Goal: Task Accomplishment & Management: Complete application form

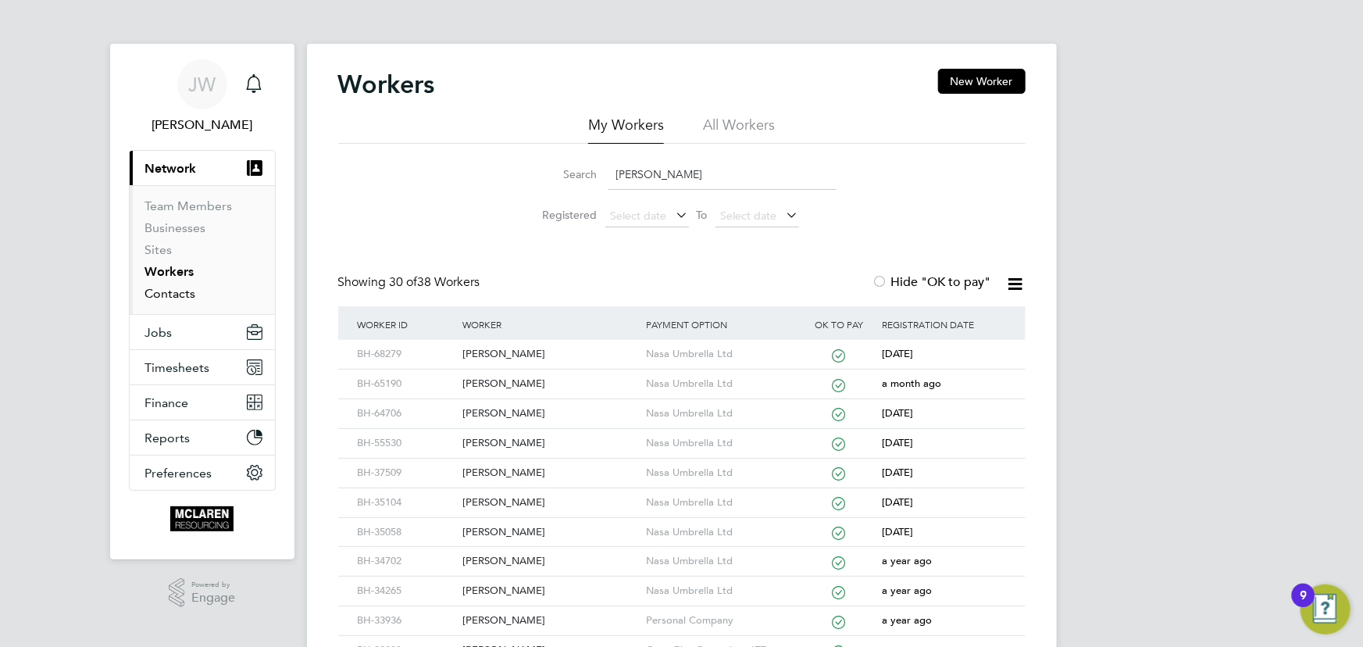
click at [183, 297] on link "Contacts" at bounding box center [170, 293] width 51 height 15
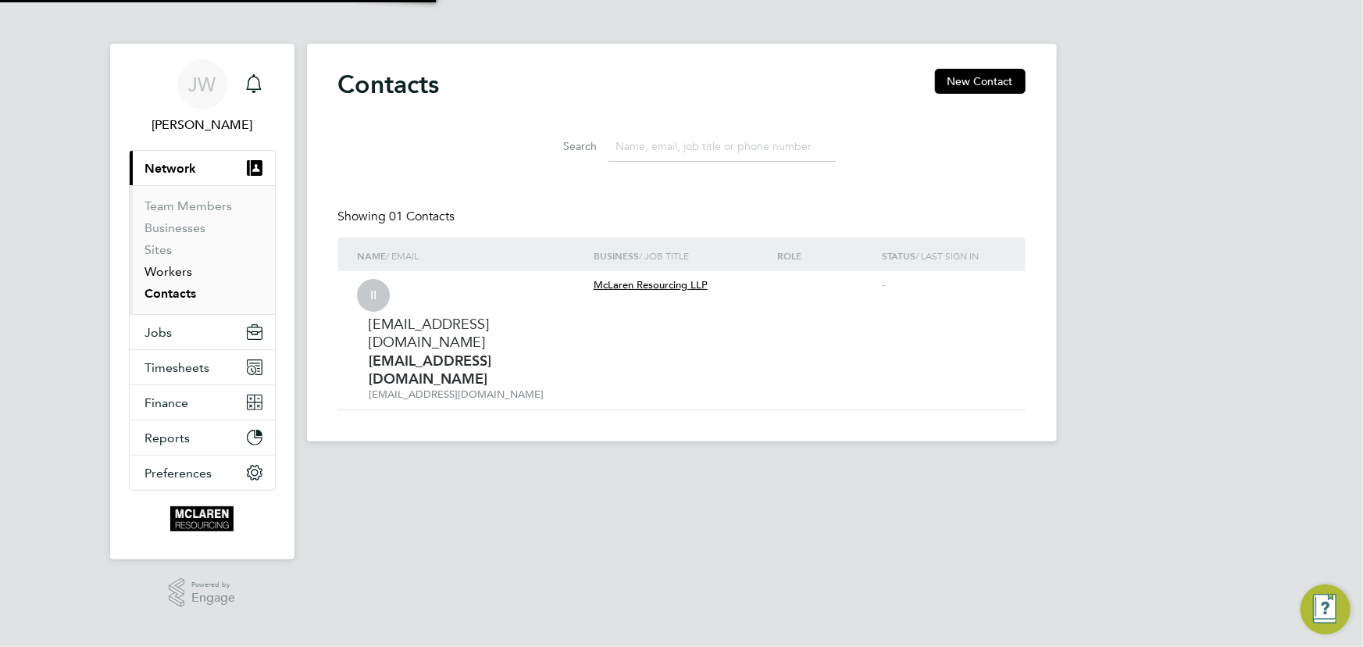
click at [171, 274] on link "Workers" at bounding box center [169, 271] width 48 height 15
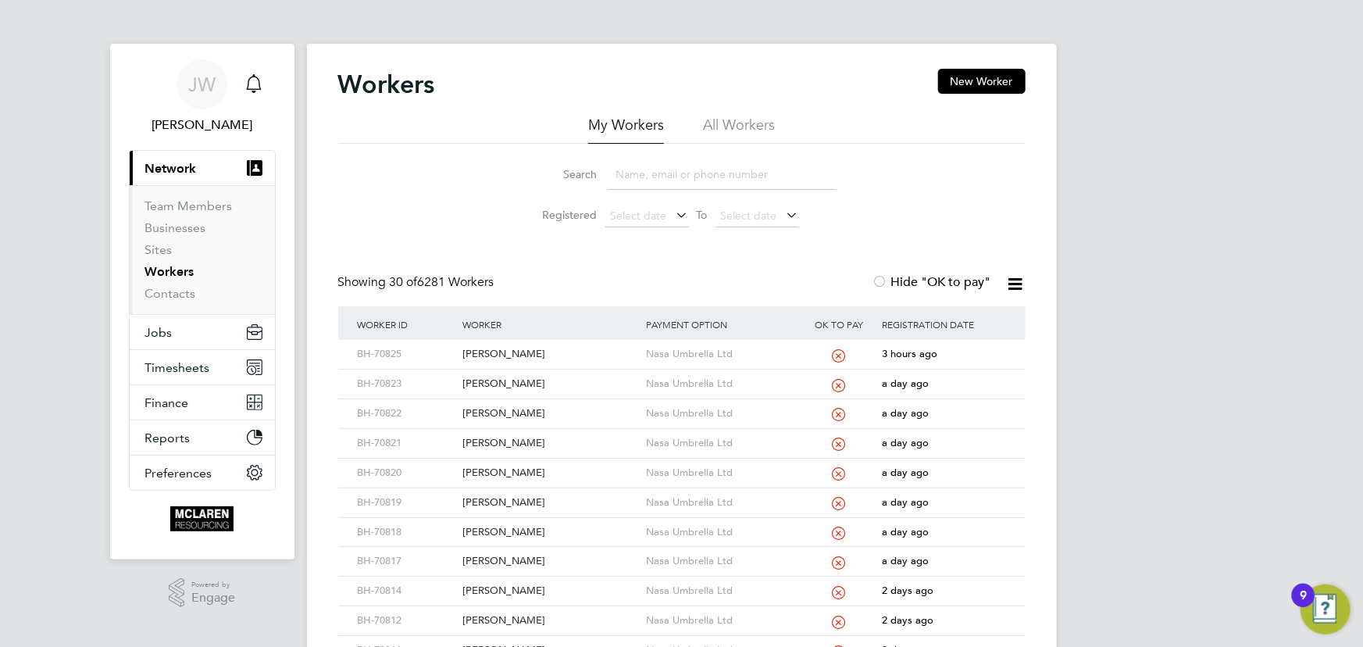
click at [679, 185] on input at bounding box center [722, 174] width 228 height 30
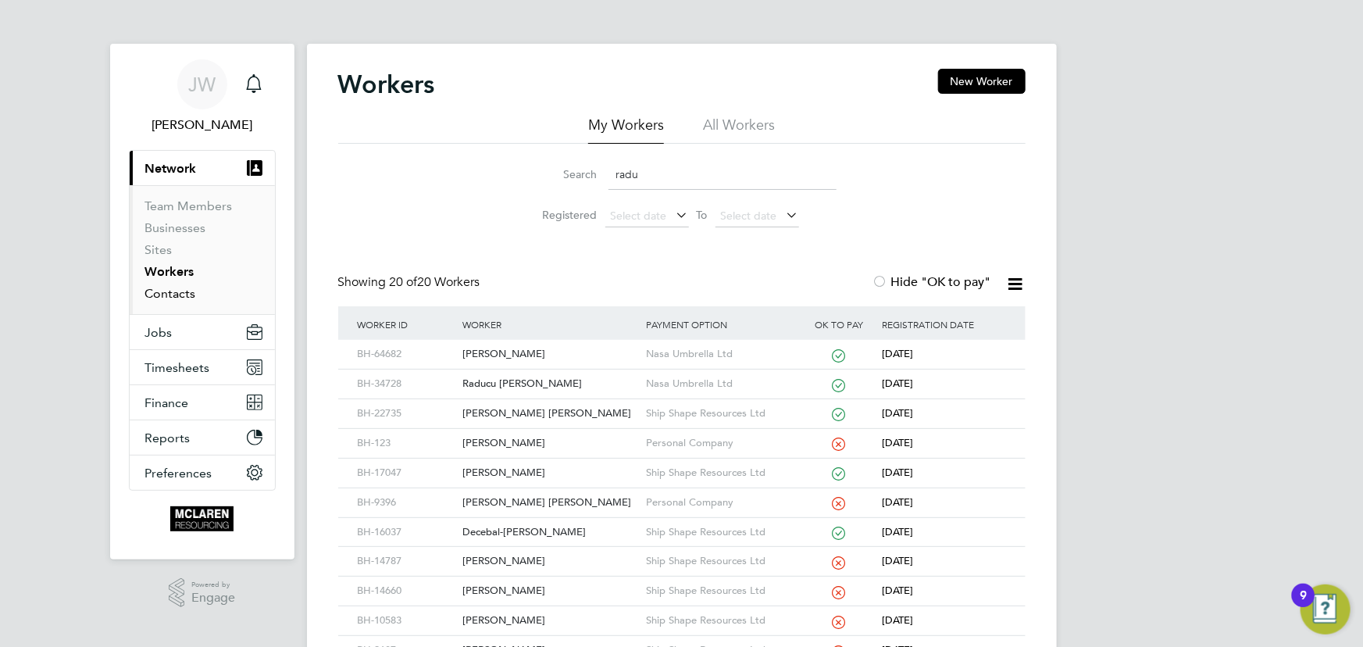
type input "radu"
click at [180, 291] on link "Contacts" at bounding box center [170, 293] width 51 height 15
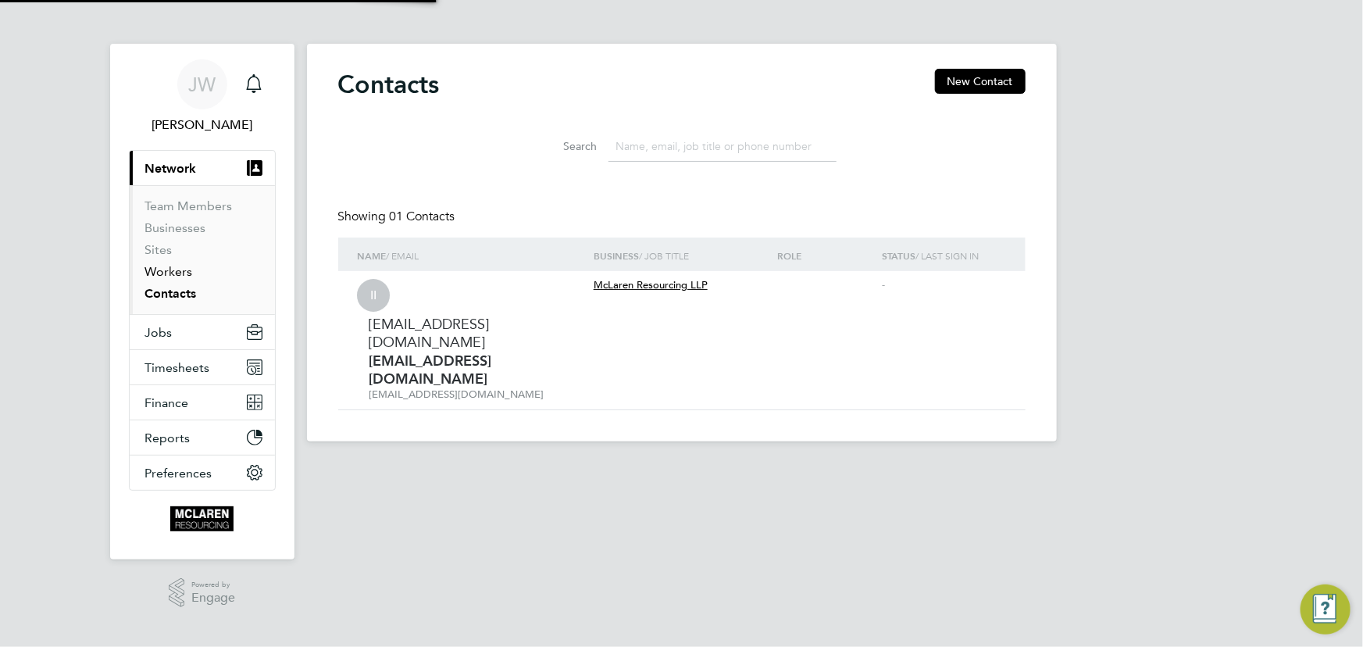
click at [178, 273] on link "Workers" at bounding box center [169, 271] width 48 height 15
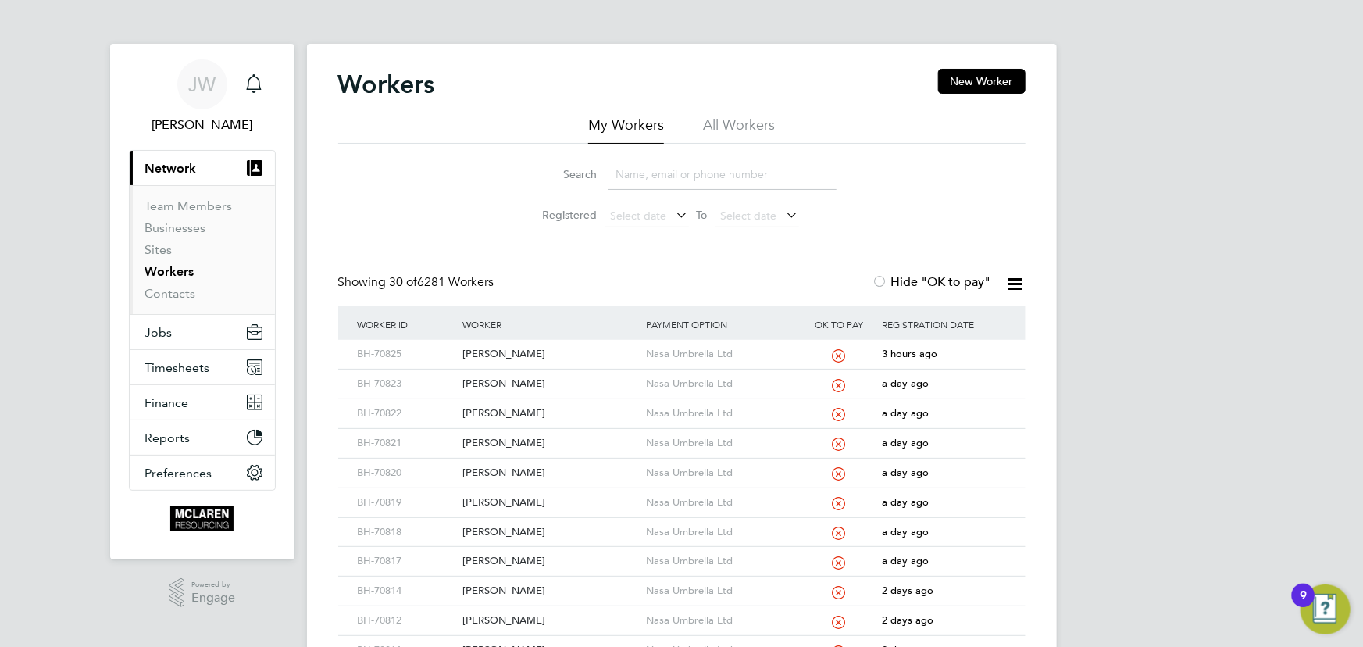
click at [644, 184] on input at bounding box center [722, 174] width 228 height 30
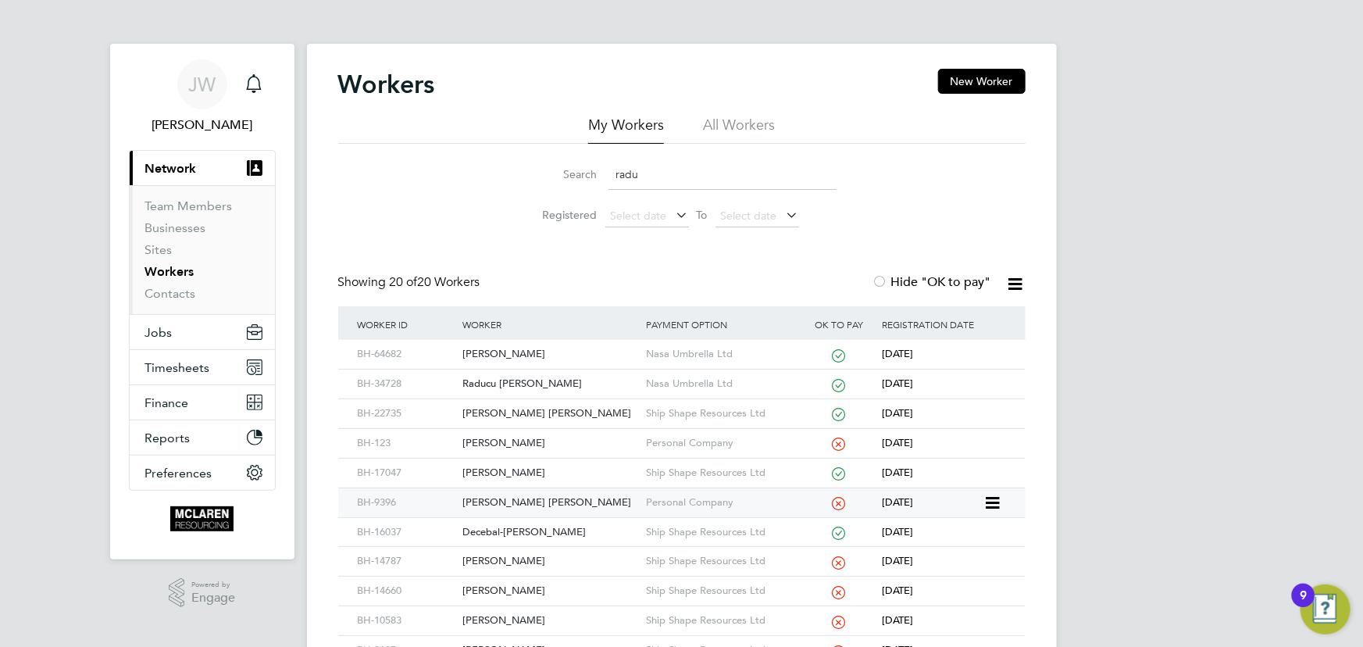
type input "radu"
click at [528, 496] on div "Ciprian Svetozar Radu" at bounding box center [550, 502] width 184 height 29
click at [184, 294] on link "Contacts" at bounding box center [170, 293] width 51 height 15
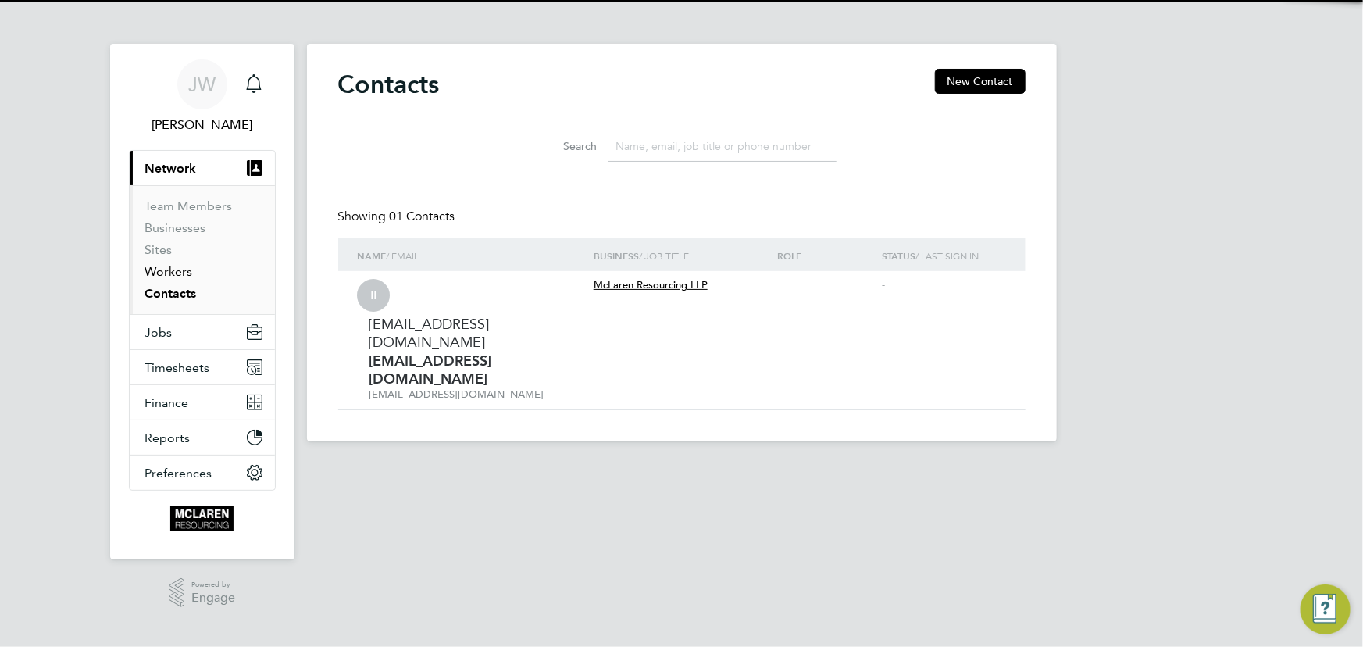
click at [173, 271] on link "Workers" at bounding box center [169, 271] width 48 height 15
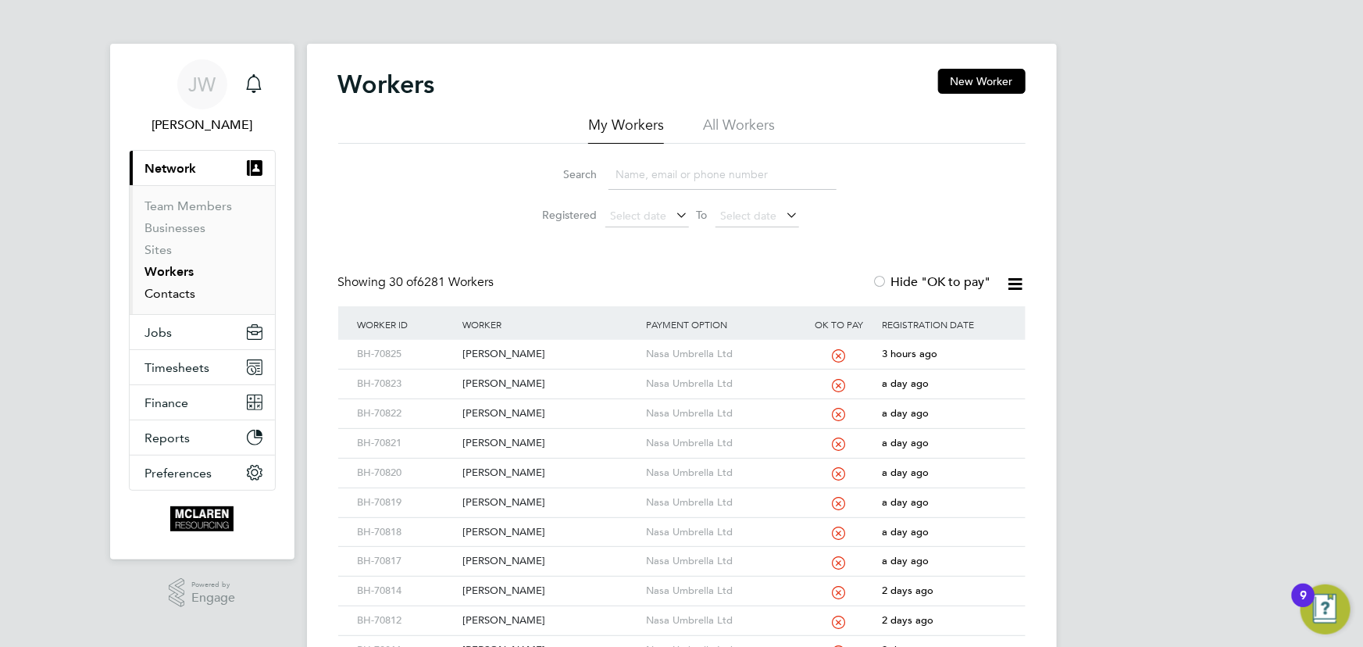
click at [162, 291] on link "Contacts" at bounding box center [170, 293] width 51 height 15
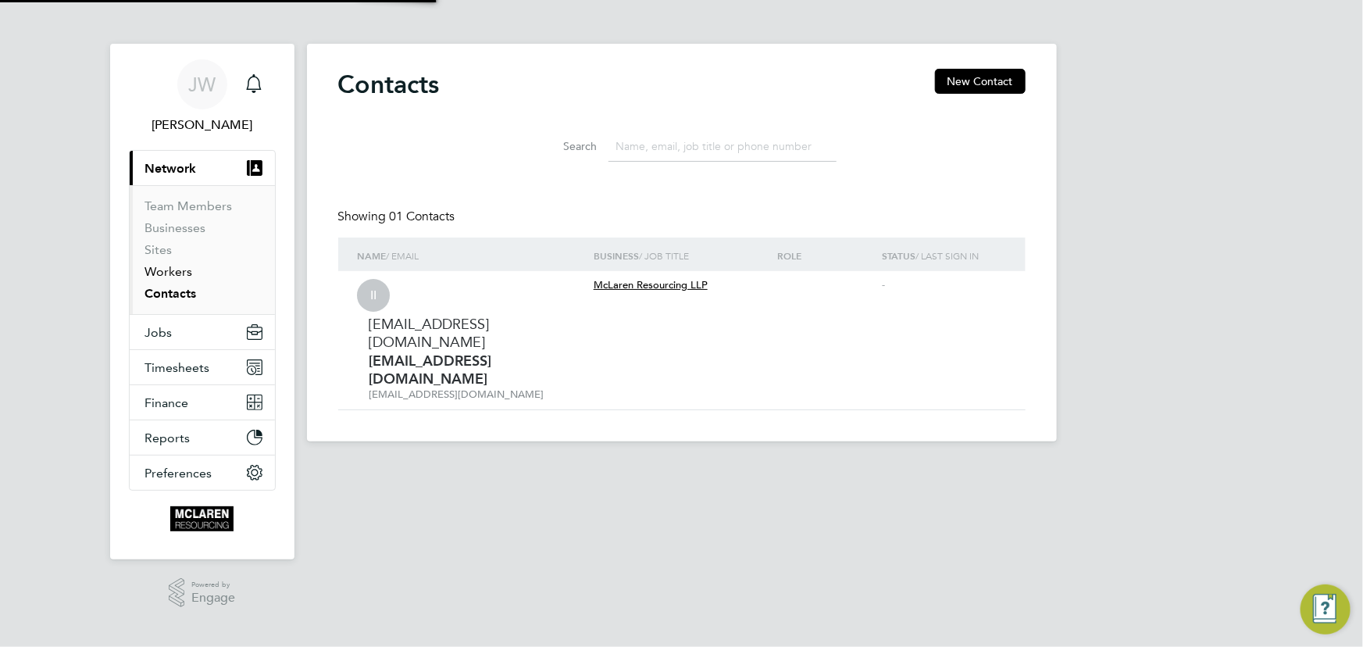
click at [167, 271] on link "Workers" at bounding box center [169, 271] width 48 height 15
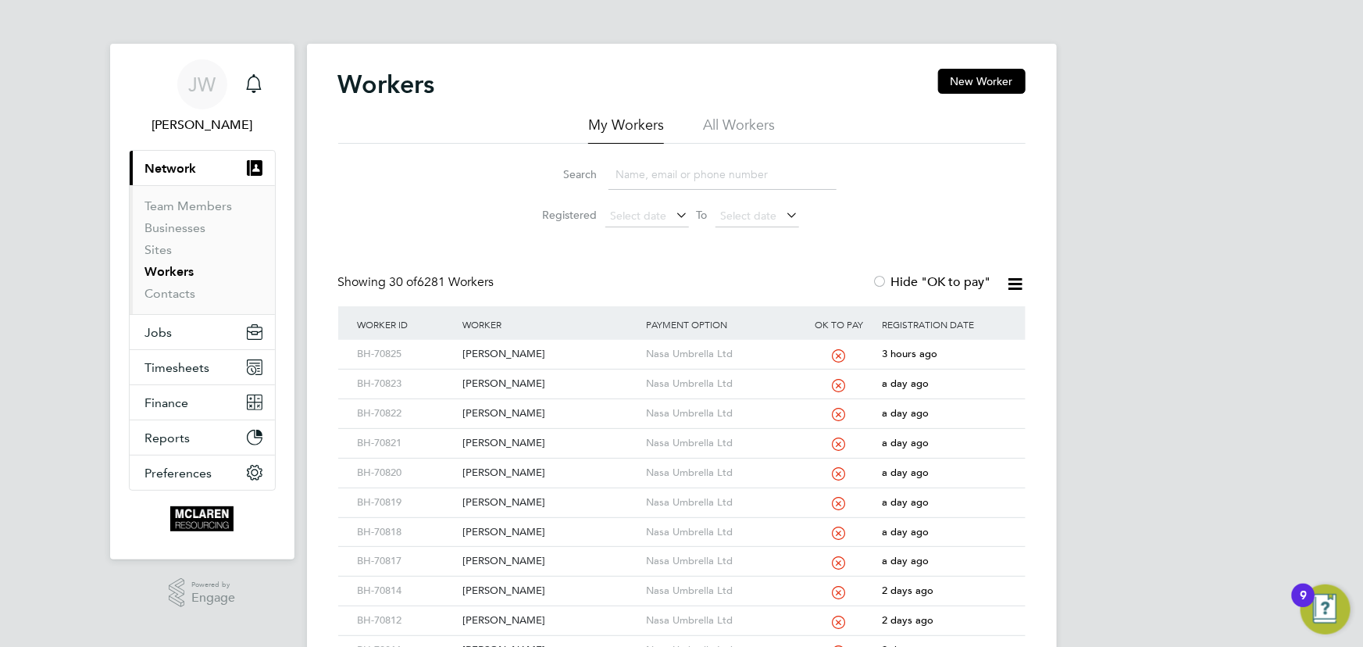
drag, startPoint x: 968, startPoint y: 82, endPoint x: 928, endPoint y: 120, distance: 54.7
click at [968, 81] on button "New Worker" at bounding box center [981, 81] width 87 height 25
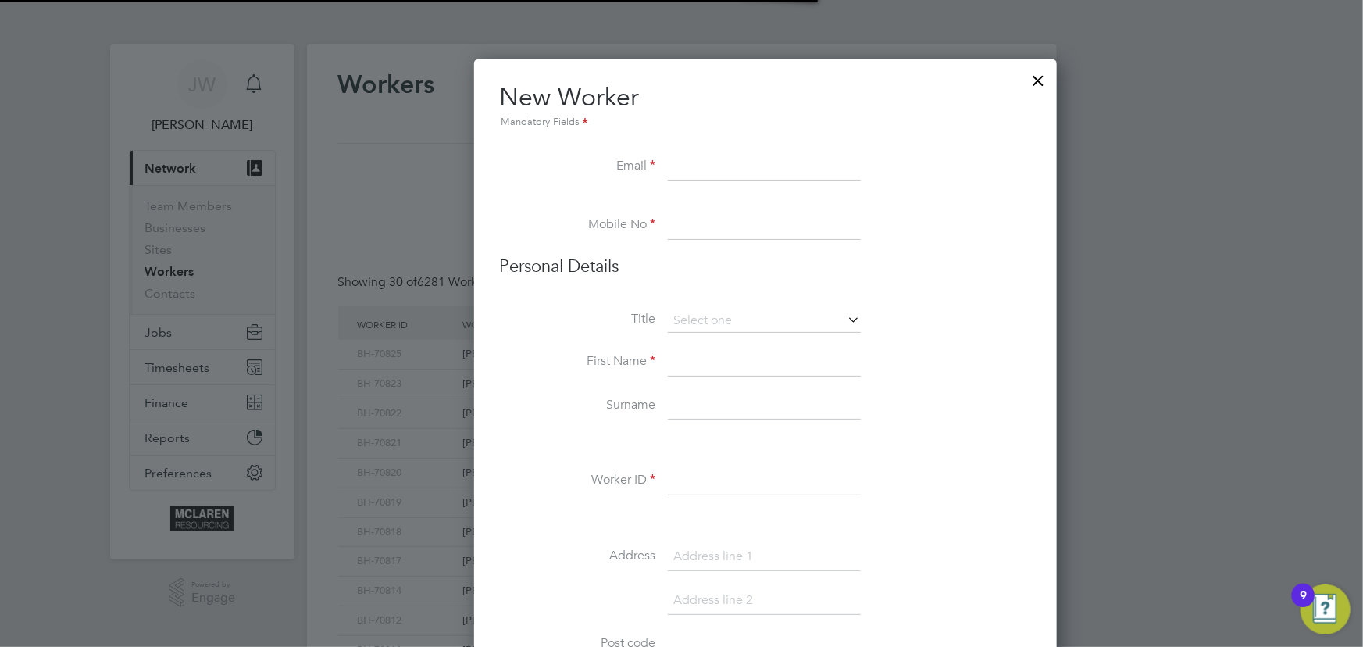
scroll to position [1776, 636]
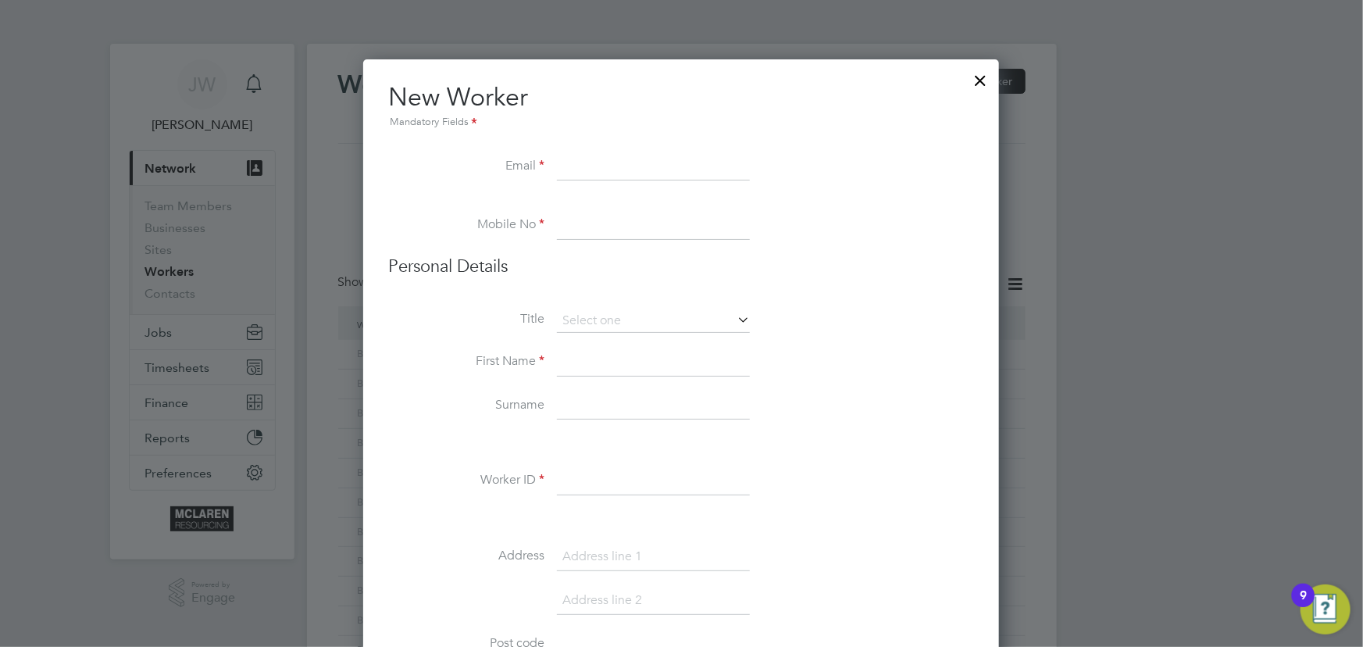
paste input "Kjranger50@gmail.com"
type input "Kjranger50@gmail.com"
click at [576, 365] on input at bounding box center [653, 362] width 193 height 28
paste input "07708 707171"
type input "07708 707171"
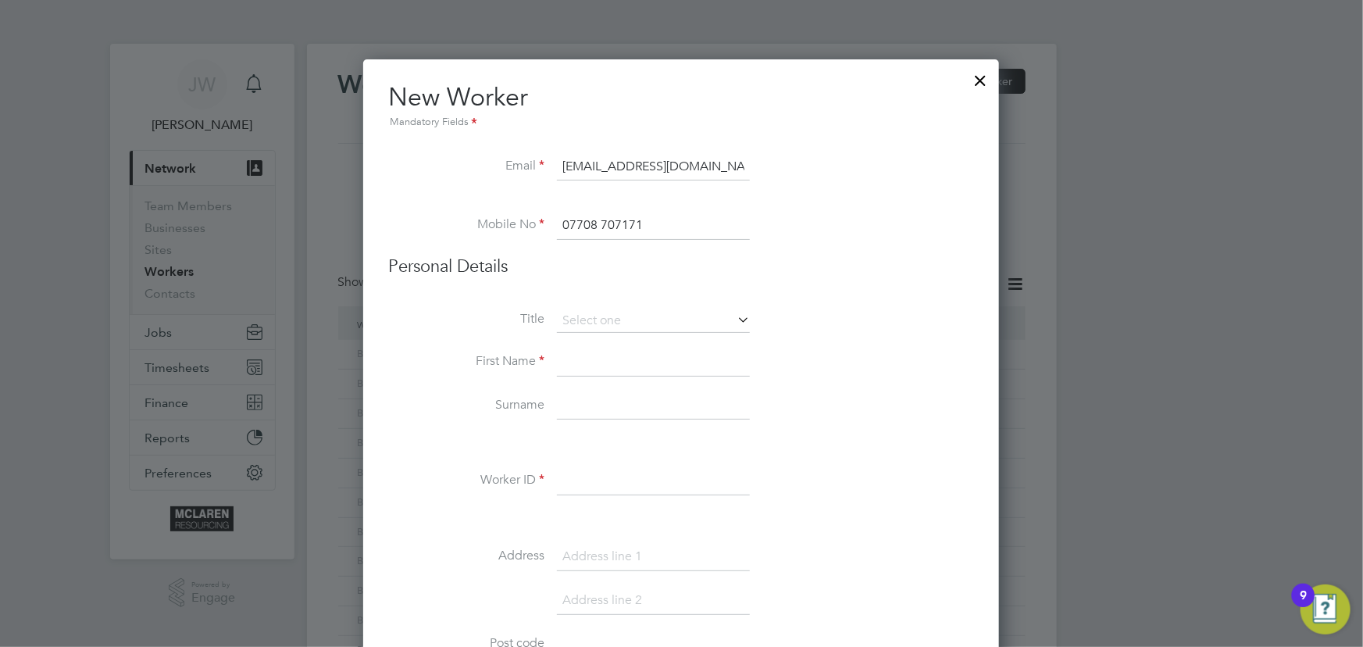
click at [593, 369] on input at bounding box center [653, 362] width 193 height 28
type input "J"
type input "Kevin"
click at [579, 400] on input at bounding box center [653, 406] width 193 height 28
type input "Ranger"
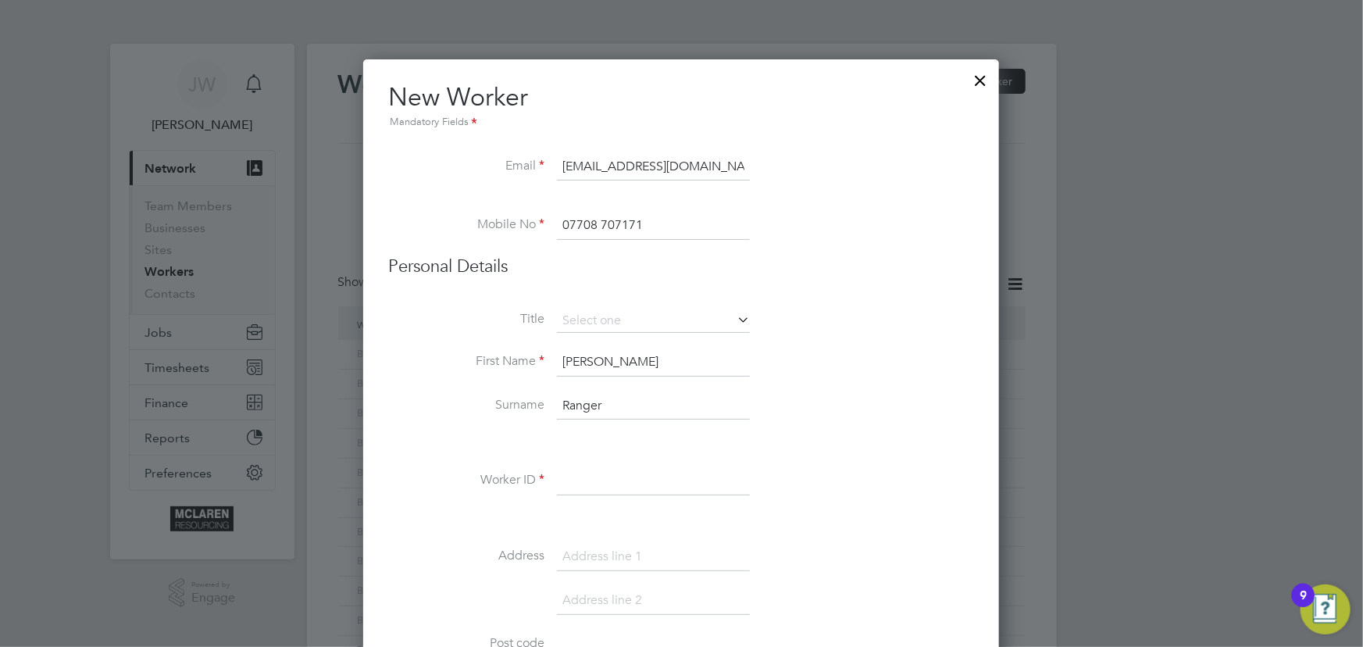
click at [613, 476] on input at bounding box center [653, 481] width 193 height 28
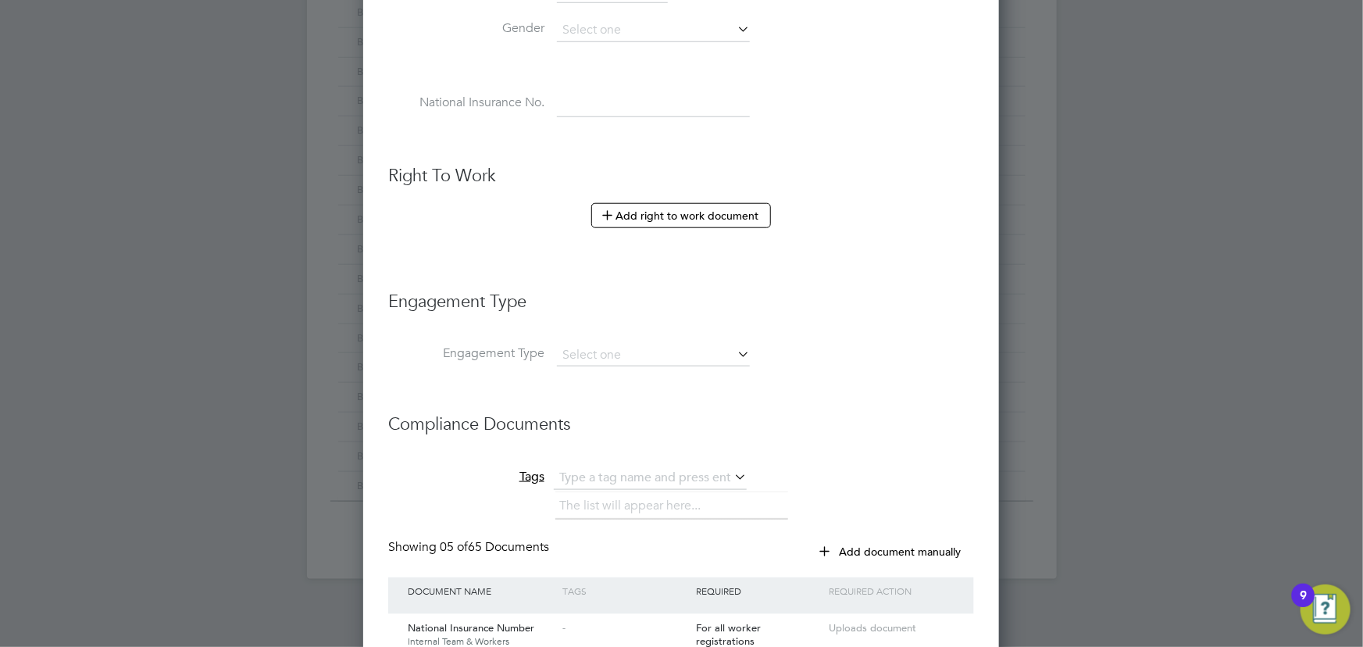
scroll to position [851, 0]
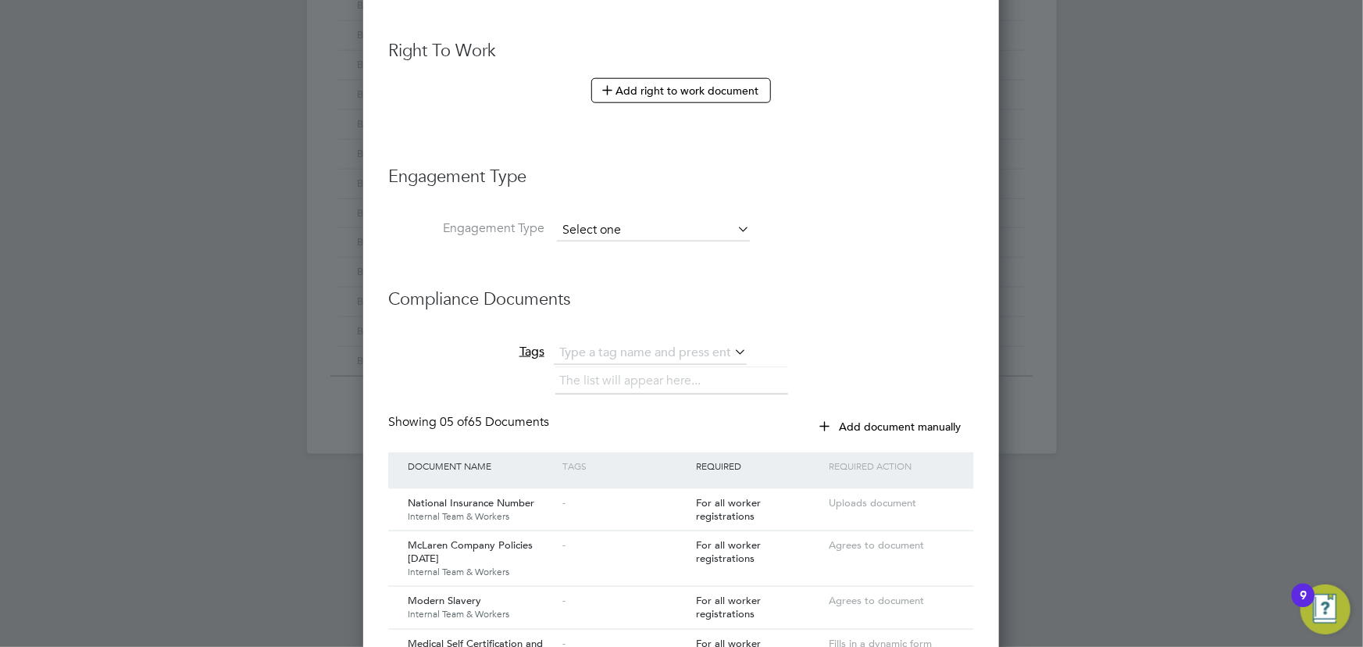
type input "BH-70829"
click at [600, 222] on input at bounding box center [653, 230] width 193 height 22
click at [590, 312] on li "Umbrella" at bounding box center [654, 316] width 194 height 23
type input "Umbrella"
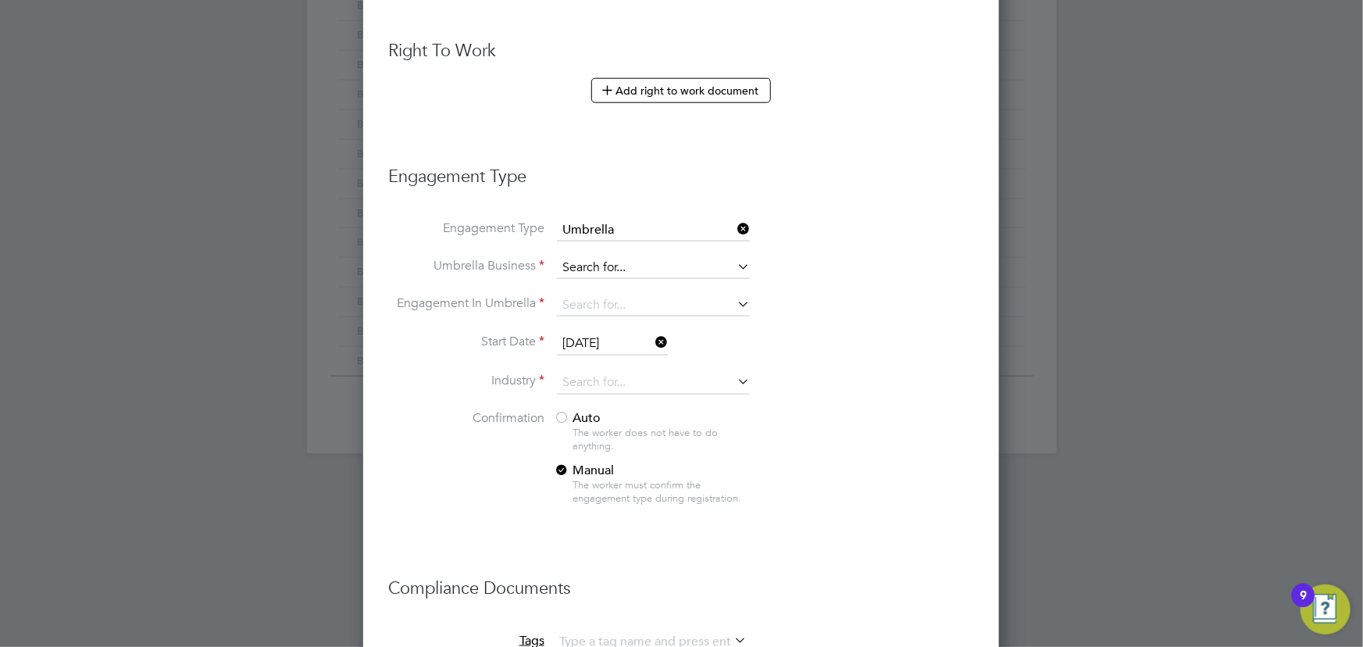
click at [584, 273] on input at bounding box center [653, 268] width 193 height 22
click at [588, 278] on b "Nasa" at bounding box center [578, 285] width 30 height 15
type input "Nasa Umbrella Ltd"
click at [590, 294] on input at bounding box center [653, 305] width 193 height 22
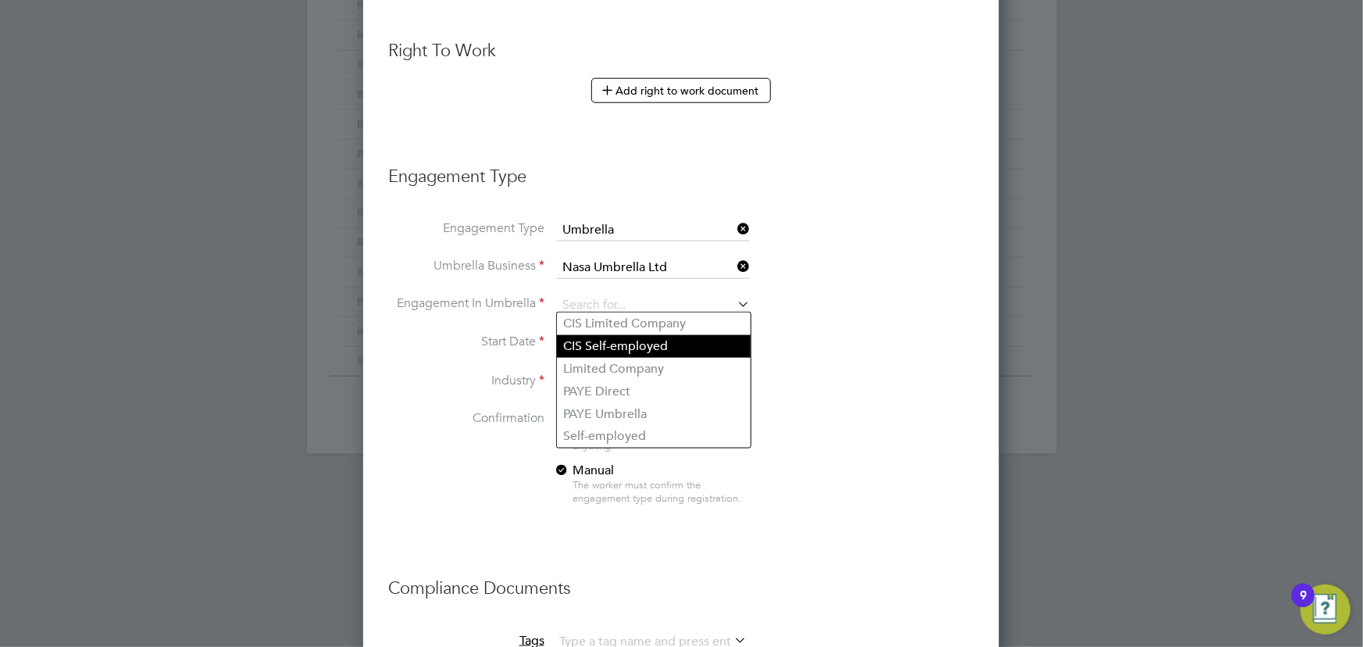
click at [601, 343] on li "CIS Self-employed" at bounding box center [654, 346] width 194 height 23
type input "CIS Self-employed"
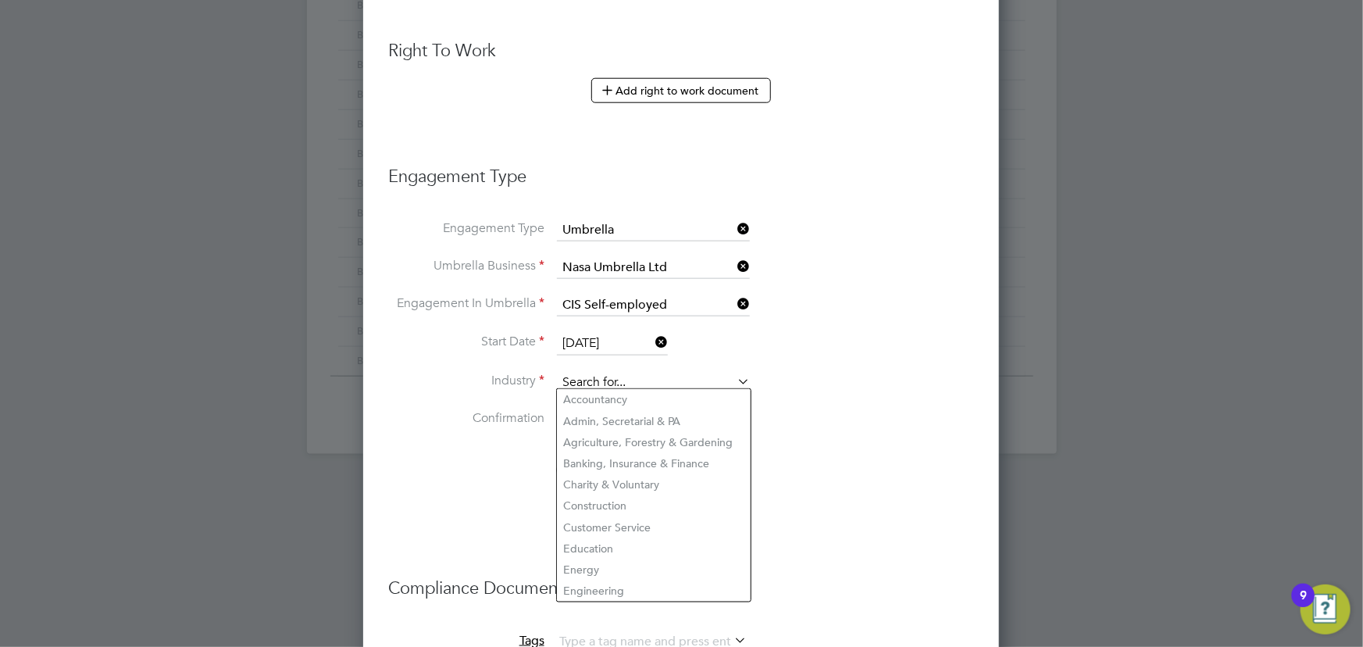
click at [594, 376] on input at bounding box center [653, 382] width 193 height 23
click at [609, 500] on li "Construction" at bounding box center [654, 505] width 194 height 21
type input "Construction"
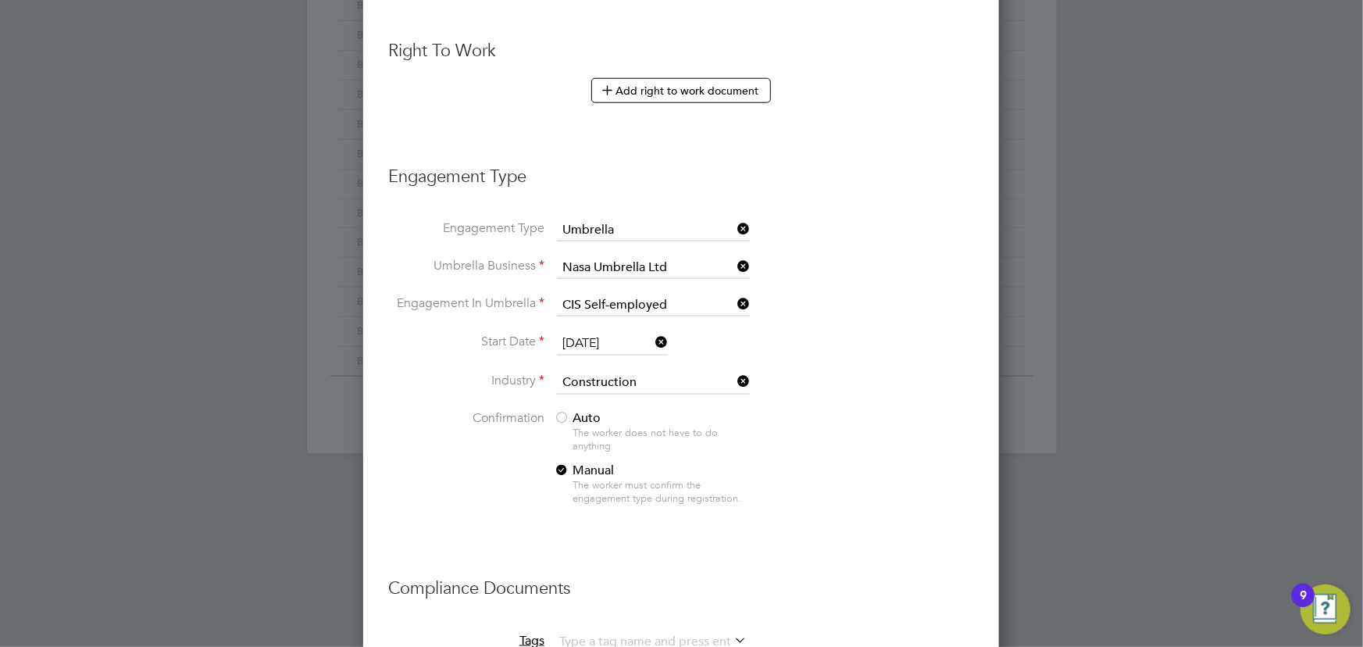
click at [578, 426] on div "The worker does not have to do anything." at bounding box center [660, 439] width 176 height 27
click at [578, 410] on span "Auto" at bounding box center [577, 418] width 47 height 16
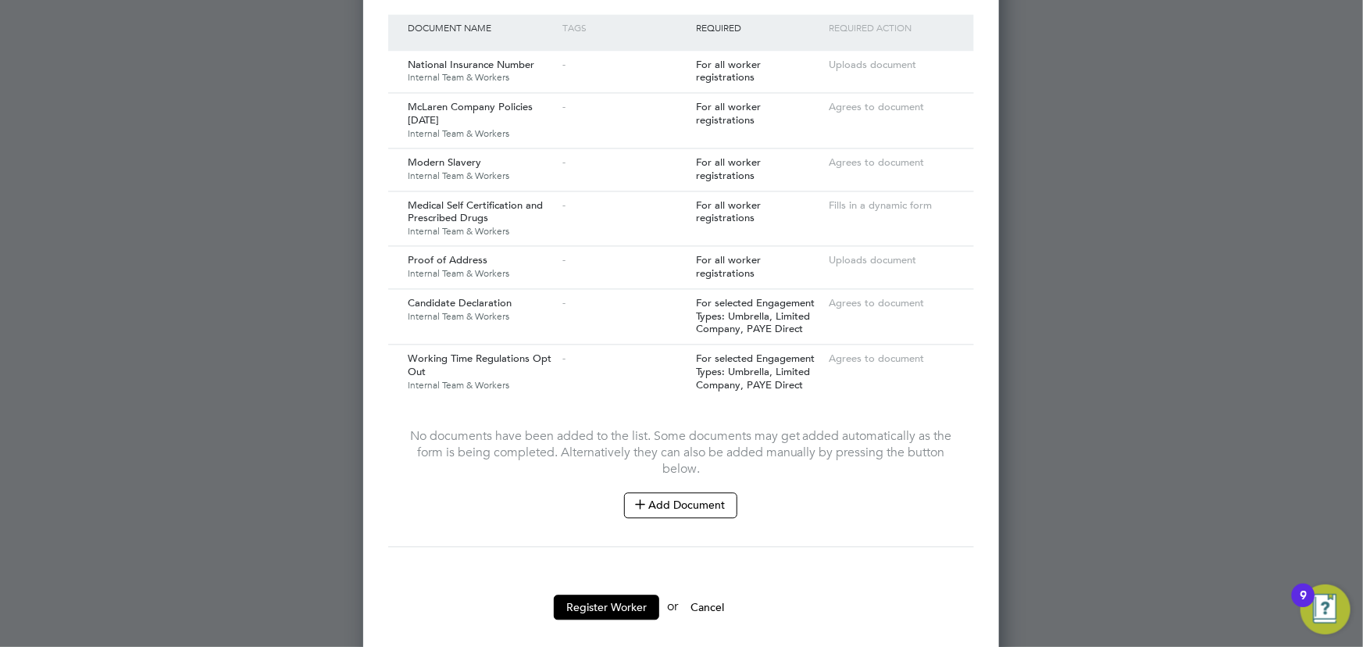
scroll to position [1586, 0]
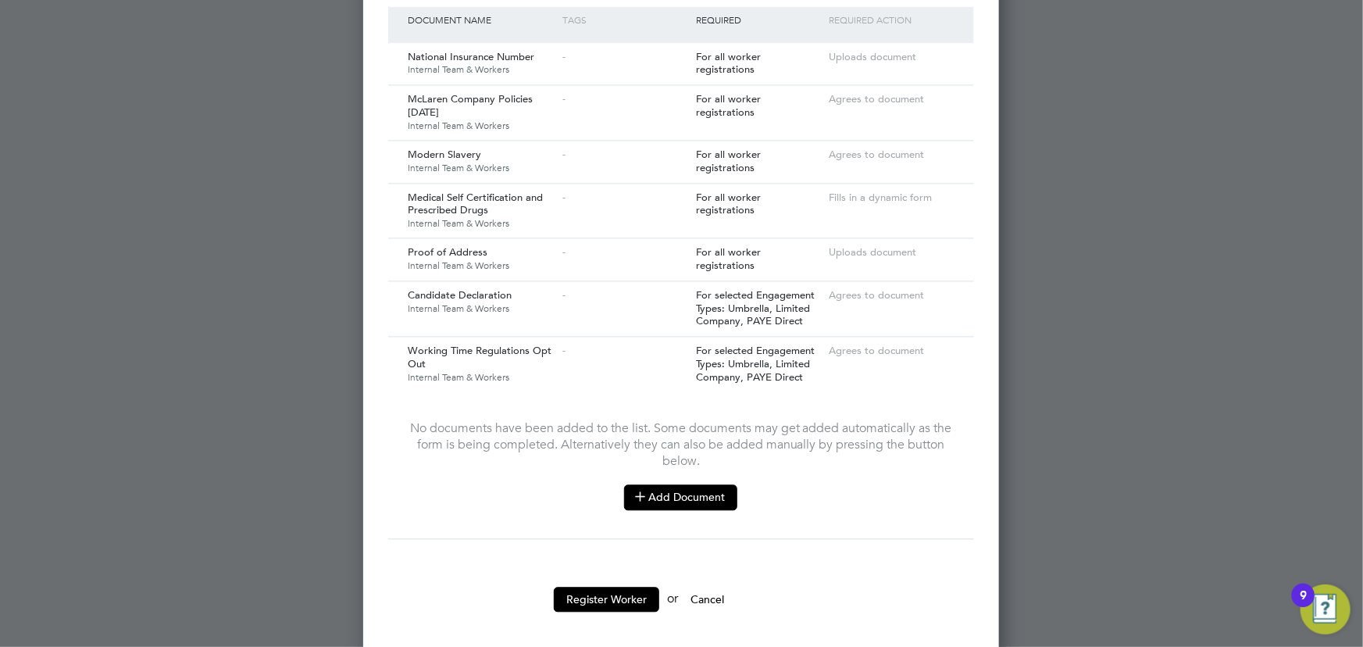
click at [661, 491] on button "Add Document" at bounding box center [680, 496] width 113 height 25
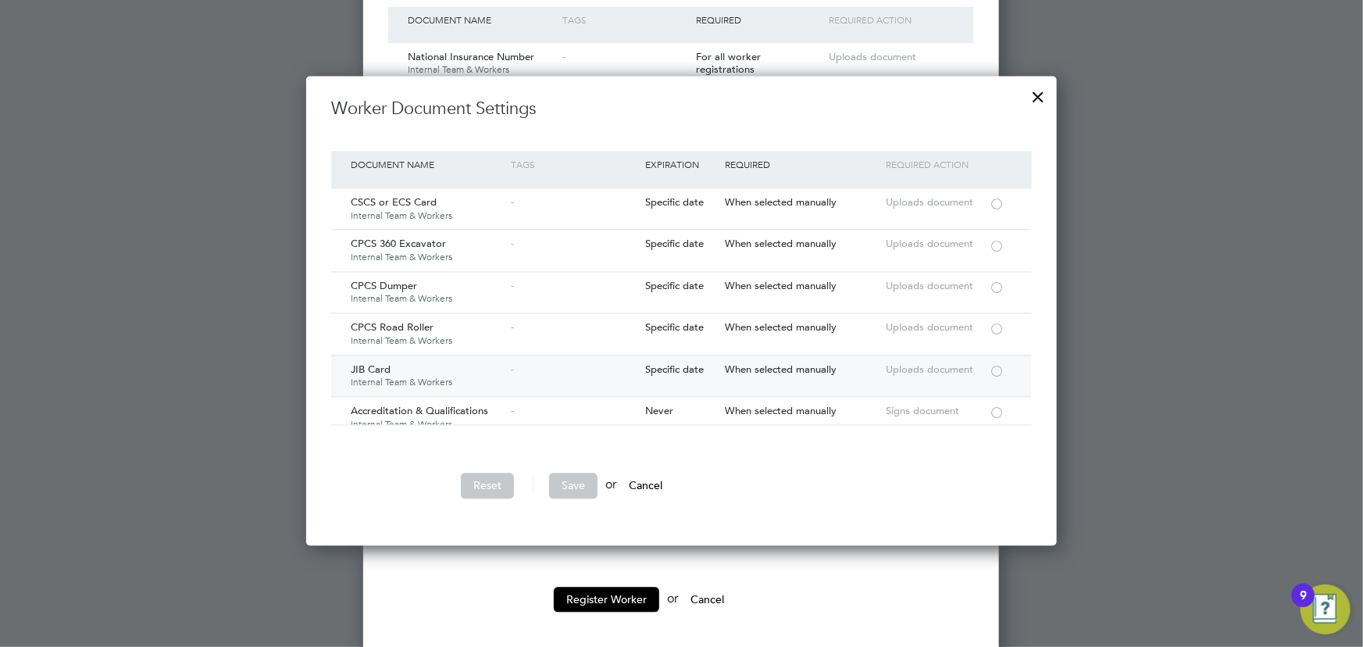
scroll to position [1562, 0]
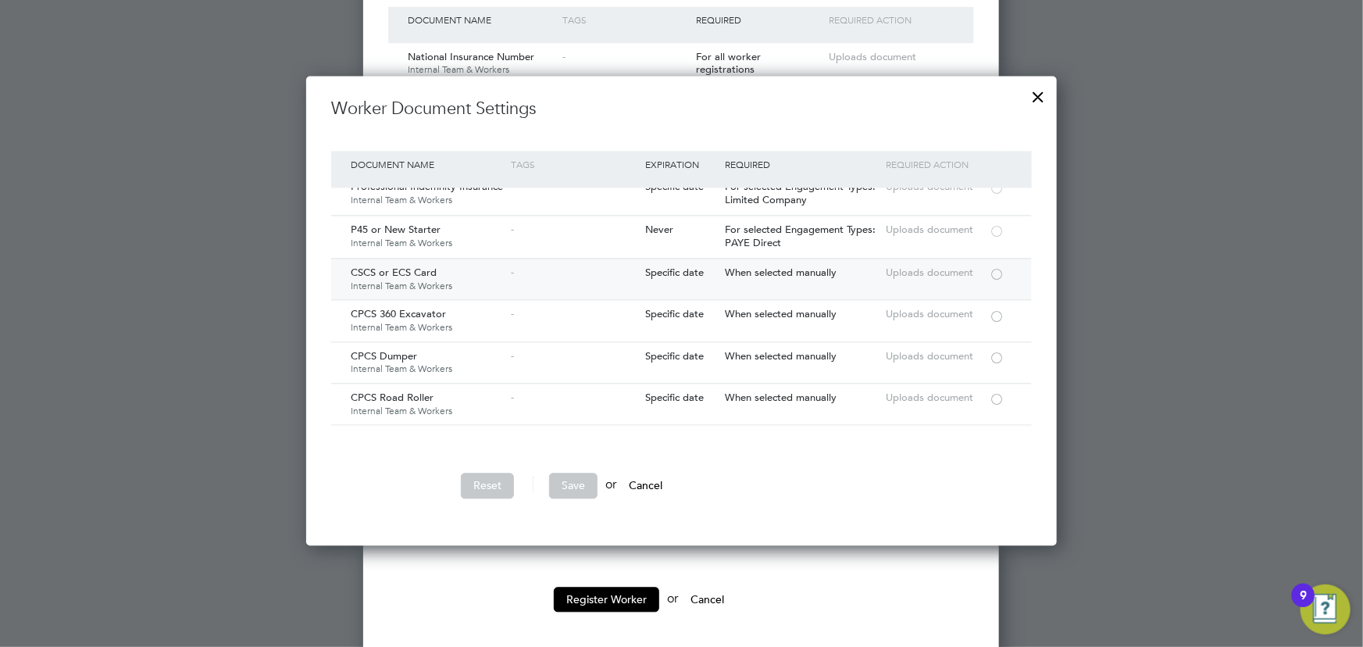
click at [997, 267] on div at bounding box center [997, 273] width 16 height 12
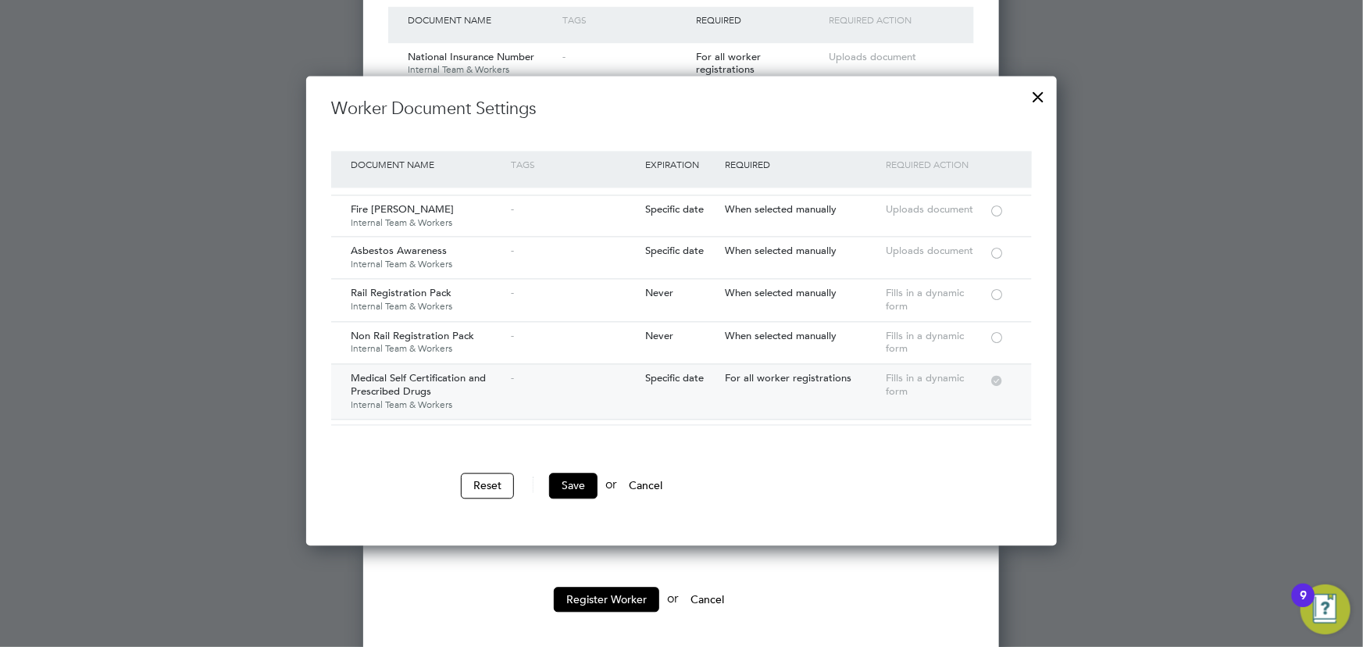
scroll to position [212, 0]
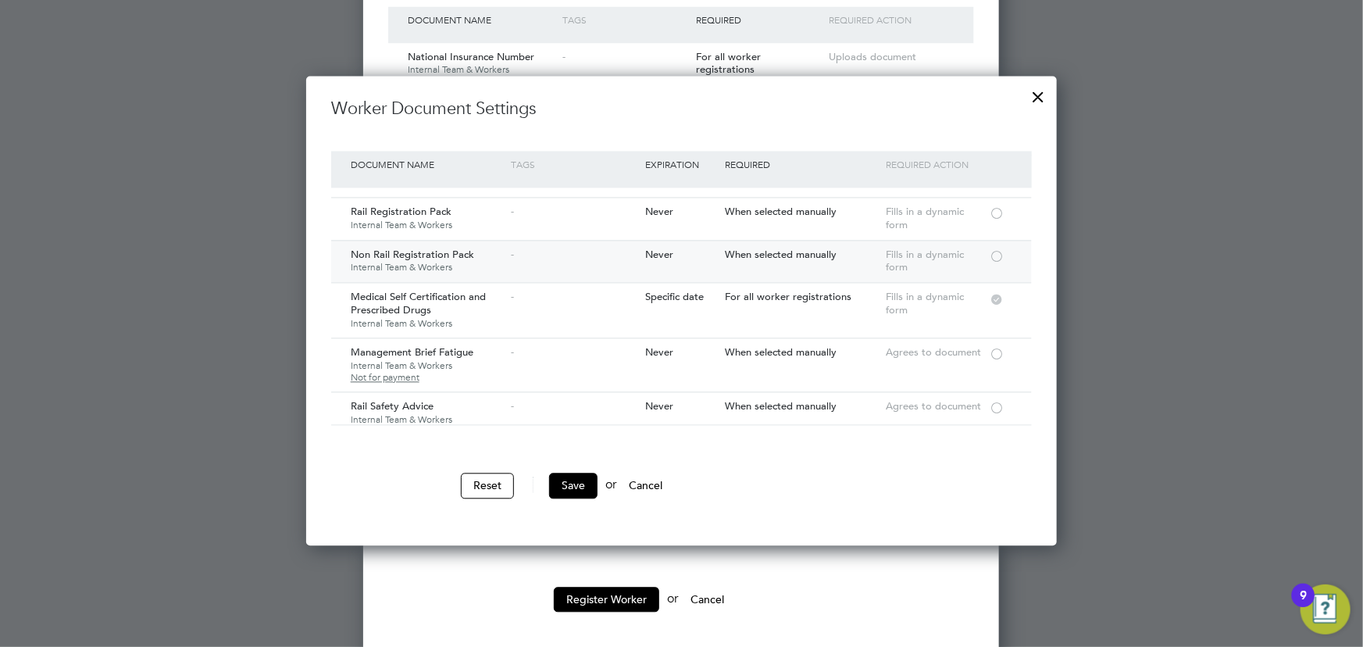
click at [1002, 253] on div at bounding box center [997, 255] width 16 height 12
click at [571, 478] on button "Save" at bounding box center [573, 484] width 48 height 25
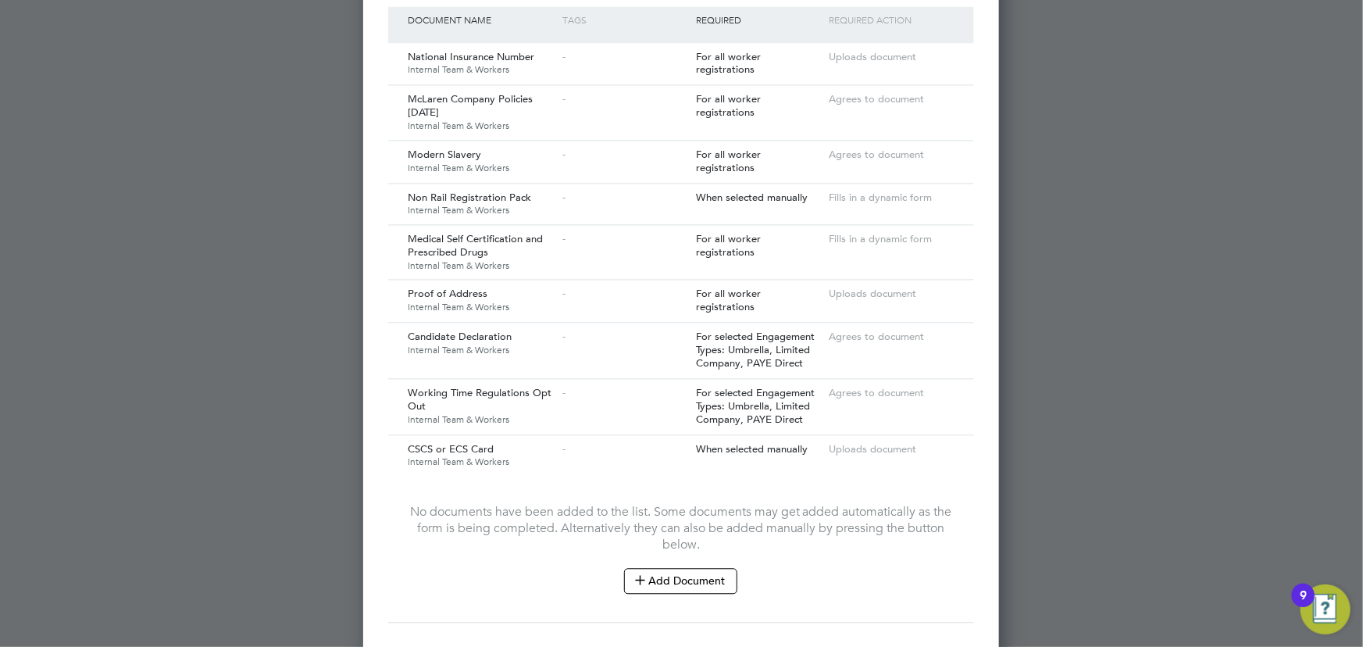
click at [1110, 465] on div at bounding box center [681, 323] width 1363 height 647
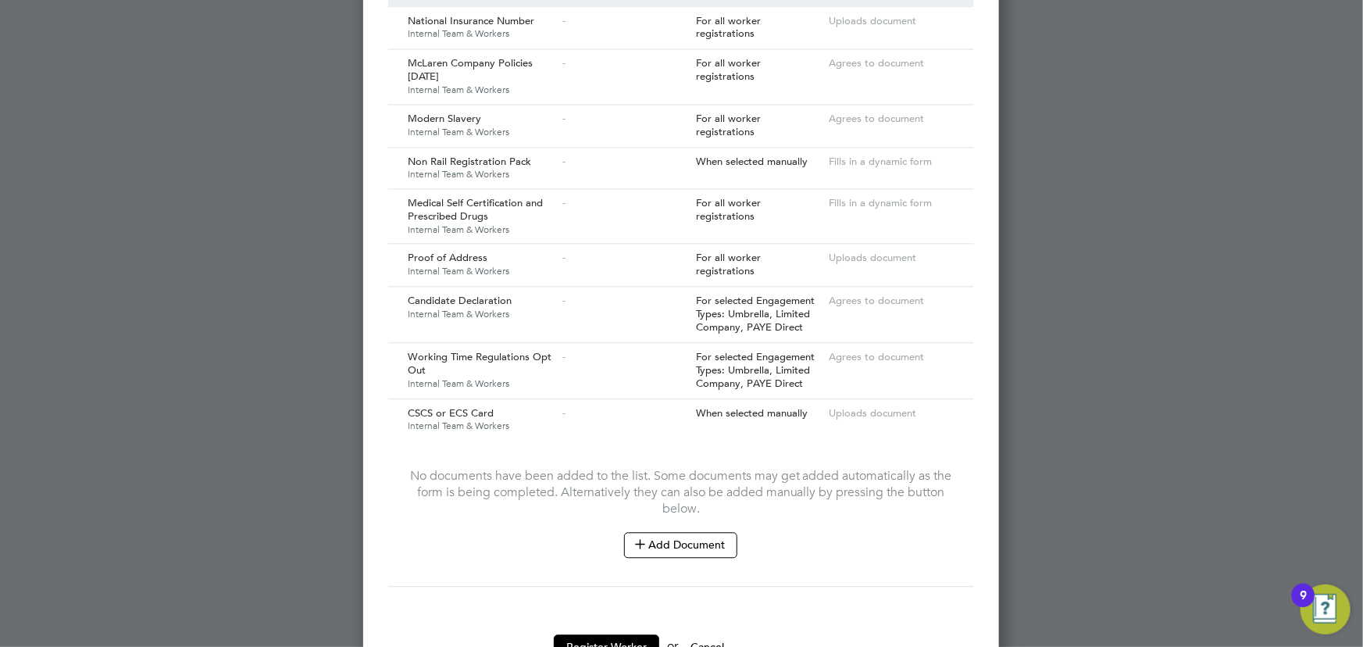
scroll to position [1670, 0]
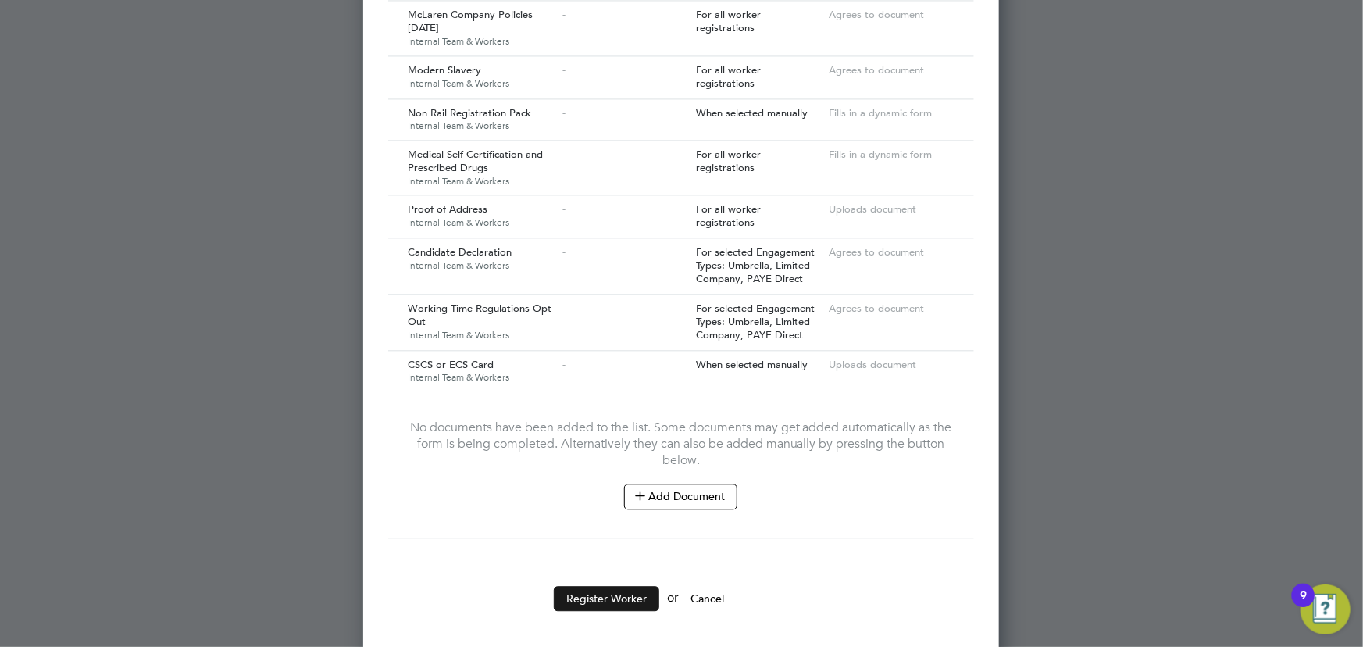
click at [639, 586] on button "Register Worker" at bounding box center [606, 598] width 105 height 25
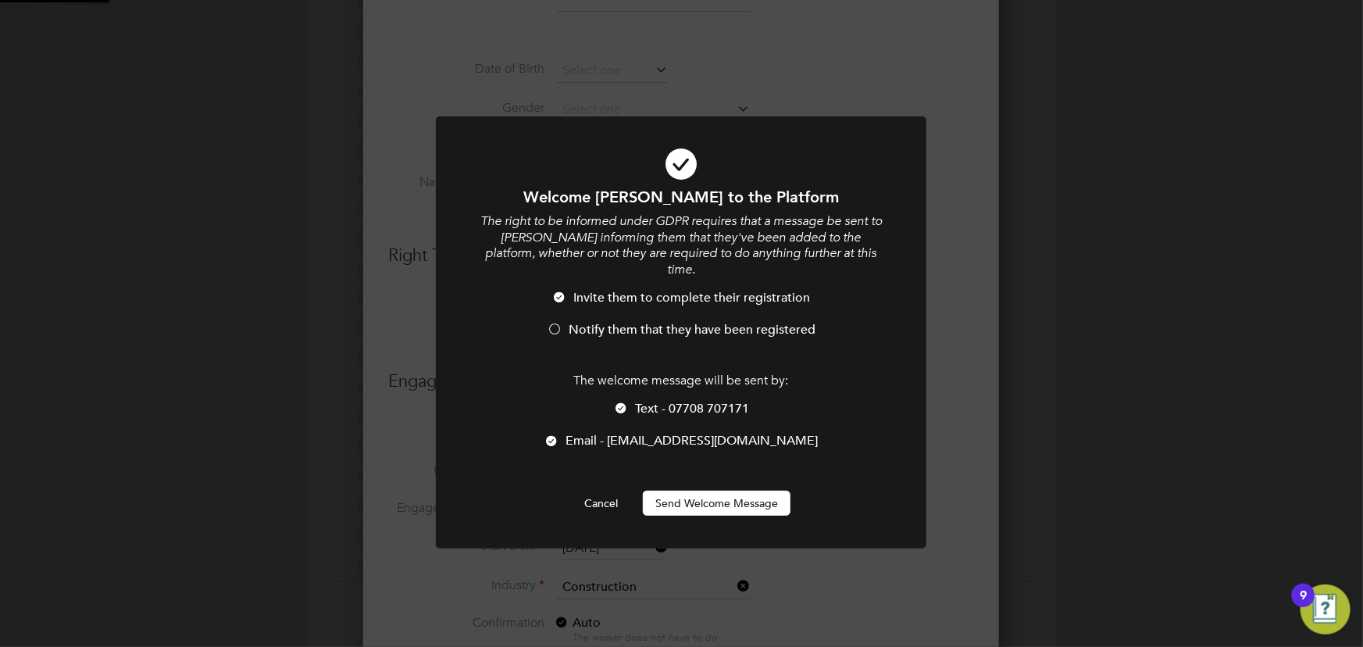
scroll to position [0, 0]
click at [736, 490] on button "Send Welcome Message" at bounding box center [717, 502] width 148 height 25
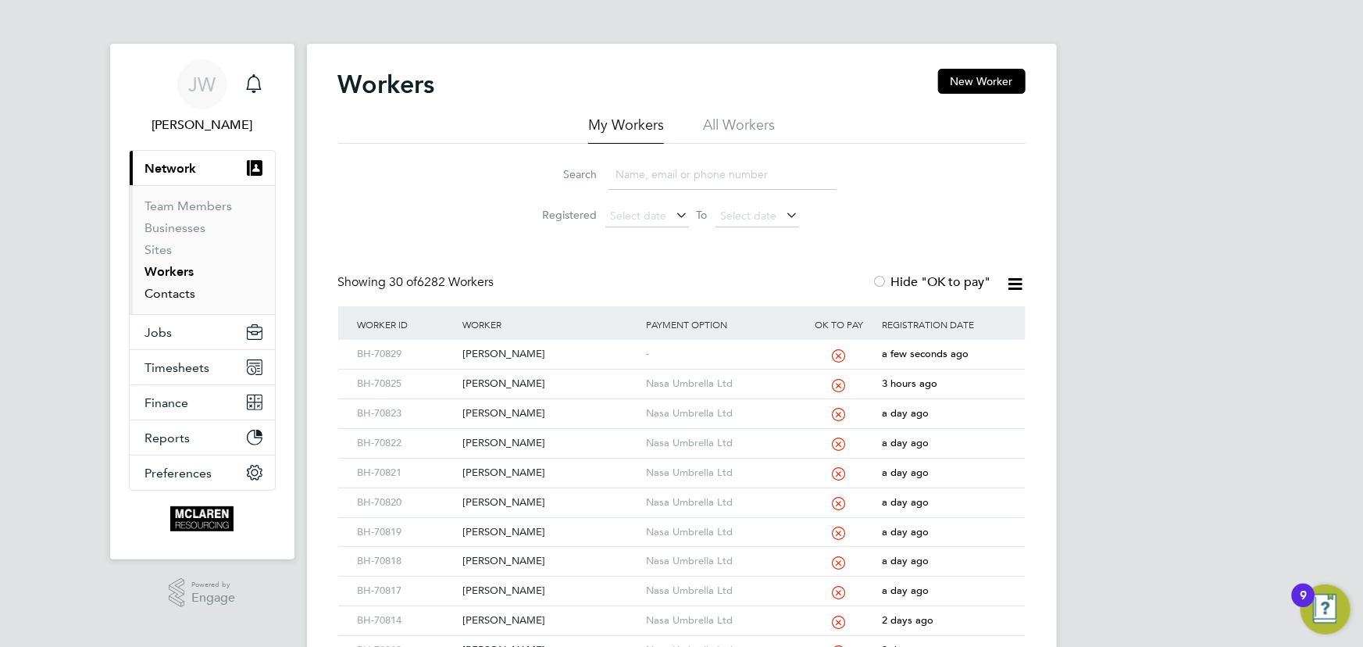
click at [161, 293] on link "Contacts" at bounding box center [170, 293] width 51 height 15
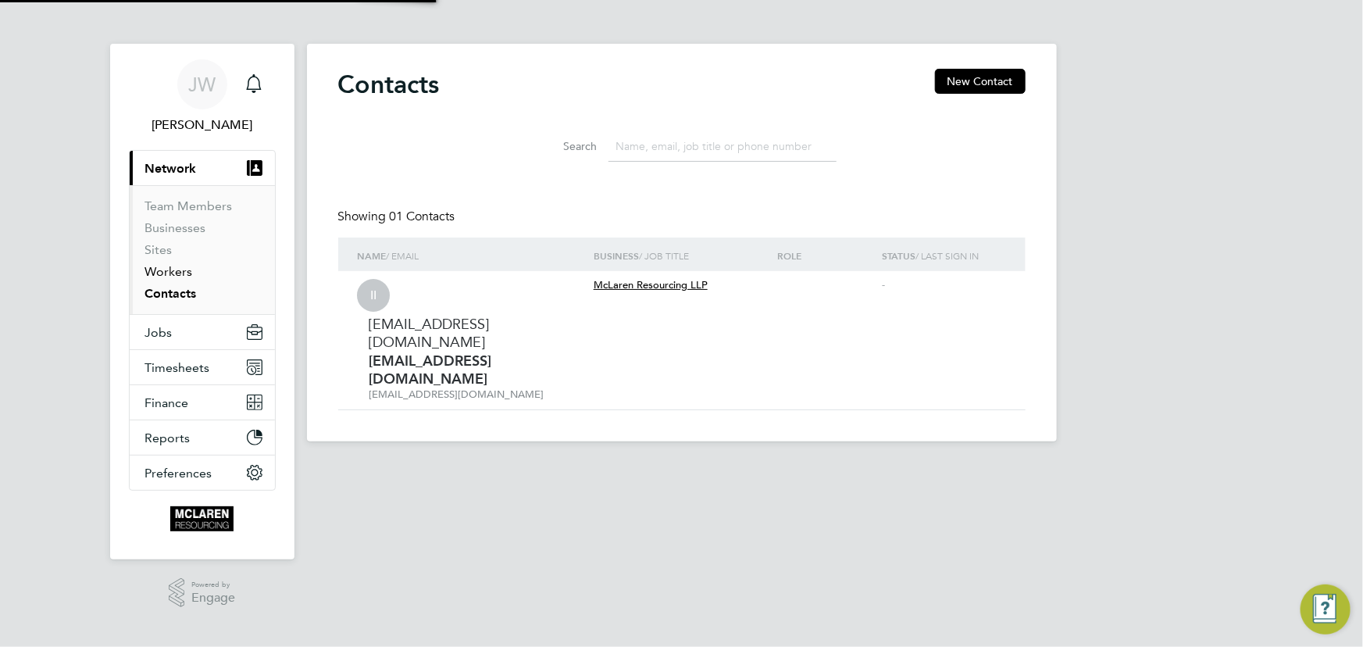
click at [167, 273] on link "Workers" at bounding box center [169, 271] width 48 height 15
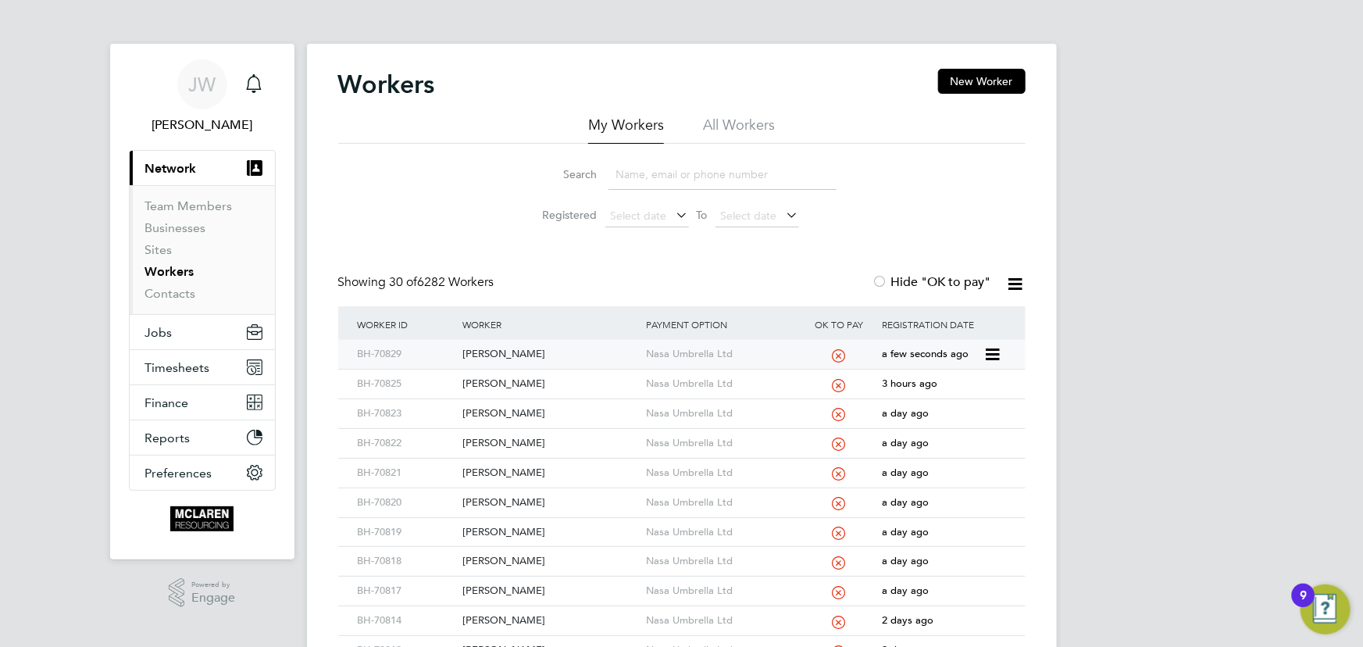
click at [481, 349] on div "Kevin Ranger" at bounding box center [550, 354] width 184 height 29
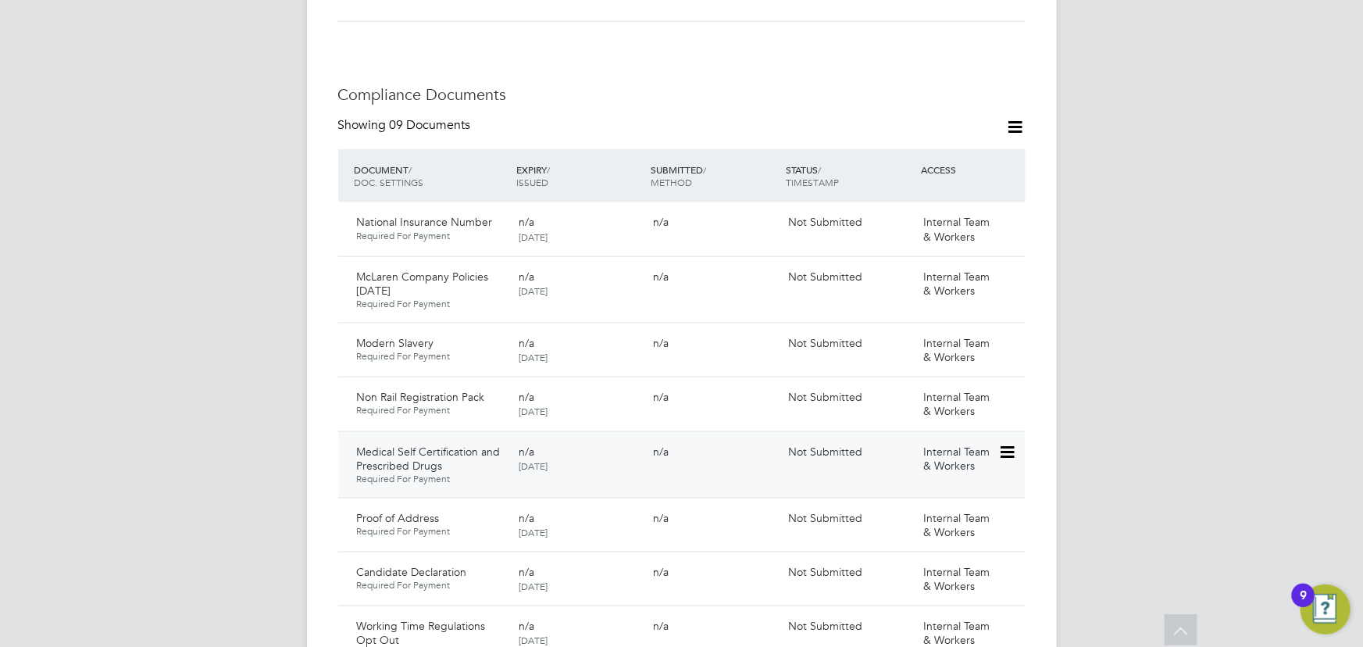
scroll to position [1135, 0]
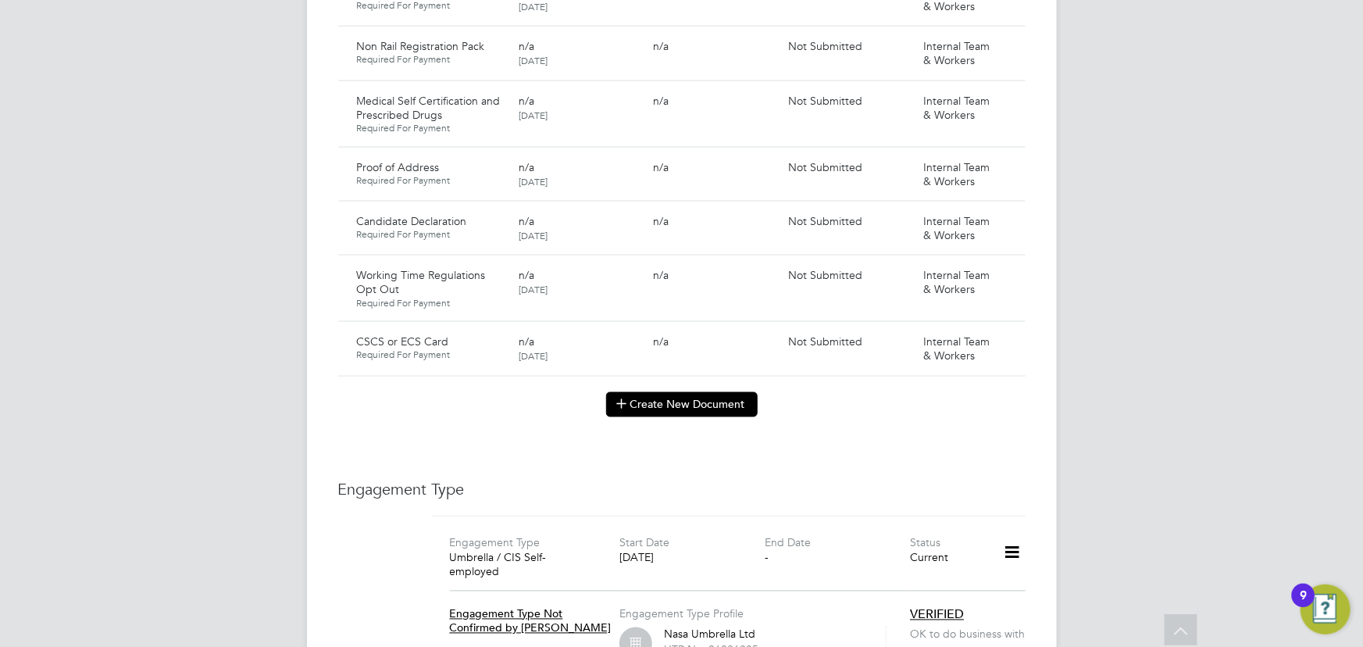
click at [681, 392] on button "Create New Document" at bounding box center [681, 404] width 151 height 25
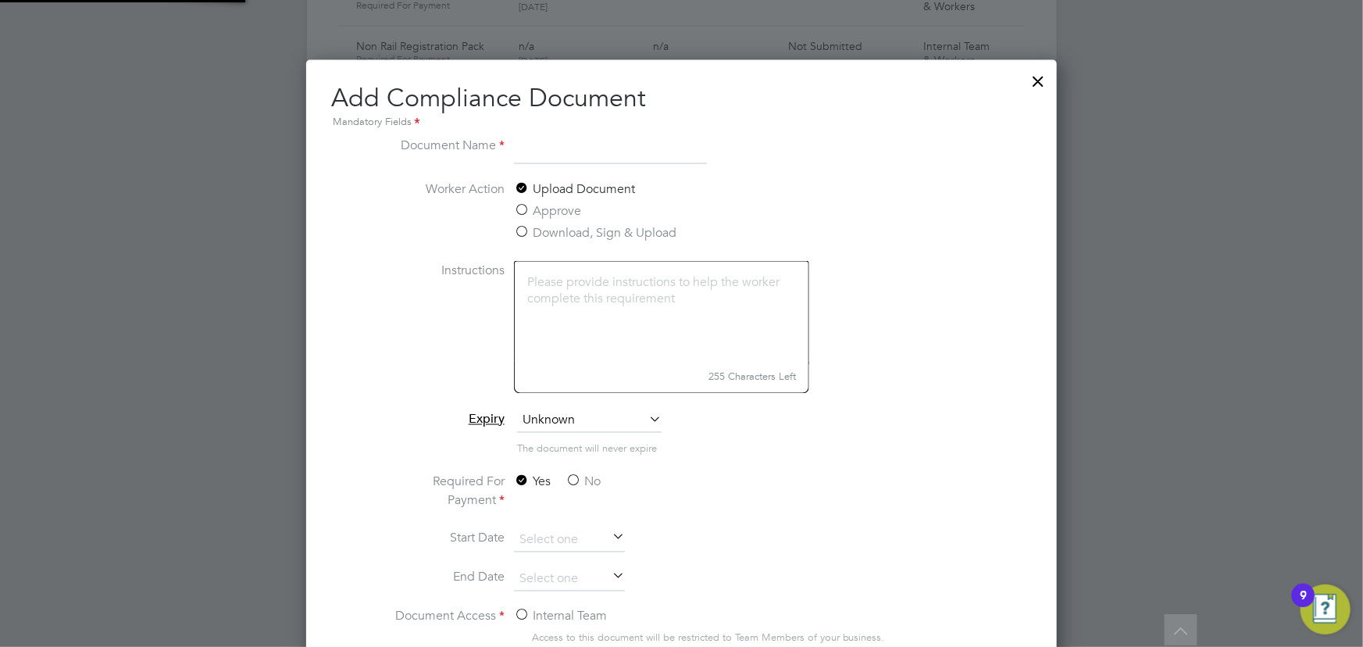
scroll to position [817, 750]
click at [679, 150] on input "Key Information Document EDS Continental 11.08.25" at bounding box center [610, 150] width 193 height 28
drag, startPoint x: 655, startPoint y: 149, endPoint x: 710, endPoint y: 151, distance: 54.7
click at [710, 151] on li "Document Name Key Information Document EDS Continental 11.08.25" at bounding box center [681, 158] width 588 height 44
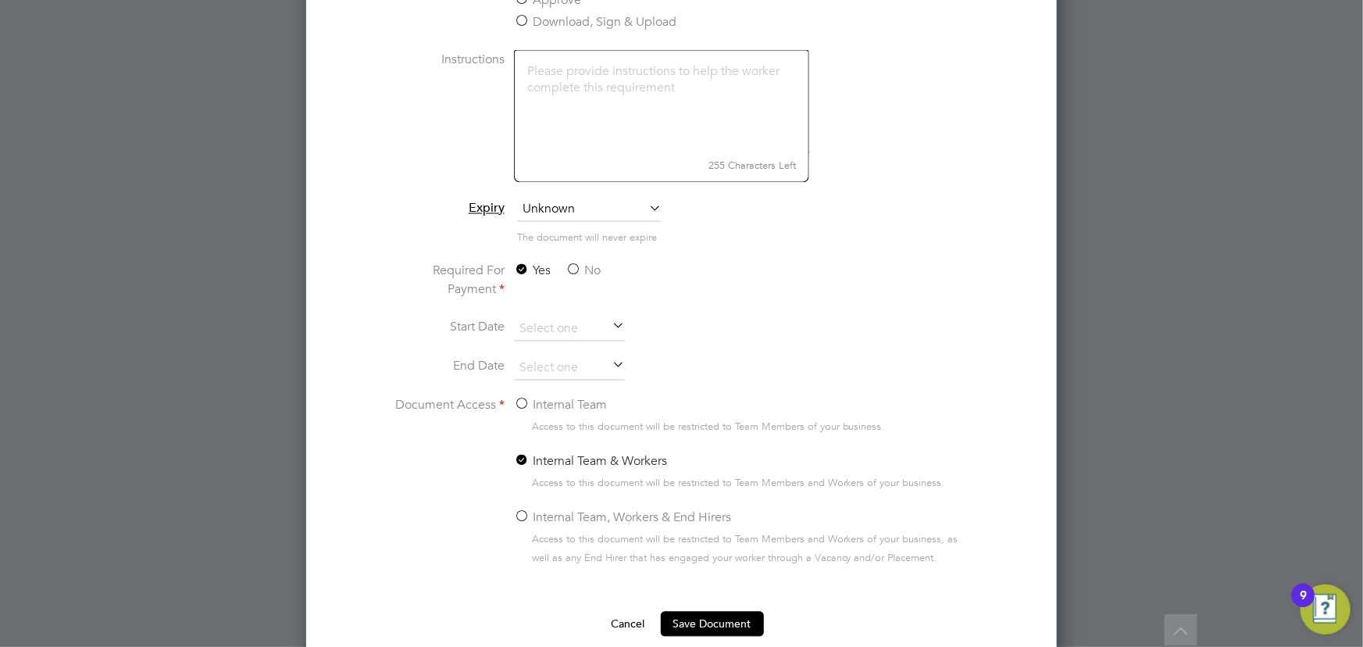
scroll to position [1491, 0]
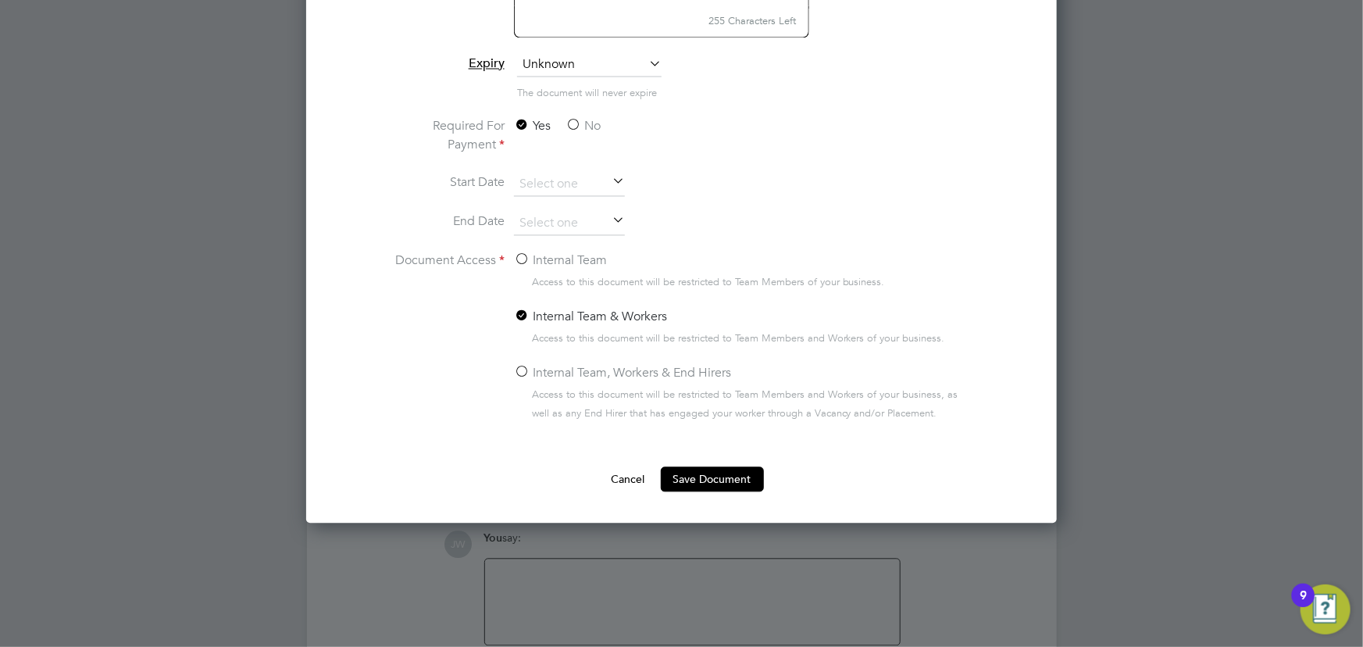
type input "Key Information Document EDS Continental 03.09.25"
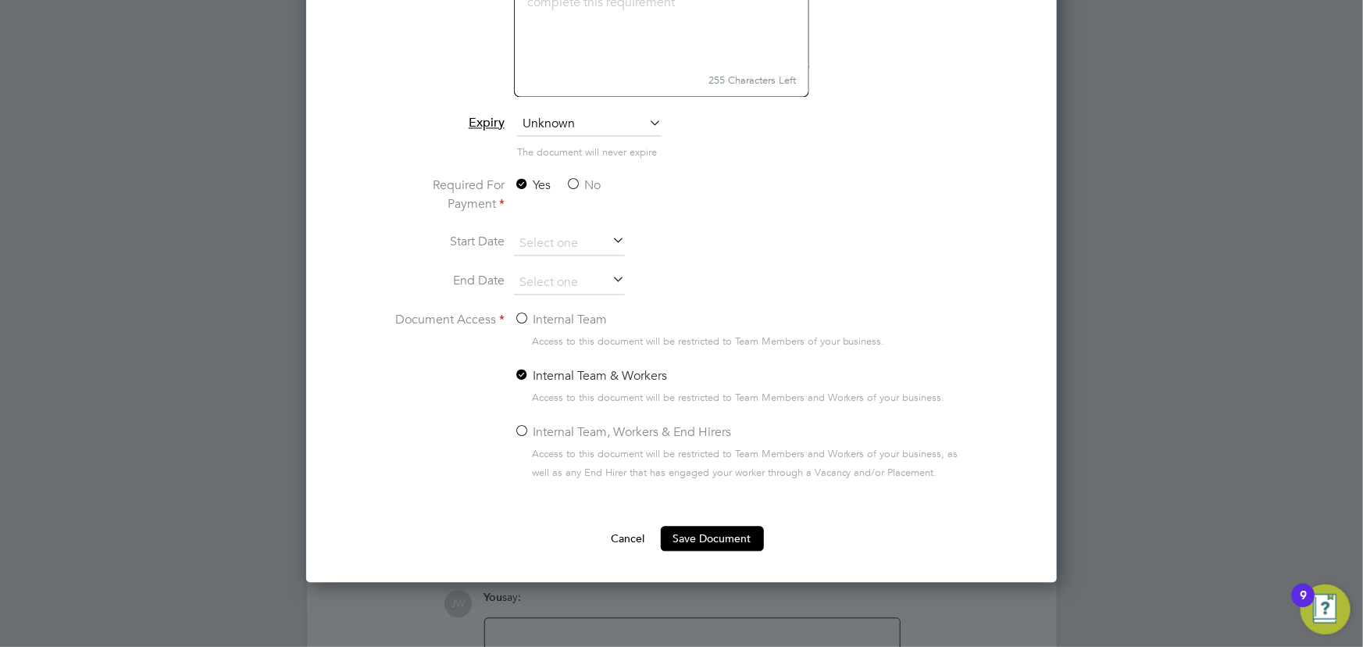
scroll to position [1562, 0]
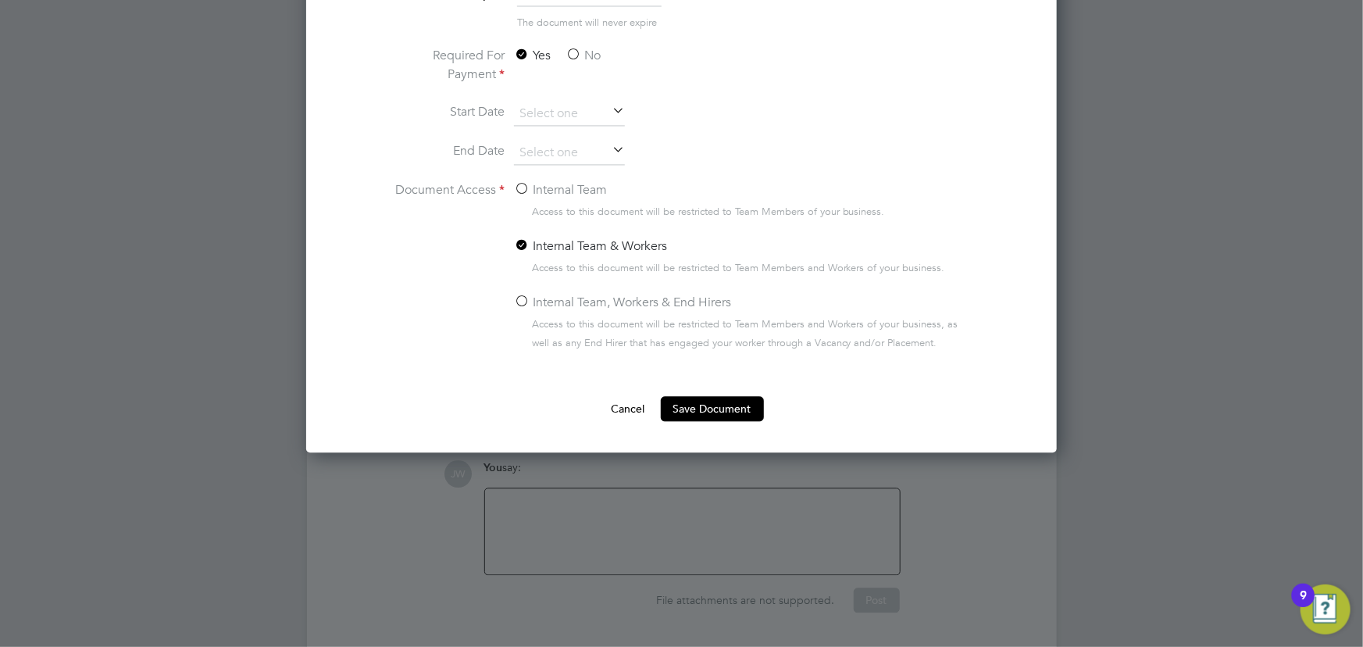
drag, startPoint x: 586, startPoint y: 52, endPoint x: 574, endPoint y: 85, distance: 34.8
click at [586, 52] on label "No" at bounding box center [582, 55] width 35 height 19
click at [0, 0] on input "No" at bounding box center [0, 0] width 0 height 0
click at [558, 187] on label "Internal Team" at bounding box center [560, 189] width 93 height 19
click at [0, 0] on input "Internal Team" at bounding box center [0, 0] width 0 height 0
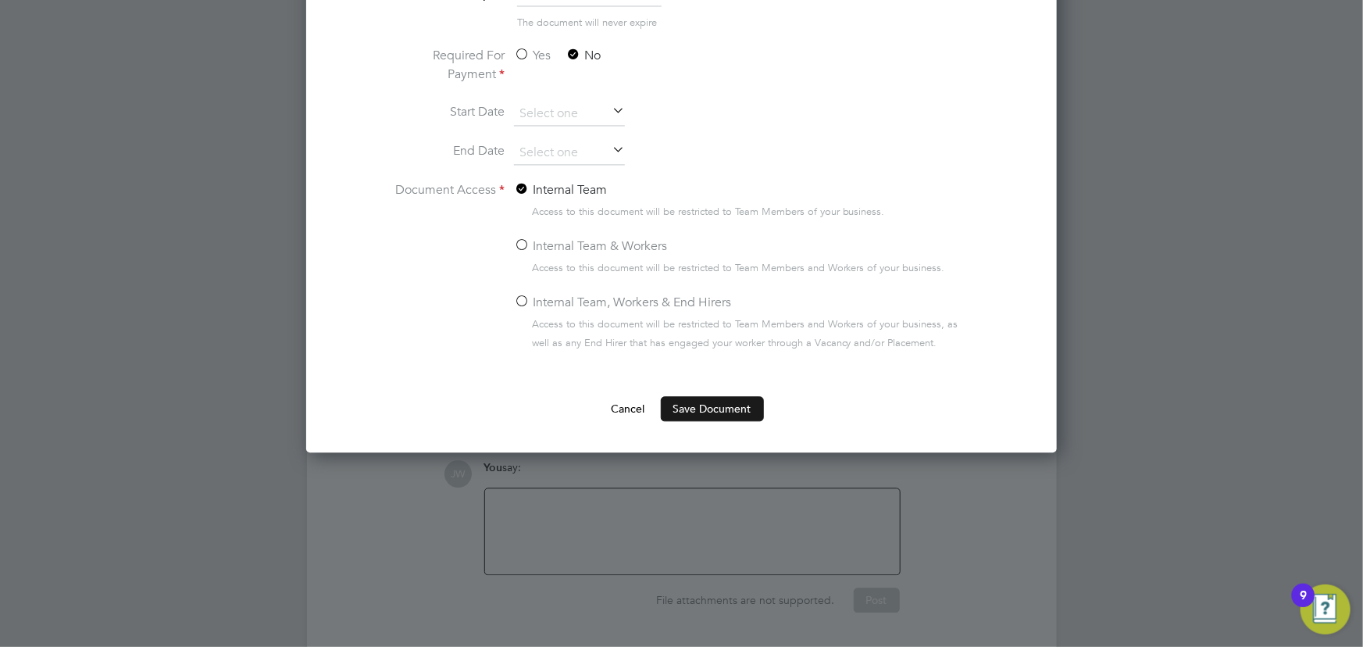
click at [692, 396] on button "Save Document" at bounding box center [712, 408] width 103 height 25
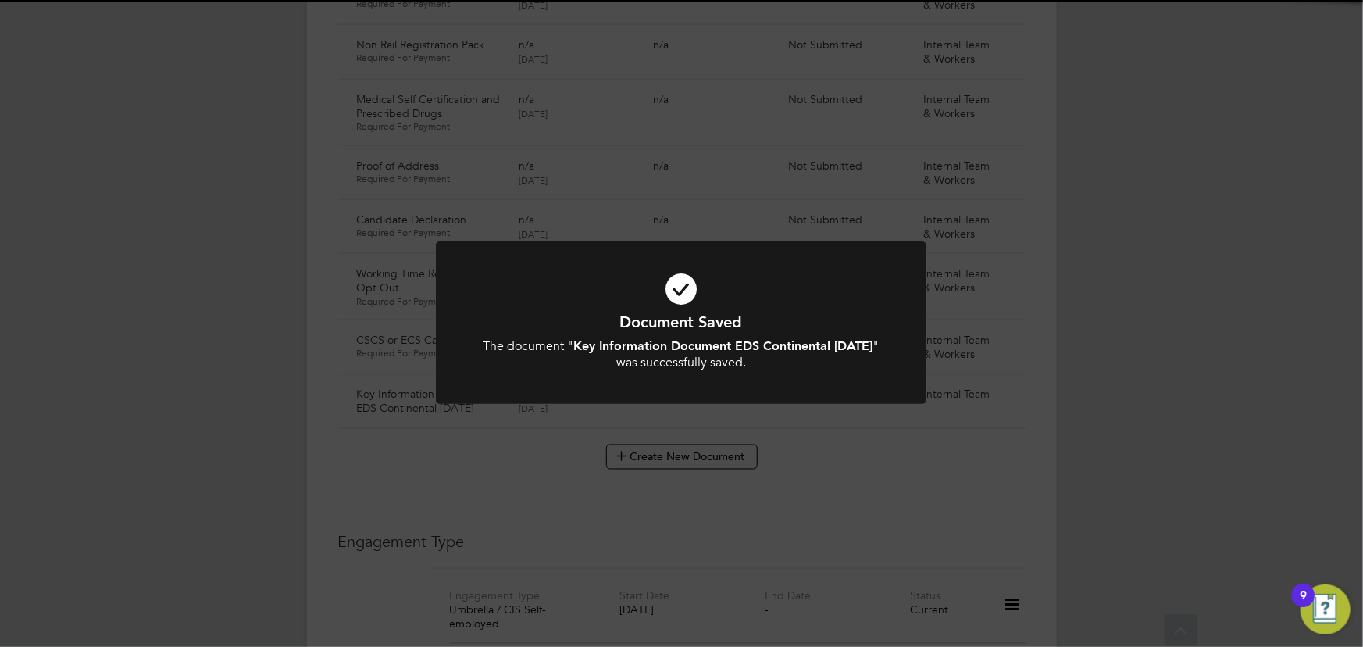
scroll to position [1135, 0]
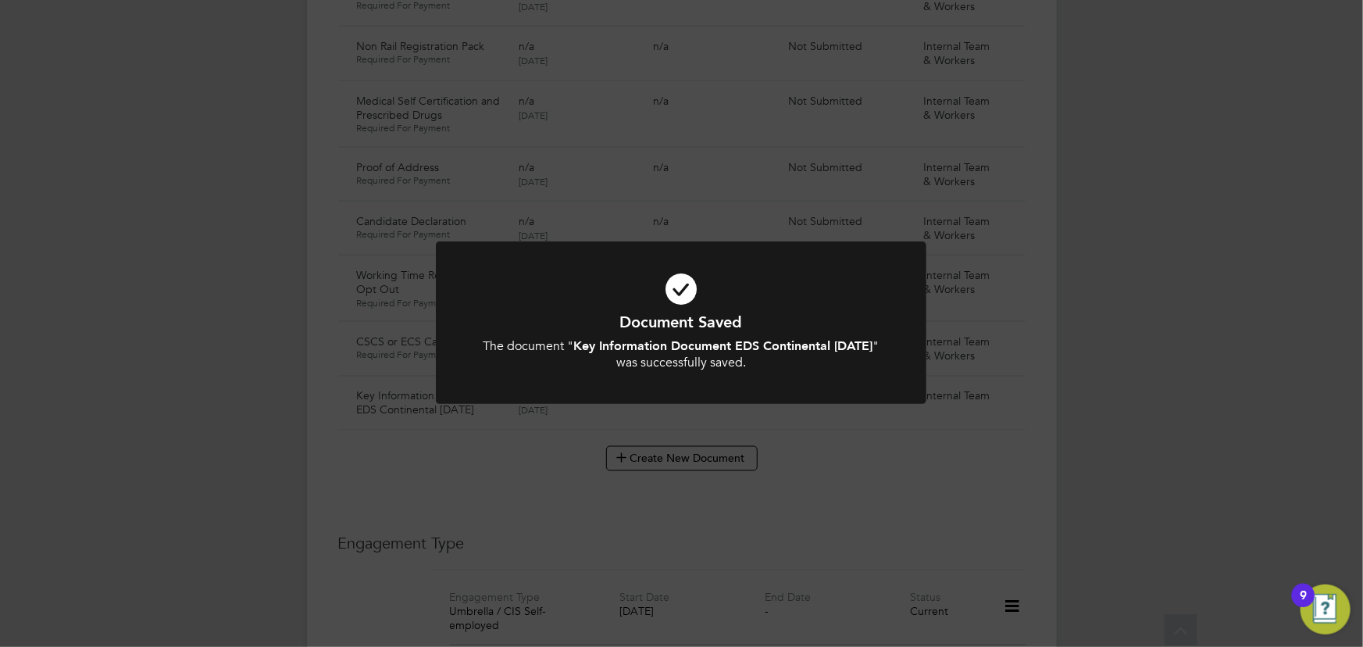
click at [1185, 390] on div "Document Saved The document " Key Information Document EDS Continental 03.09.25…" at bounding box center [681, 323] width 1363 height 647
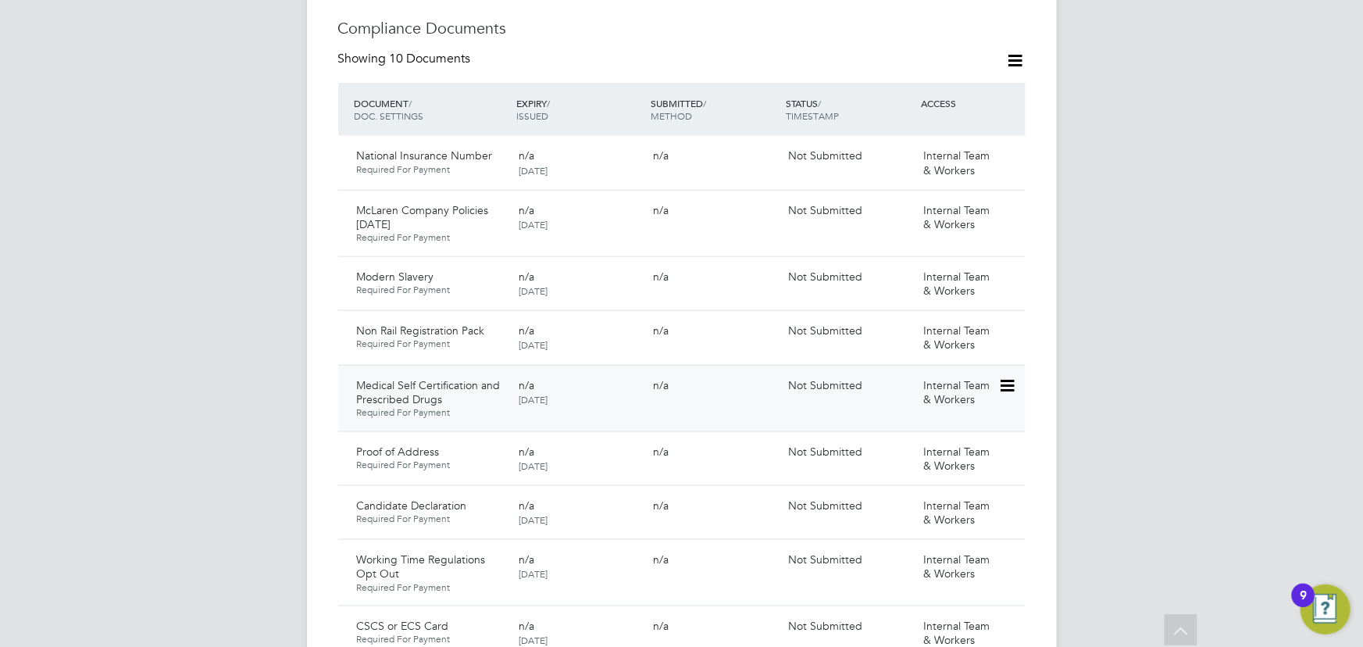
scroll to position [1278, 0]
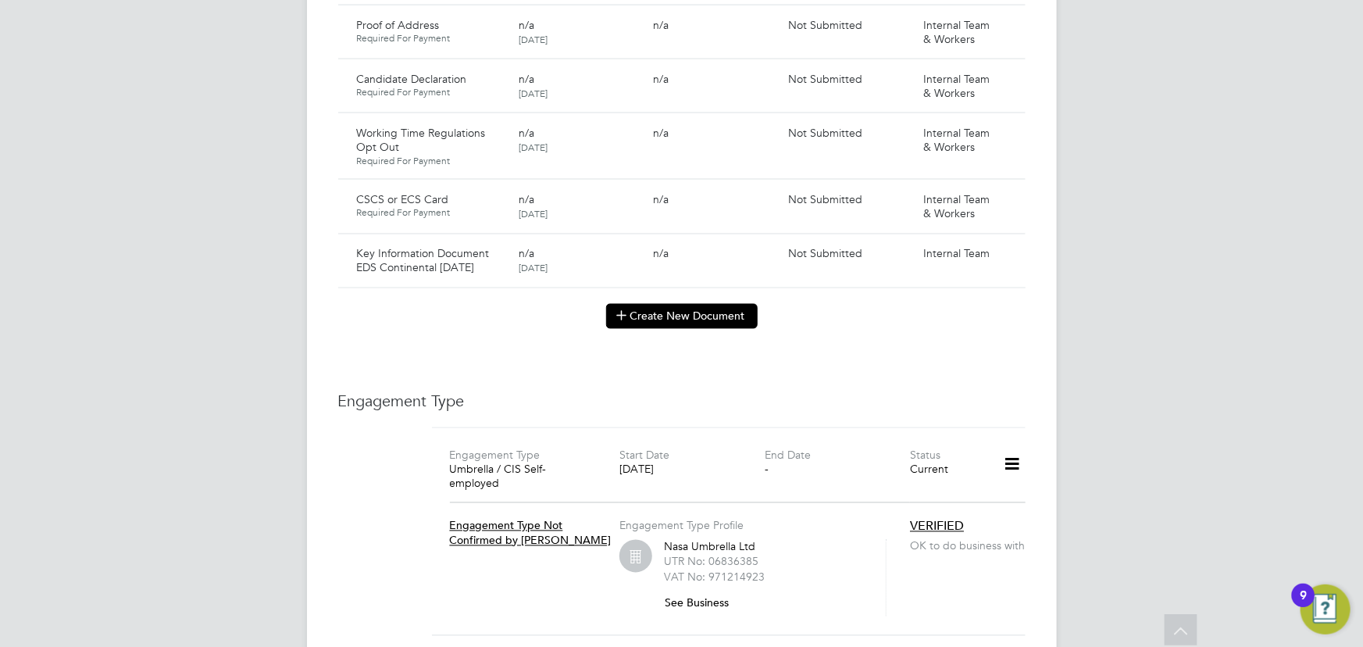
click at [668, 308] on button "Create New Document" at bounding box center [681, 316] width 151 height 25
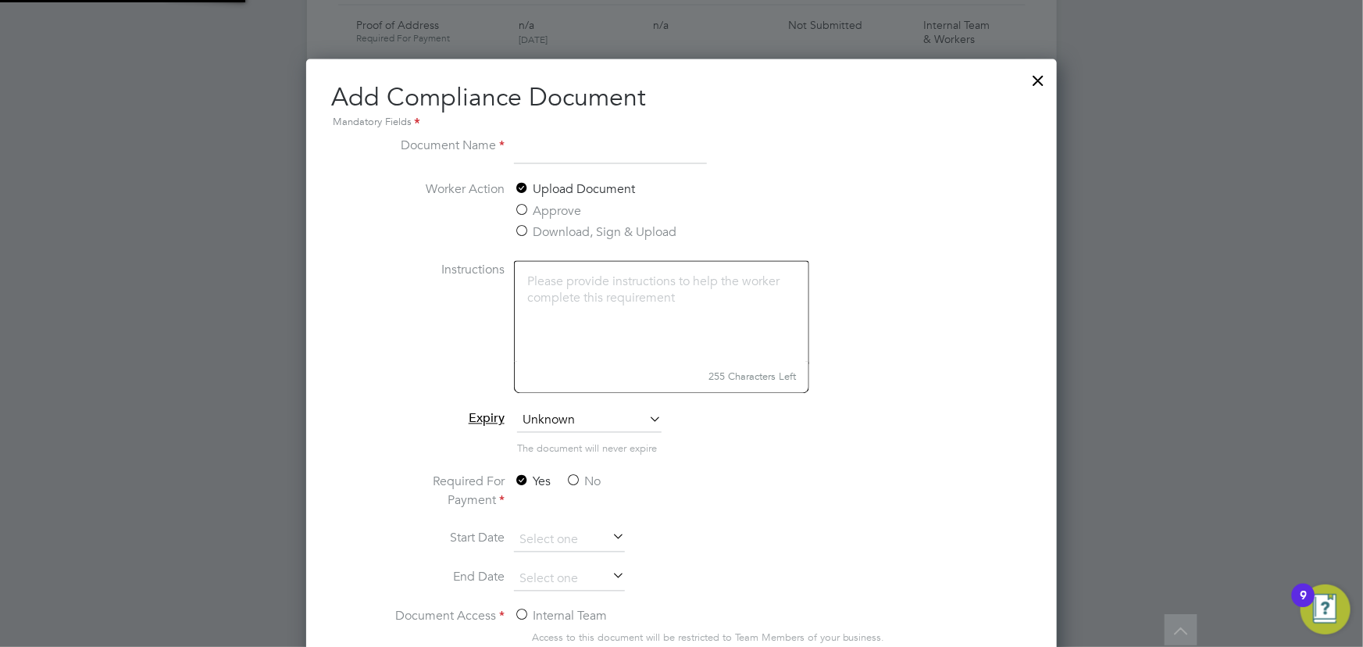
scroll to position [817, 750]
type input "key information document"
click at [1044, 79] on div at bounding box center [1039, 76] width 28 height 28
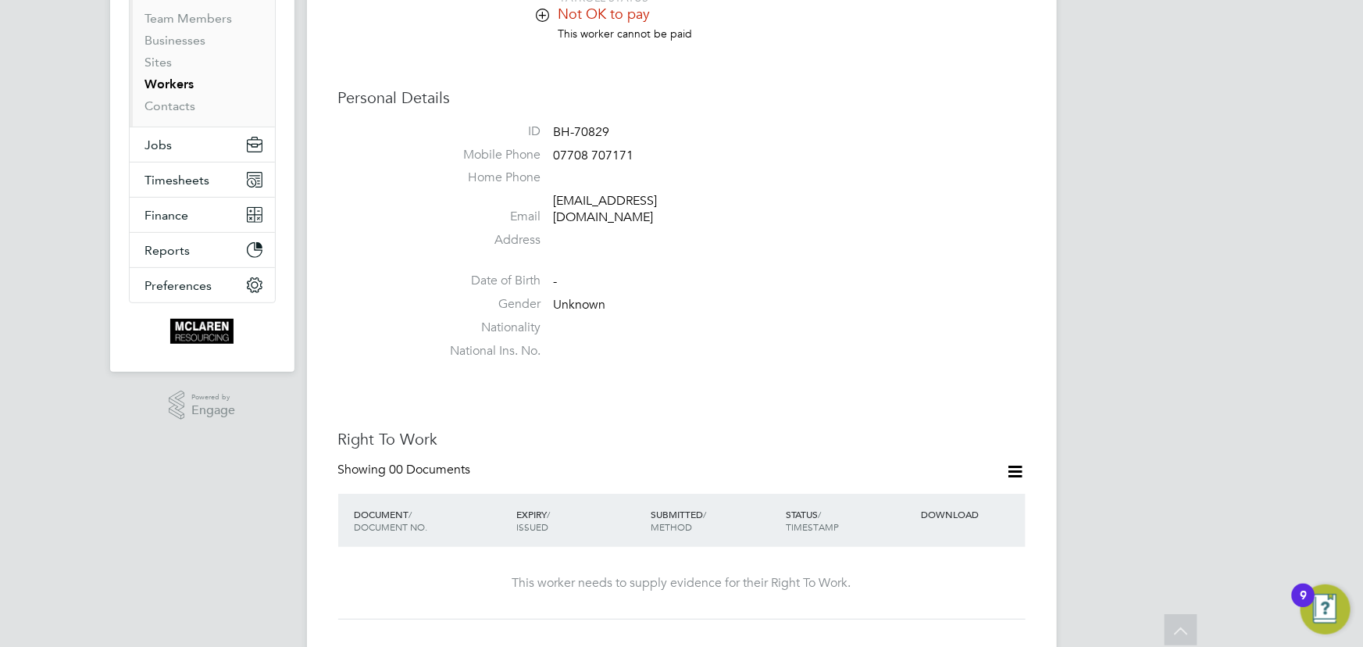
scroll to position [0, 0]
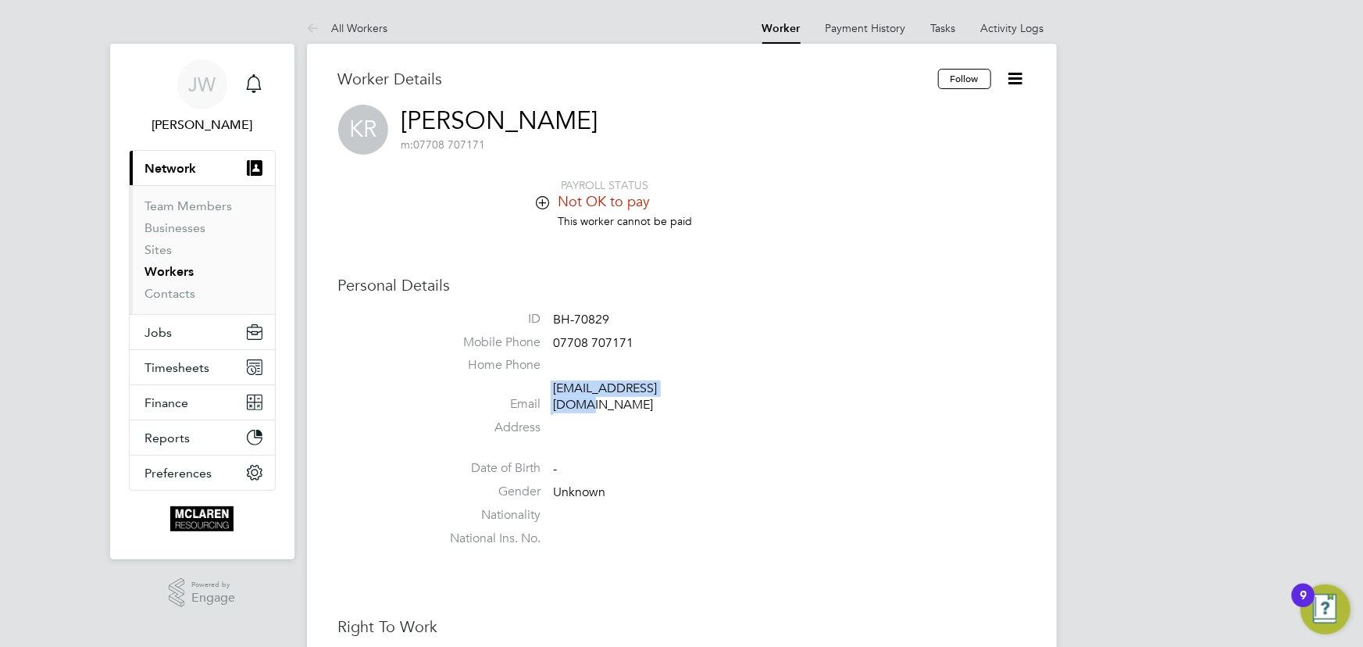
drag, startPoint x: 555, startPoint y: 390, endPoint x: 699, endPoint y: 390, distance: 143.7
click at [699, 390] on li "Email [EMAIL_ADDRESS][DOMAIN_NAME]" at bounding box center [728, 399] width 593 height 38
copy li "[EMAIL_ADDRESS][DOMAIN_NAME]"
click at [1020, 34] on li "Activity Logs" at bounding box center [1012, 27] width 63 height 31
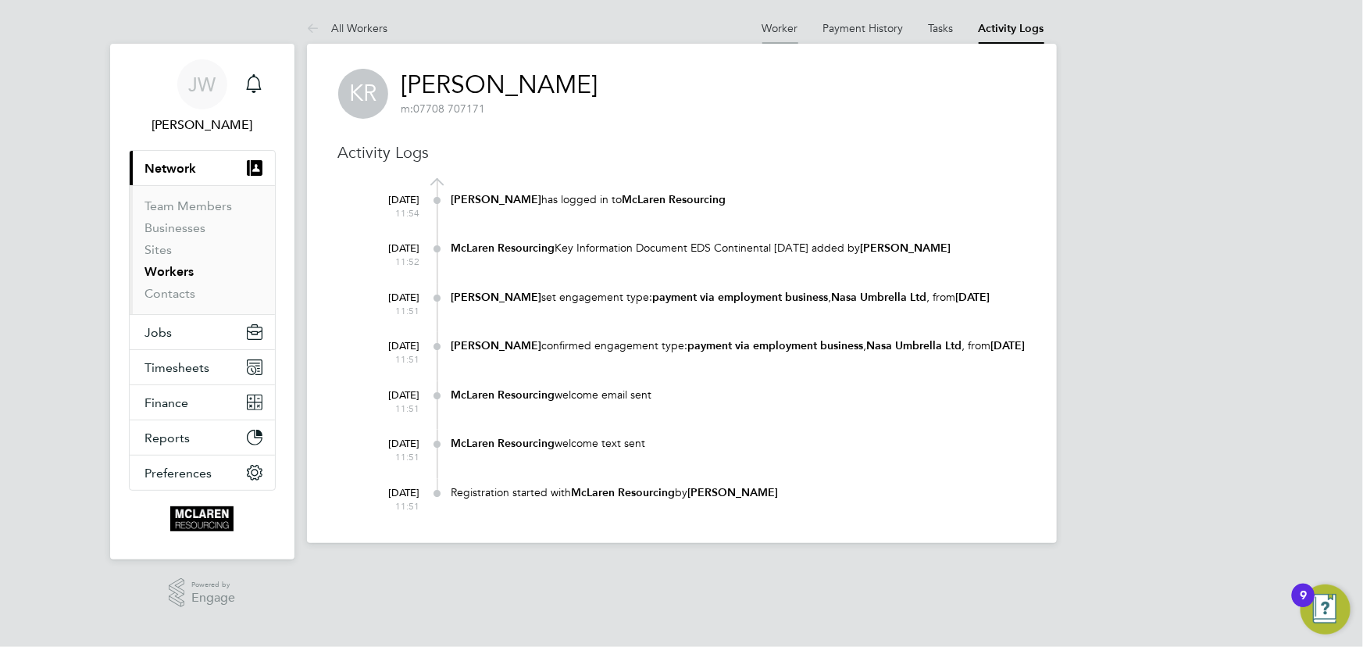
click at [779, 31] on link "Worker" at bounding box center [780, 28] width 36 height 14
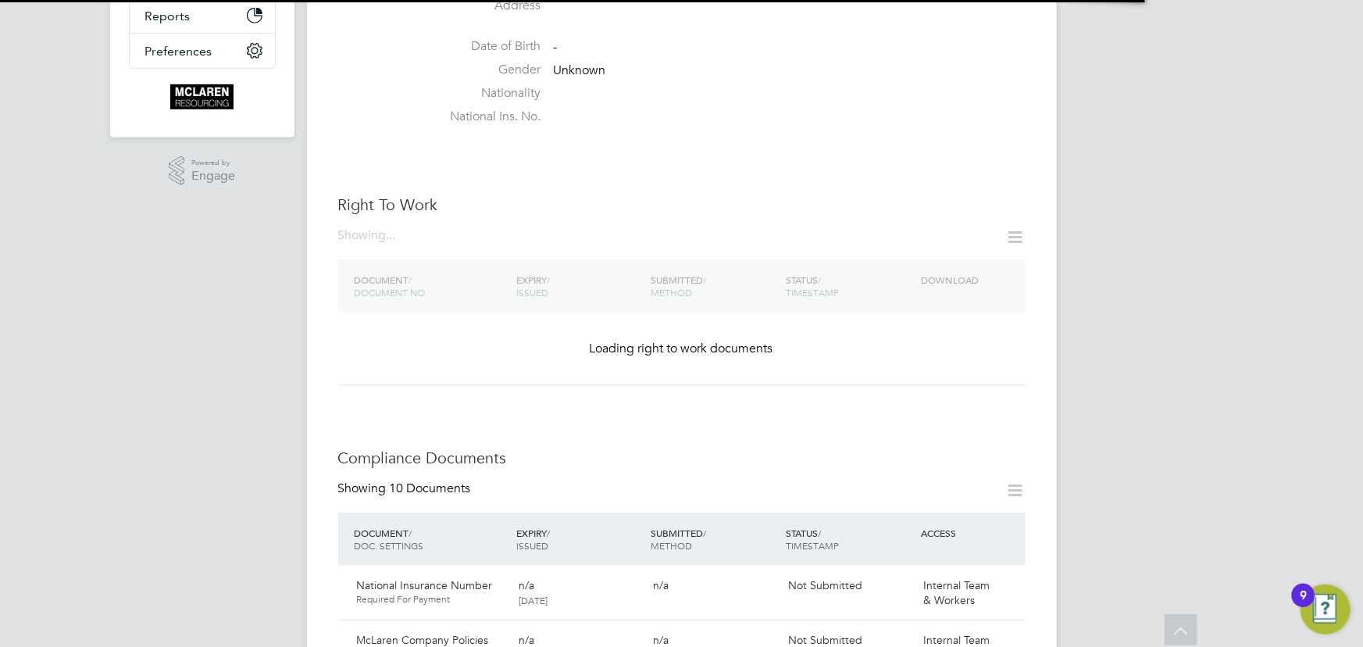
scroll to position [212, 0]
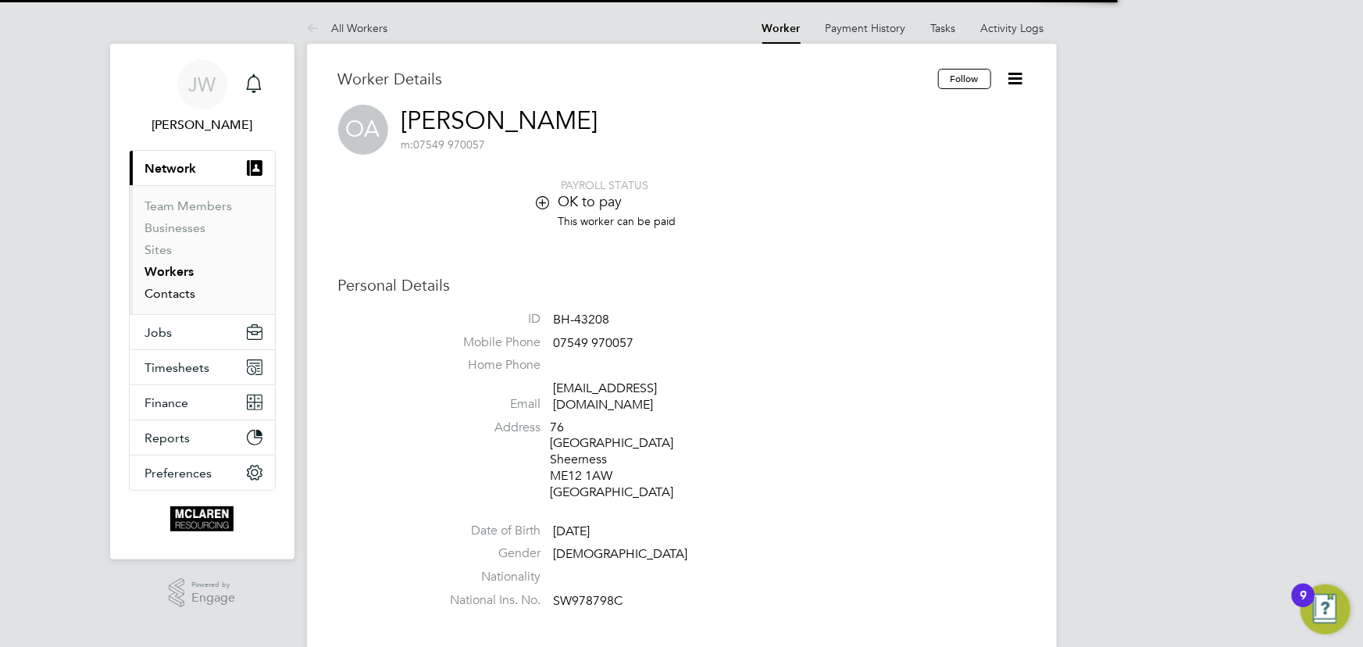
click at [187, 290] on link "Contacts" at bounding box center [170, 293] width 51 height 15
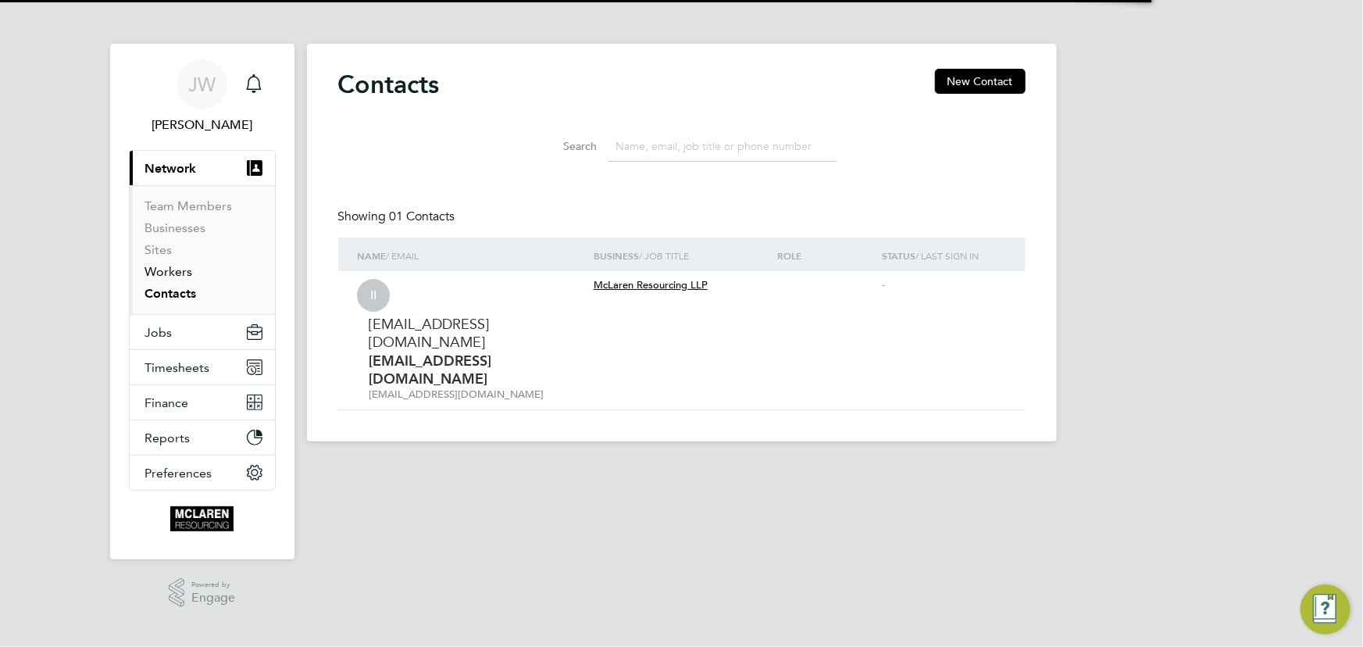
drag, startPoint x: 180, startPoint y: 273, endPoint x: 247, endPoint y: 272, distance: 66.4
click at [181, 273] on link "Workers" at bounding box center [169, 271] width 48 height 15
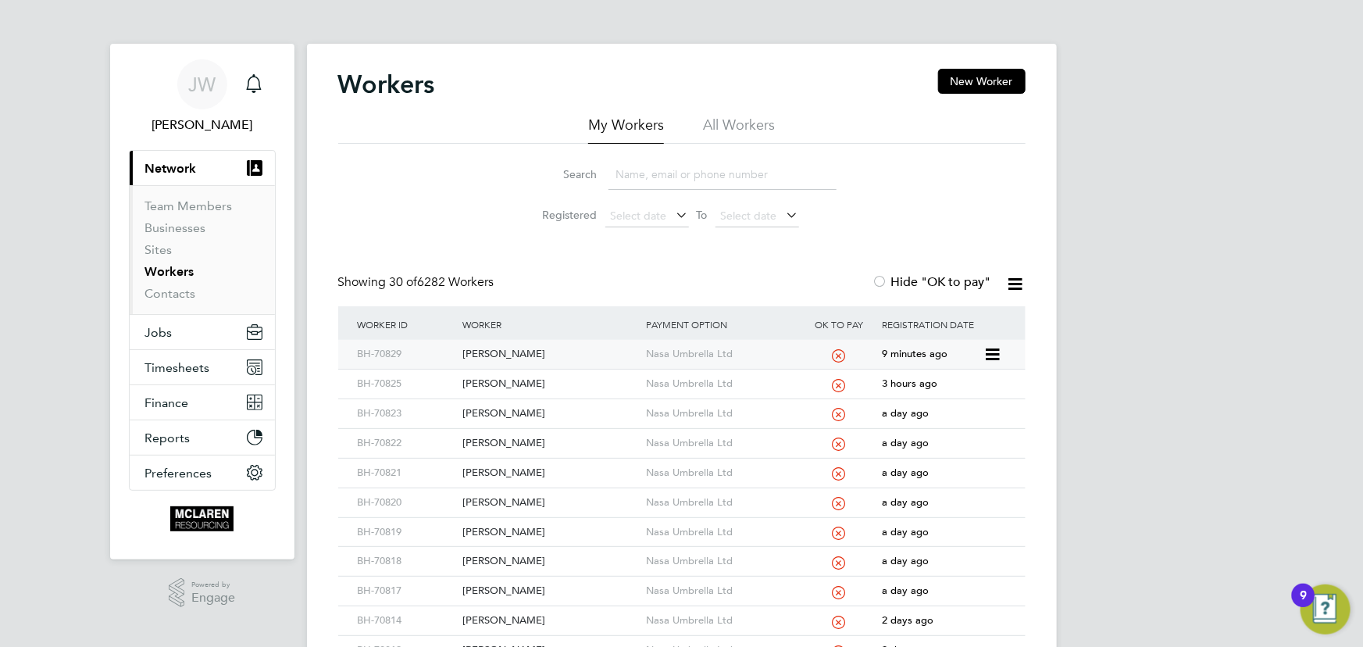
click at [503, 345] on div "[PERSON_NAME]" at bounding box center [550, 354] width 184 height 29
drag, startPoint x: 488, startPoint y: 346, endPoint x: 511, endPoint y: 340, distance: 24.1
click at [488, 346] on div "[PERSON_NAME]" at bounding box center [550, 354] width 184 height 29
click at [152, 289] on link "Contacts" at bounding box center [170, 293] width 51 height 15
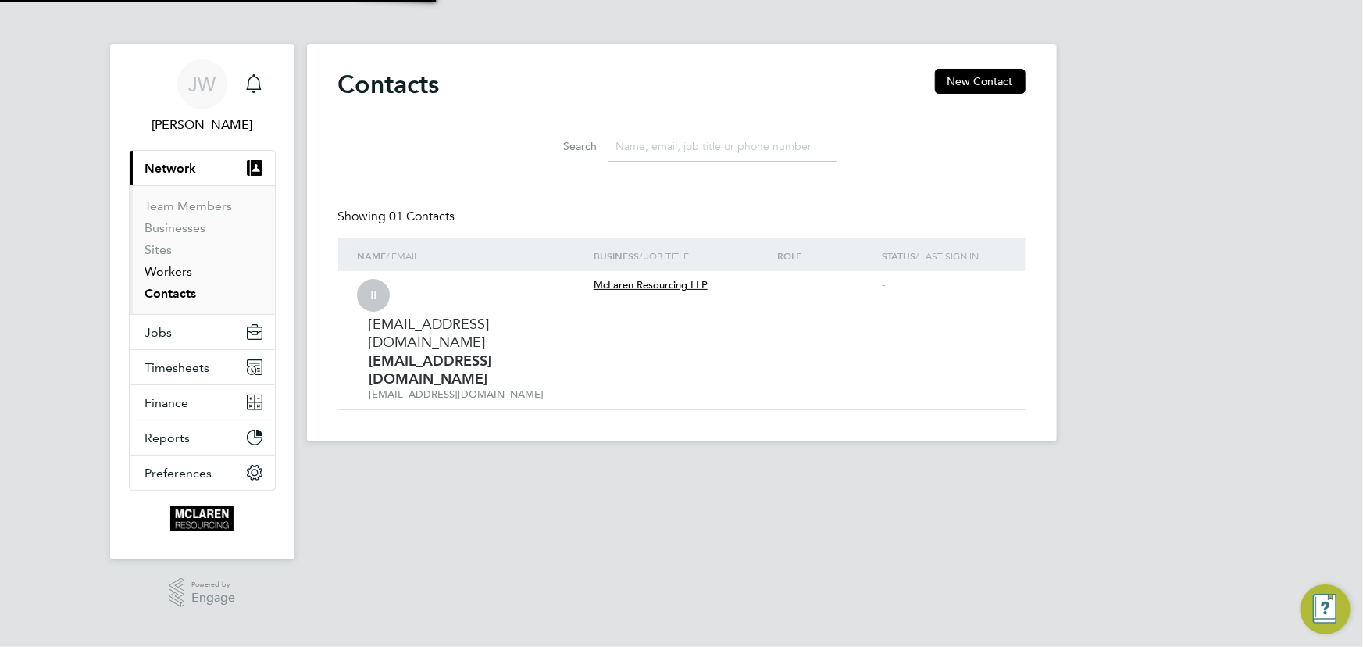
click at [159, 274] on link "Workers" at bounding box center [169, 271] width 48 height 15
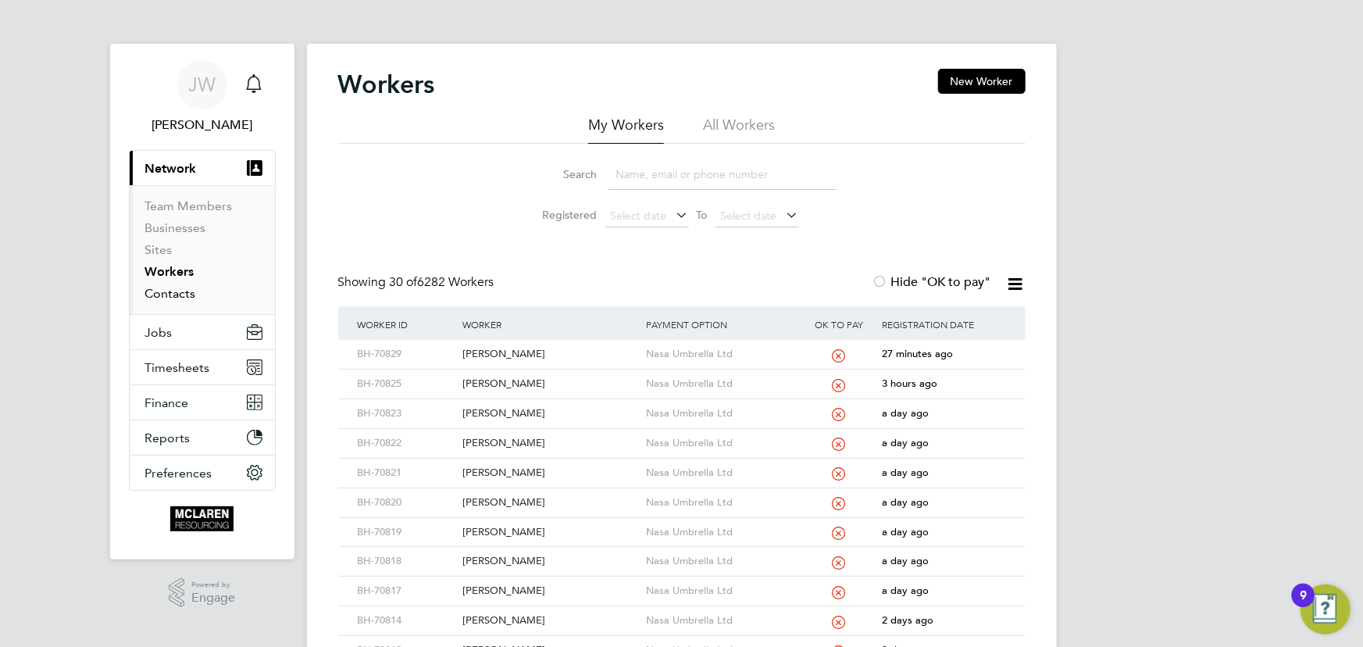
click at [175, 294] on link "Contacts" at bounding box center [170, 293] width 51 height 15
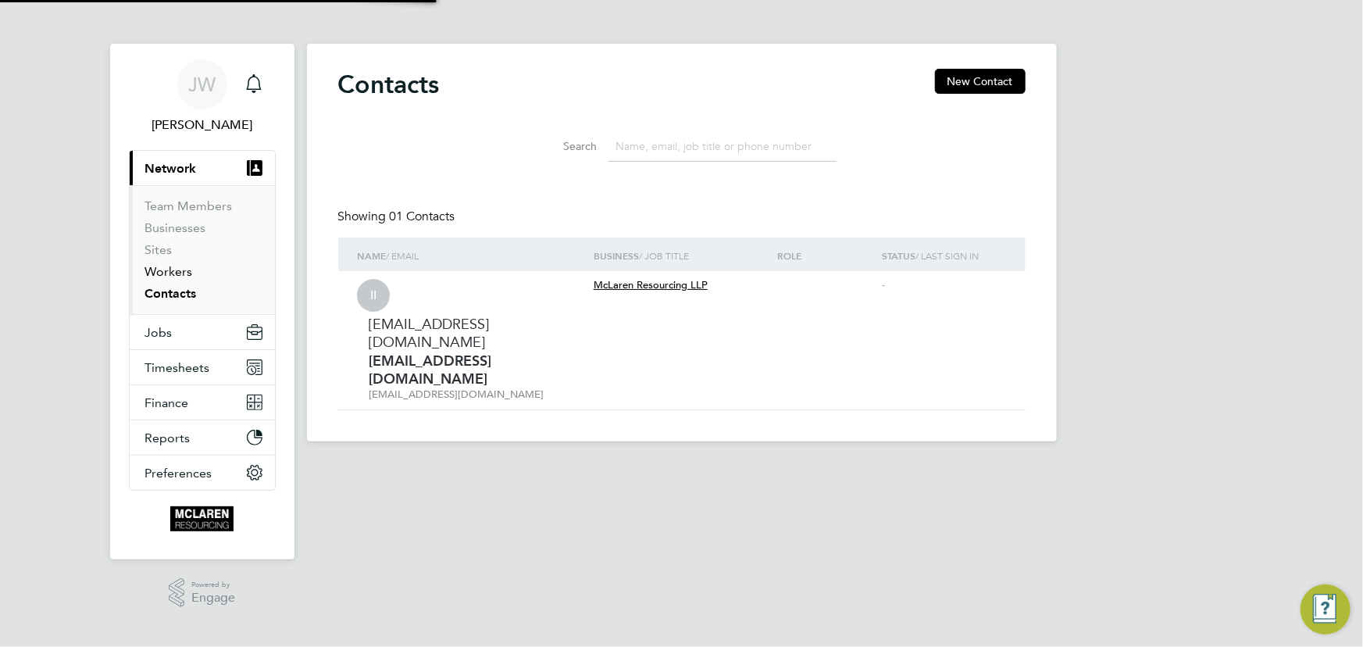
click at [169, 270] on link "Workers" at bounding box center [169, 271] width 48 height 15
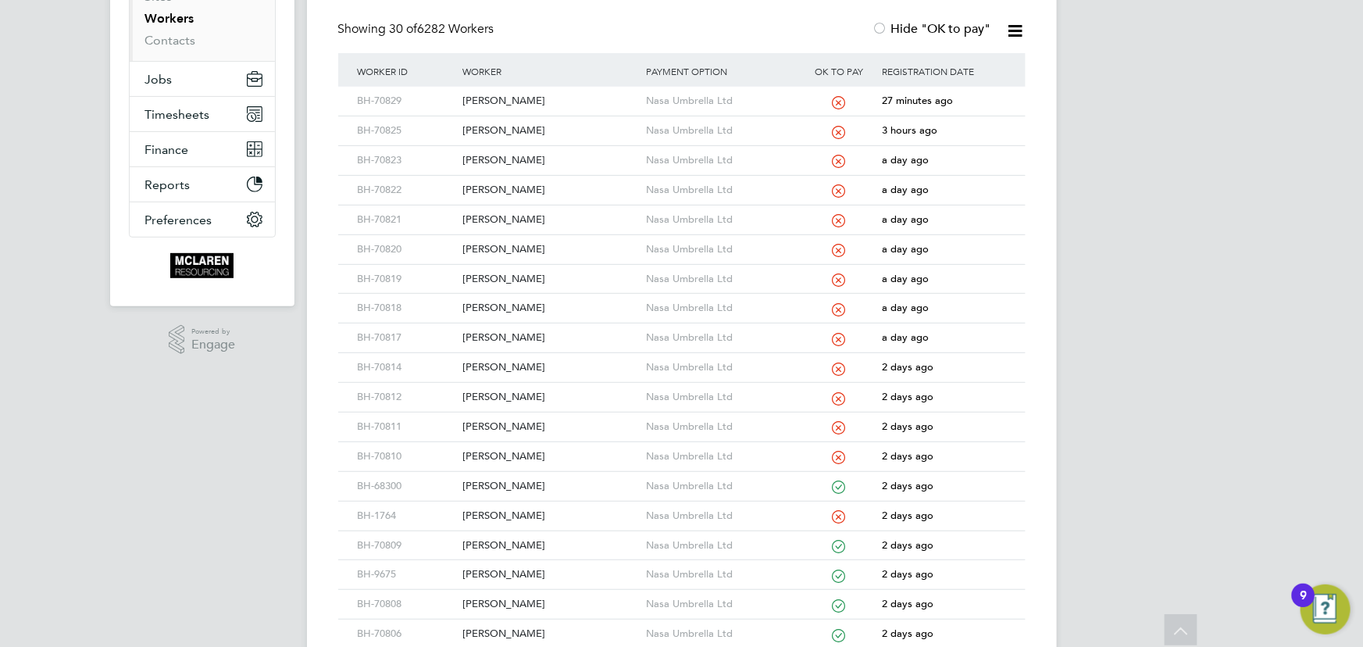
scroll to position [70, 0]
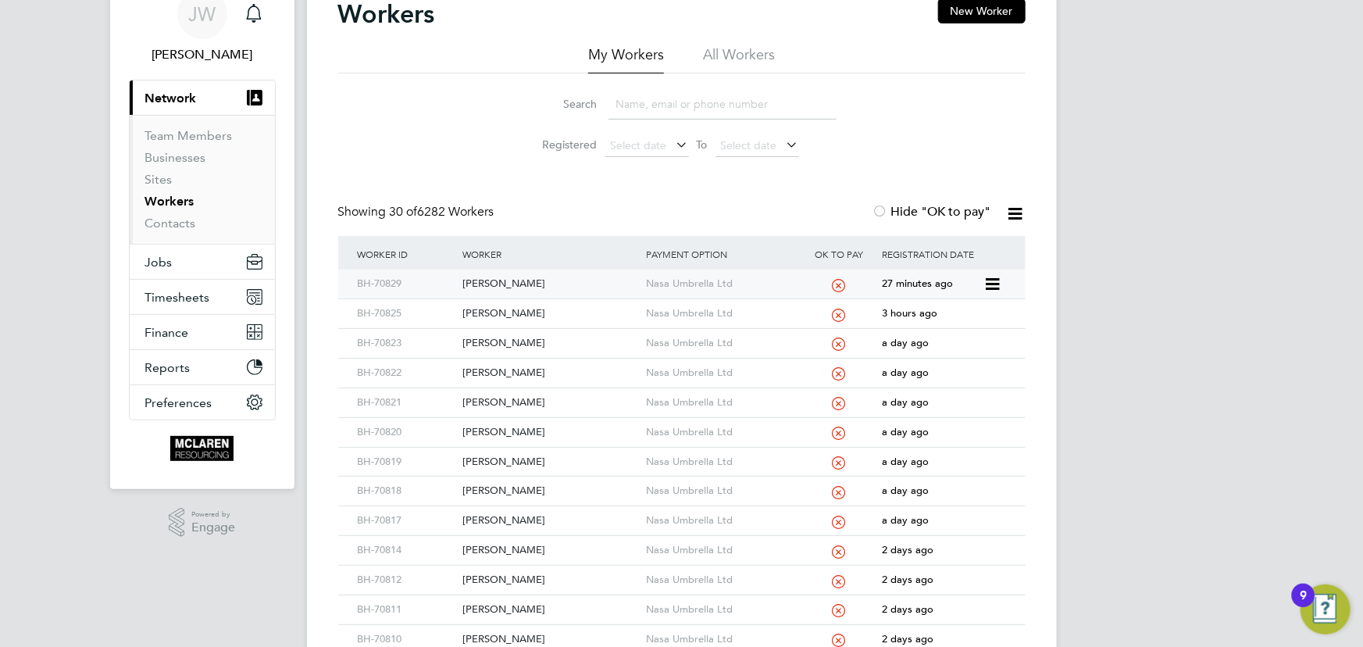
click at [500, 284] on div "[PERSON_NAME]" at bounding box center [550, 283] width 184 height 29
click at [173, 225] on link "Contacts" at bounding box center [170, 223] width 51 height 15
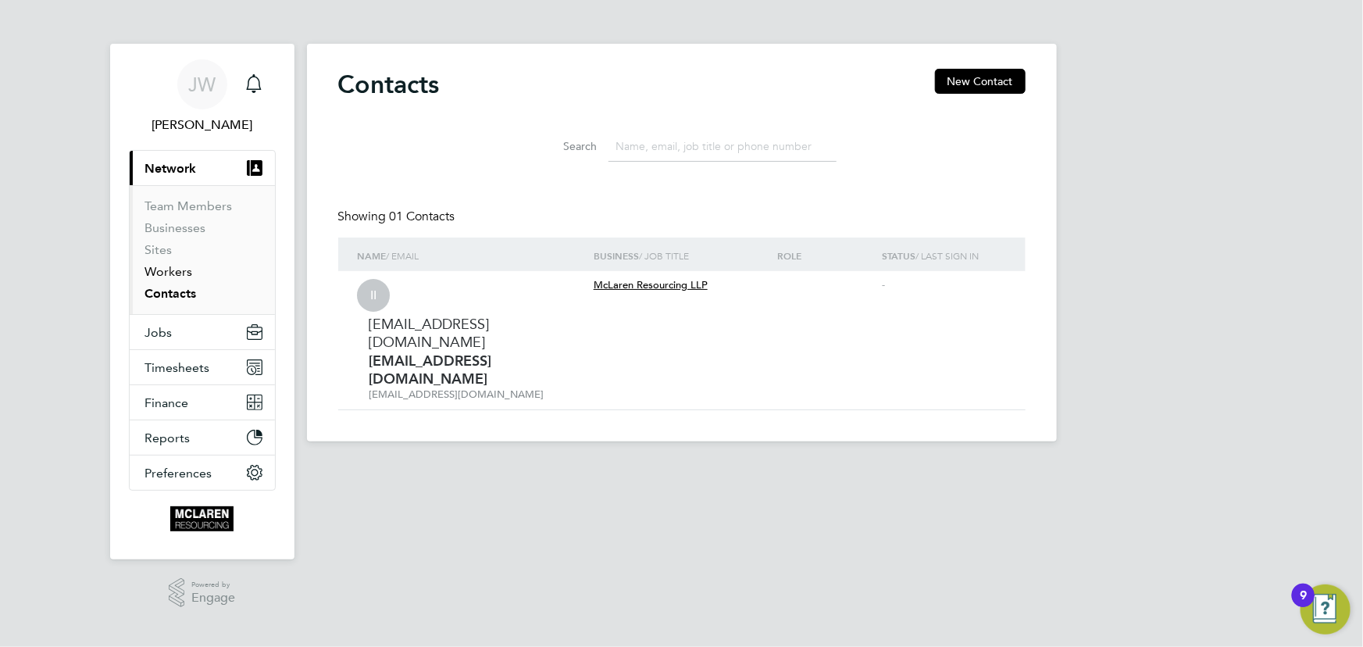
click at [169, 273] on link "Workers" at bounding box center [169, 271] width 48 height 15
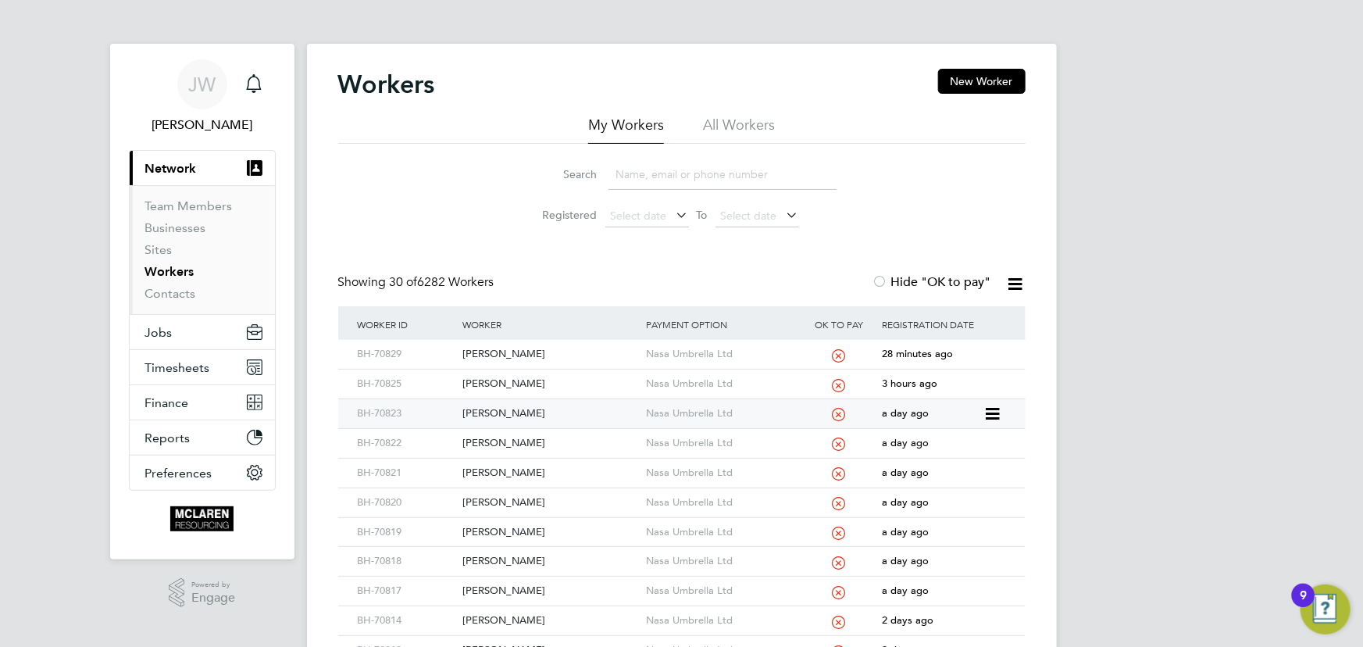
click at [492, 412] on div "Cristian Balica" at bounding box center [550, 413] width 184 height 29
click at [175, 288] on link "Contacts" at bounding box center [170, 293] width 51 height 15
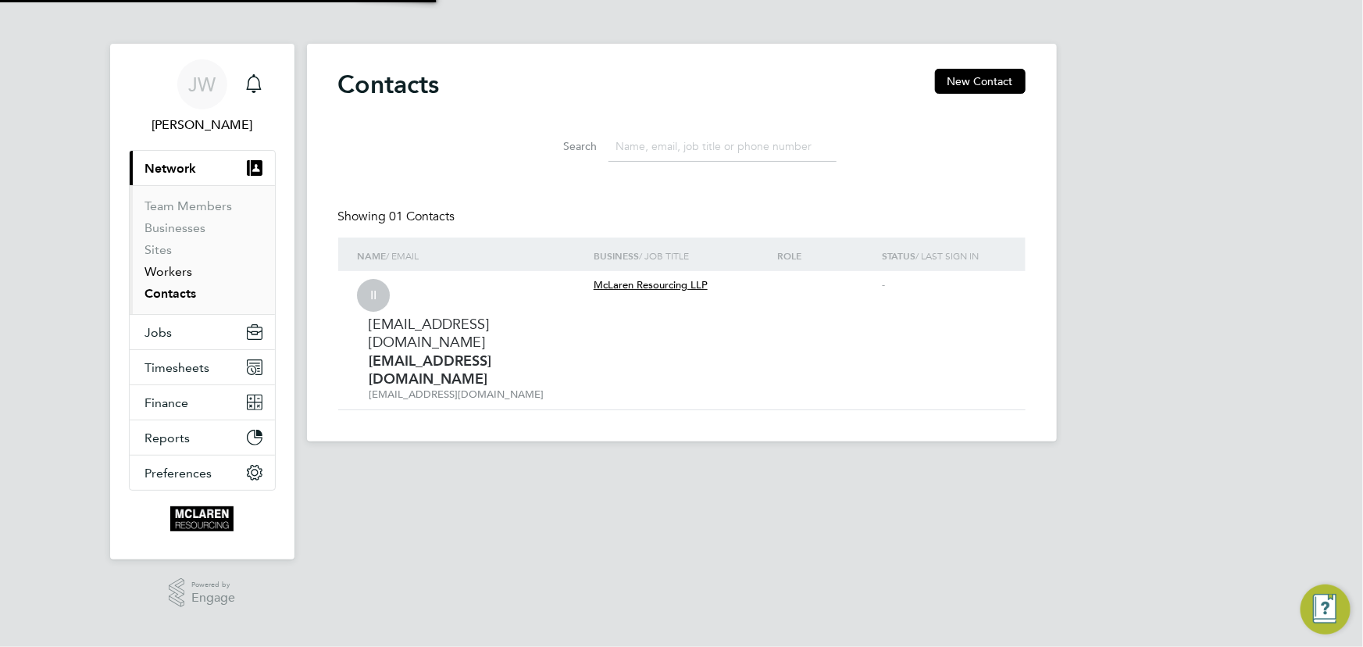
click at [171, 276] on link "Workers" at bounding box center [169, 271] width 48 height 15
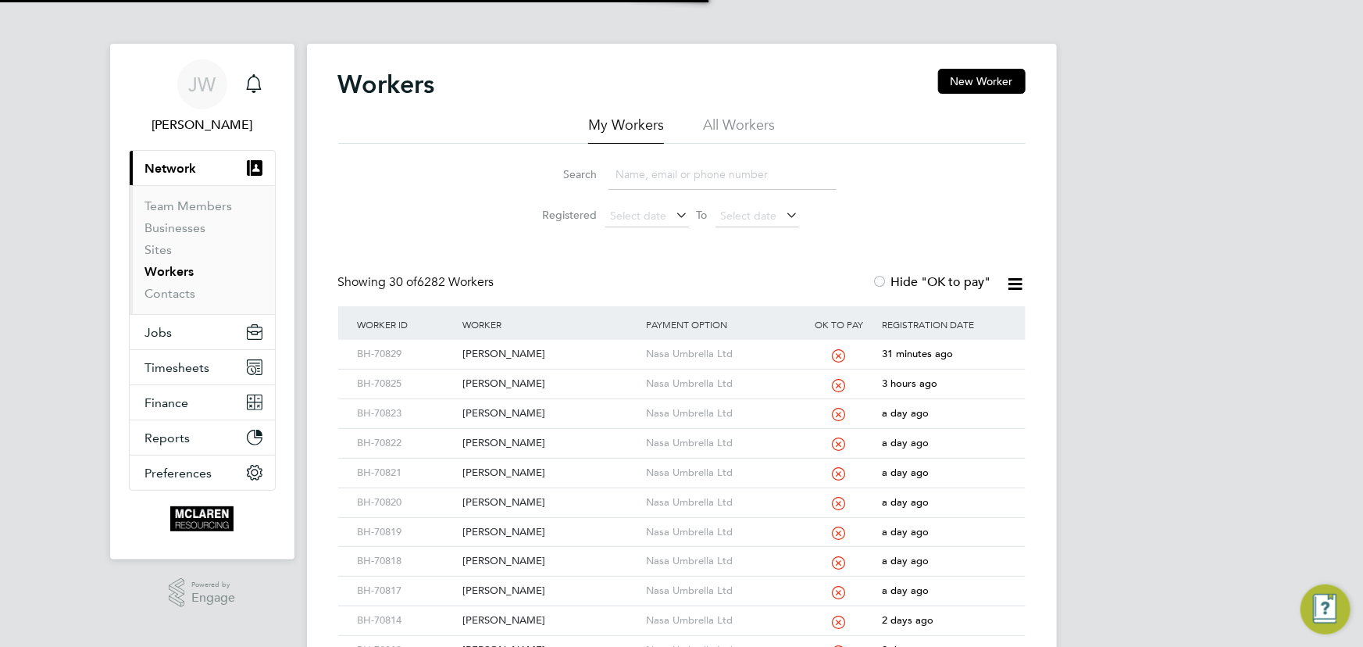
click at [636, 176] on input at bounding box center [722, 174] width 228 height 30
click at [508, 376] on div "Daniel Afolayan" at bounding box center [550, 383] width 184 height 29
drag, startPoint x: 643, startPoint y: 170, endPoint x: 636, endPoint y: 165, distance: 9.5
click at [643, 170] on input at bounding box center [722, 174] width 228 height 30
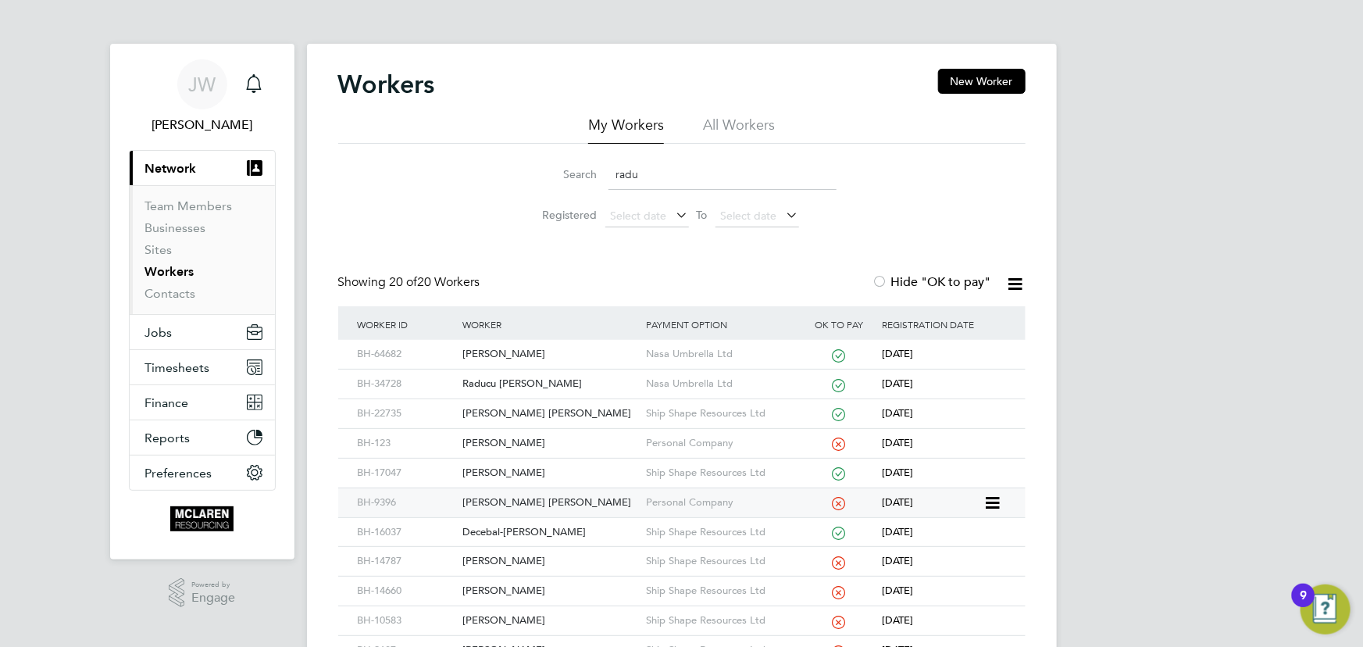
type input "radu"
click at [530, 501] on div "Ciprian Svetozar Radu" at bounding box center [550, 502] width 184 height 29
click at [166, 295] on link "Contacts" at bounding box center [170, 293] width 51 height 15
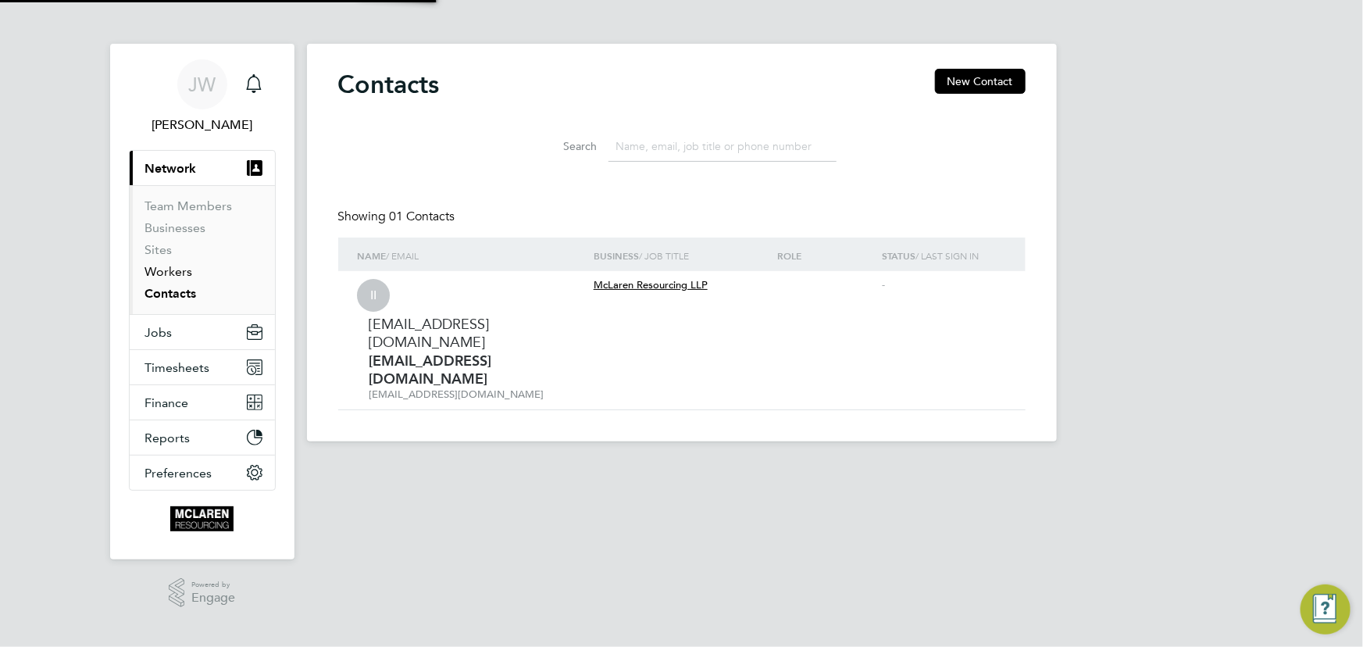
click at [170, 273] on link "Workers" at bounding box center [169, 271] width 48 height 15
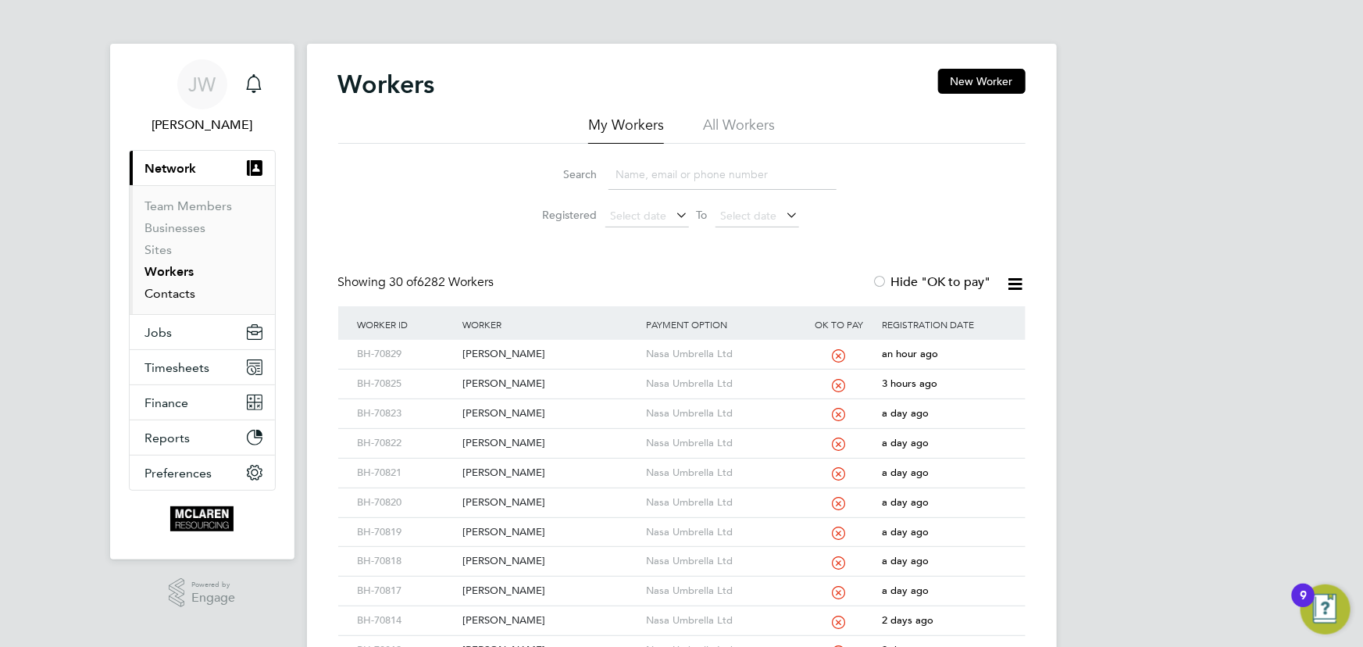
click at [170, 290] on link "Contacts" at bounding box center [170, 293] width 51 height 15
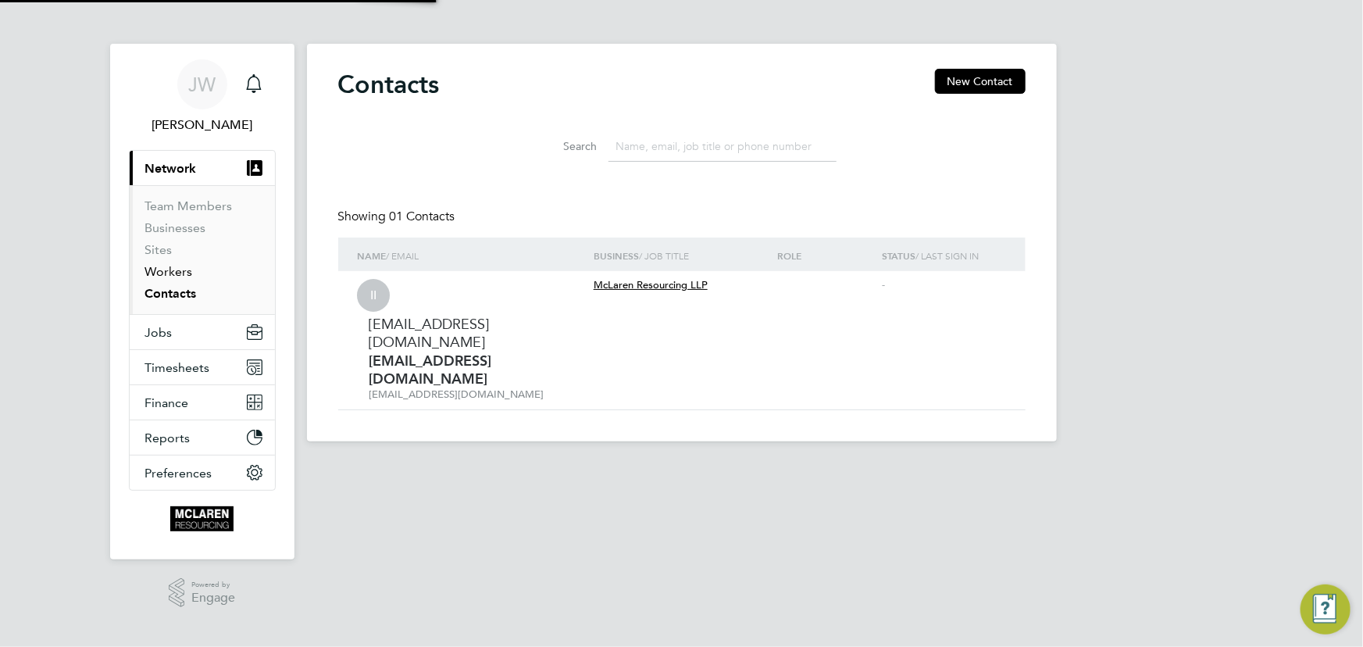
click at [169, 275] on link "Workers" at bounding box center [169, 271] width 48 height 15
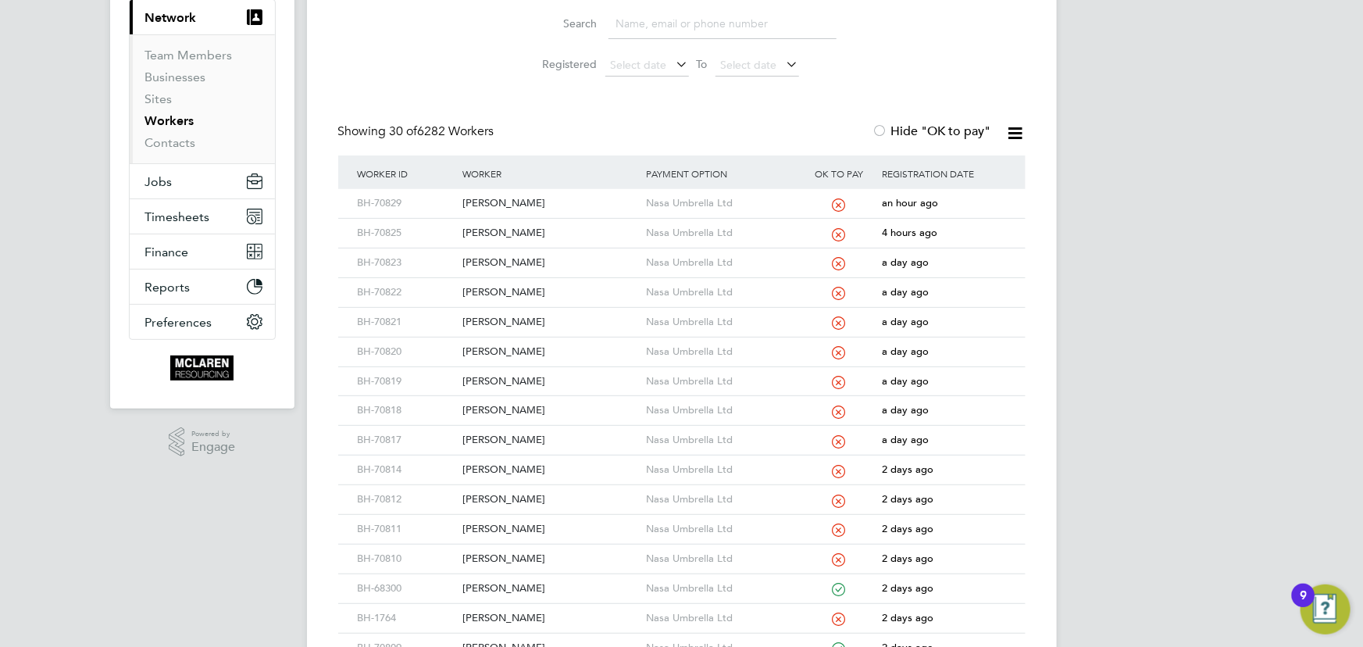
scroll to position [283, 0]
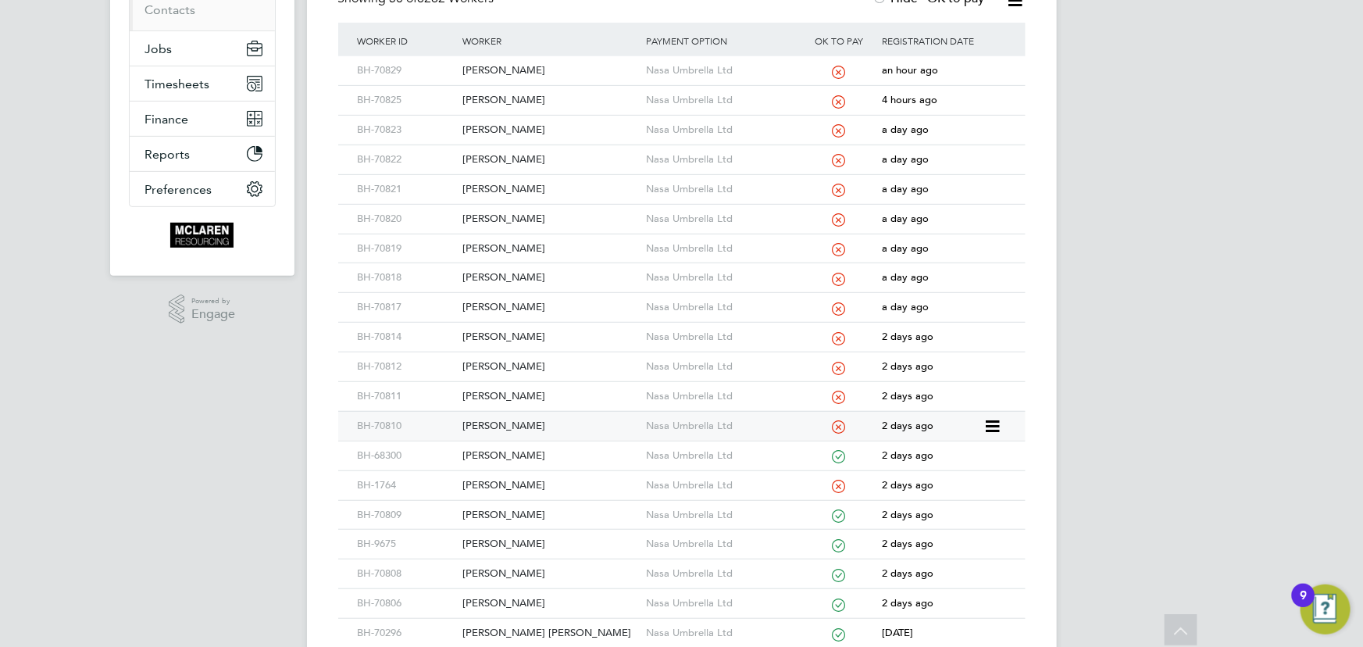
click at [508, 422] on div "Craig Smith" at bounding box center [550, 426] width 184 height 29
click at [506, 393] on div "Jordan Smith" at bounding box center [550, 396] width 184 height 29
click at [493, 365] on div "Daniel Box" at bounding box center [550, 366] width 184 height 29
click at [515, 337] on div "Jamie Mclinn" at bounding box center [550, 337] width 184 height 29
click at [497, 306] on div "Kyle Ibbs" at bounding box center [550, 307] width 184 height 29
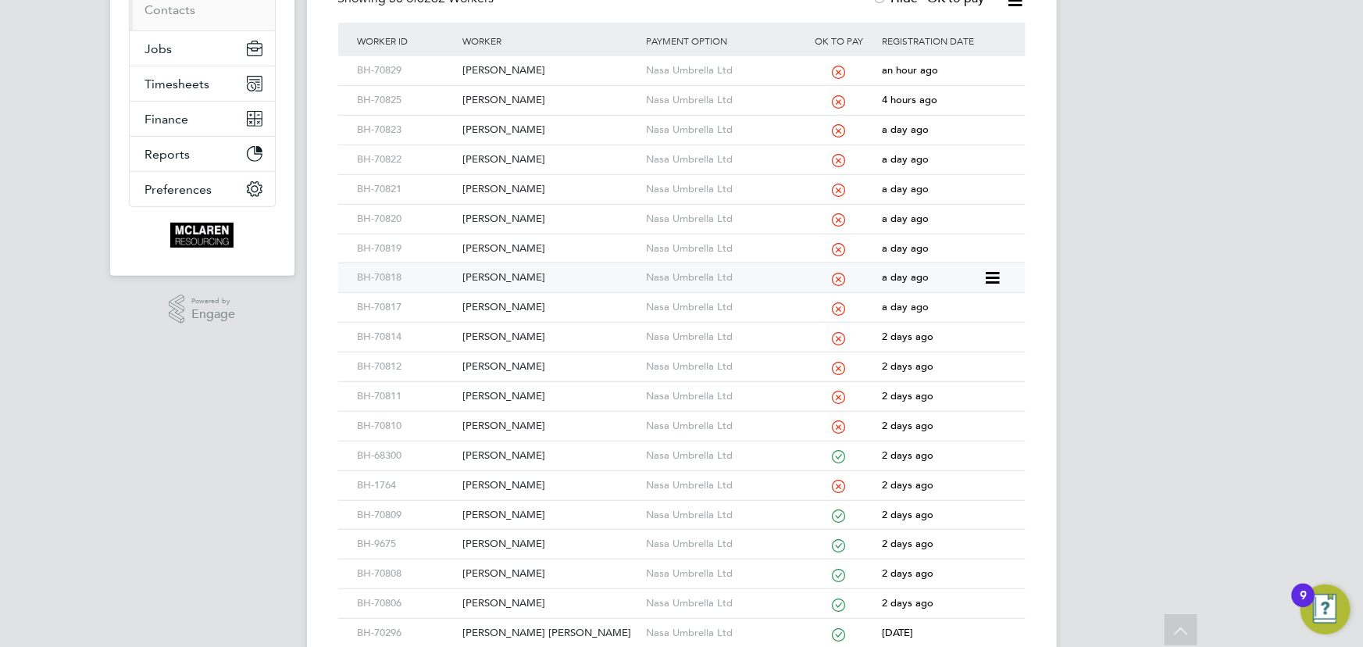
drag, startPoint x: 490, startPoint y: 276, endPoint x: 565, endPoint y: 278, distance: 75.0
click at [490, 276] on div "Janek Jeffery" at bounding box center [550, 277] width 184 height 29
click at [494, 244] on div "Sam Deacon" at bounding box center [550, 248] width 184 height 29
click at [515, 213] on div "Nathaniel Palmer" at bounding box center [550, 219] width 184 height 29
click at [533, 185] on div "Benjamin Anson" at bounding box center [550, 189] width 184 height 29
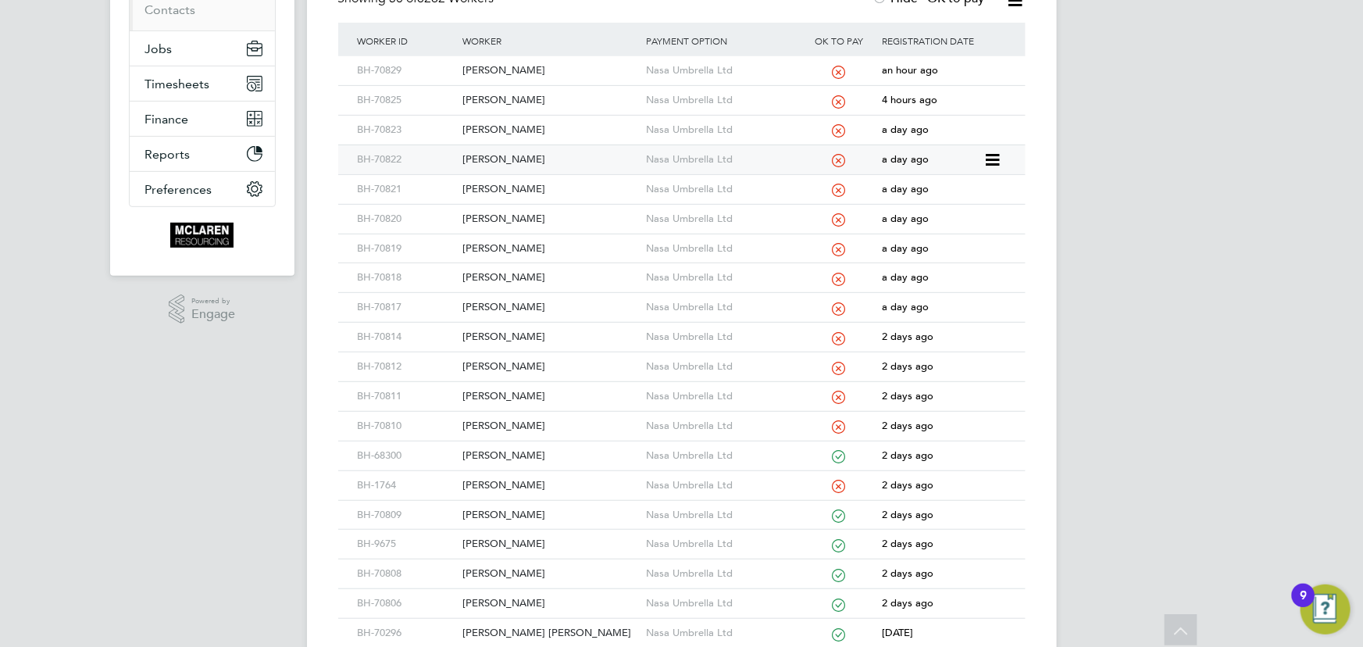
click at [506, 164] on div "Andrei Balica" at bounding box center [550, 159] width 184 height 29
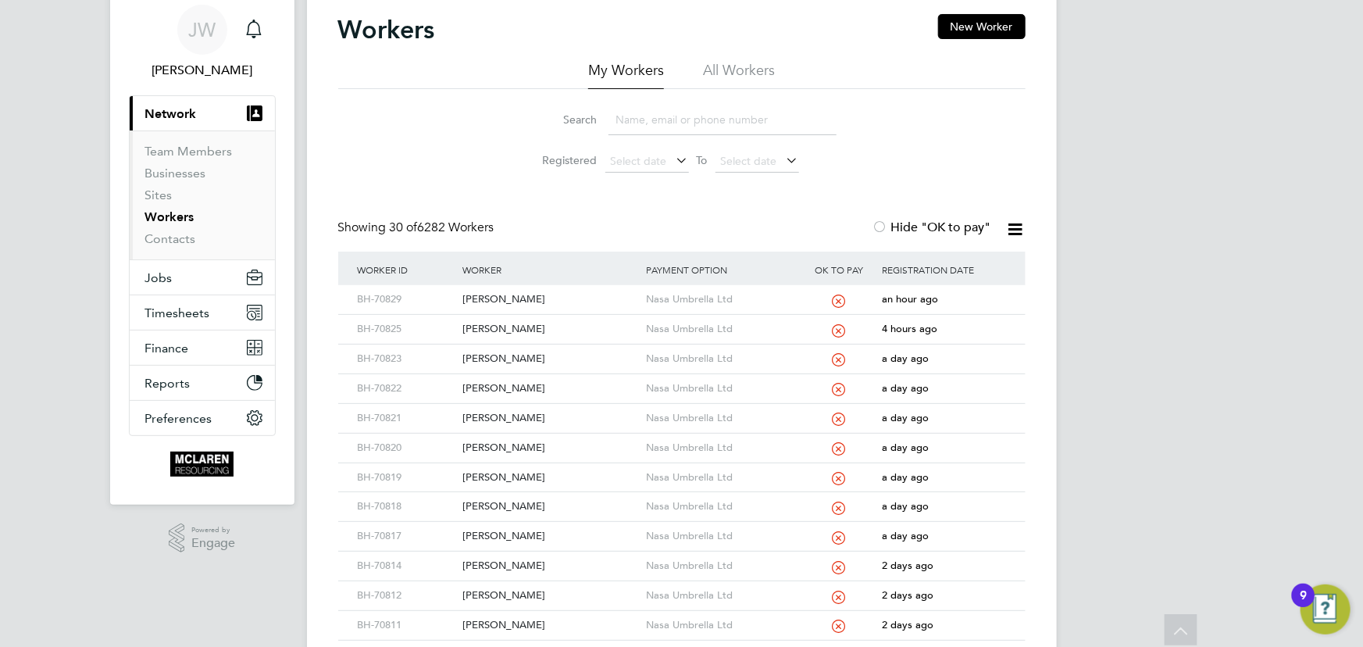
scroll to position [0, 0]
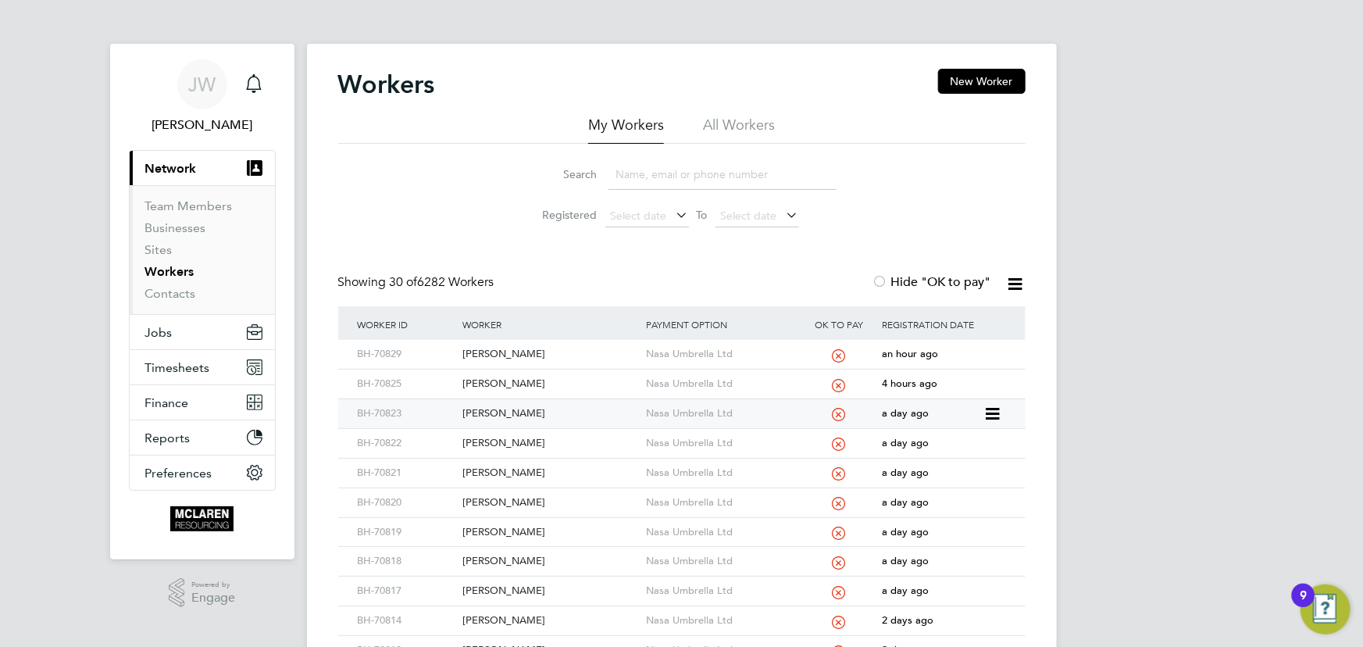
click at [503, 411] on div "Cristian Balica" at bounding box center [550, 413] width 184 height 29
click at [515, 355] on div "Kevin Ranger" at bounding box center [550, 354] width 184 height 29
drag, startPoint x: 155, startPoint y: 289, endPoint x: 158, endPoint y: 281, distance: 8.4
click at [155, 289] on link "Contacts" at bounding box center [170, 293] width 51 height 15
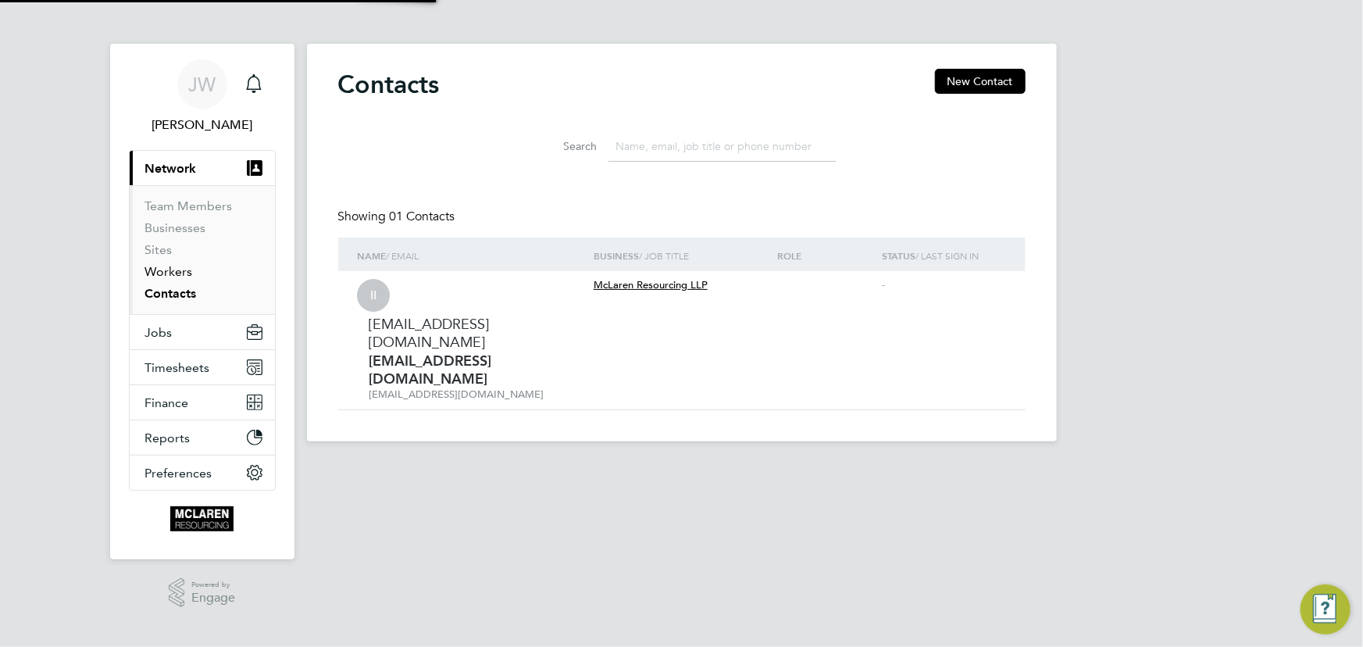
click at [162, 272] on link "Workers" at bounding box center [169, 271] width 48 height 15
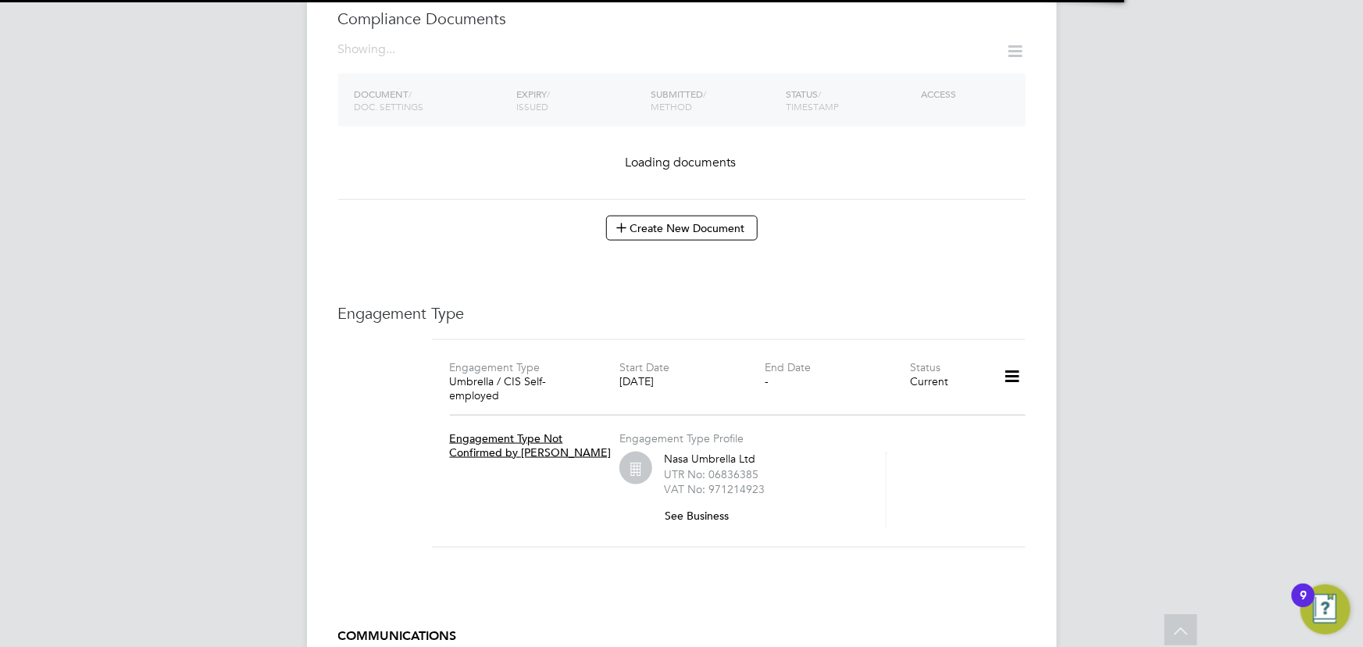
scroll to position [633, 0]
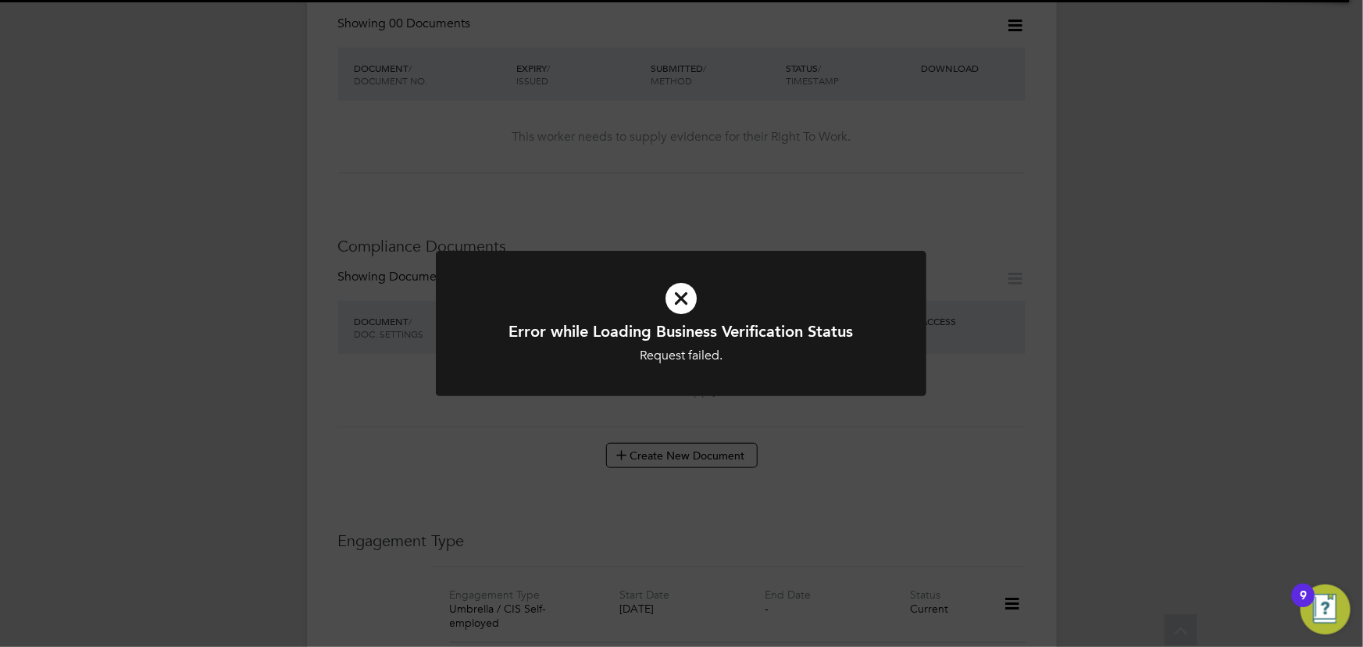
click at [1047, 493] on div "Error while Loading Business Verification Status Request failed. Cancel Okay" at bounding box center [681, 323] width 1363 height 647
click at [1362, 347] on div "Error while Retrieving Documents Request failed. Cancel Okay" at bounding box center [681, 323] width 1363 height 647
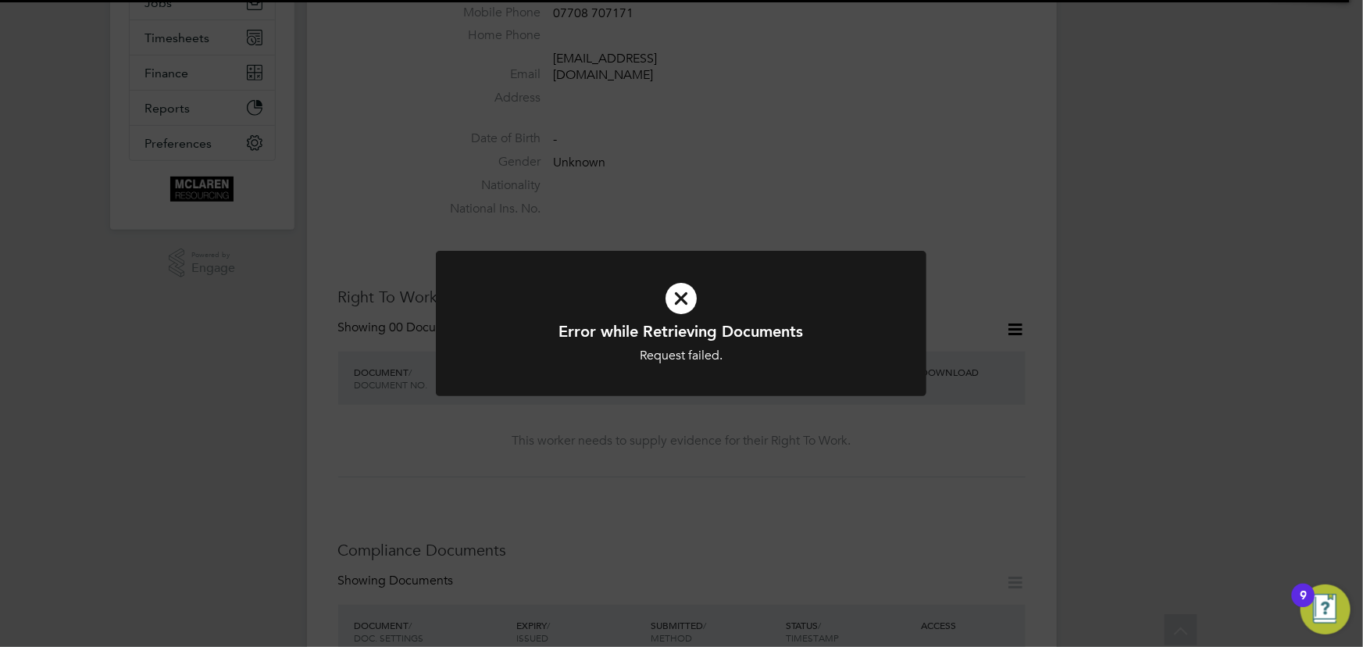
scroll to position [0, 0]
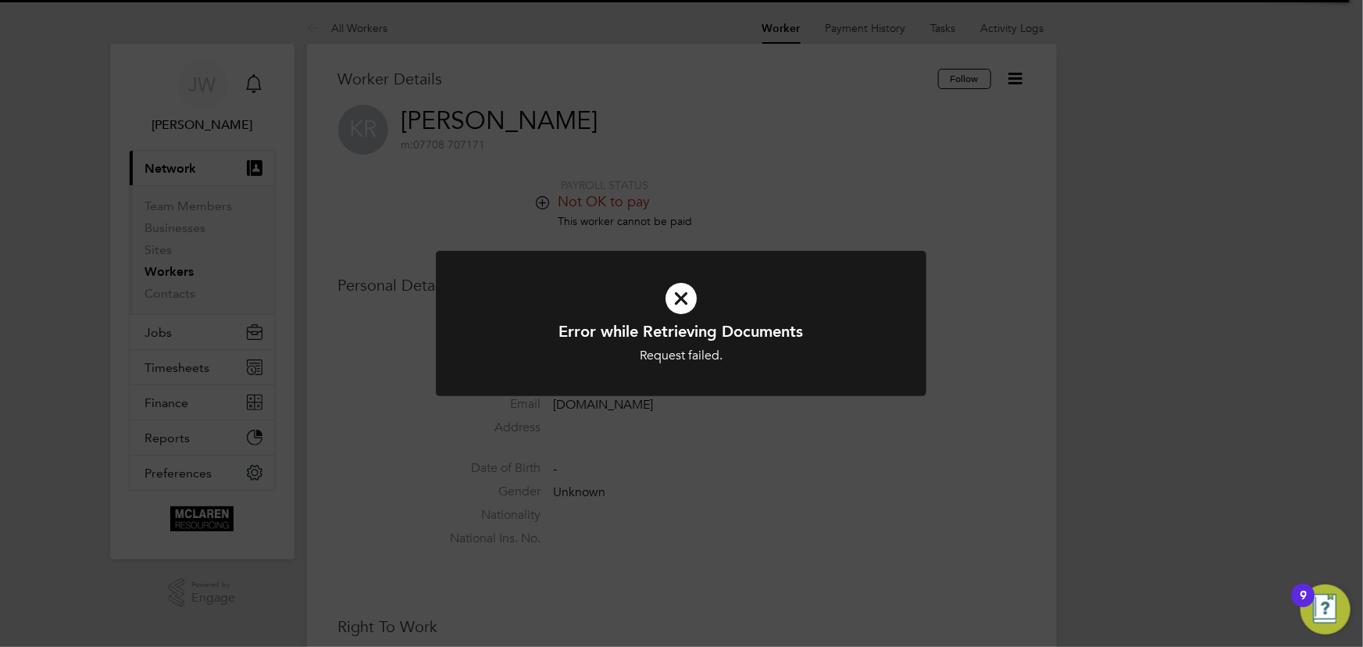
click at [1234, 305] on div "Error while Retrieving Documents Request failed. Cancel Okay" at bounding box center [681, 323] width 1363 height 647
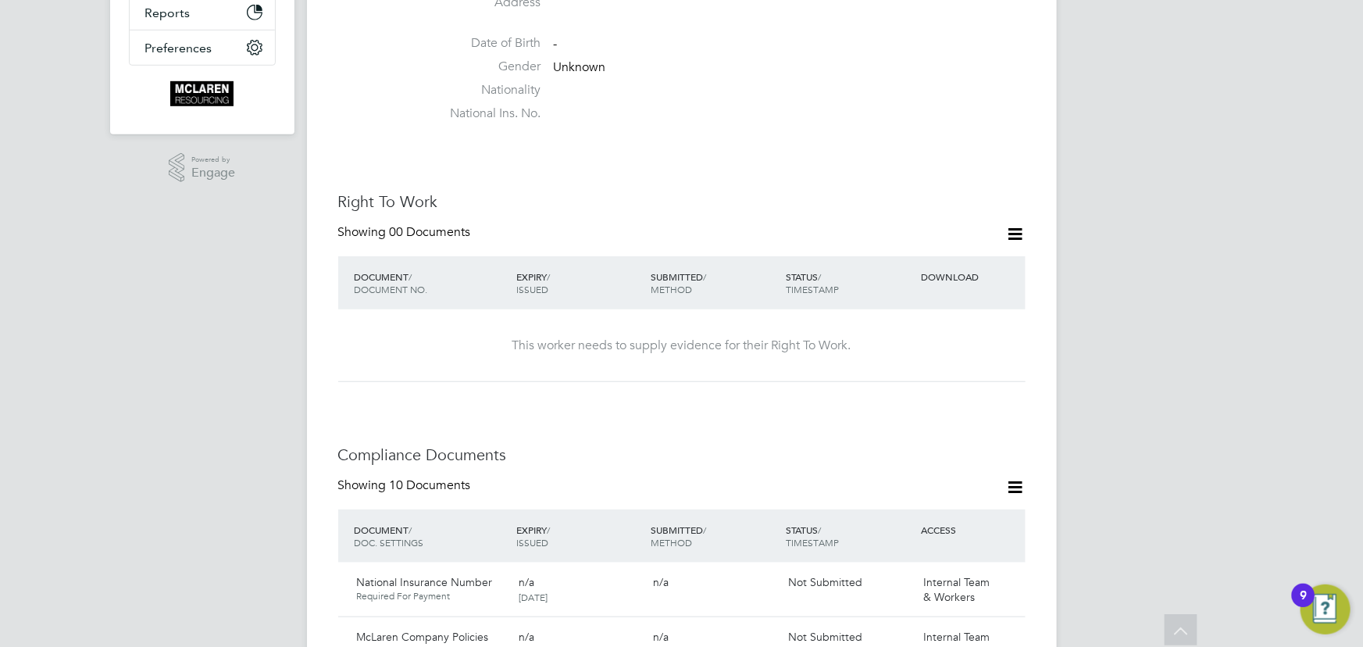
scroll to position [70, 0]
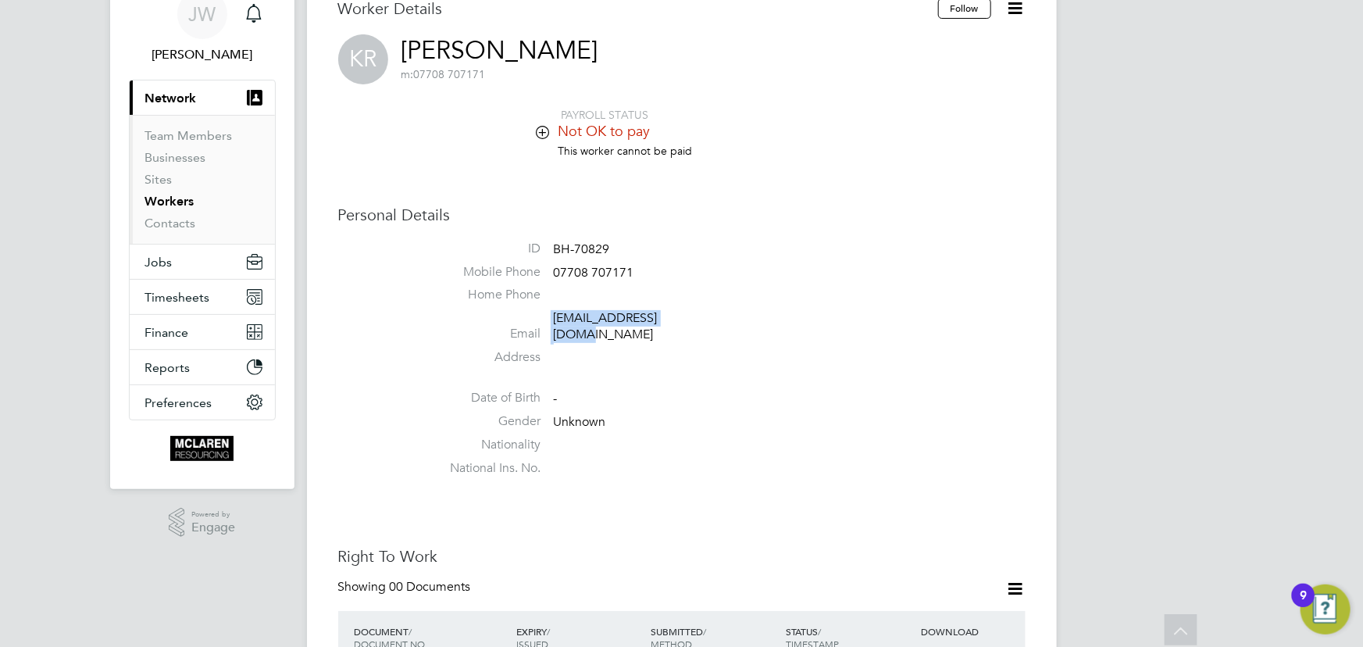
drag, startPoint x: 551, startPoint y: 319, endPoint x: 647, endPoint y: 330, distance: 96.7
click at [706, 320] on li "Email [EMAIL_ADDRESS][DOMAIN_NAME]" at bounding box center [728, 329] width 593 height 38
drag, startPoint x: 643, startPoint y: 330, endPoint x: 579, endPoint y: 311, distance: 66.0
click at [603, 304] on li "Home Phone" at bounding box center [728, 298] width 593 height 23
drag, startPoint x: 543, startPoint y: 317, endPoint x: 687, endPoint y: 317, distance: 144.5
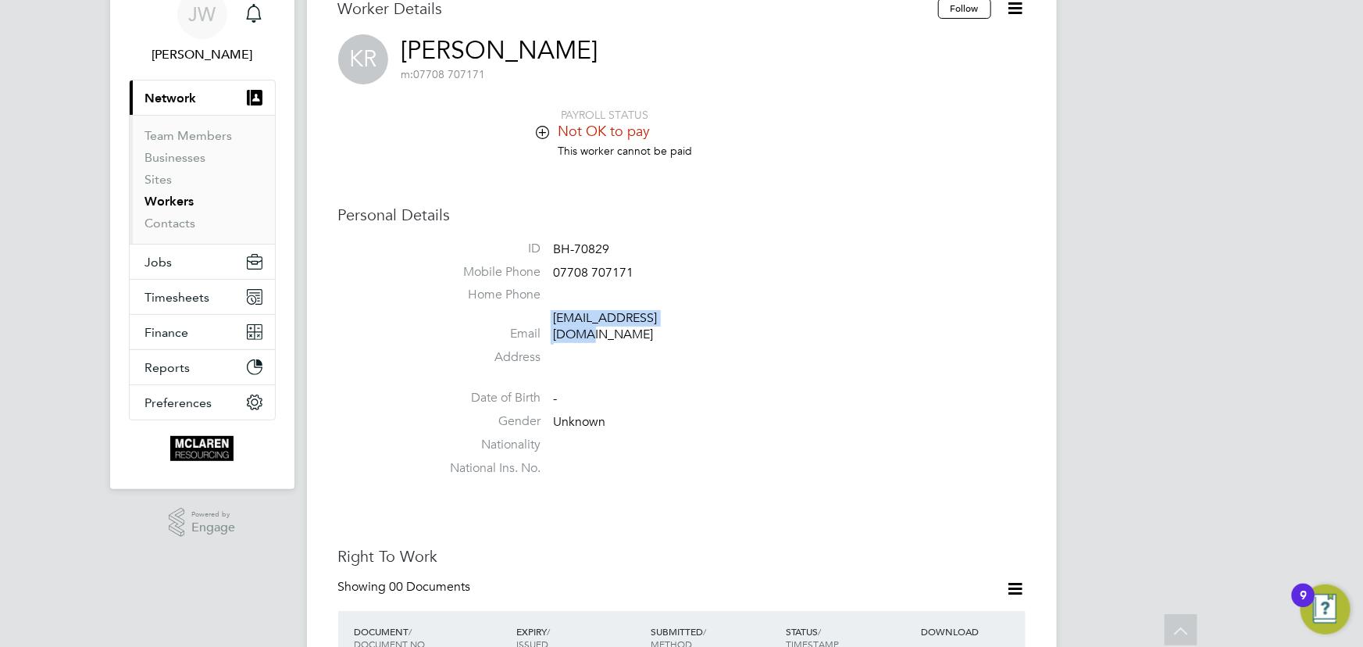
click at [693, 317] on li "Email [EMAIL_ADDRESS][DOMAIN_NAME]" at bounding box center [728, 329] width 593 height 38
copy li "[EMAIL_ADDRESS][DOMAIN_NAME]"
click at [703, 254] on li "ID BH-70829" at bounding box center [728, 252] width 593 height 23
drag, startPoint x: 551, startPoint y: 313, endPoint x: 718, endPoint y: 308, distance: 166.4
click at [718, 310] on li "Email [EMAIL_ADDRESS][DOMAIN_NAME]" at bounding box center [728, 329] width 593 height 38
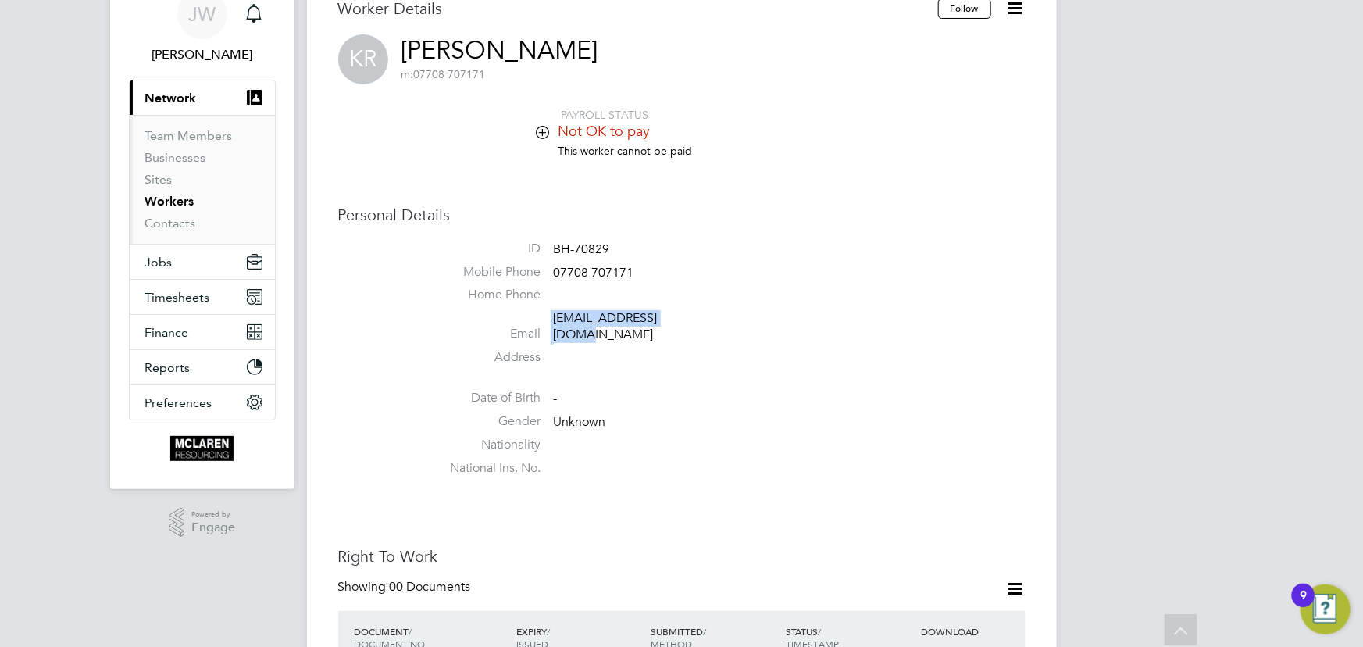
copy li "[EMAIL_ADDRESS][DOMAIN_NAME]"
click at [566, 270] on span "07708 707171" at bounding box center [594, 273] width 80 height 16
drag, startPoint x: 555, startPoint y: 270, endPoint x: 637, endPoint y: 269, distance: 82.0
click at [668, 269] on li "Mobile Phone [PHONE_NUMBER]" at bounding box center [728, 275] width 593 height 23
copy span "07708 707171"
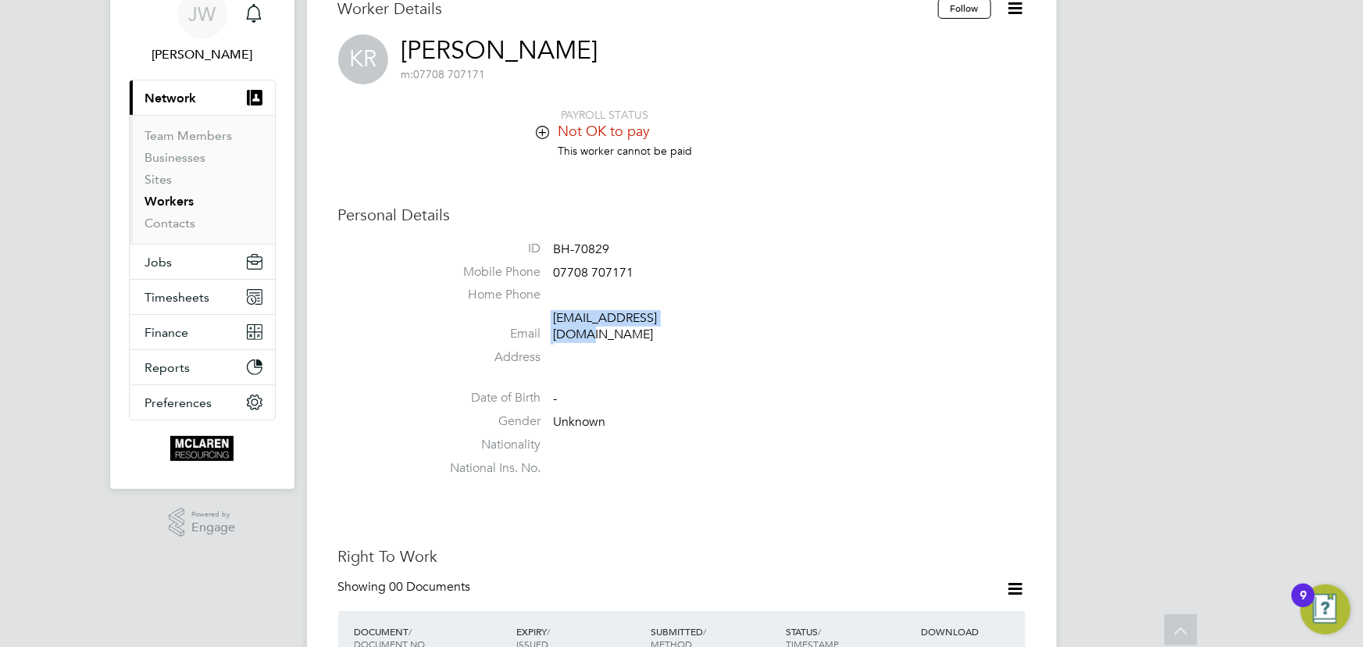
drag, startPoint x: 544, startPoint y: 317, endPoint x: 671, endPoint y: 317, distance: 127.3
click at [707, 317] on li "Email kjranger50@gmail.com" at bounding box center [728, 329] width 593 height 38
copy li "[EMAIL_ADDRESS][DOMAIN_NAME]"
click at [933, 155] on li "This worker cannot be paid" at bounding box center [728, 159] width 593 height 30
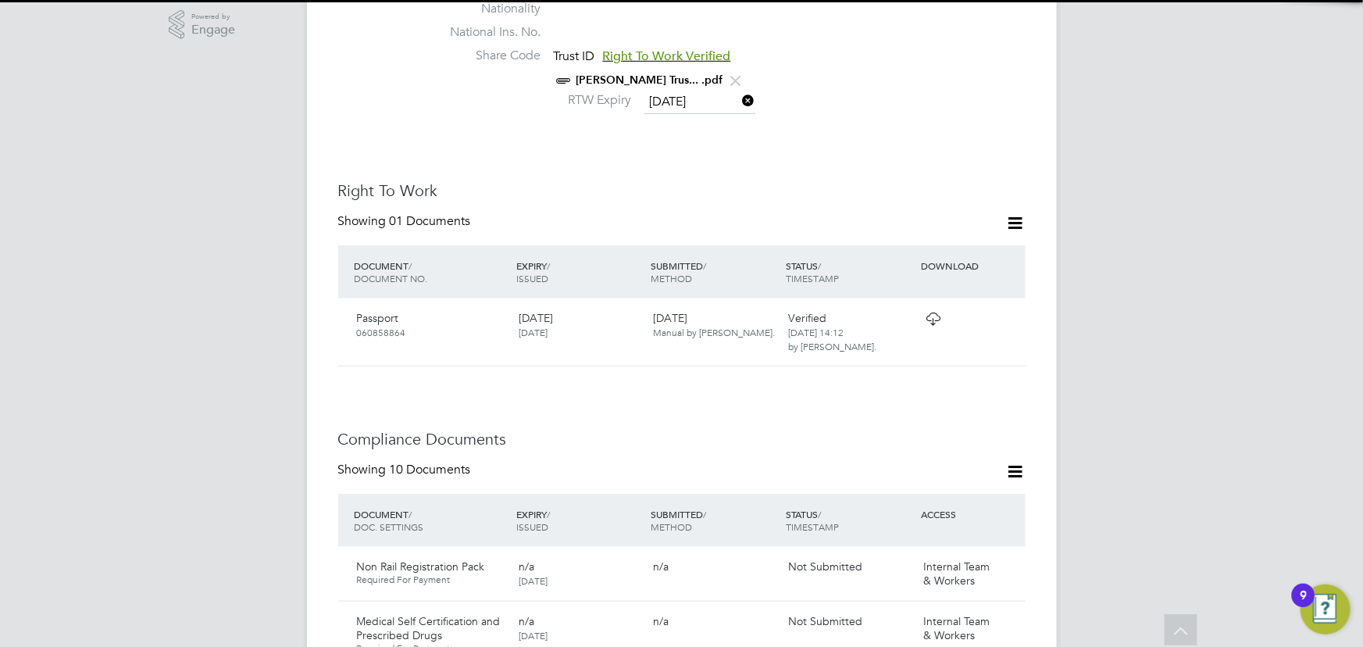
scroll to position [1064, 0]
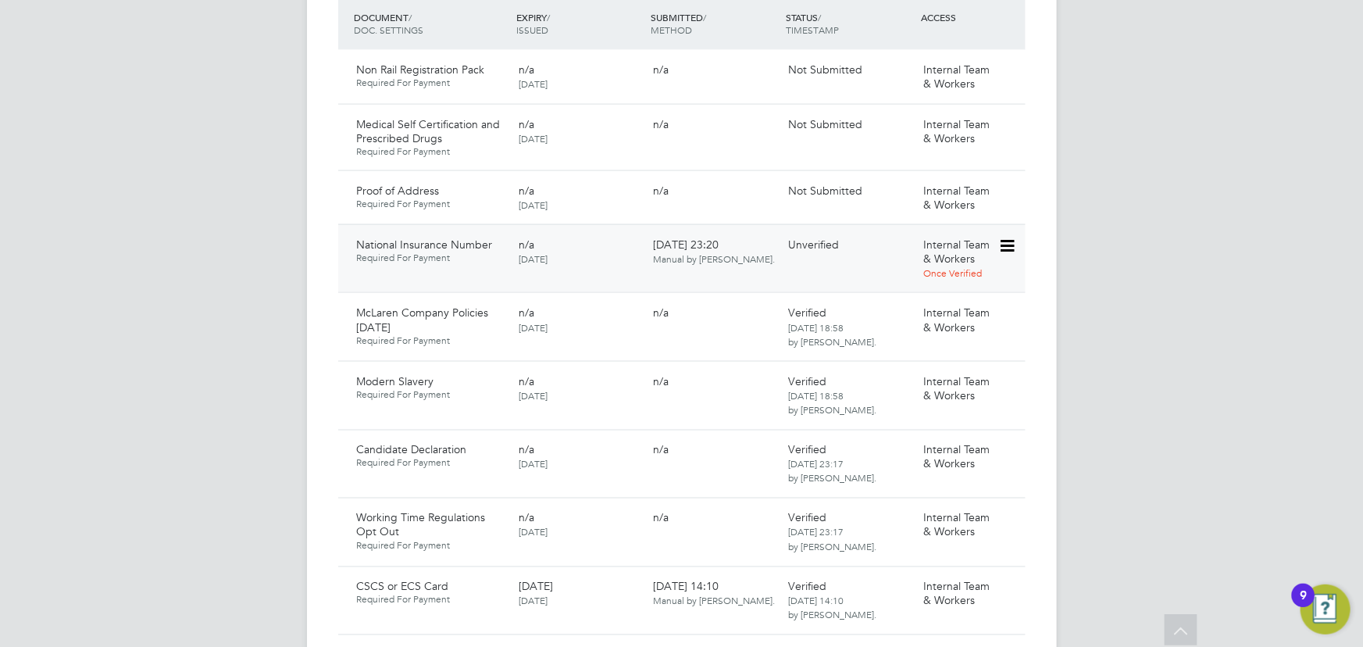
click at [1009, 237] on icon at bounding box center [1006, 246] width 16 height 19
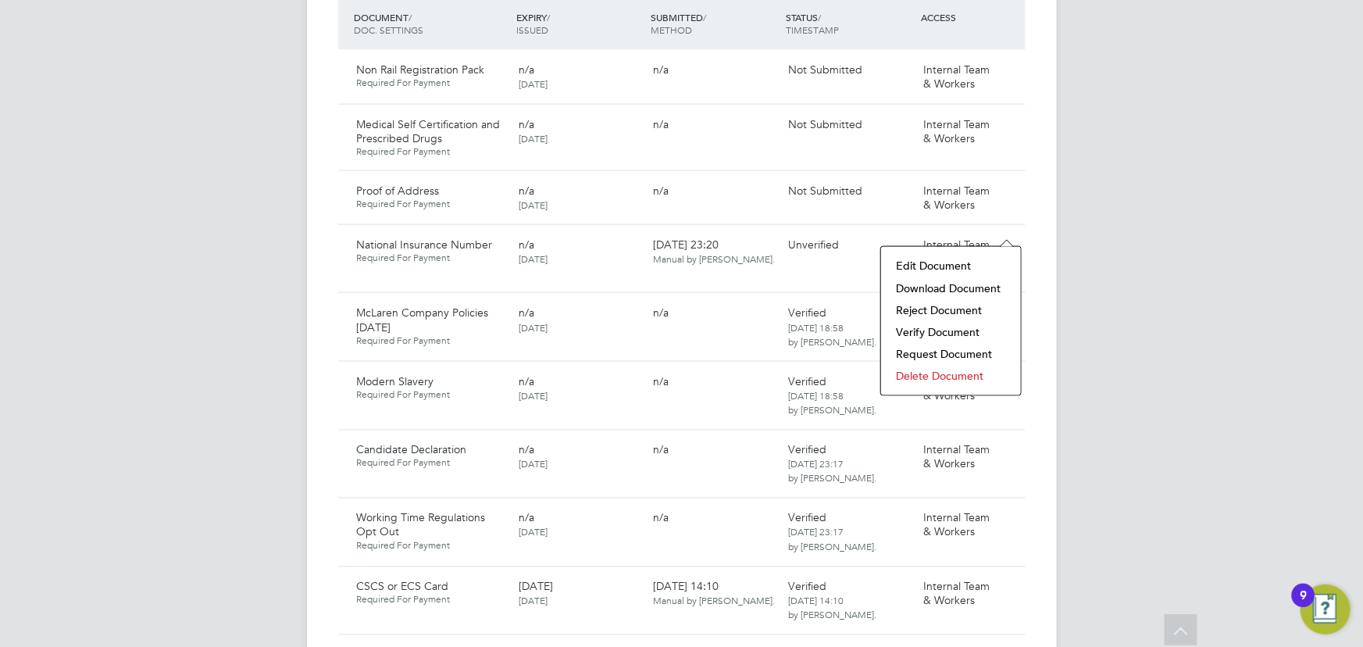
click at [950, 279] on li "Download Document" at bounding box center [951, 288] width 124 height 22
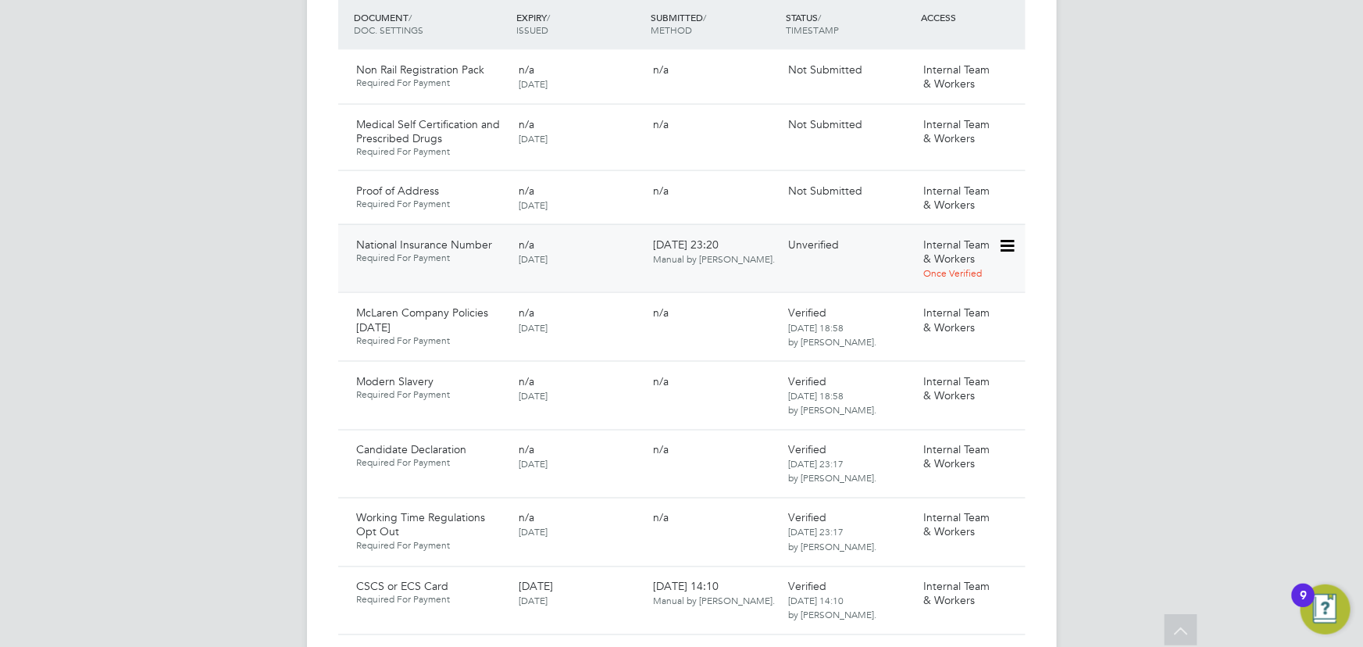
click at [1014, 237] on icon at bounding box center [1006, 246] width 16 height 19
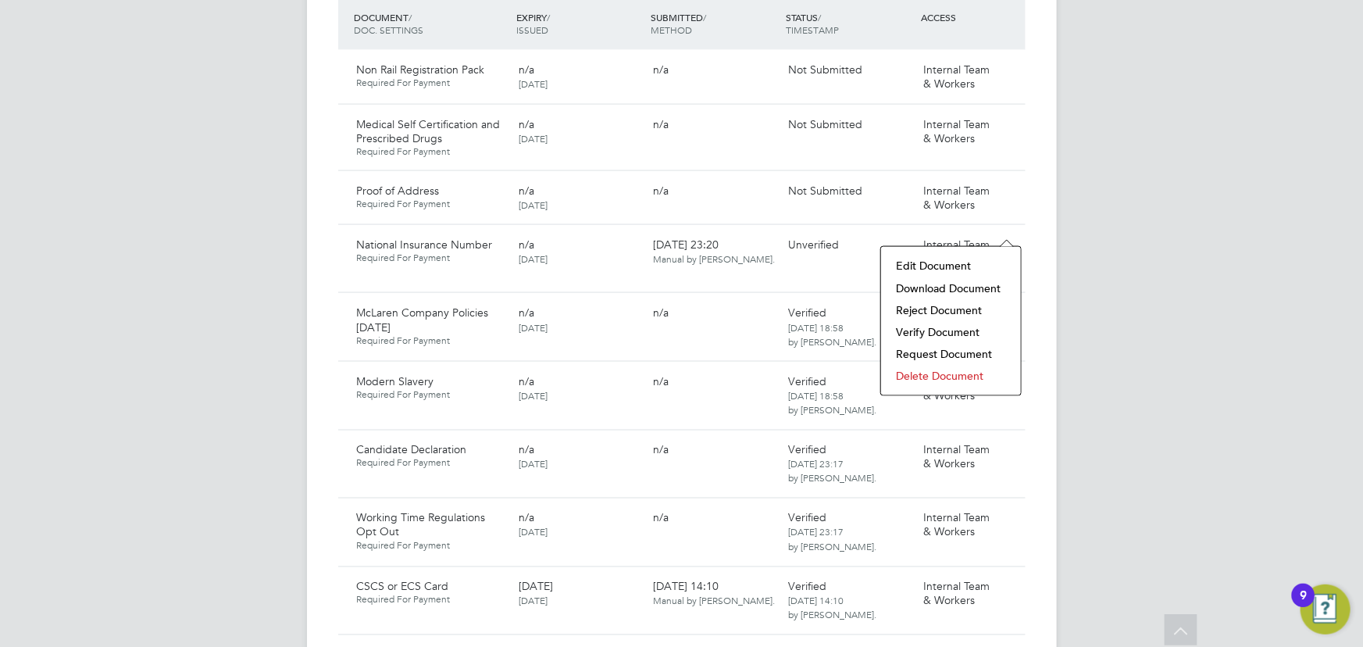
drag, startPoint x: 898, startPoint y: 330, endPoint x: 934, endPoint y: 340, distance: 37.3
click at [898, 330] on li "Verify Document" at bounding box center [951, 332] width 124 height 22
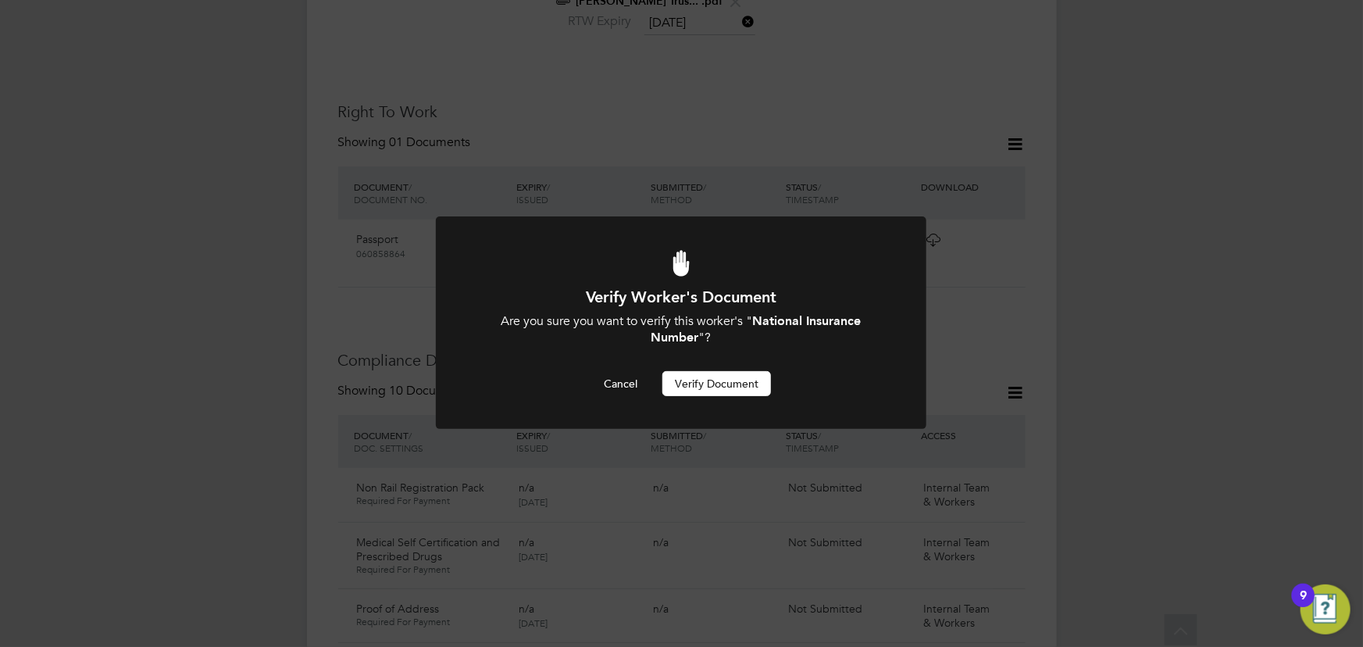
scroll to position [0, 0]
click at [738, 376] on button "Verify Document" at bounding box center [716, 383] width 109 height 25
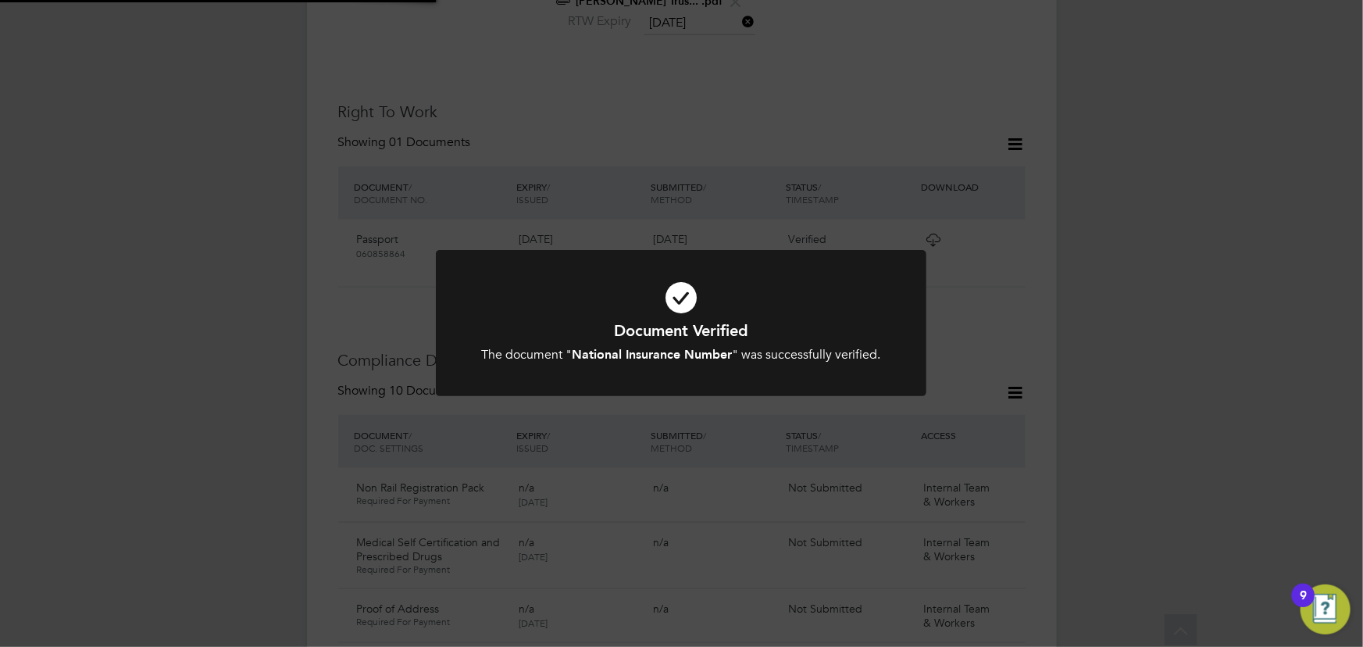
click at [1121, 305] on div "Document Verified The document " National Insurance Number " was successfully v…" at bounding box center [681, 323] width 1363 height 647
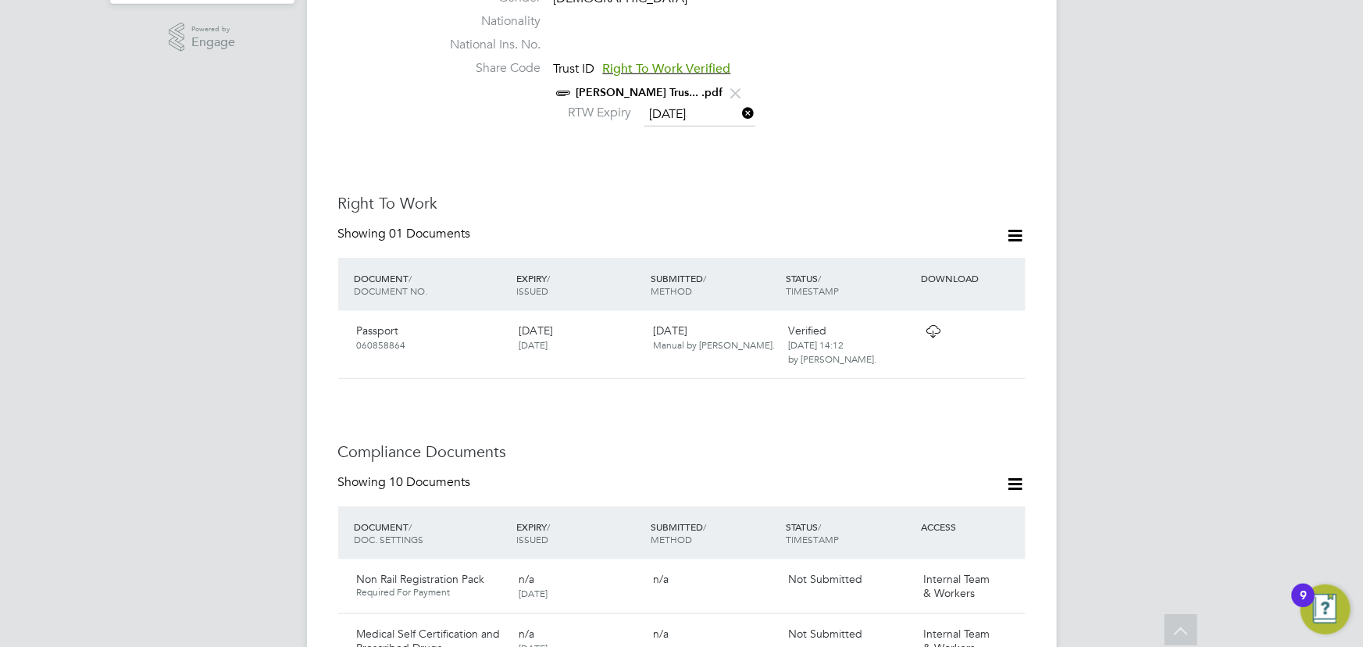
scroll to position [504, 0]
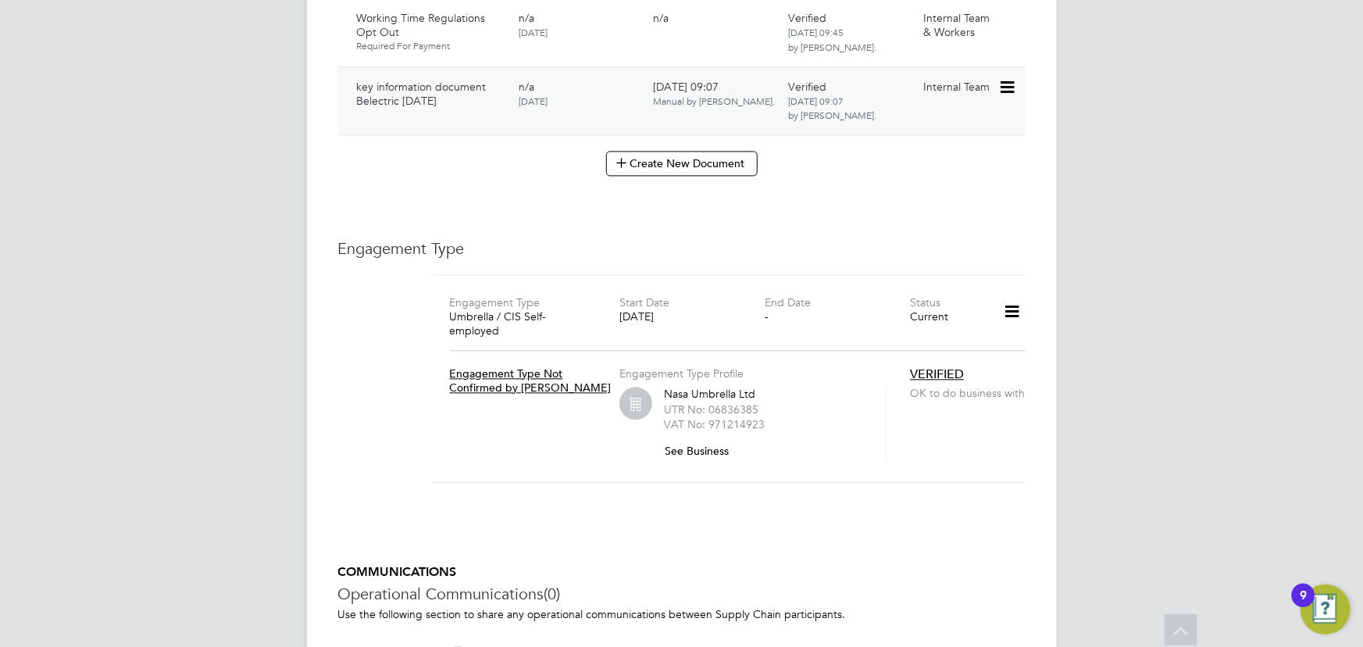
scroll to position [1420, 0]
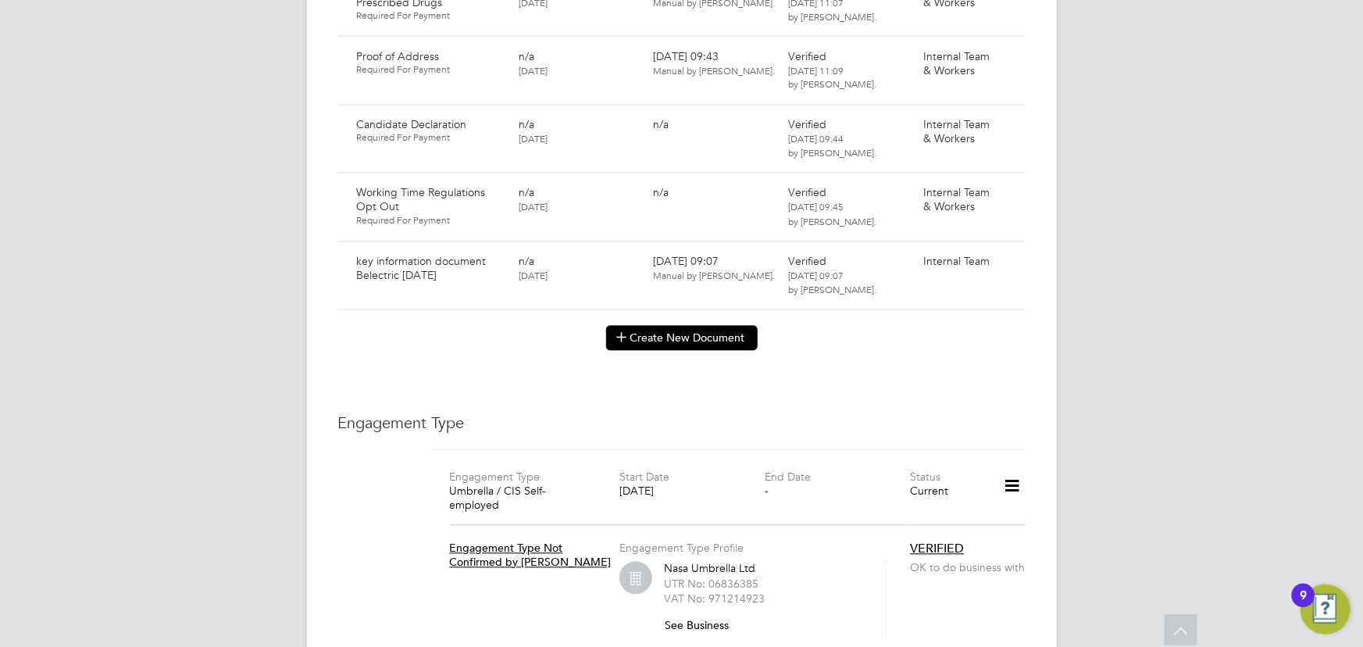
click at [655, 326] on button "Create New Document" at bounding box center [681, 338] width 151 height 25
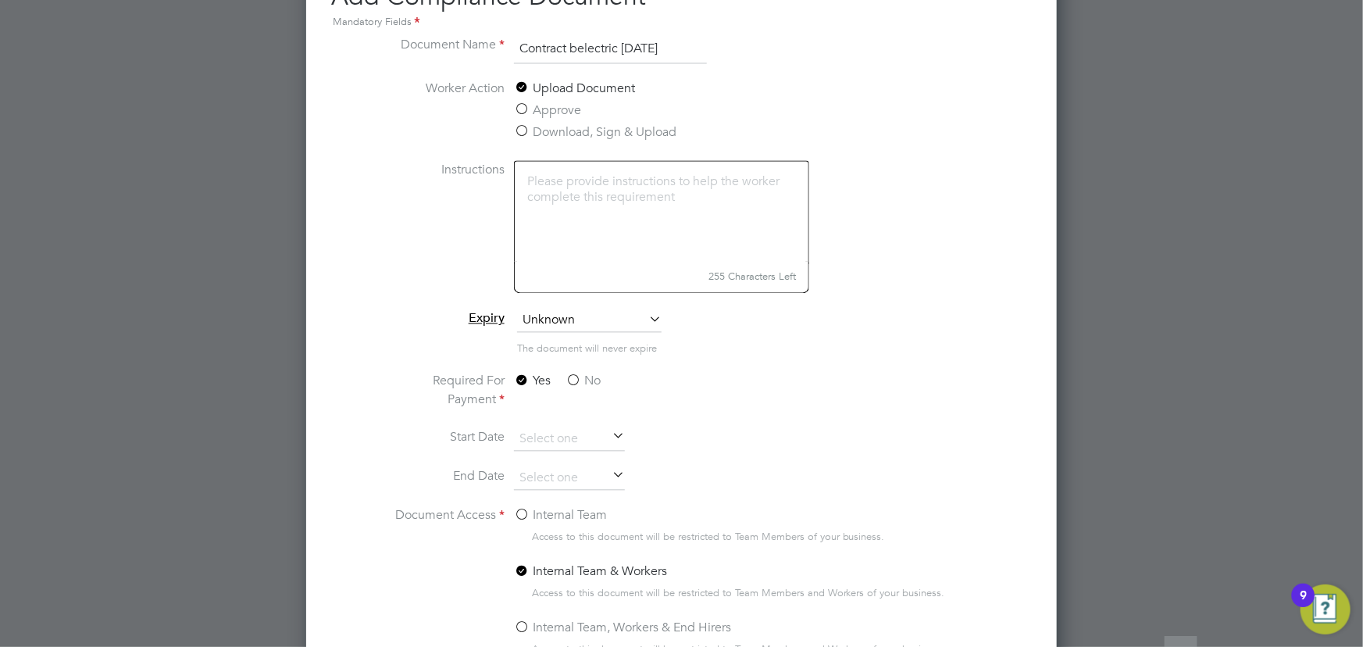
scroll to position [1632, 0]
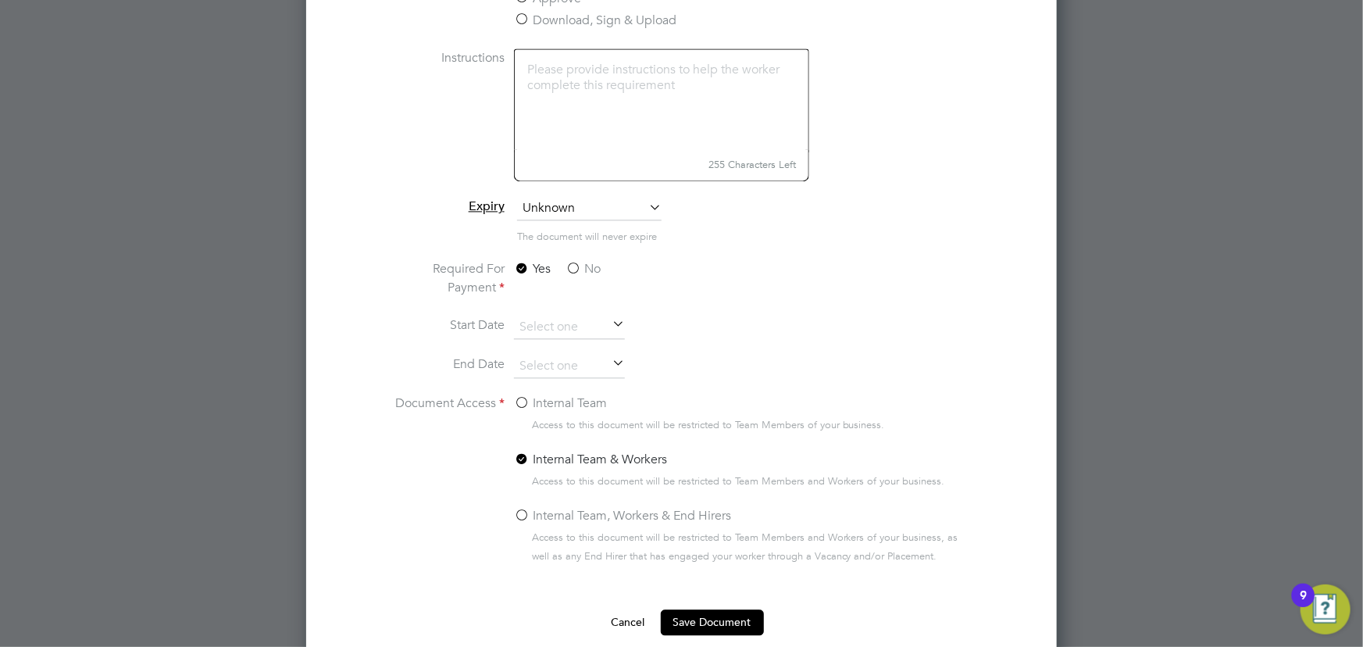
type input "Contract belectric [DATE]"
click at [583, 266] on label "No" at bounding box center [582, 268] width 35 height 19
click at [0, 0] on input "No" at bounding box center [0, 0] width 0 height 0
click at [547, 397] on label "Internal Team" at bounding box center [560, 403] width 93 height 19
click at [0, 0] on input "Internal Team" at bounding box center [0, 0] width 0 height 0
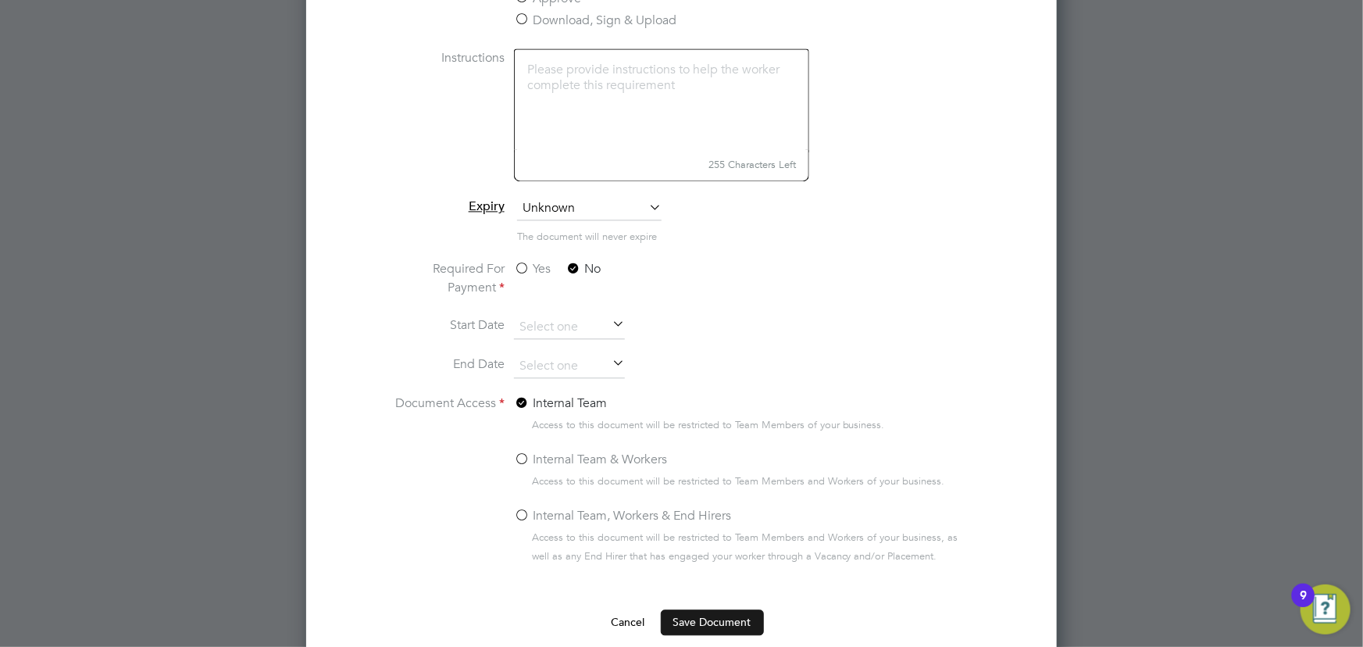
click at [685, 615] on button "Save Document" at bounding box center [712, 621] width 103 height 25
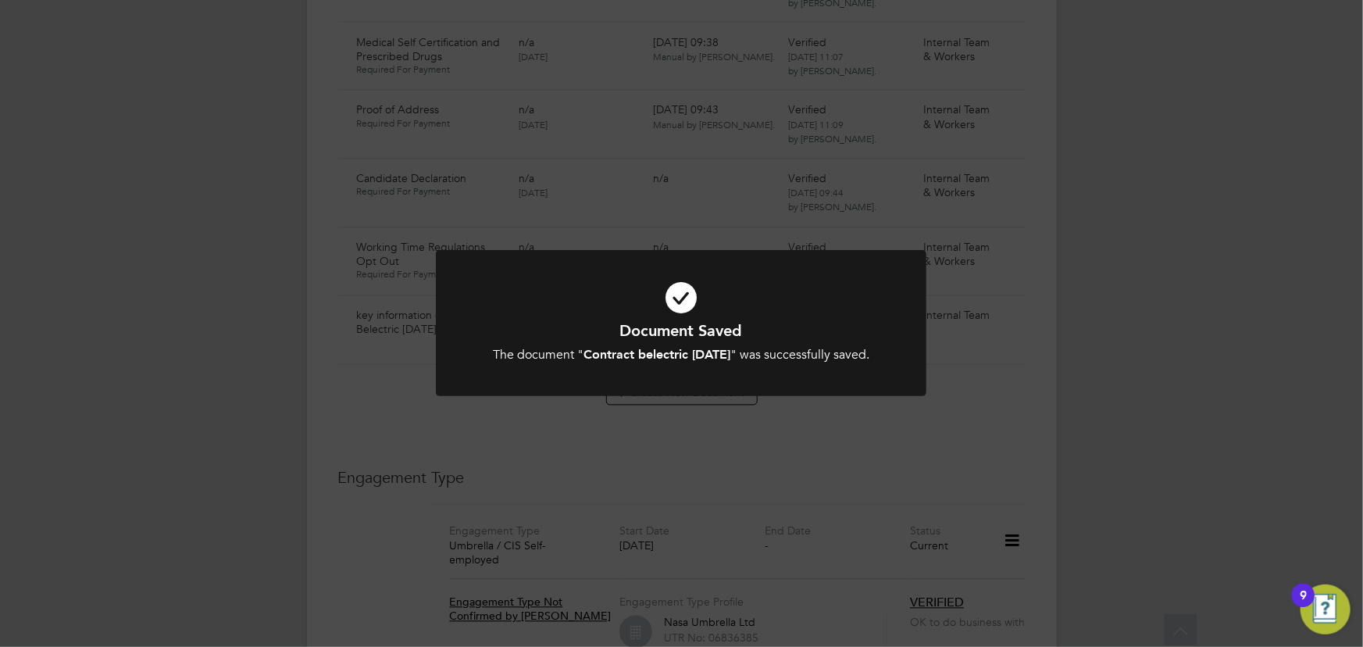
click at [1178, 426] on div "Document Saved The document " Contract belectric 06.08.25 " was successfully sa…" at bounding box center [681, 323] width 1363 height 647
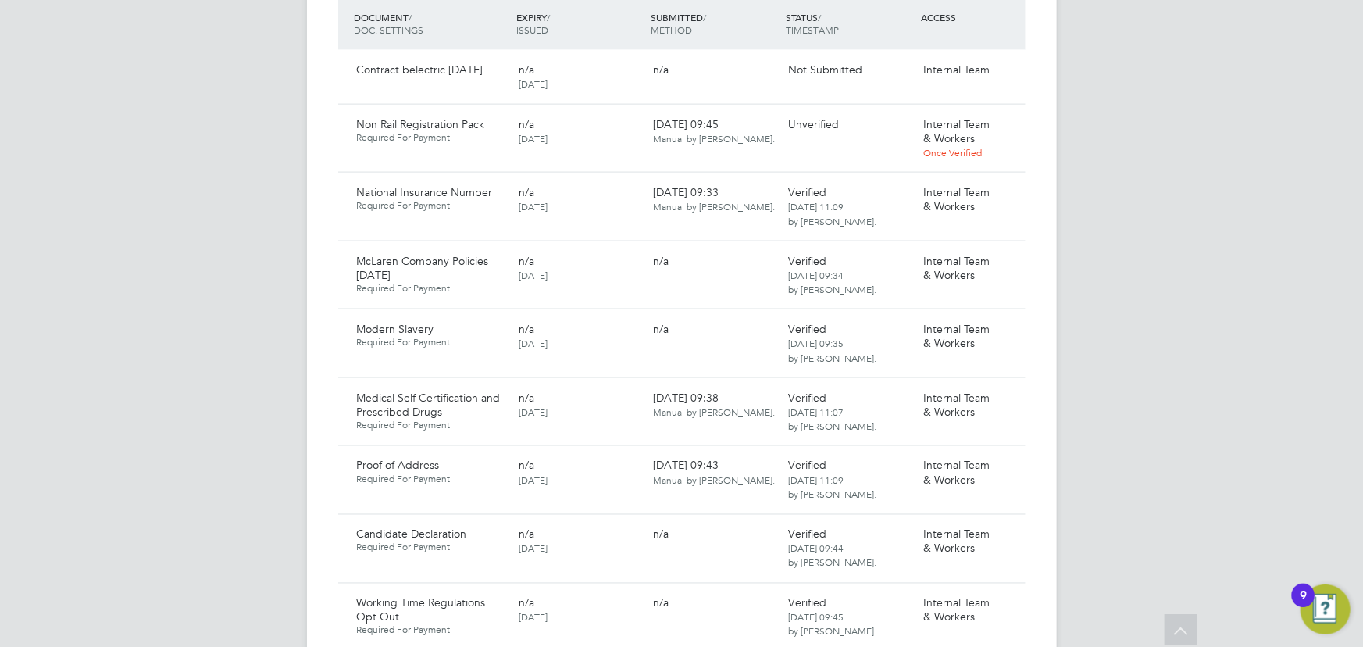
scroll to position [851, 0]
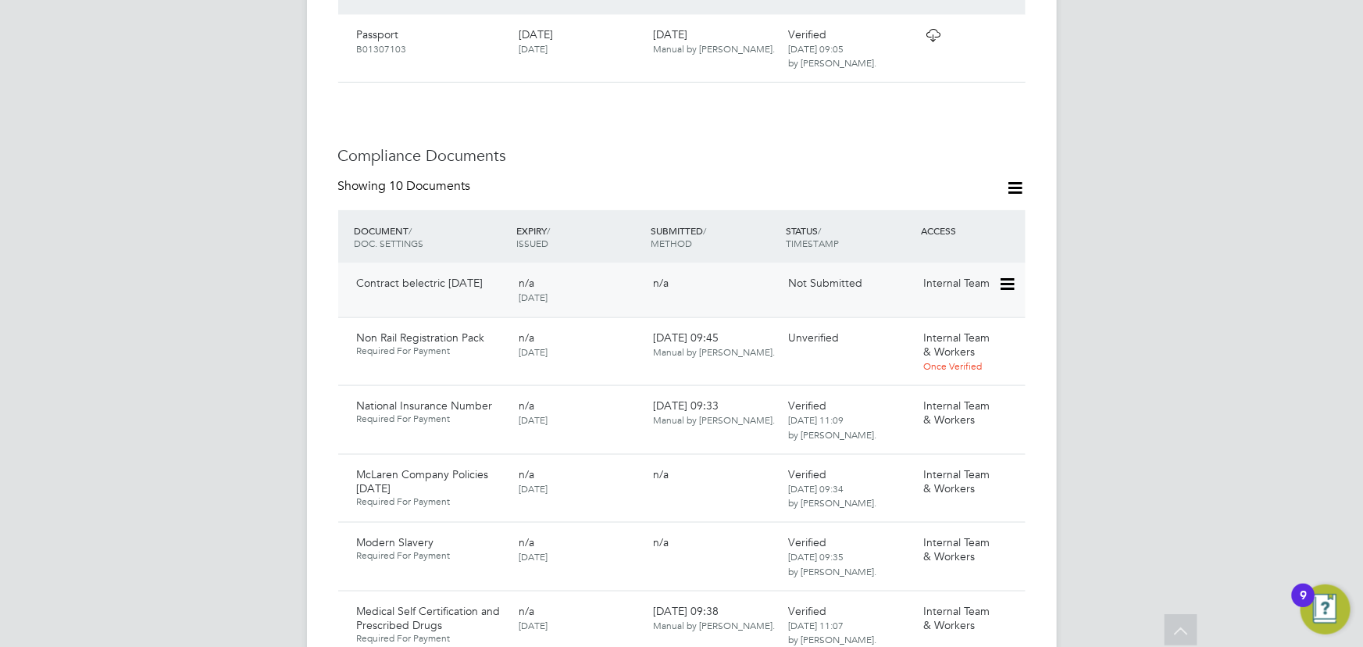
click at [1014, 275] on icon at bounding box center [1006, 284] width 16 height 19
click at [945, 330] on li "Submit Document" at bounding box center [958, 326] width 109 height 22
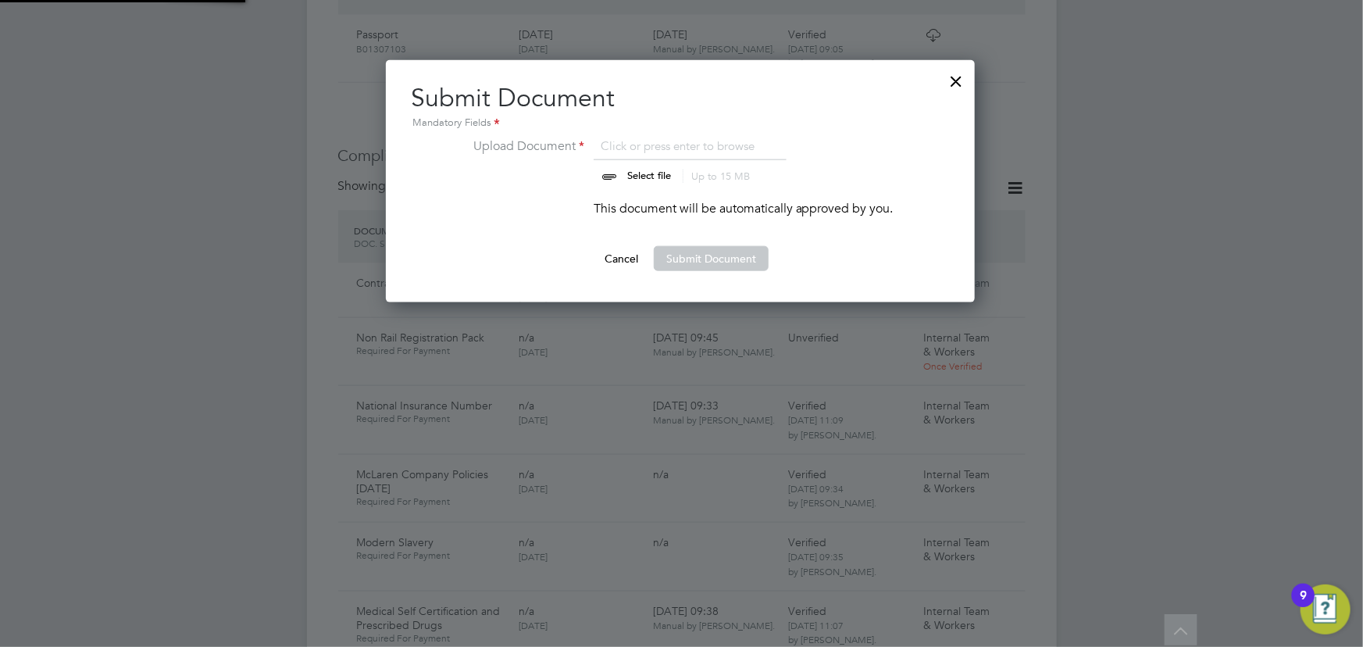
scroll to position [242, 590]
click at [654, 171] on input "file" at bounding box center [663, 160] width 245 height 47
type input "C:\fakepath\Complete_with_Docusign_Candidate_Terms_CIS_D (8).pdf"
drag, startPoint x: 686, startPoint y: 256, endPoint x: 757, endPoint y: 260, distance: 71.2
click at [686, 256] on button "Submit Document" at bounding box center [711, 258] width 115 height 25
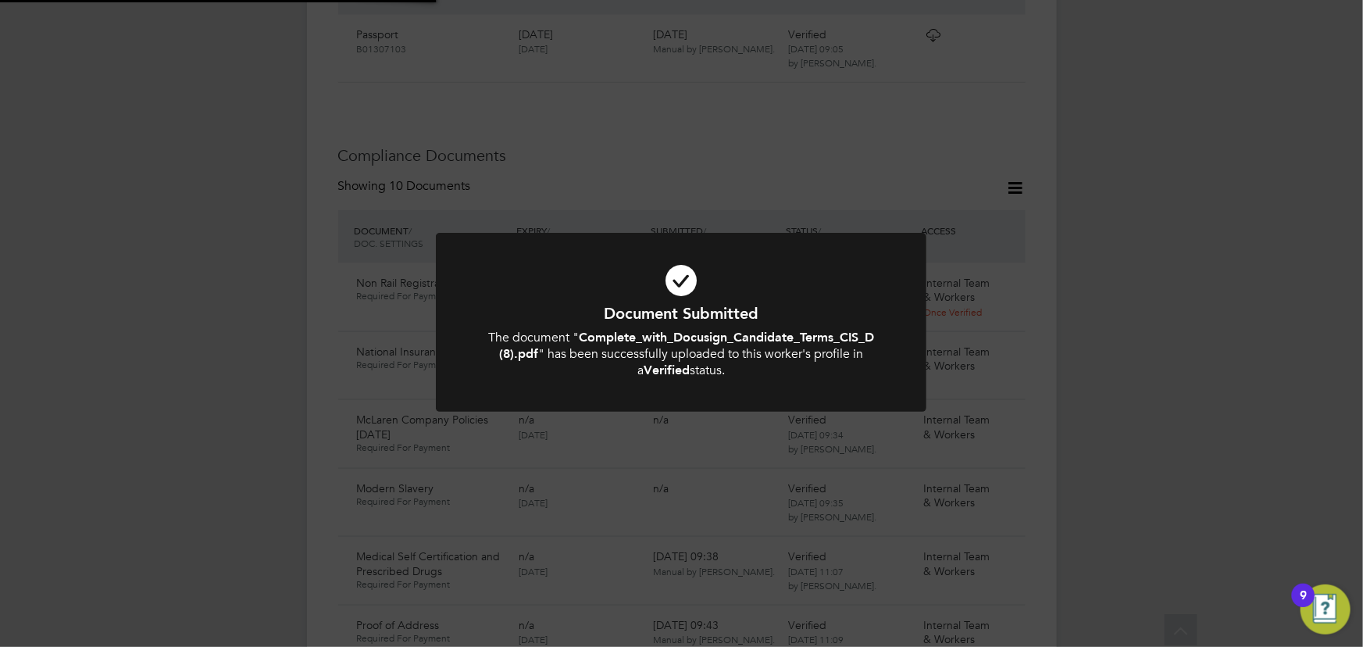
click at [1132, 302] on div "Document Submitted The document " Complete_with_Docusign_Candidate_Terms_CIS_D …" at bounding box center [681, 323] width 1363 height 647
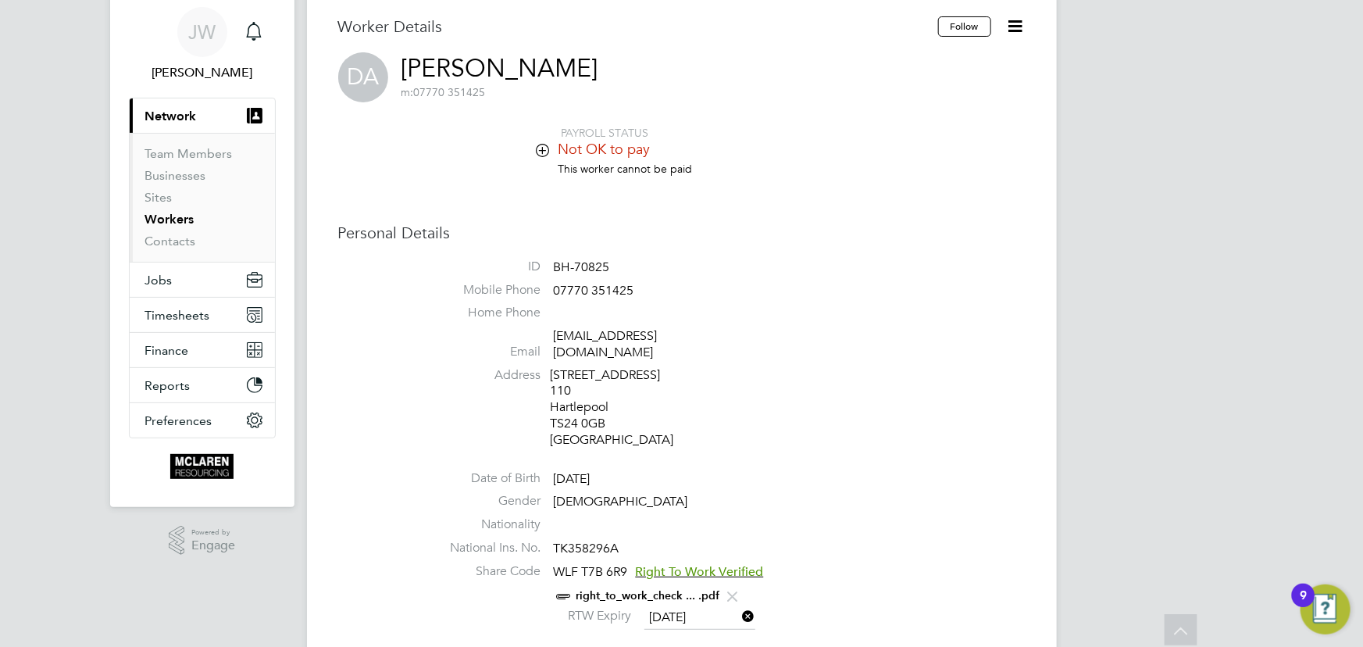
scroll to position [0, 0]
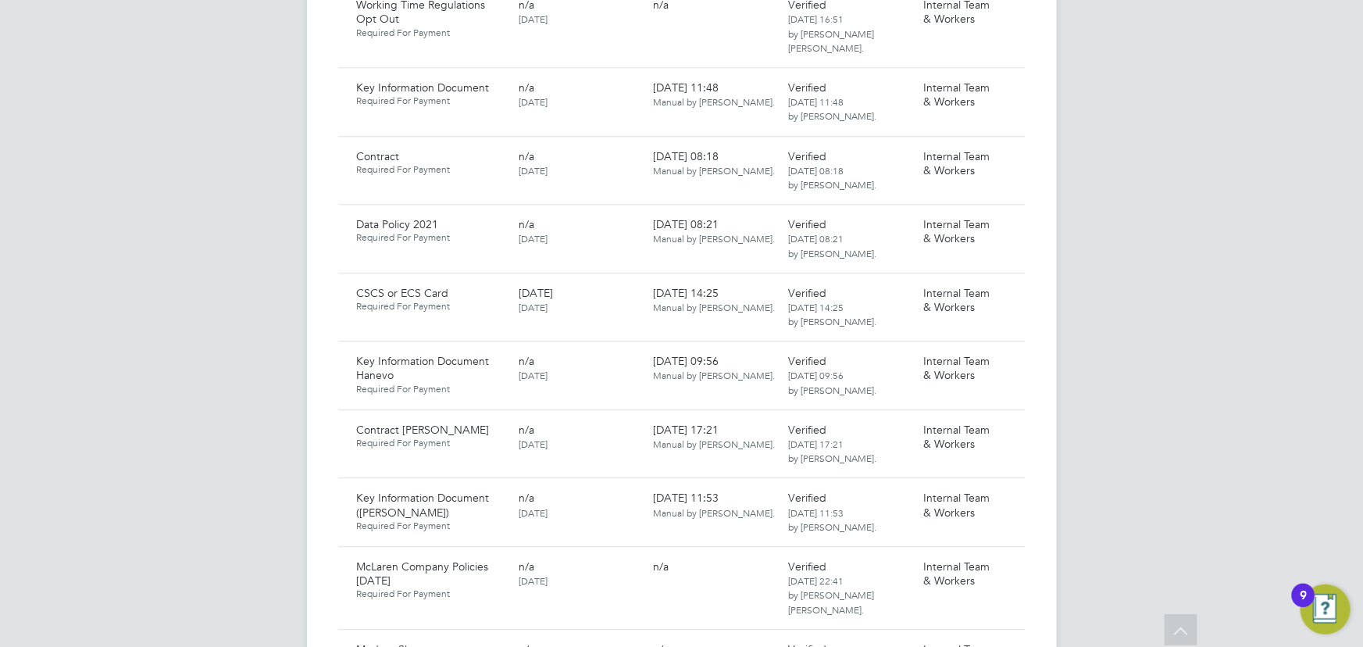
scroll to position [1845, 0]
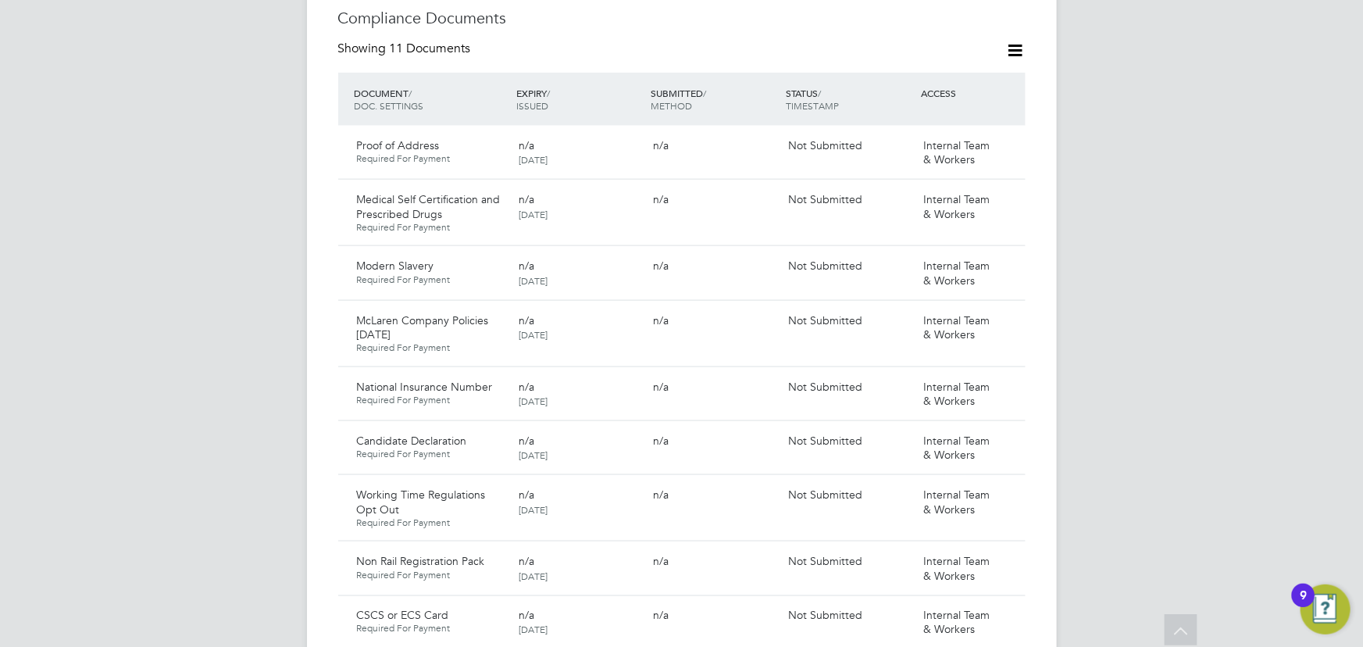
scroll to position [851, 0]
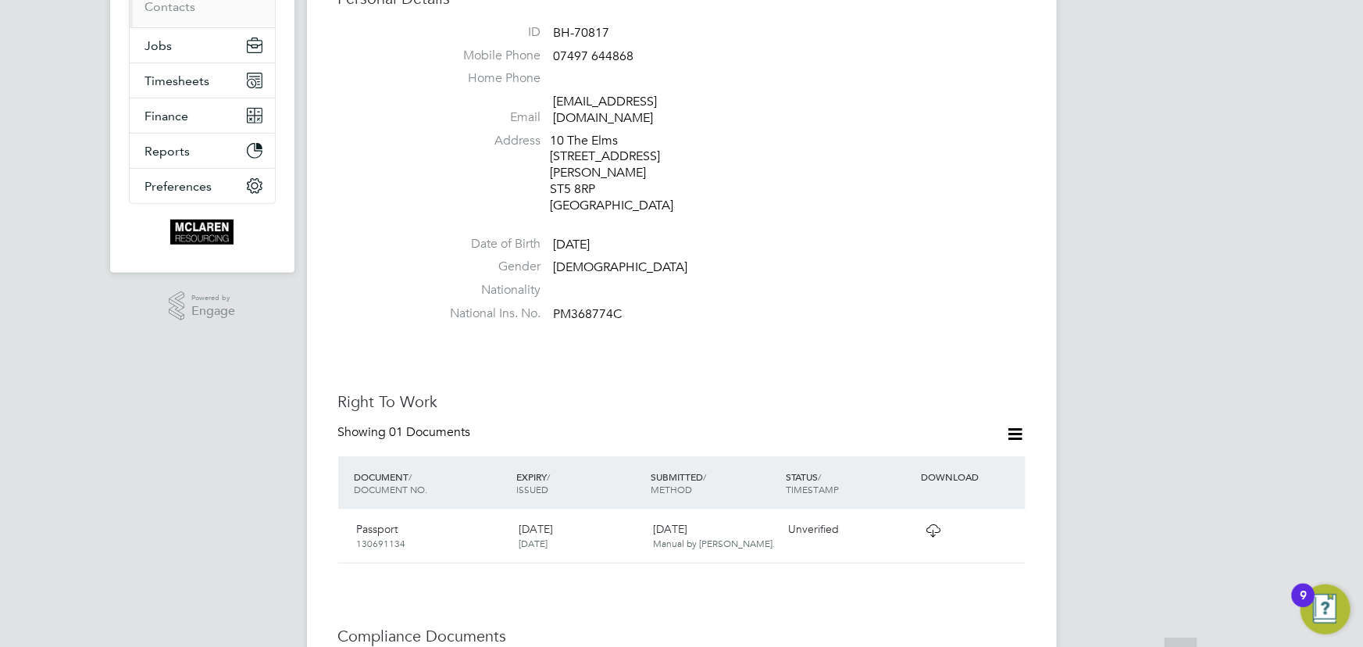
scroll to position [497, 0]
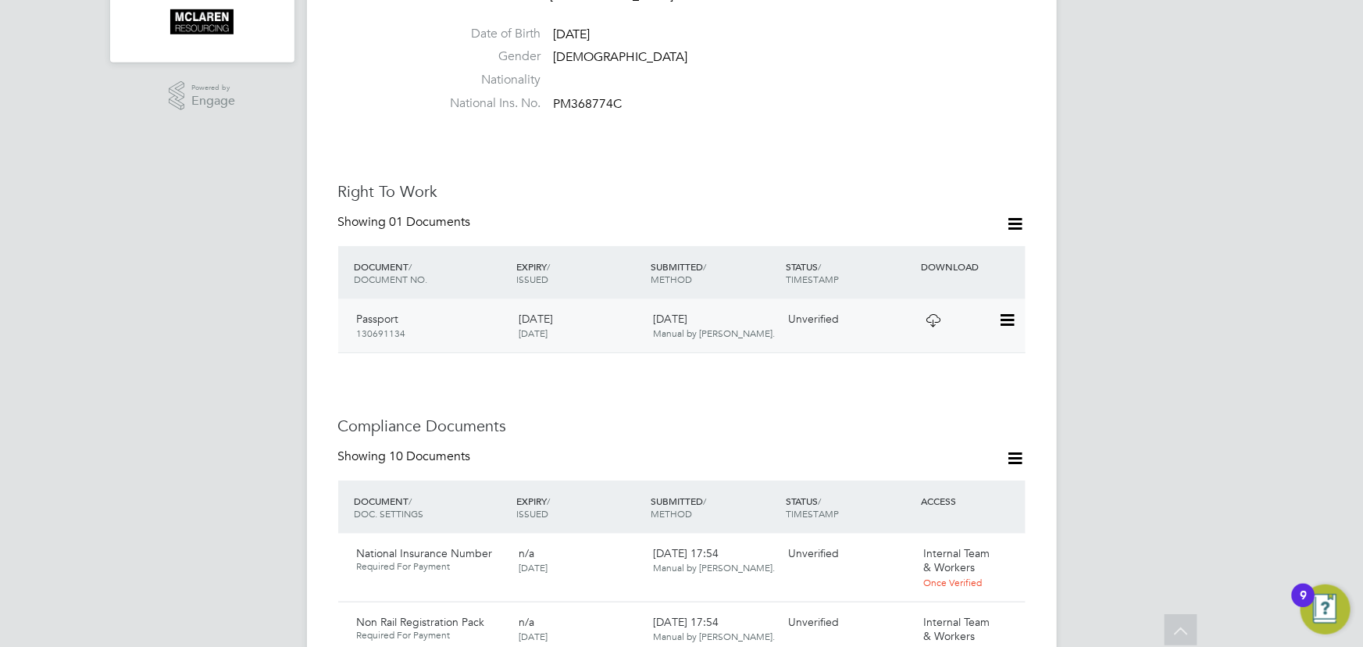
click at [1010, 311] on icon at bounding box center [1006, 320] width 16 height 19
click at [919, 401] on li "View Details" at bounding box center [956, 399] width 115 height 22
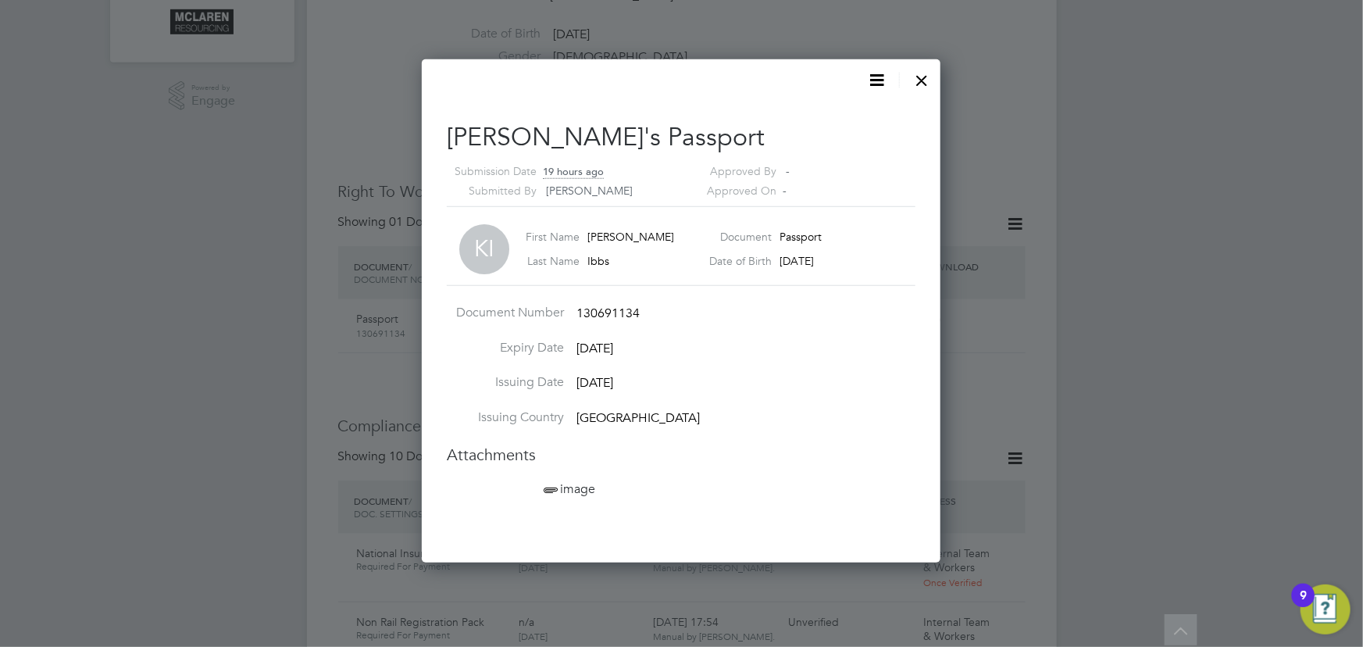
scroll to position [503, 519]
click at [582, 490] on span "image" at bounding box center [567, 489] width 55 height 16
click at [921, 80] on div at bounding box center [922, 76] width 28 height 28
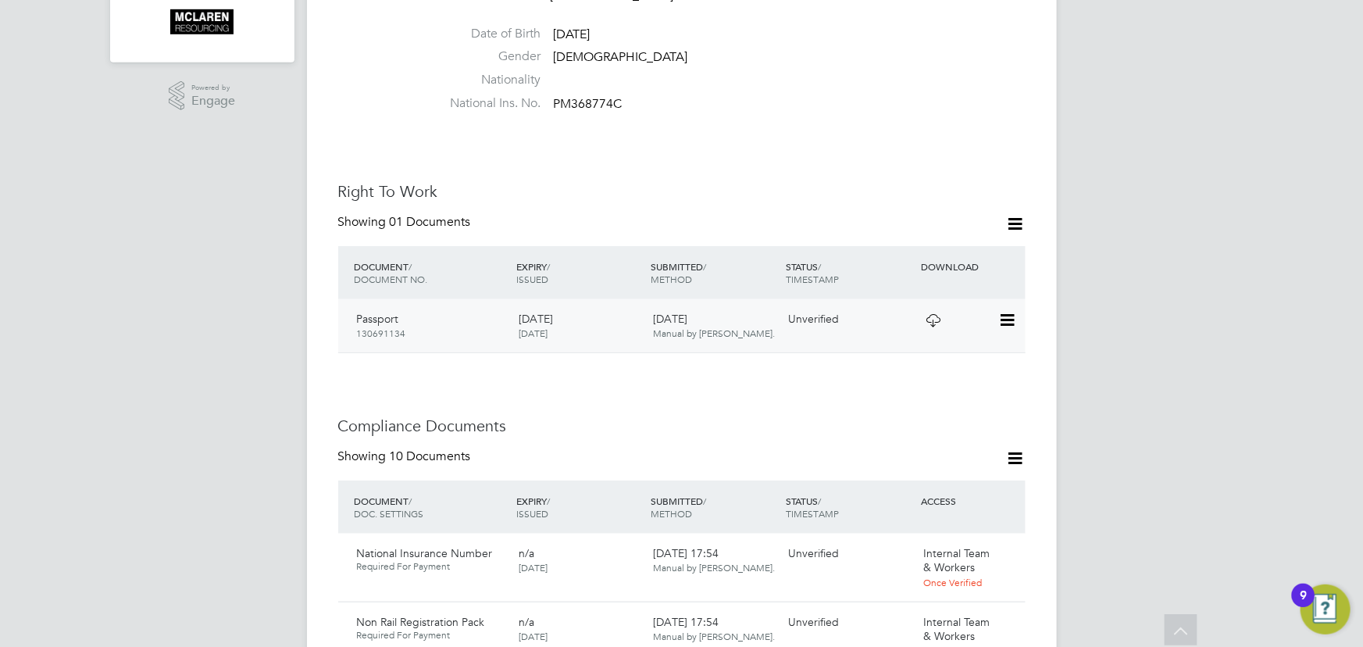
click at [1011, 311] on icon at bounding box center [1006, 320] width 16 height 19
click at [918, 320] on li "Verify Document" at bounding box center [956, 325] width 115 height 22
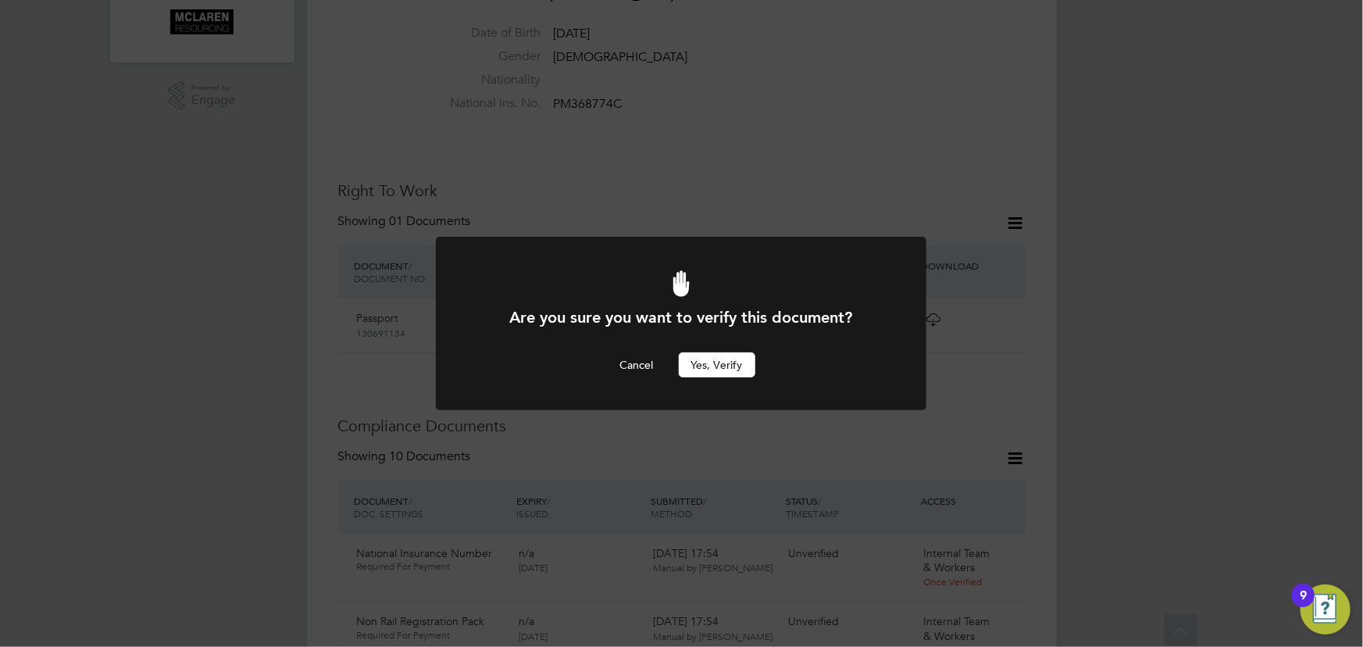
click at [711, 367] on button "Yes, verify" at bounding box center [717, 364] width 77 height 25
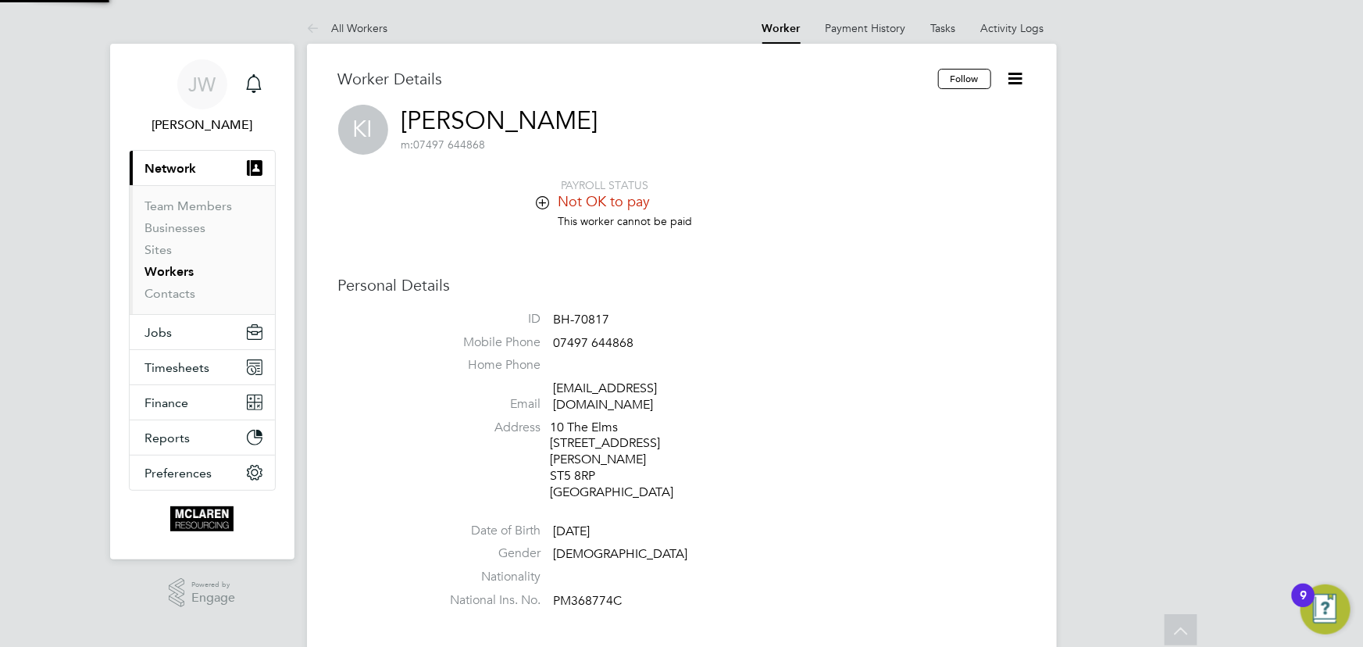
scroll to position [497, 0]
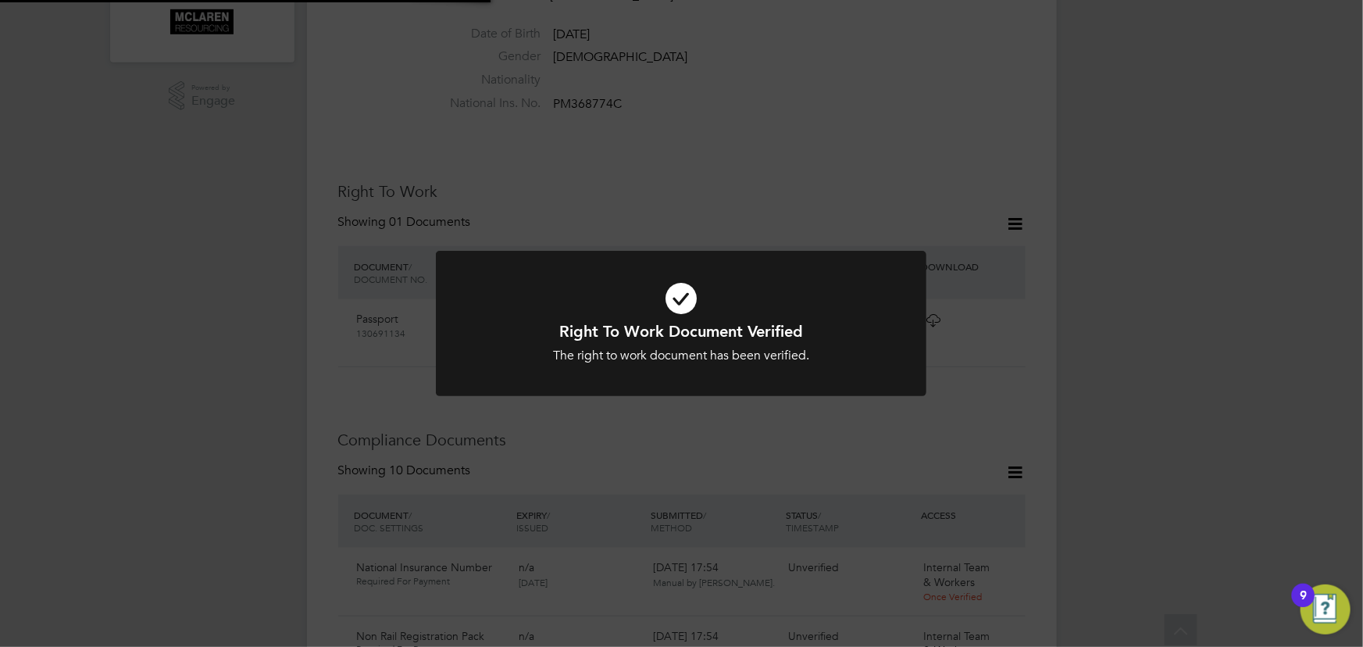
click at [1146, 334] on div "Right To Work Document Verified The right to work document has been verified. C…" at bounding box center [681, 323] width 1363 height 647
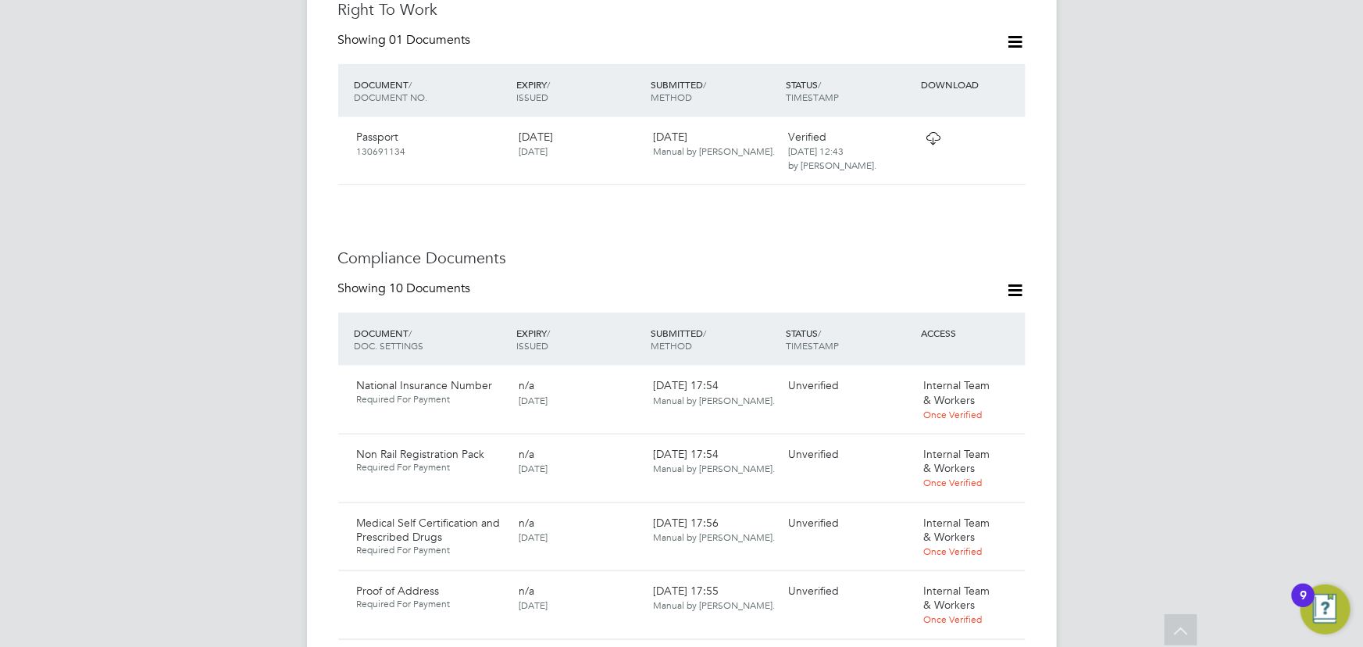
scroll to position [851, 0]
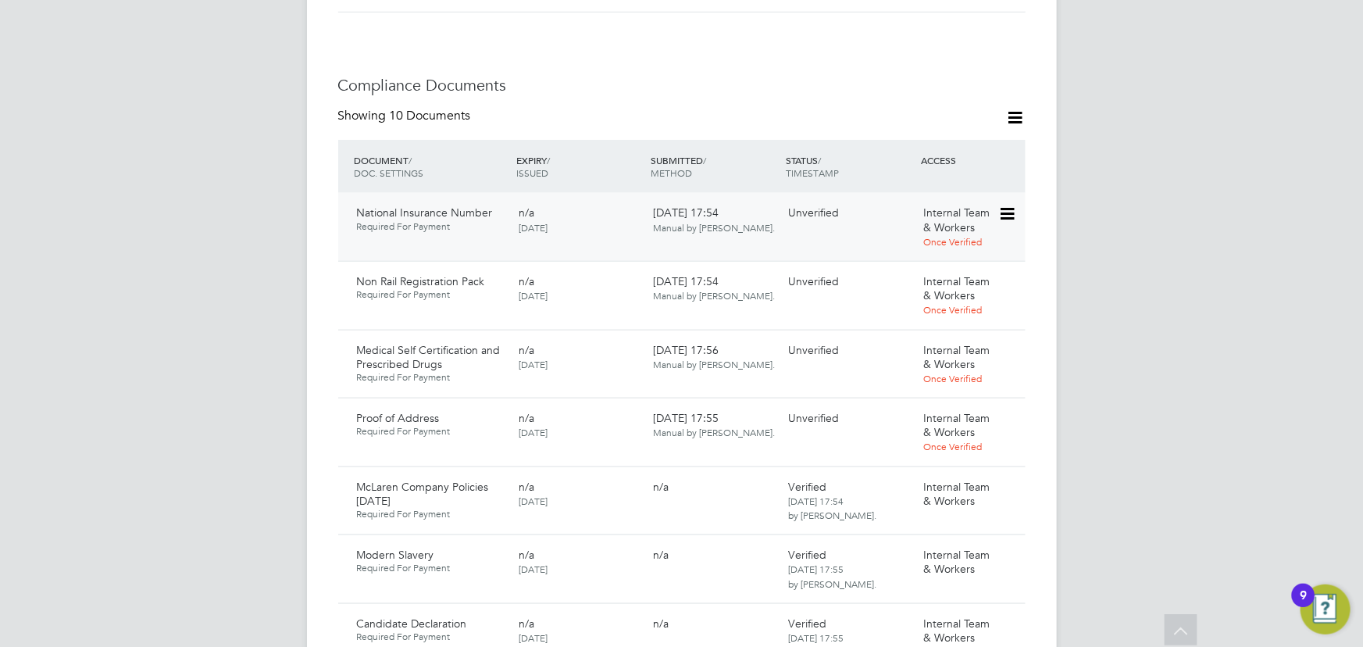
click at [1007, 205] on icon at bounding box center [1006, 214] width 16 height 19
click at [954, 235] on li "Download Document" at bounding box center [951, 241] width 124 height 22
click at [1009, 205] on icon at bounding box center [1006, 214] width 16 height 19
click at [914, 283] on li "Verify Document" at bounding box center [951, 285] width 124 height 22
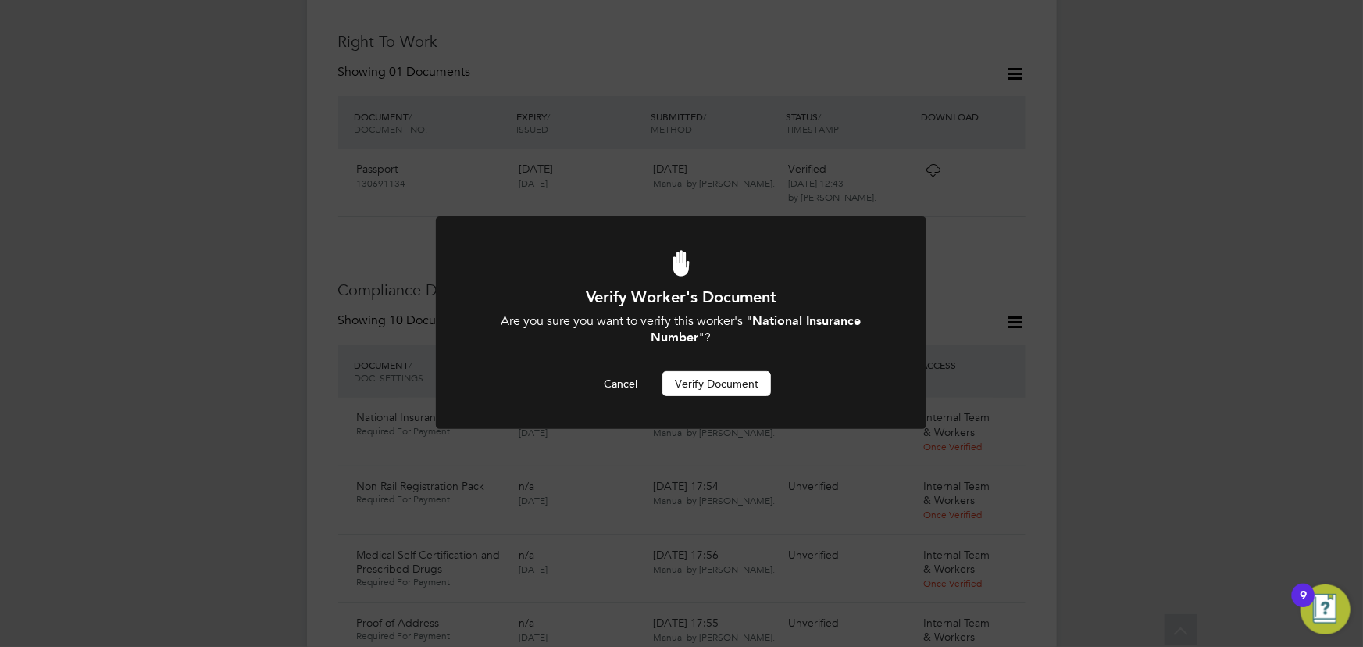
scroll to position [0, 0]
click at [729, 380] on button "Verify Document" at bounding box center [716, 383] width 109 height 25
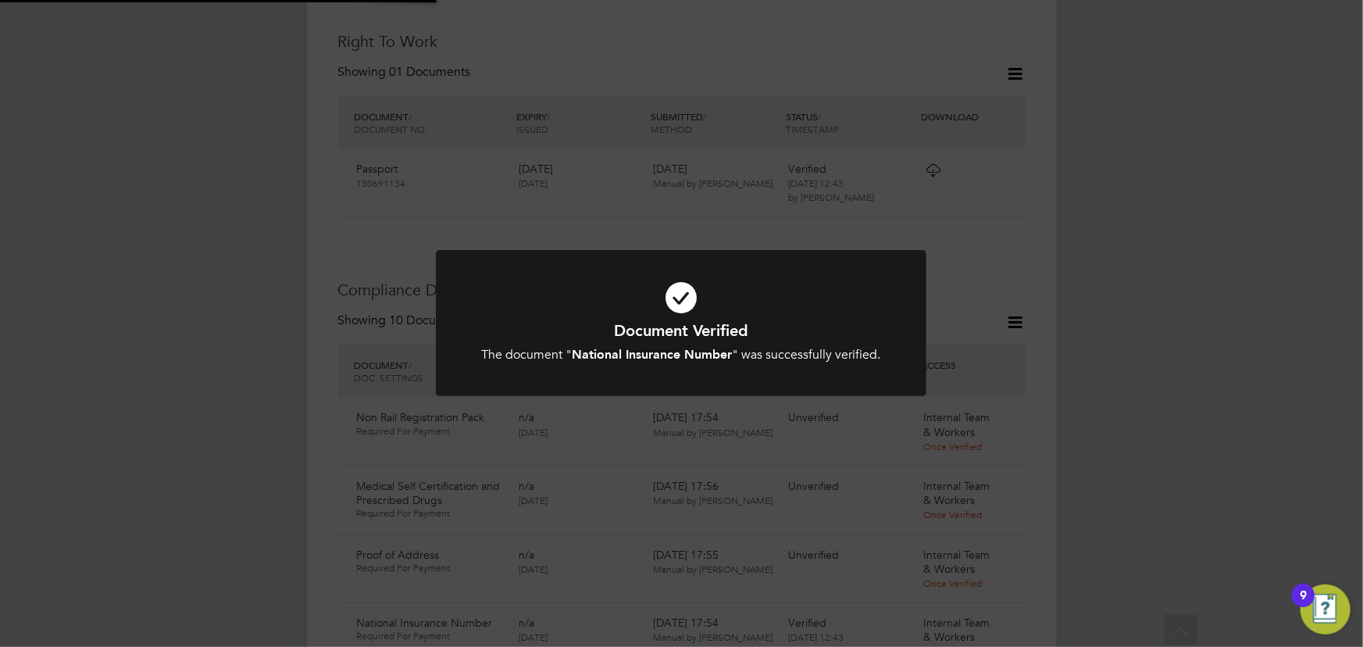
click at [1114, 291] on div "Document Verified The document " National Insurance Number " was successfully v…" at bounding box center [681, 323] width 1363 height 647
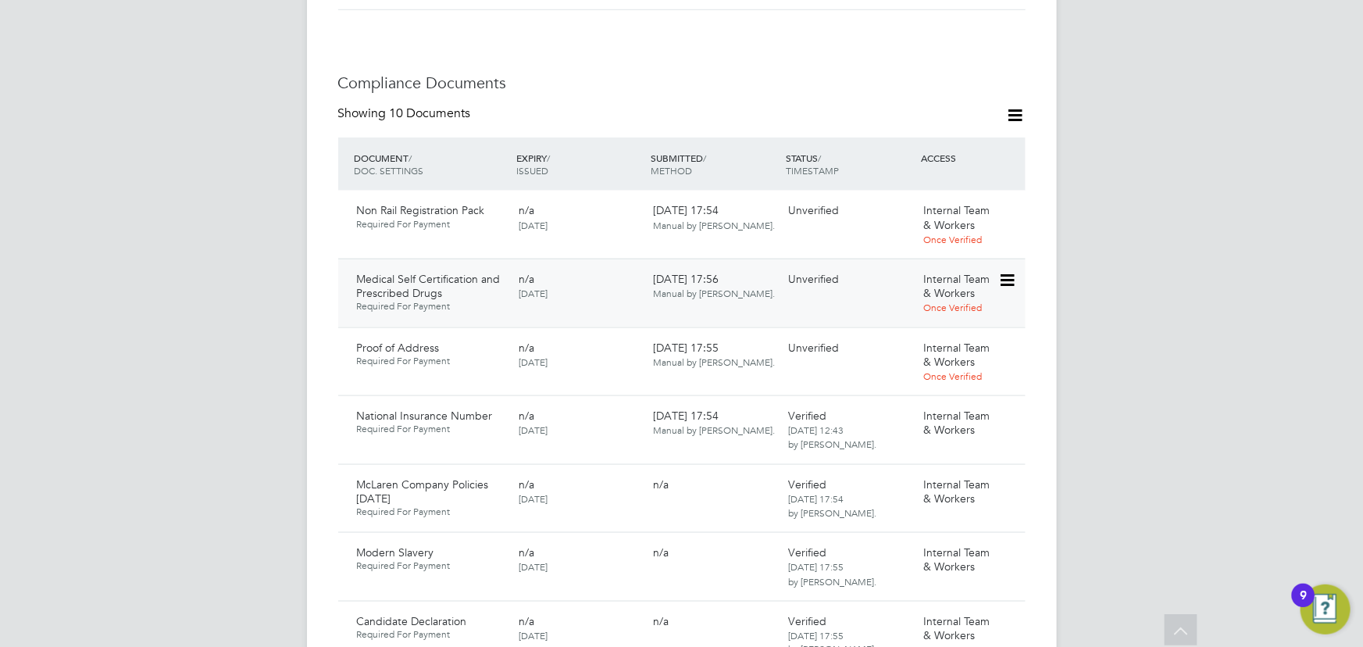
scroll to position [859, 0]
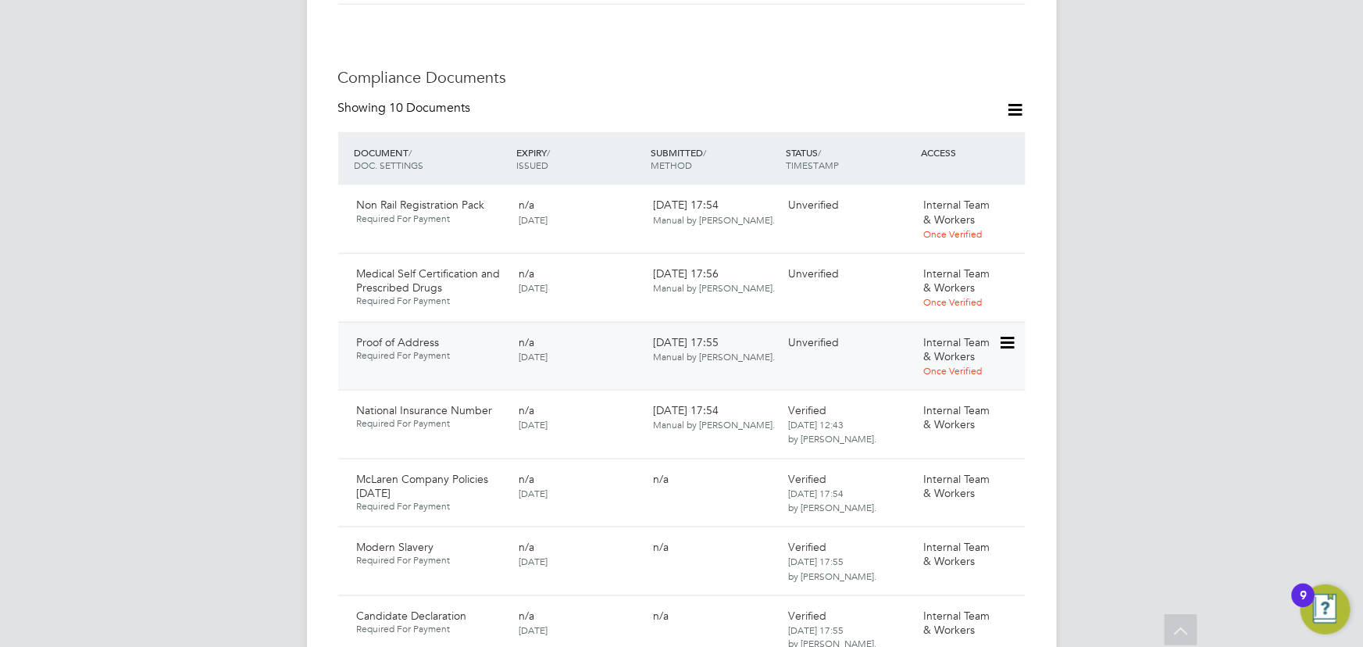
click at [1007, 333] on icon at bounding box center [1006, 342] width 16 height 19
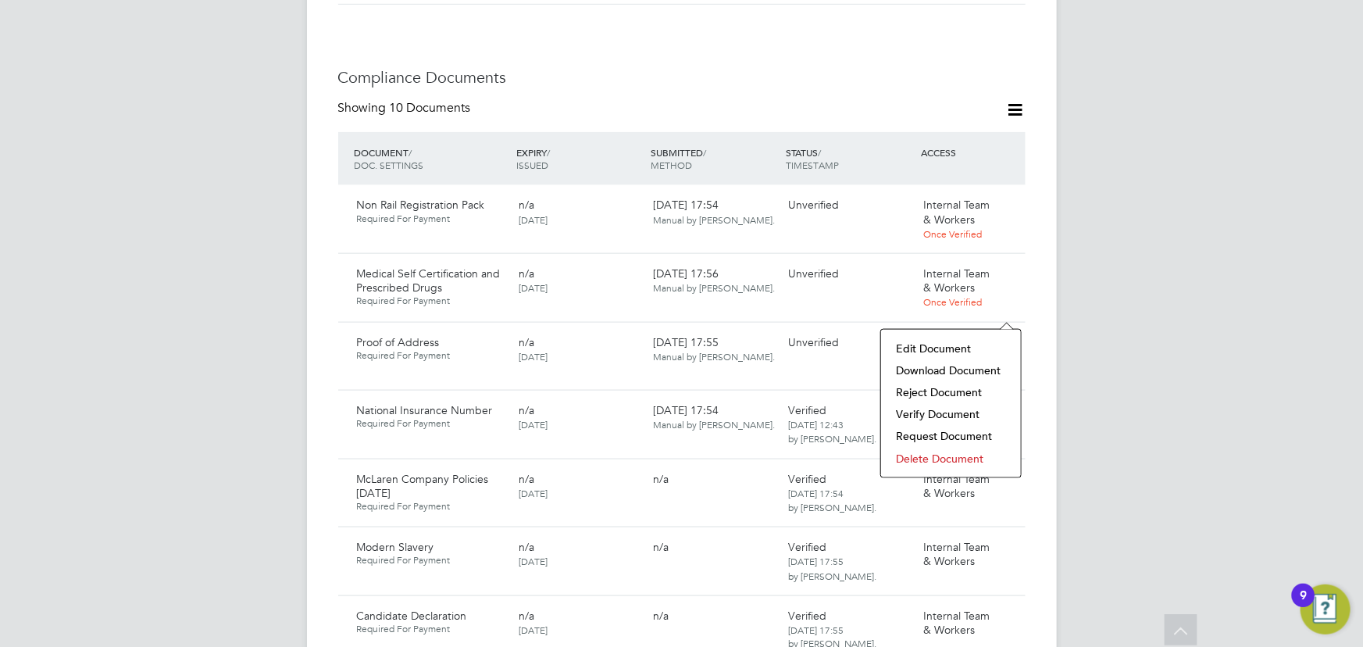
click at [959, 370] on li "Download Document" at bounding box center [951, 370] width 124 height 22
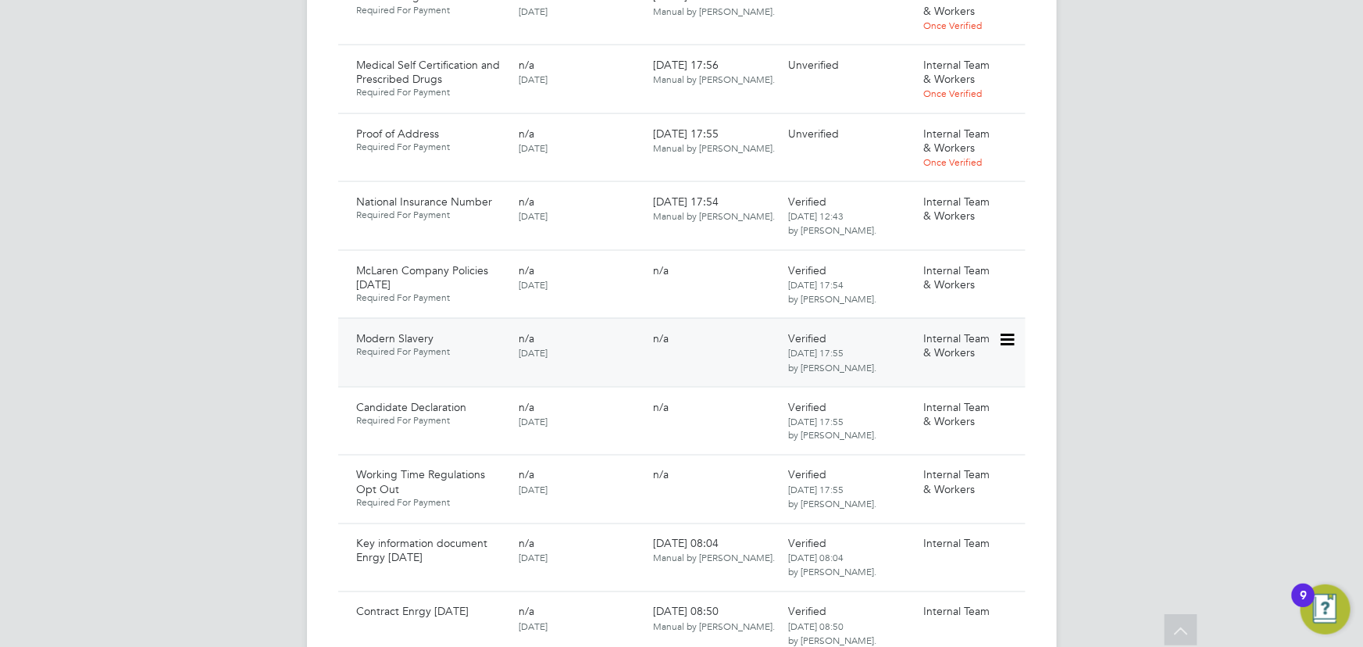
scroll to position [930, 0]
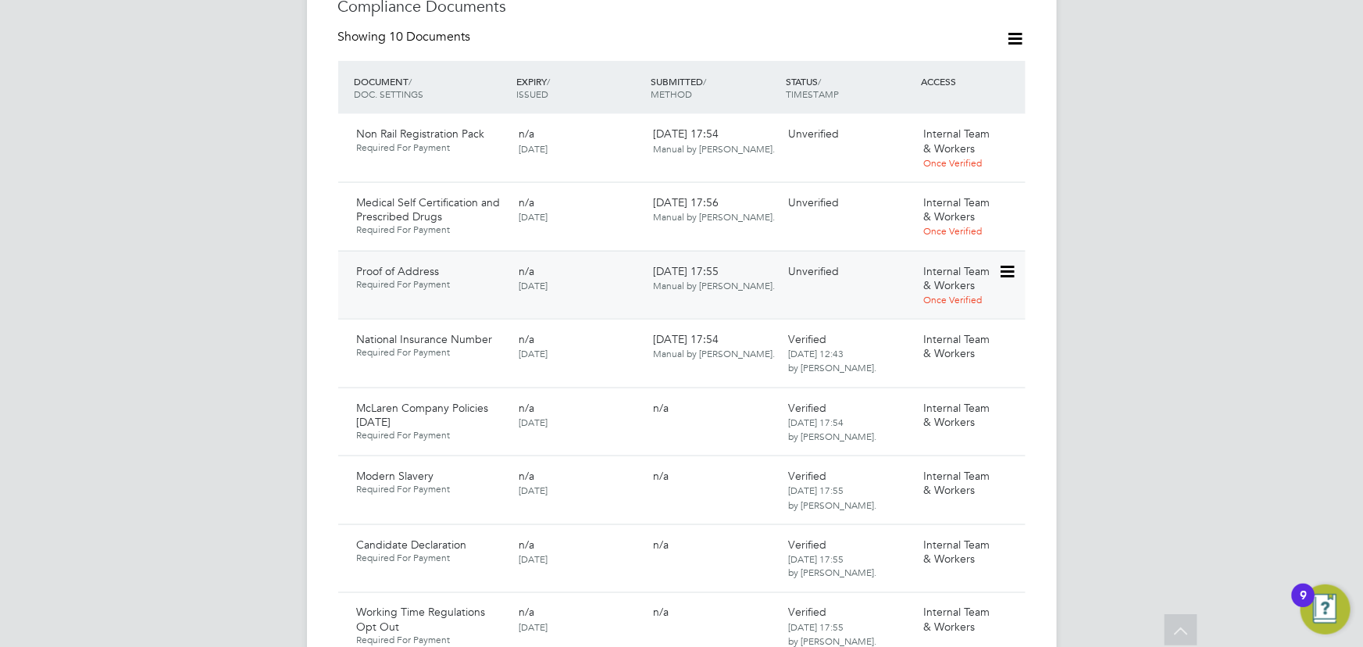
click at [1003, 262] on icon at bounding box center [1006, 271] width 16 height 19
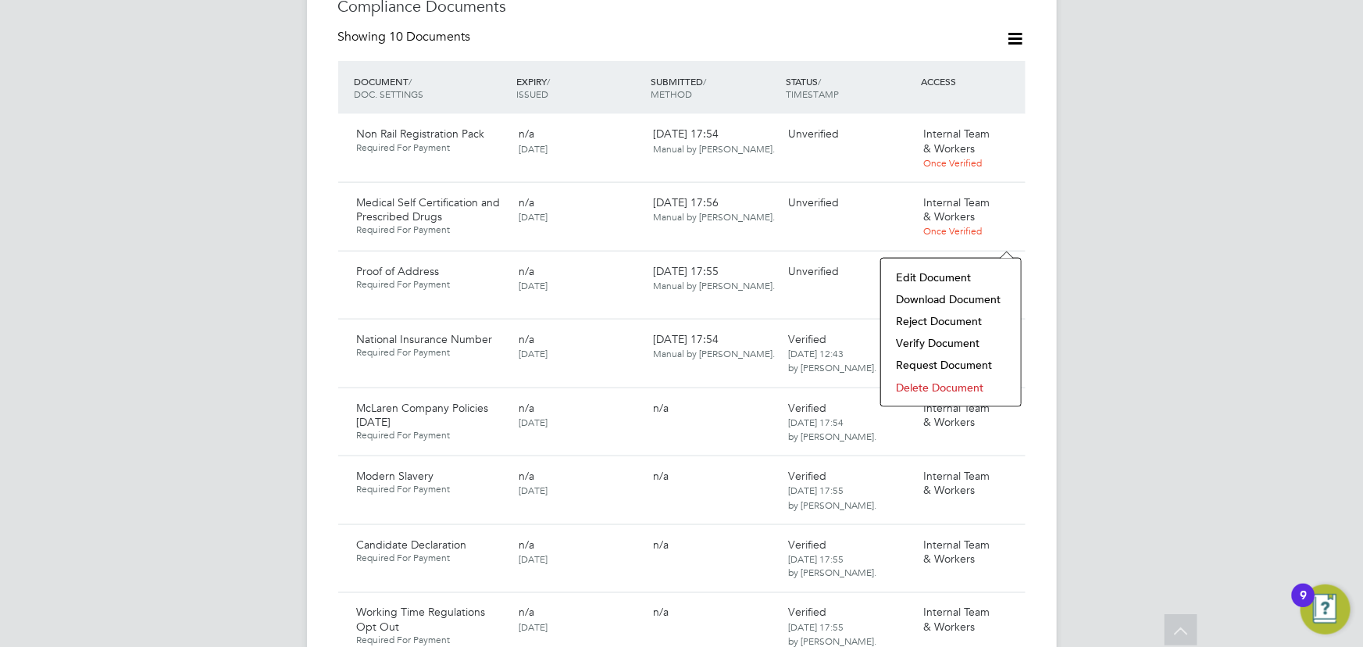
click at [914, 344] on li "Verify Document" at bounding box center [951, 343] width 124 height 22
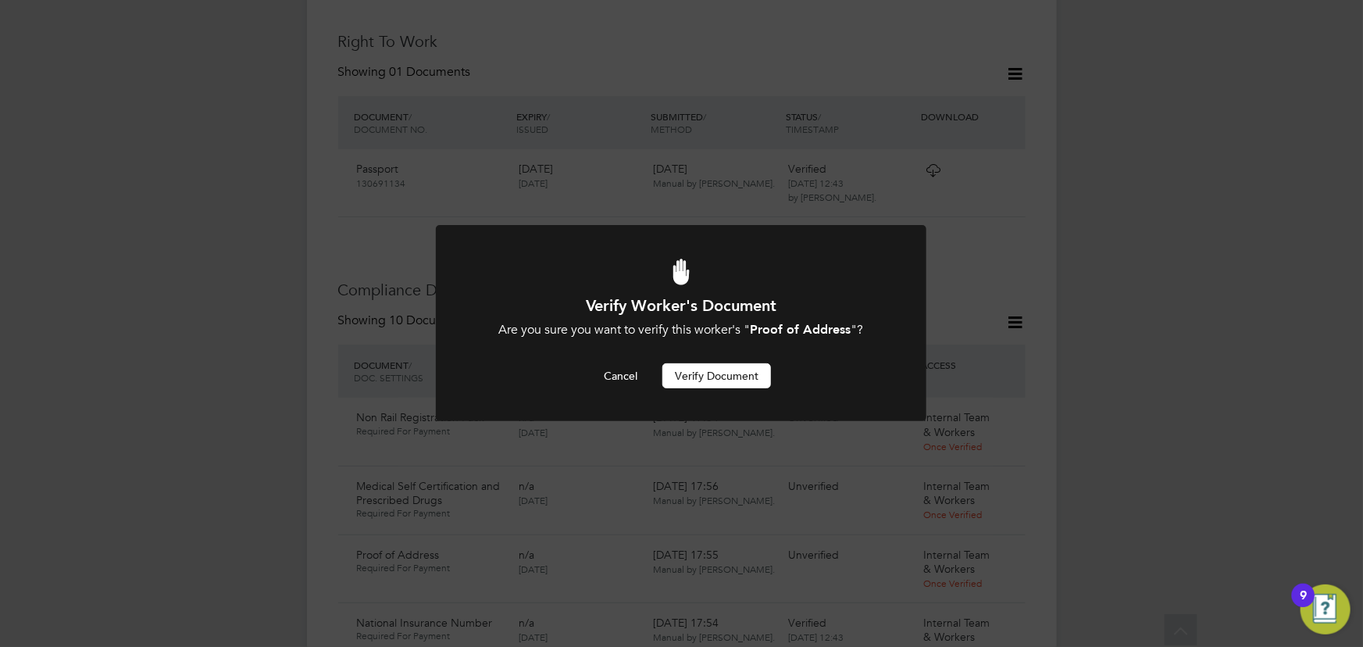
scroll to position [0, 0]
click at [743, 374] on button "Verify Document" at bounding box center [716, 375] width 109 height 25
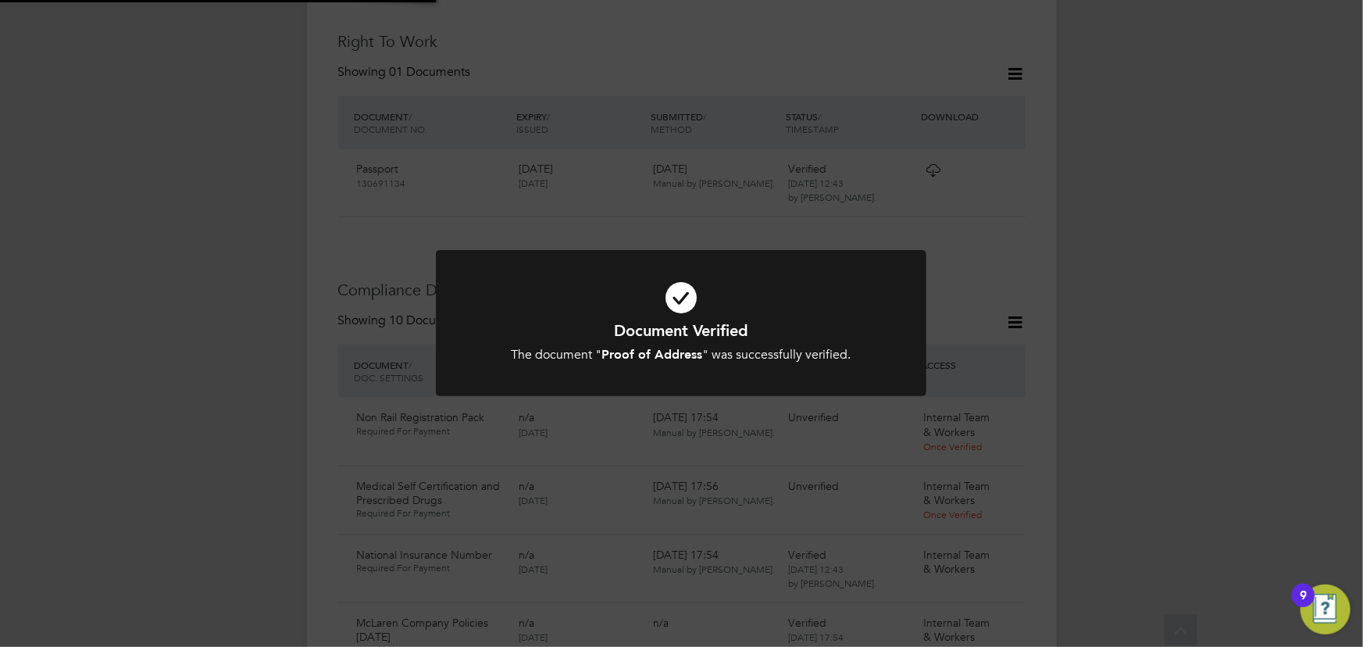
click at [1143, 270] on div "Document Verified The document " Proof of Address " was successfully verified. …" at bounding box center [681, 323] width 1363 height 647
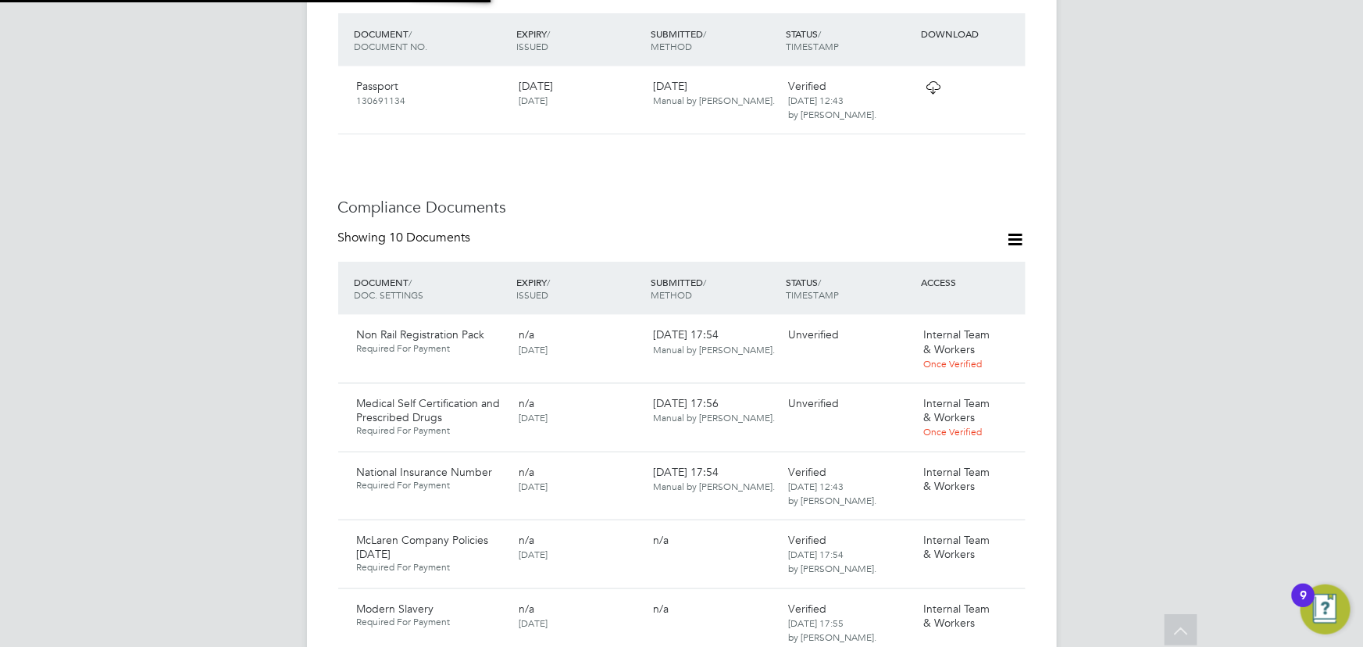
scroll to position [789, 0]
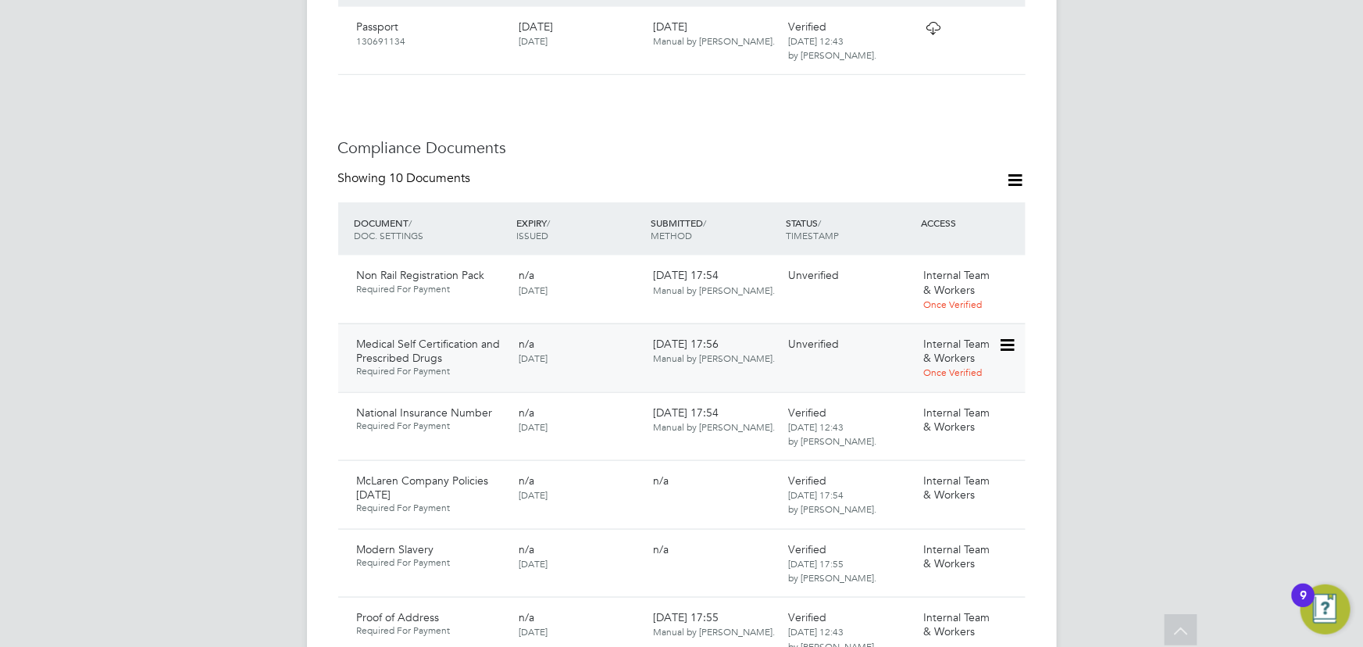
click at [1002, 336] on icon at bounding box center [1006, 345] width 16 height 19
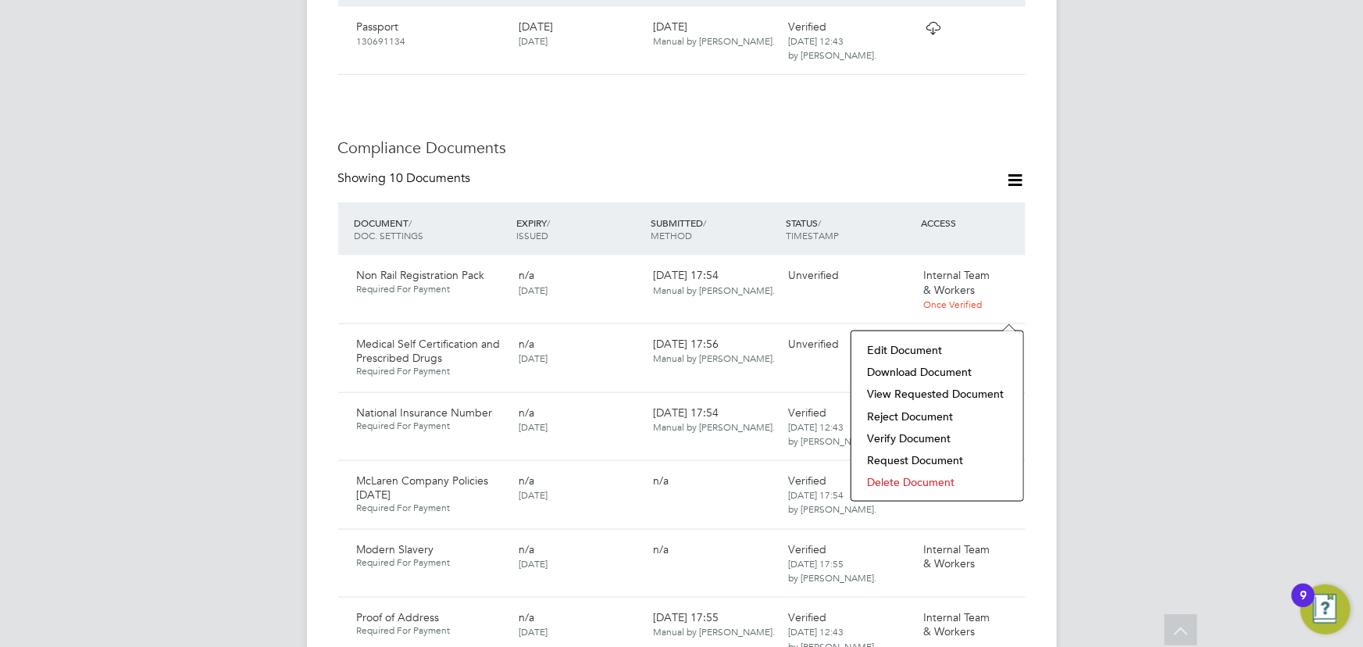
click at [950, 371] on li "Download Document" at bounding box center [937, 372] width 156 height 22
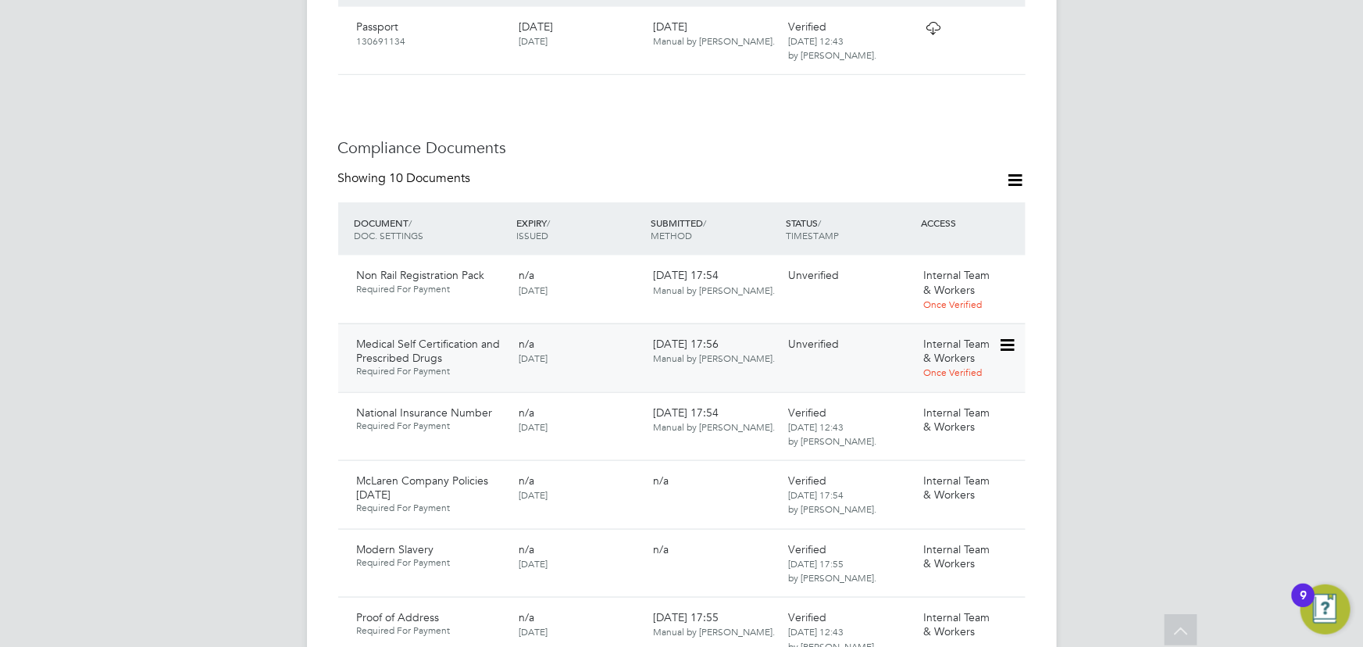
click at [1012, 336] on icon at bounding box center [1006, 345] width 16 height 19
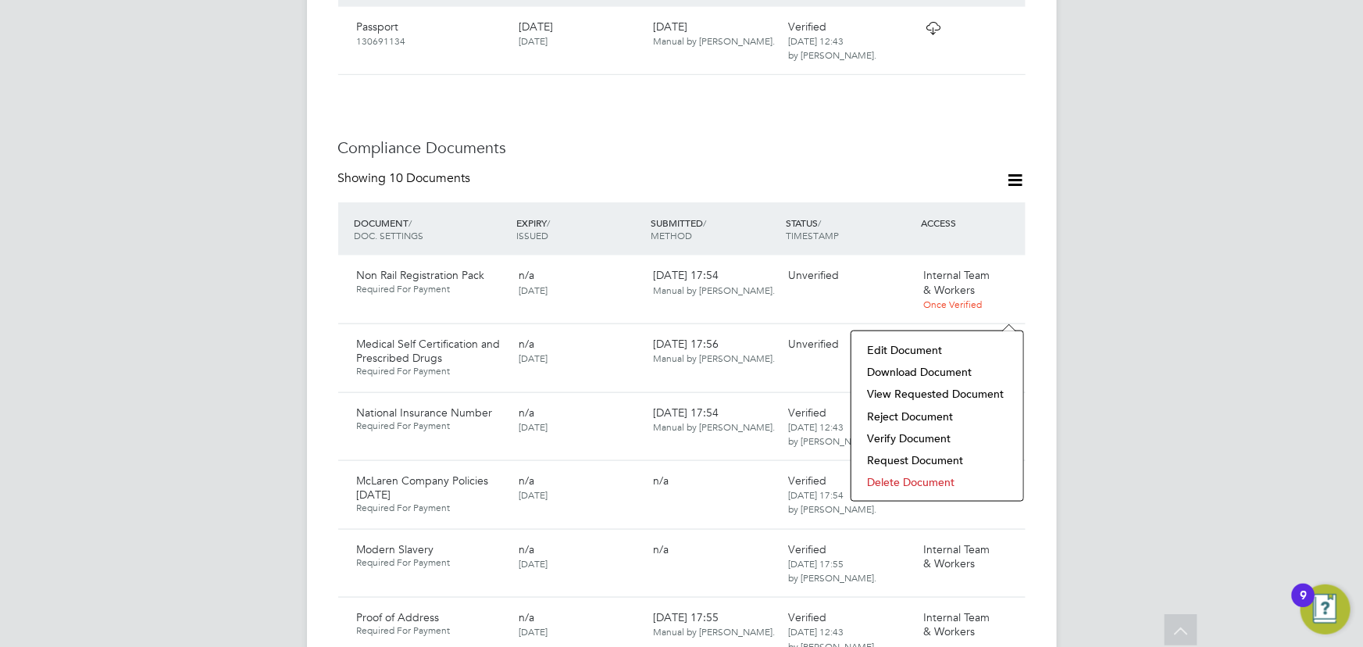
click at [902, 437] on li "Verify Document" at bounding box center [937, 438] width 156 height 22
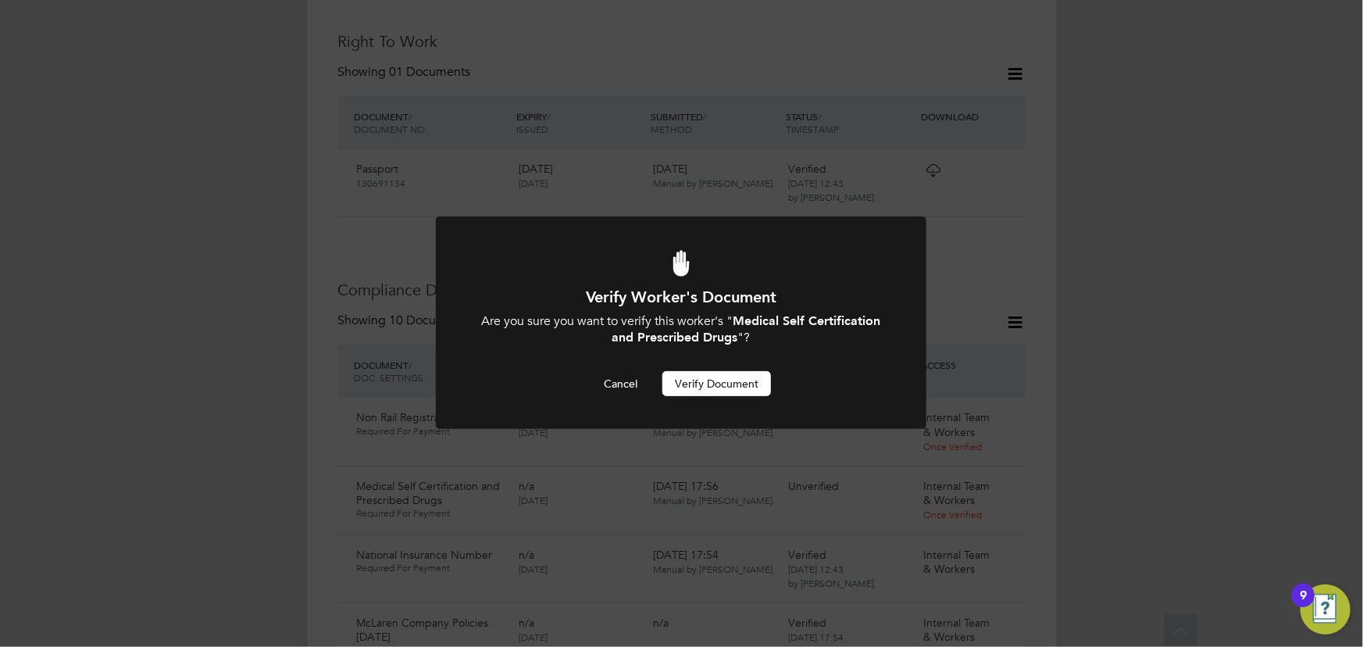
click at [730, 395] on button "Verify Document" at bounding box center [716, 383] width 109 height 25
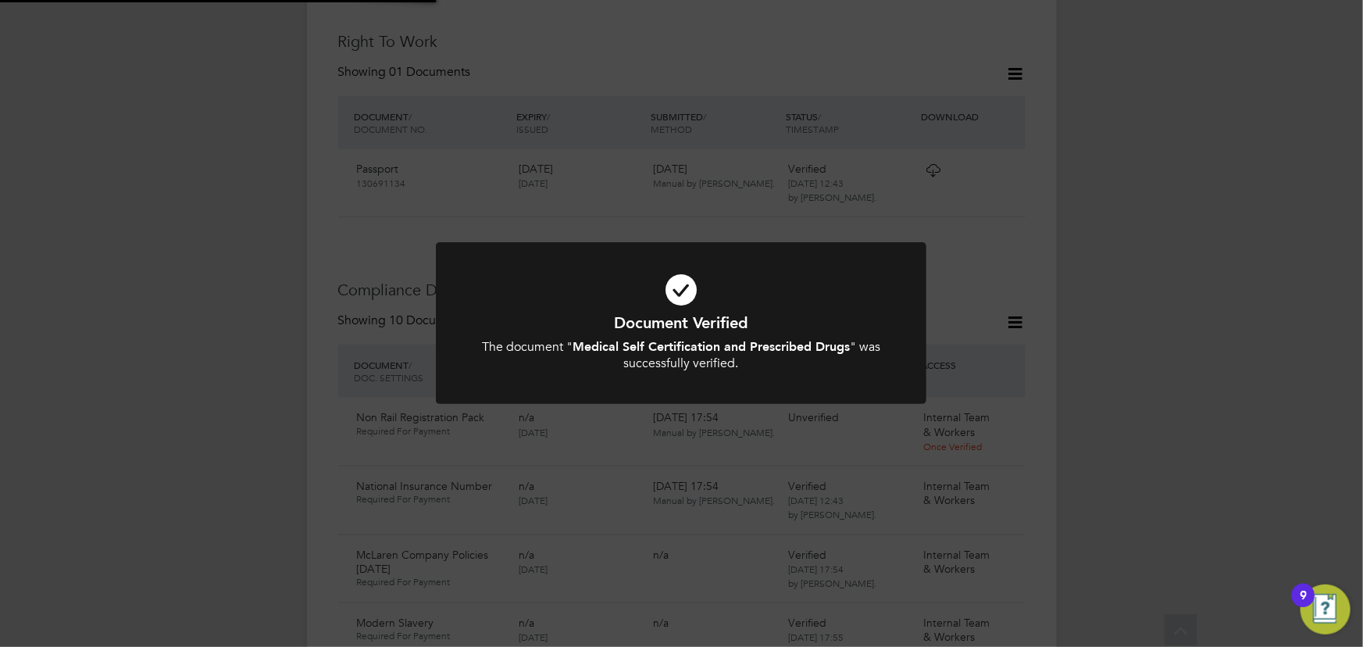
click at [1109, 312] on div "Document Verified The document " Medical Self Certification and Prescribed Drug…" at bounding box center [681, 323] width 1363 height 647
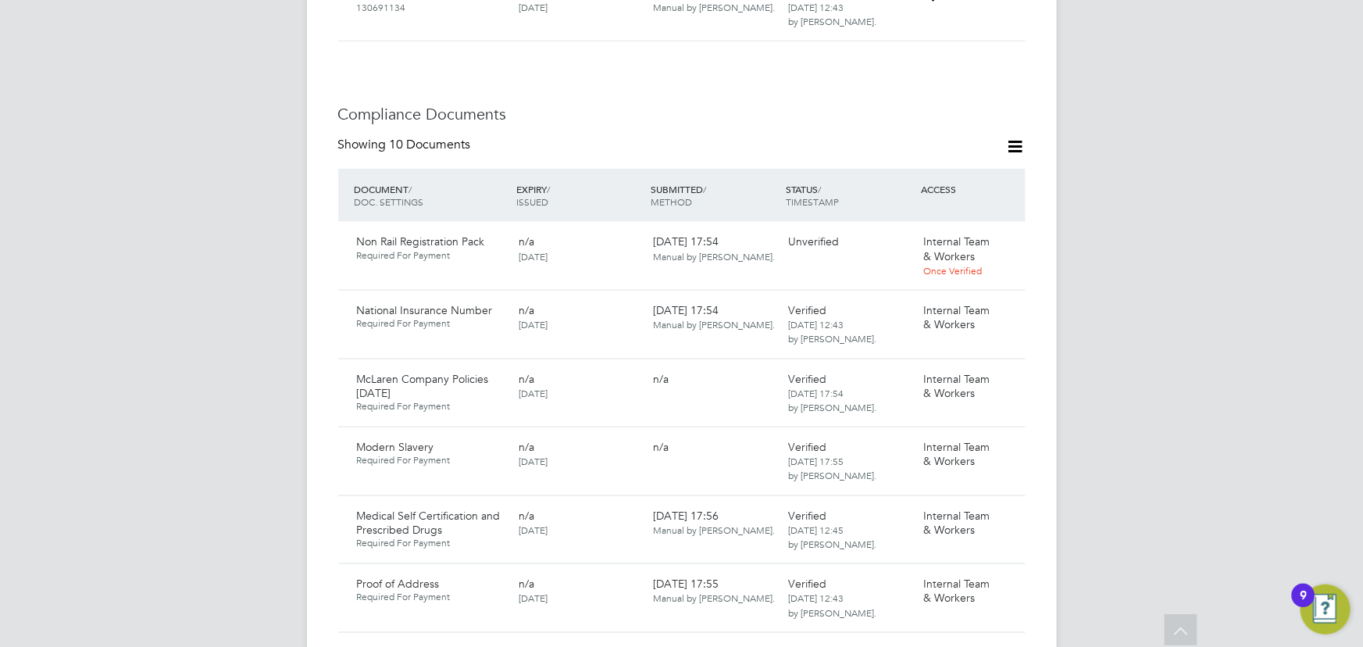
scroll to position [930, 0]
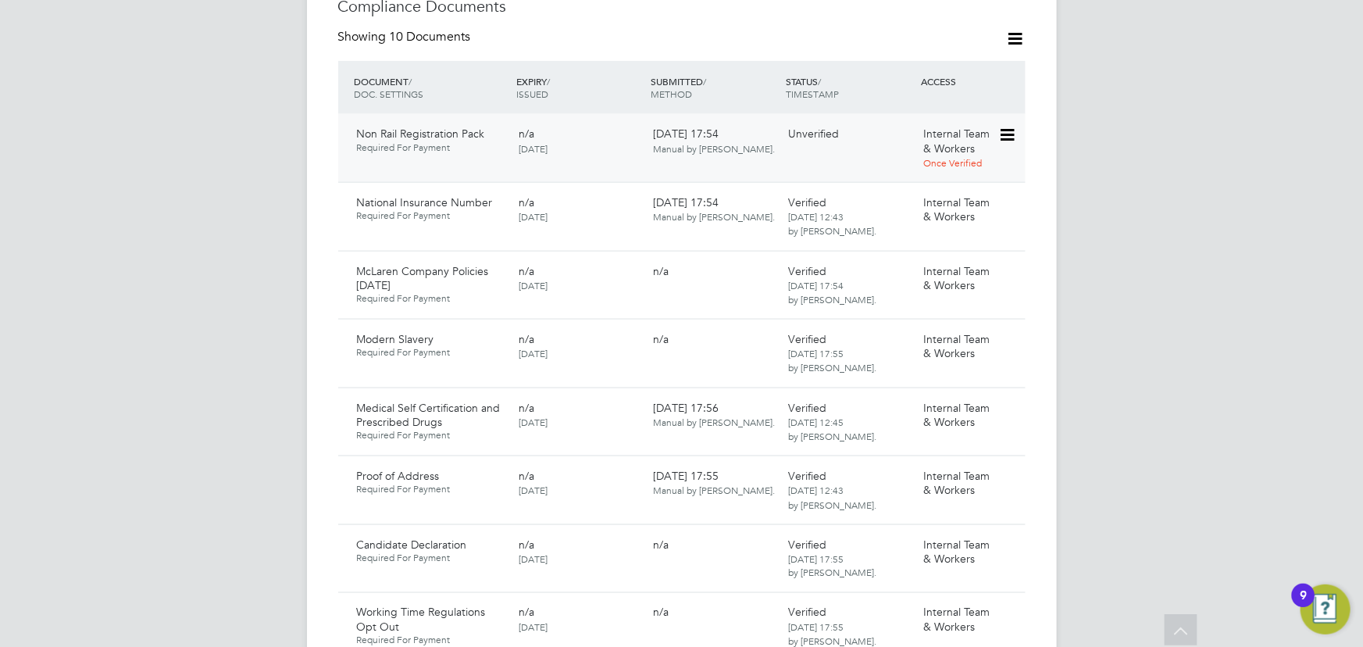
click at [1007, 126] on icon at bounding box center [1006, 135] width 16 height 19
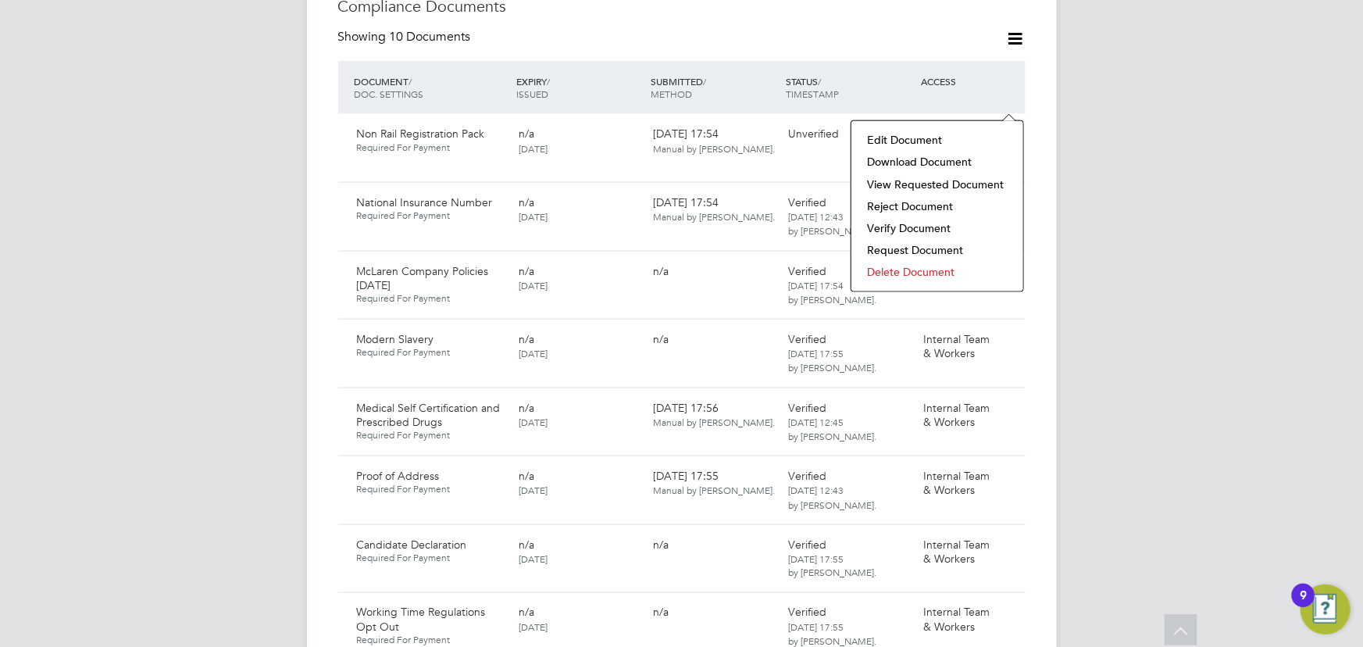
click at [958, 164] on li "Download Document" at bounding box center [937, 162] width 156 height 22
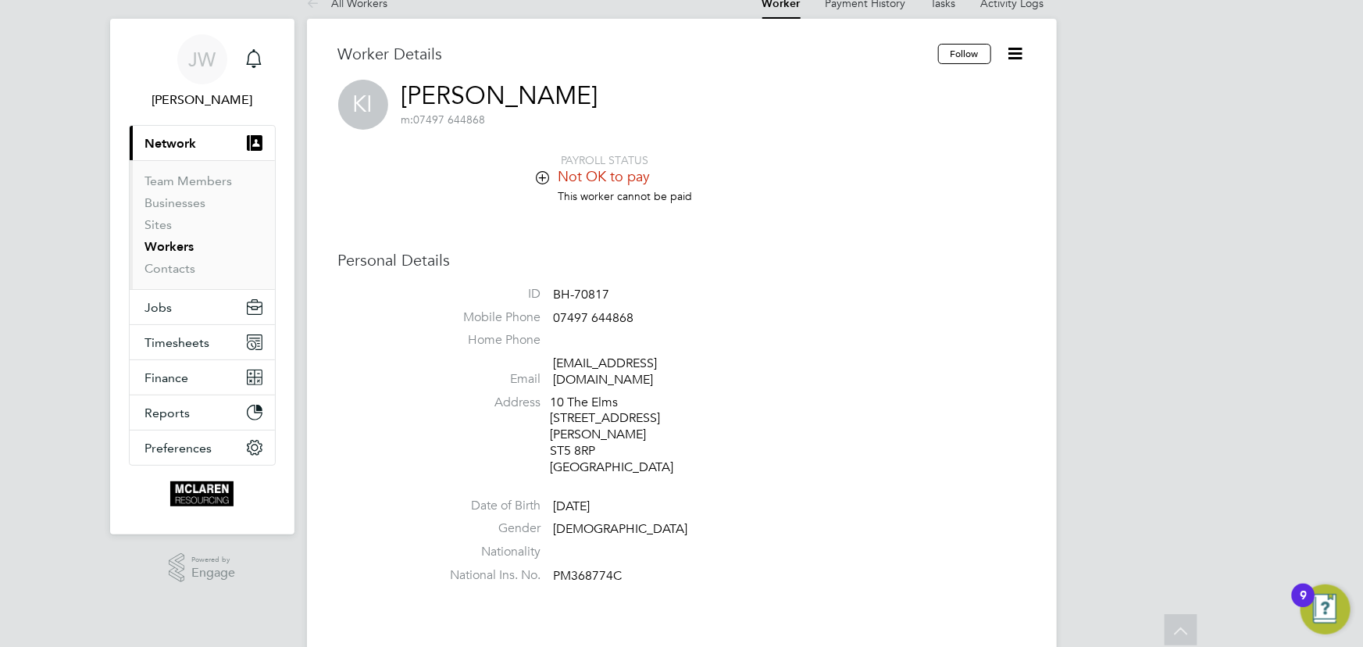
scroll to position [0, 0]
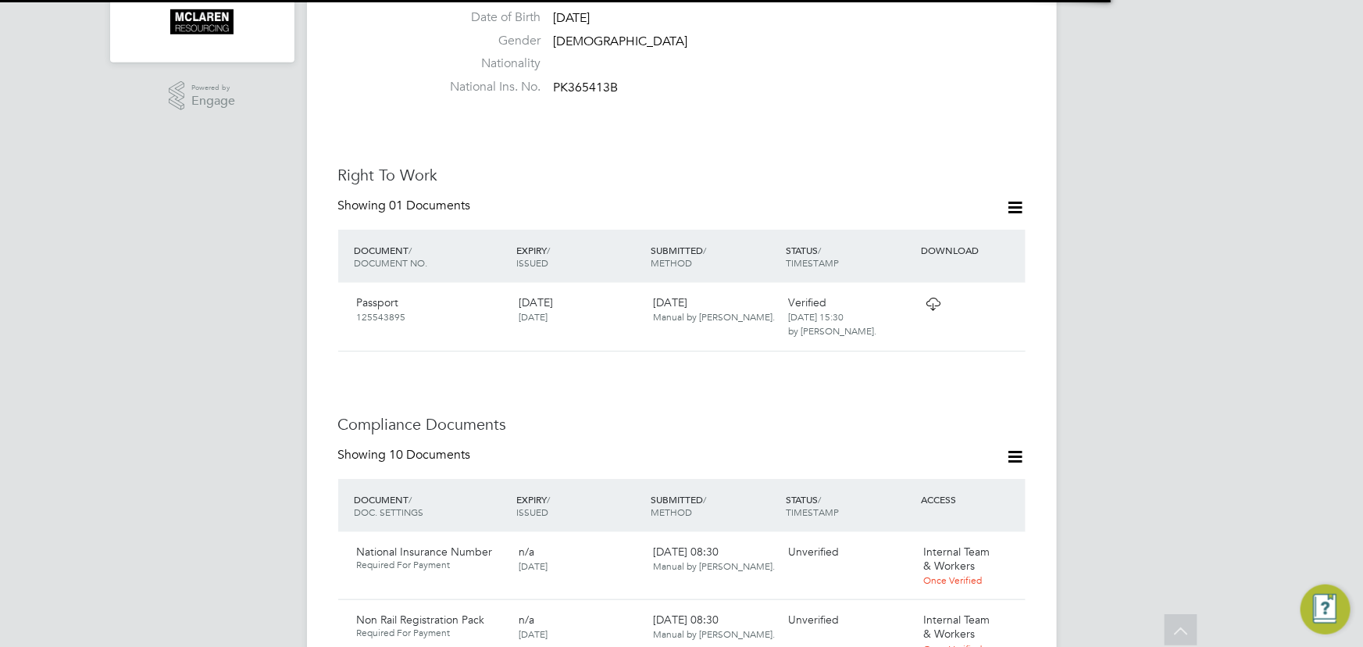
scroll to position [781, 0]
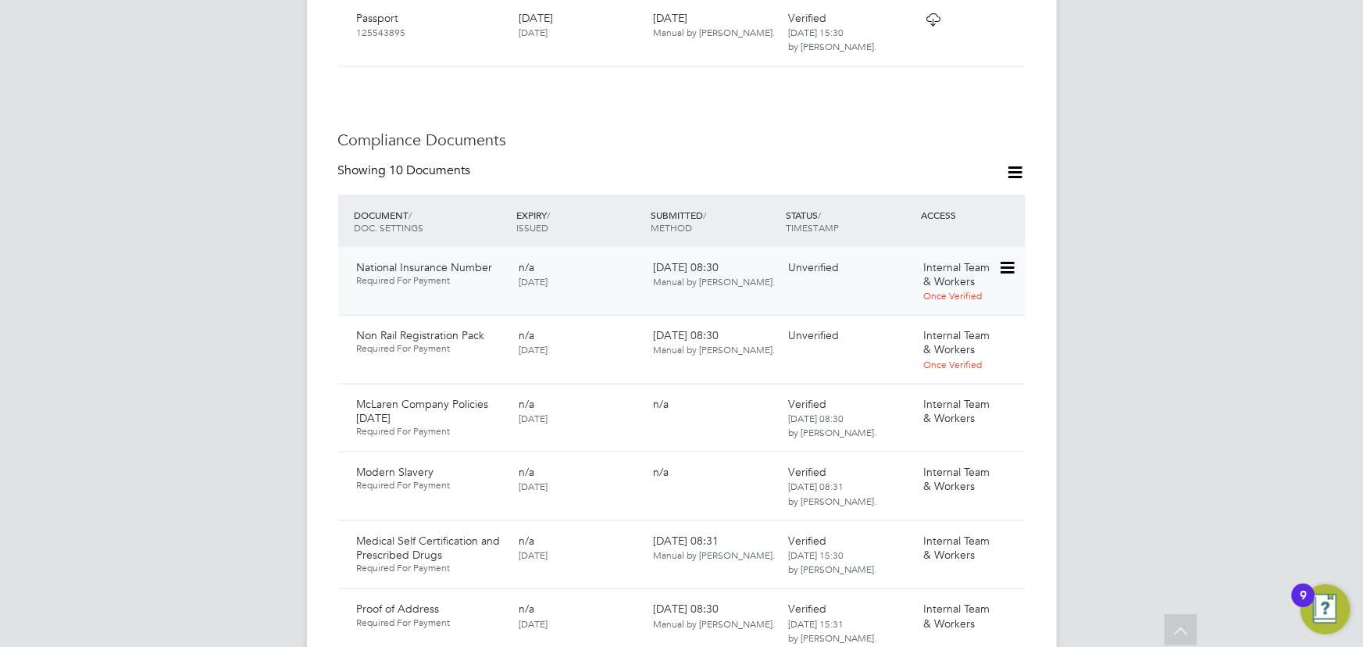
click at [1006, 258] on icon at bounding box center [1006, 267] width 16 height 19
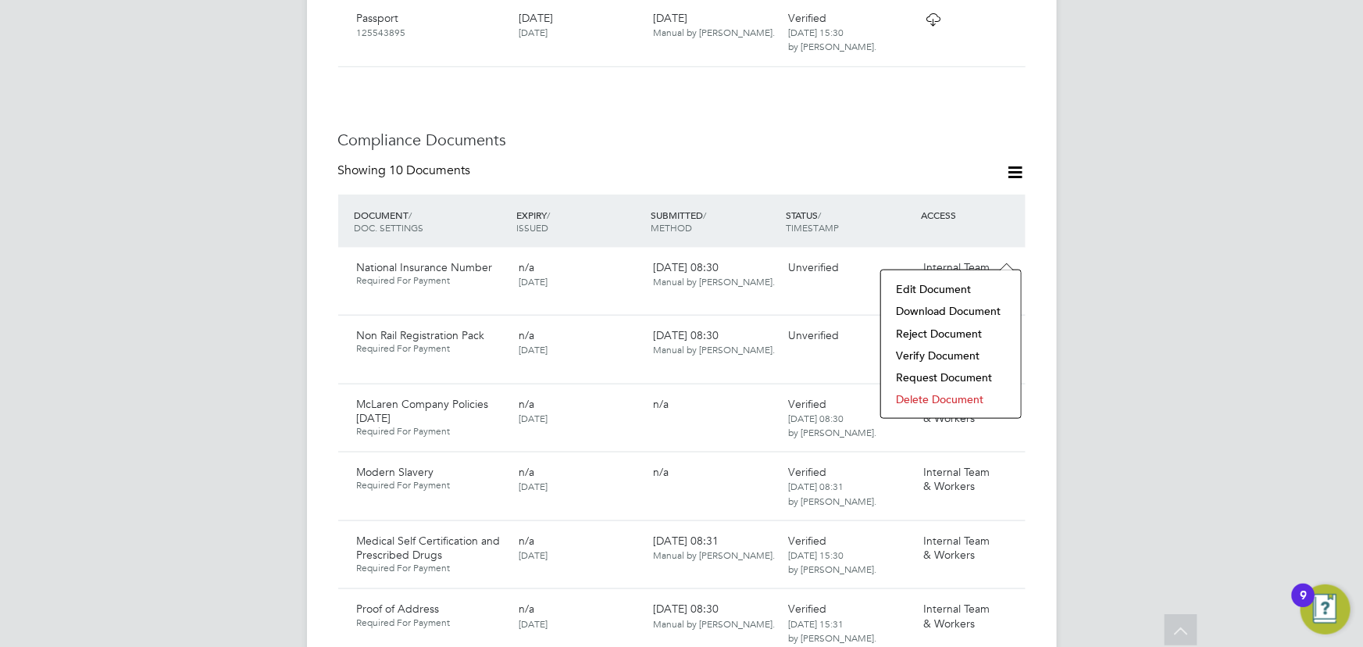
click at [952, 308] on li "Download Document" at bounding box center [951, 311] width 124 height 22
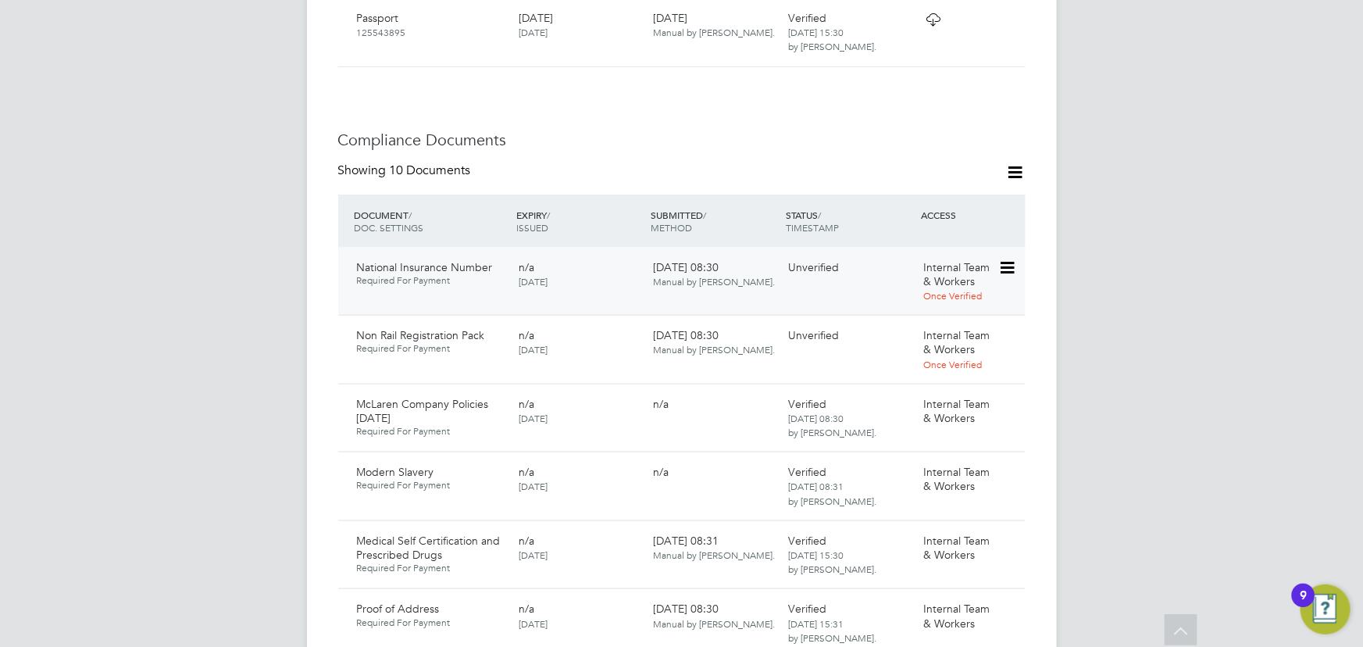
click at [1021, 254] on div at bounding box center [1011, 267] width 27 height 27
click at [1007, 258] on icon at bounding box center [1006, 267] width 16 height 19
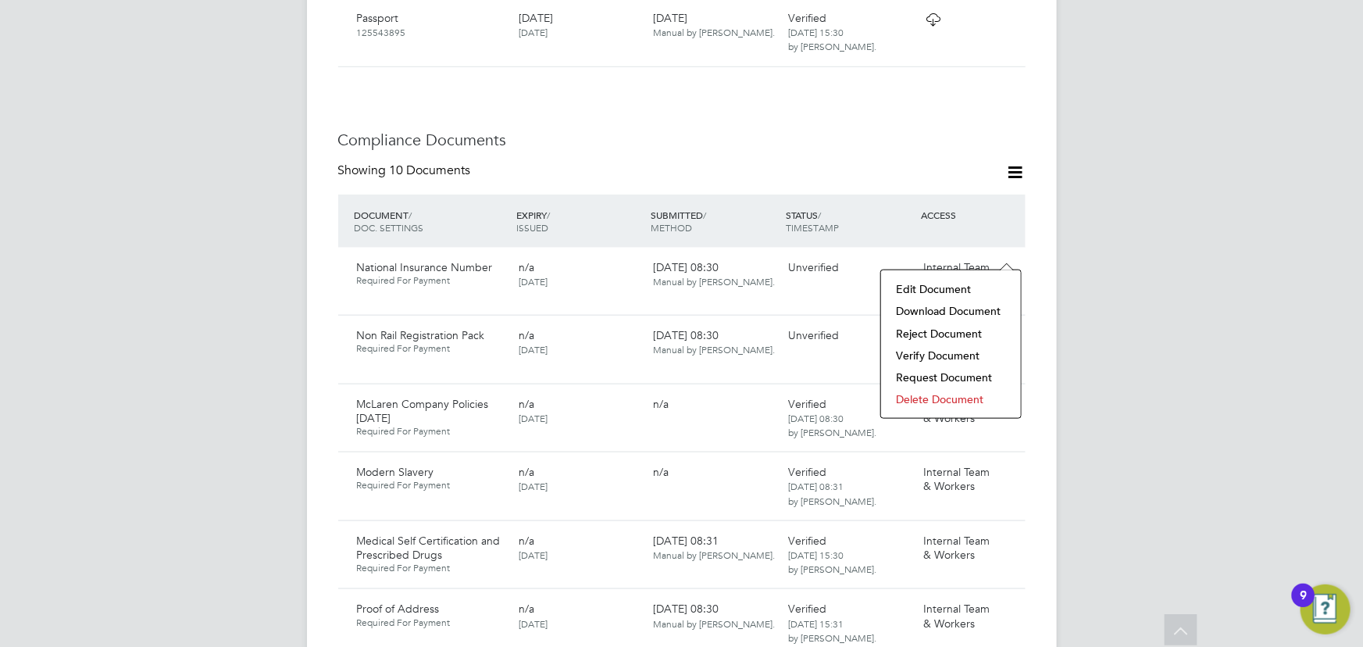
click at [924, 355] on li "Verify Document" at bounding box center [951, 355] width 124 height 22
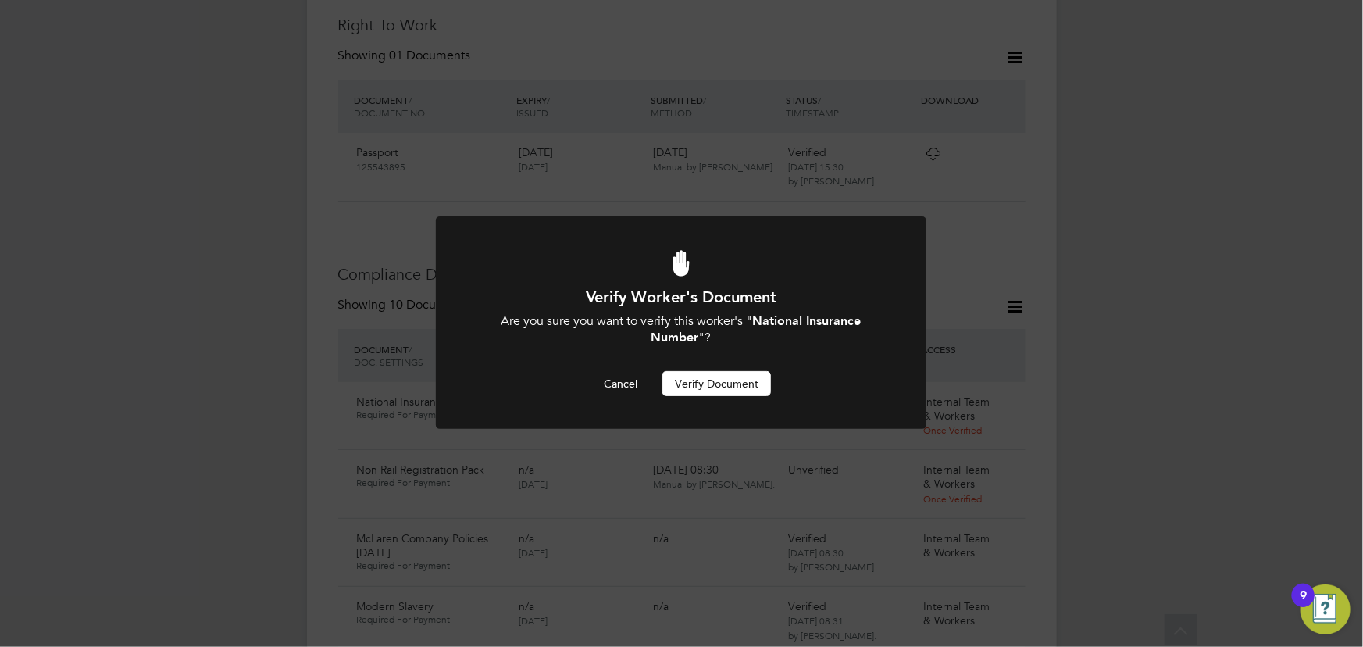
click at [725, 382] on button "Verify Document" at bounding box center [716, 383] width 109 height 25
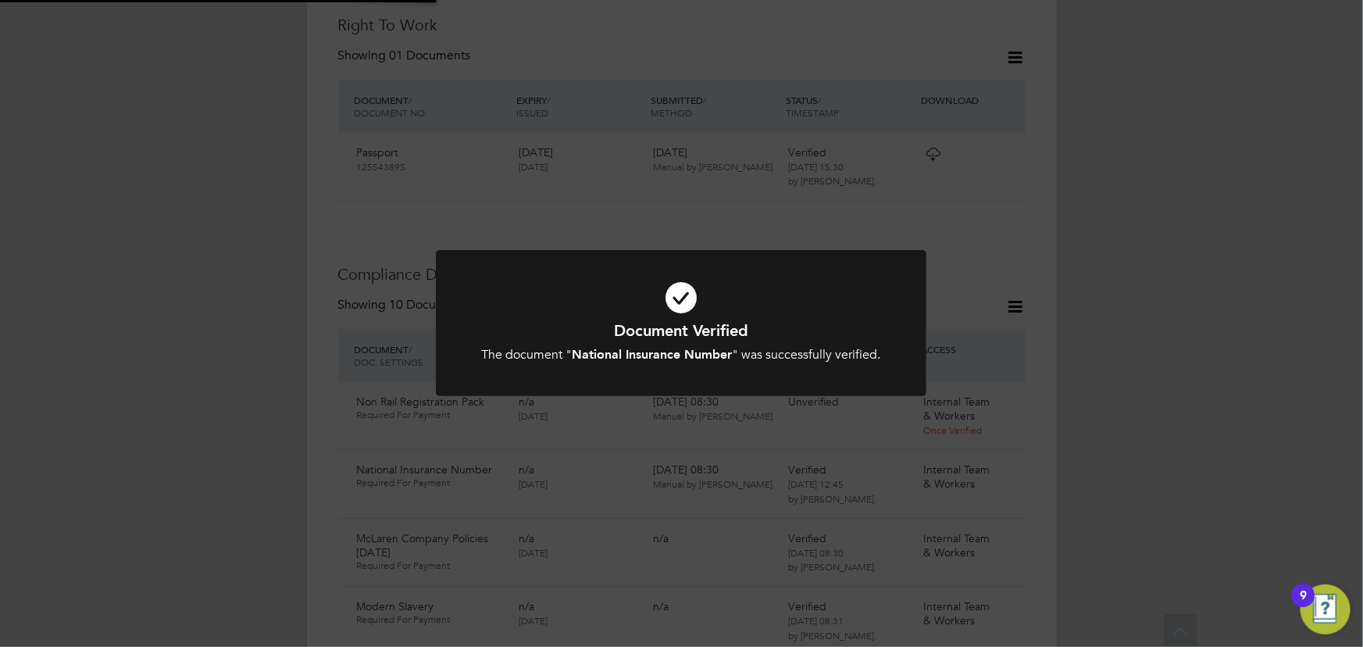
click at [1193, 269] on div "Document Verified The document " National Insurance Number " was successfully v…" at bounding box center [681, 323] width 1363 height 647
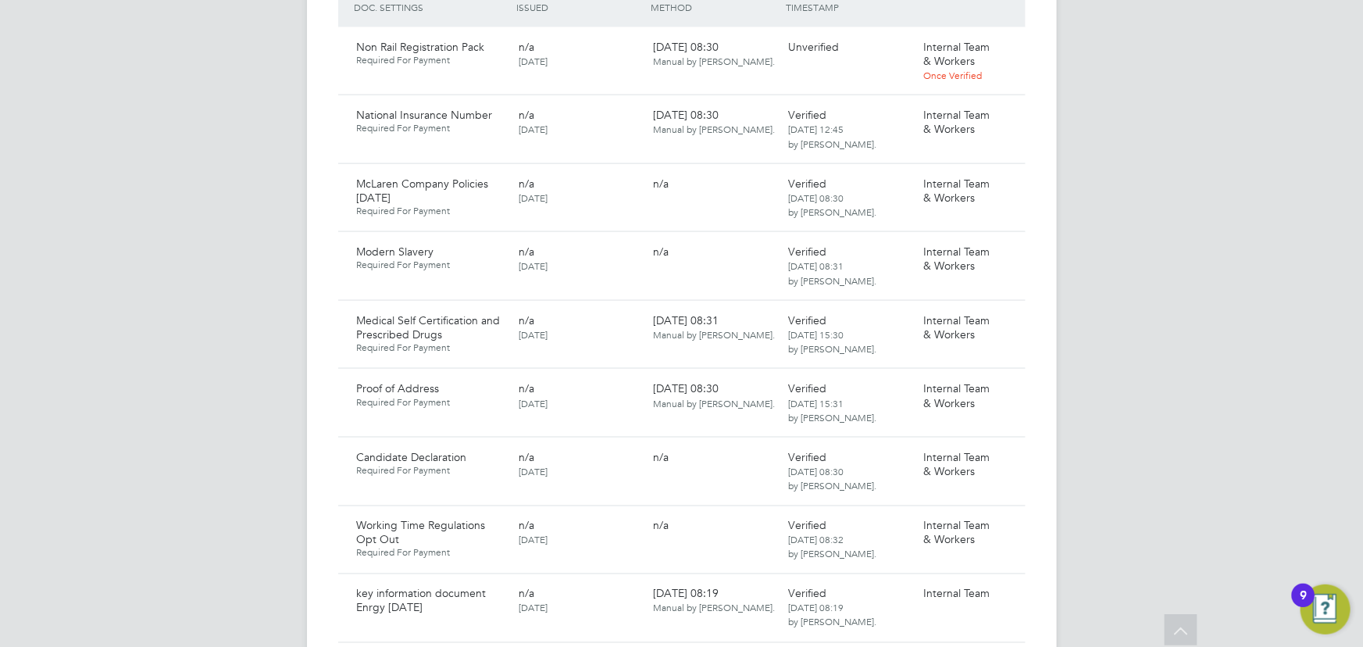
scroll to position [859, 0]
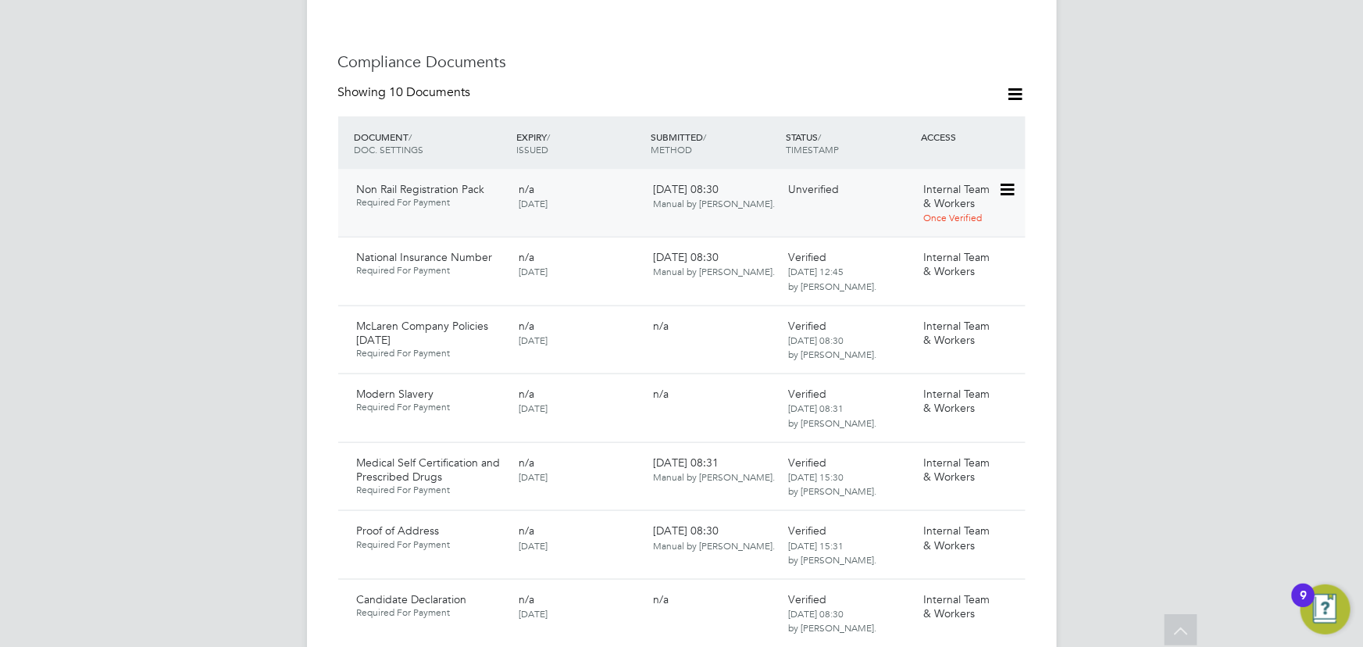
click at [1010, 180] on icon at bounding box center [1006, 189] width 16 height 19
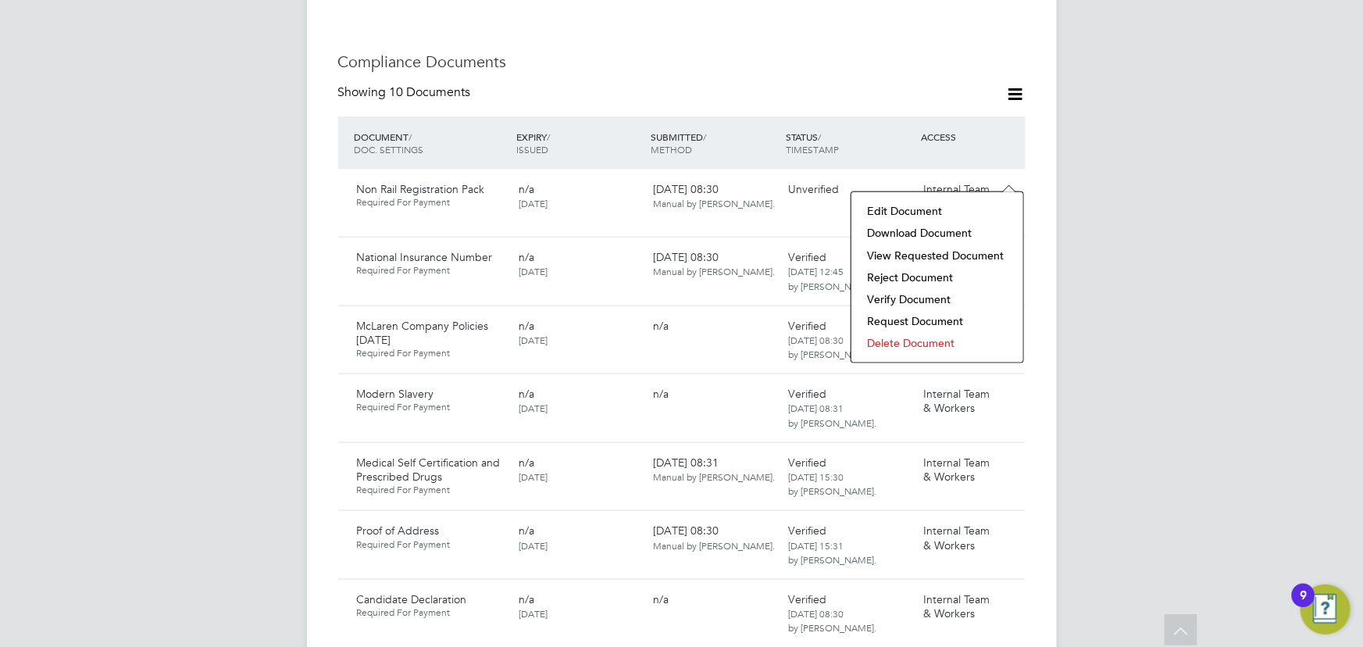
click at [957, 226] on li "Download Document" at bounding box center [937, 233] width 156 height 22
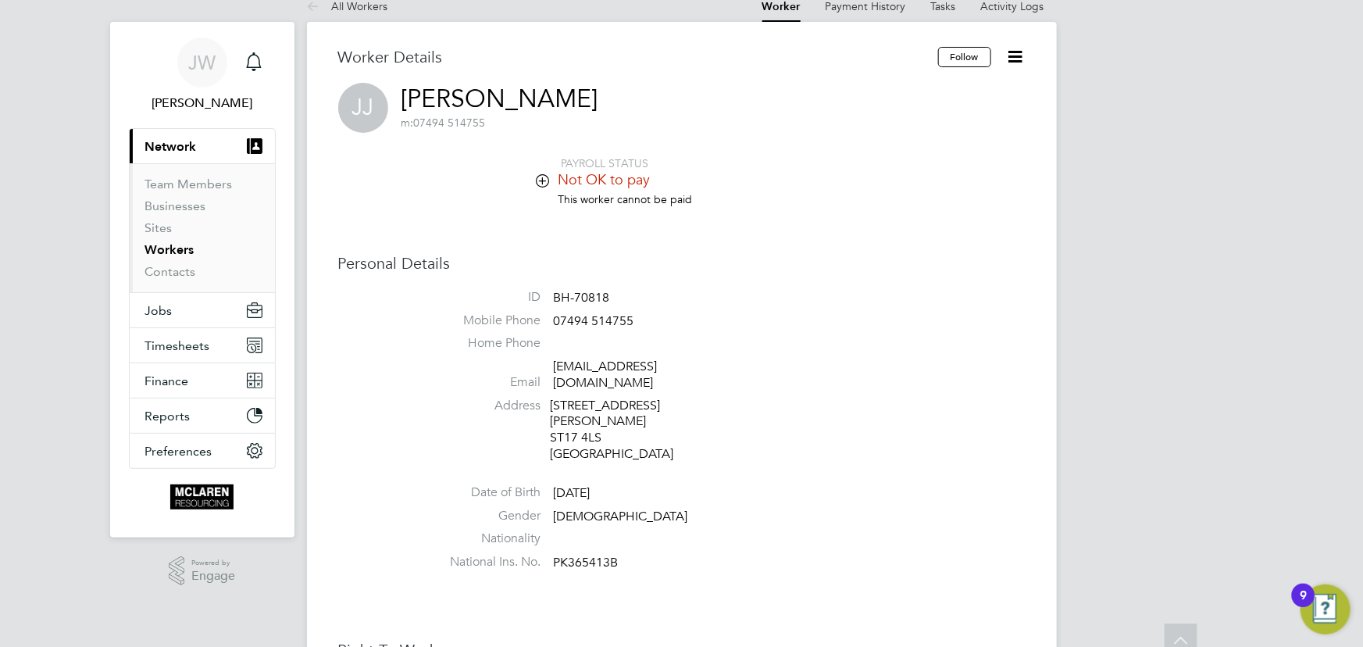
scroll to position [8, 0]
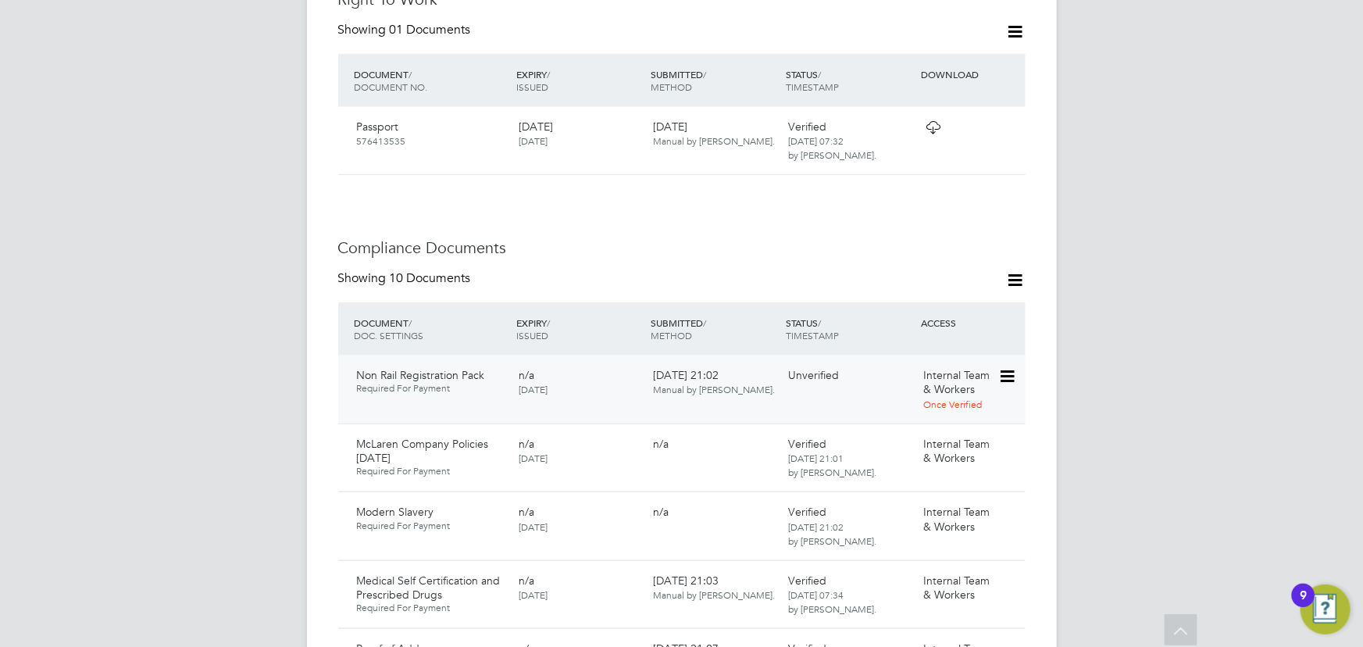
scroll to position [922, 0]
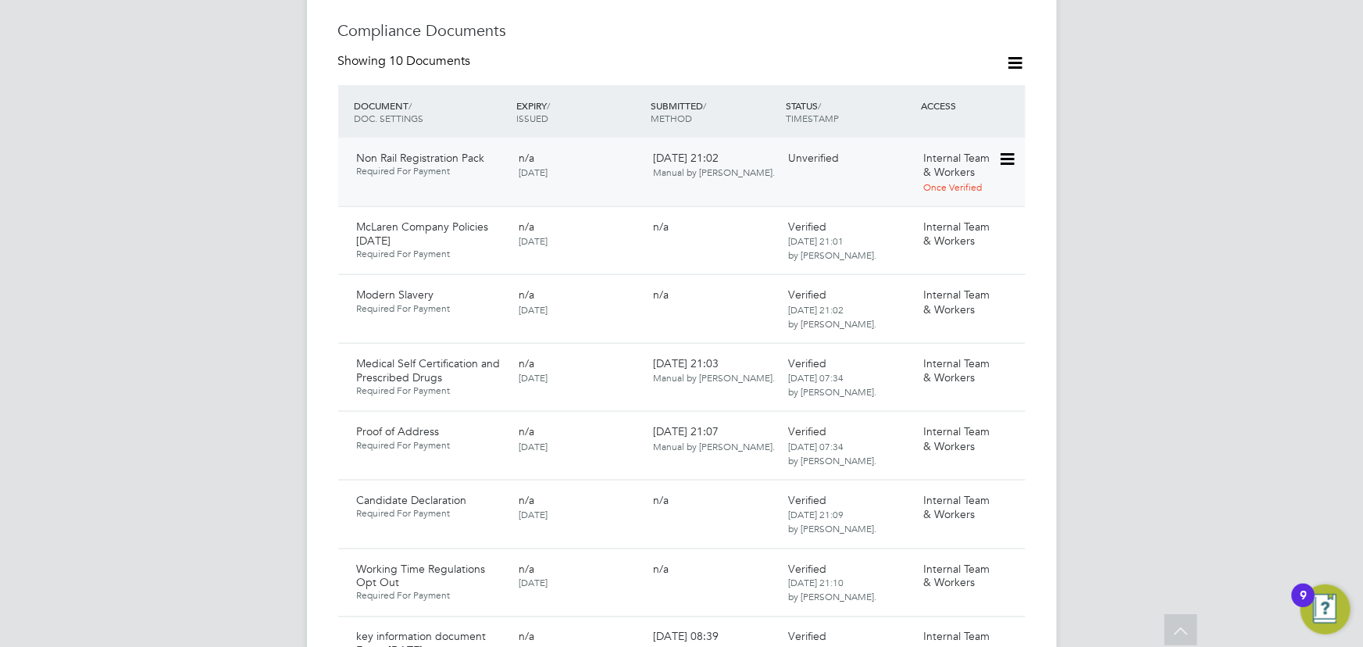
click at [1014, 150] on icon at bounding box center [1006, 159] width 16 height 19
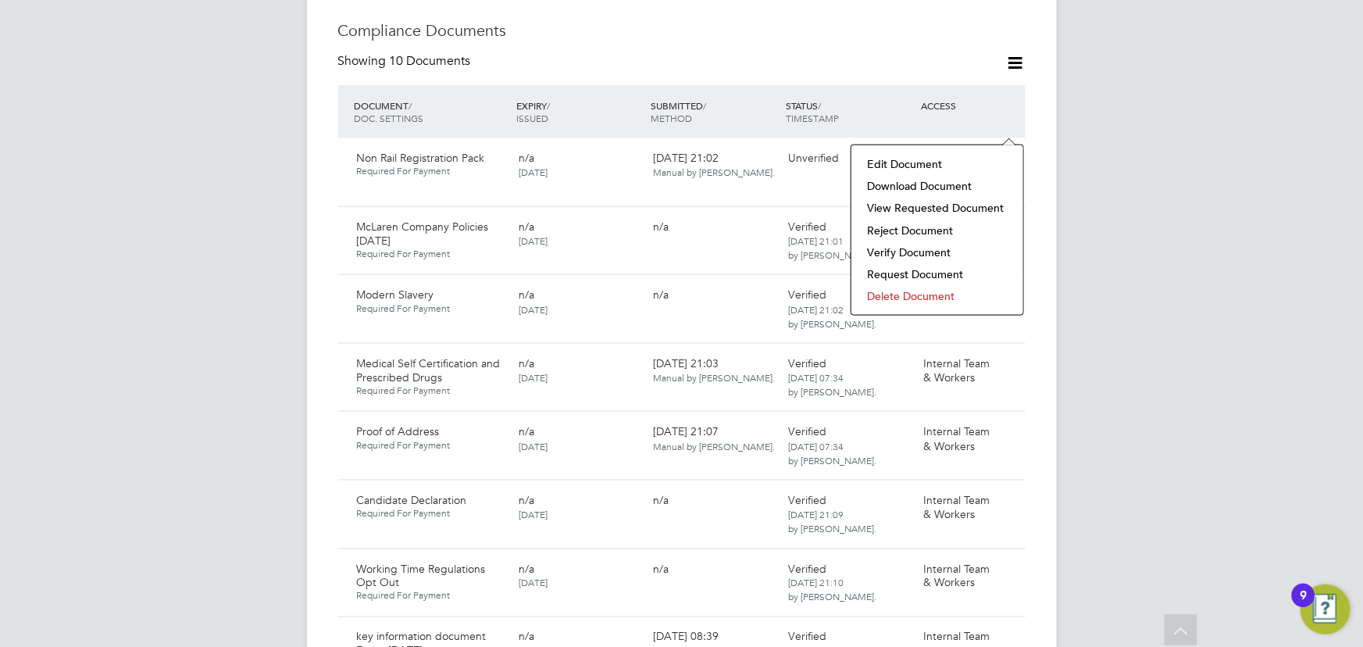
click at [953, 187] on li "Download Document" at bounding box center [937, 186] width 156 height 22
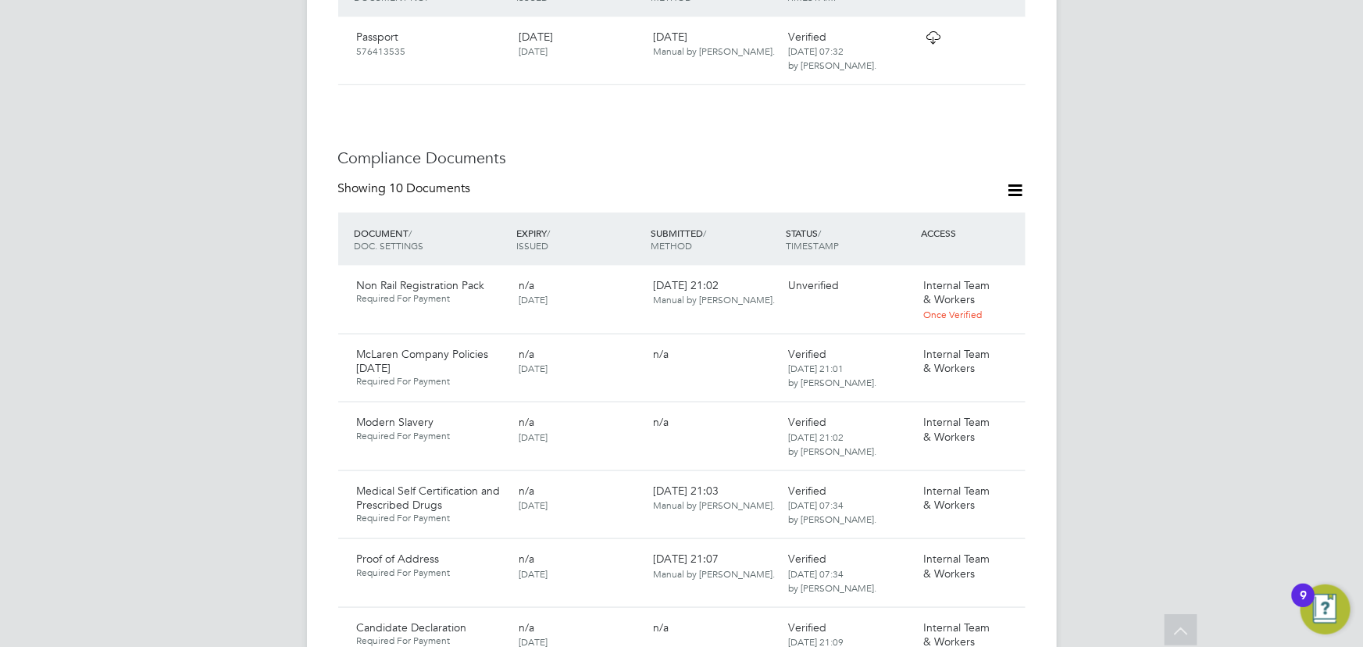
scroll to position [568, 0]
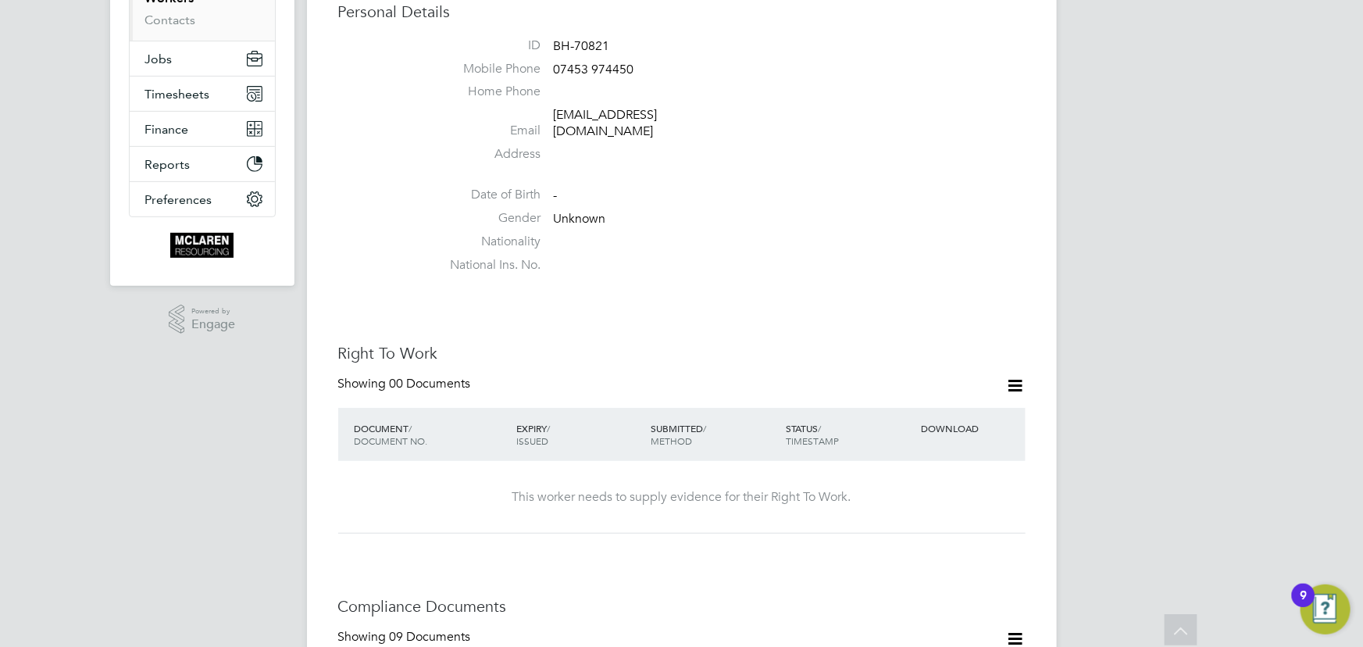
scroll to position [70, 0]
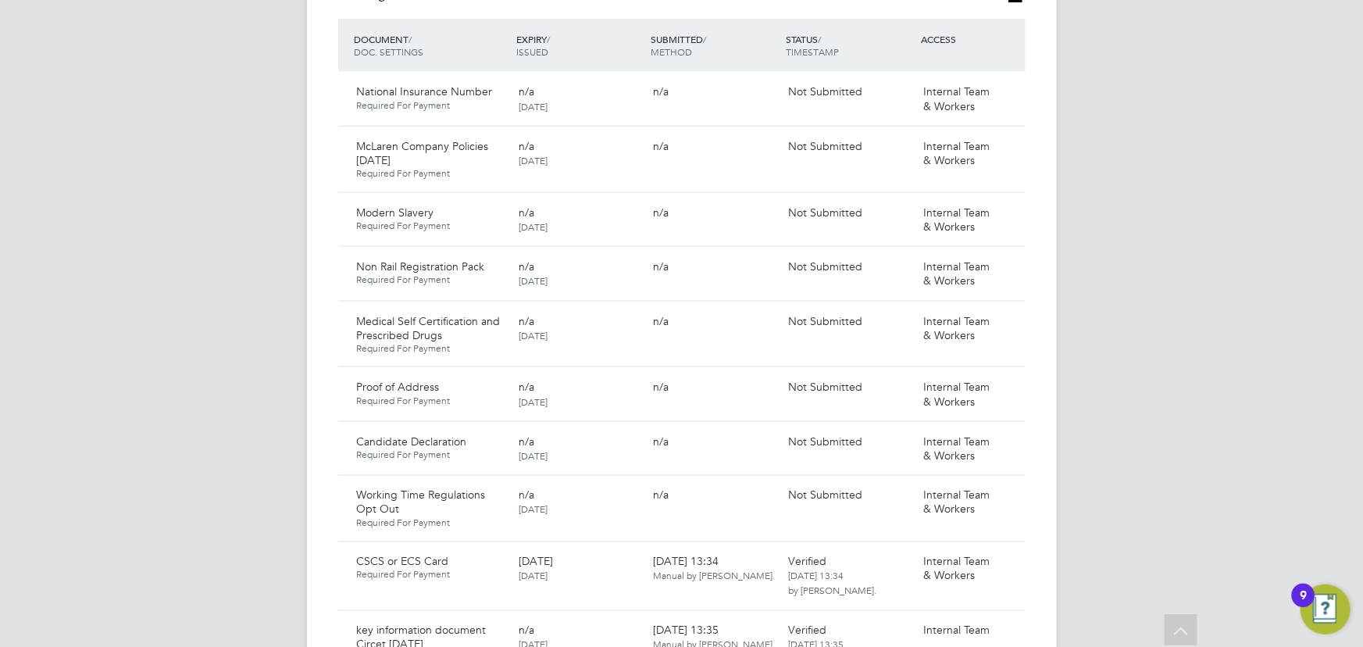
scroll to position [922, 0]
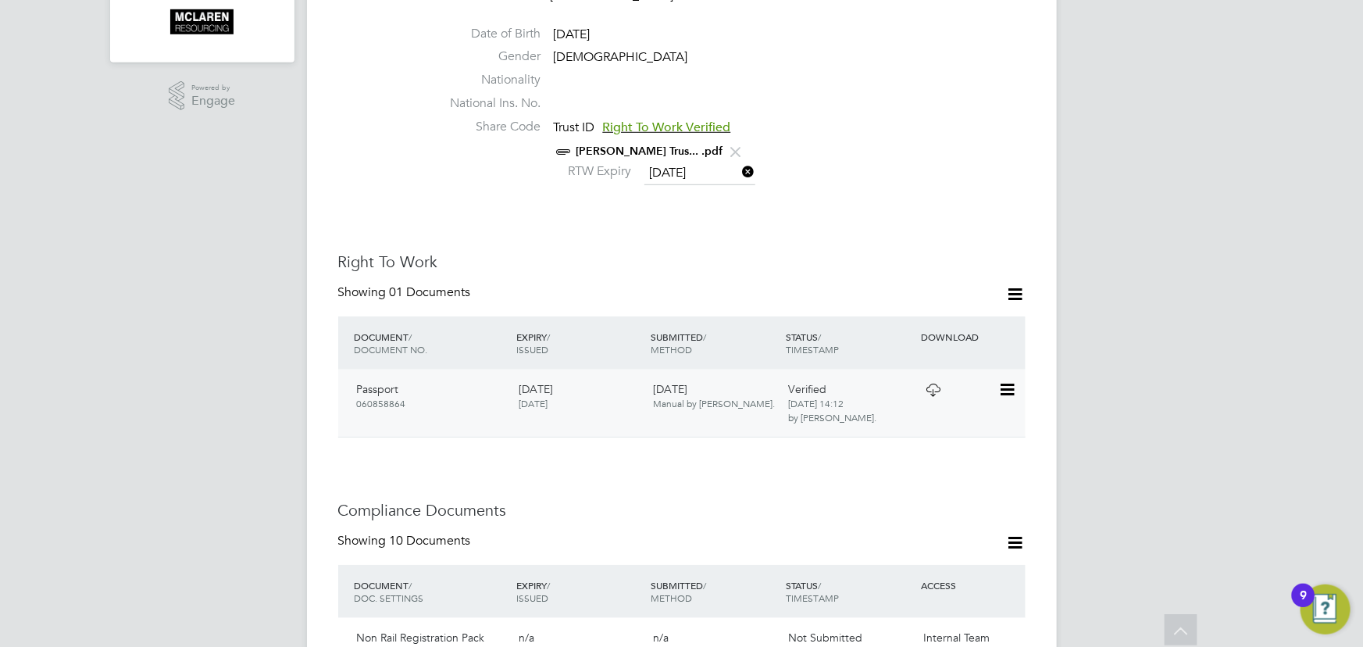
scroll to position [922, 0]
